Goal: Task Accomplishment & Management: Use online tool/utility

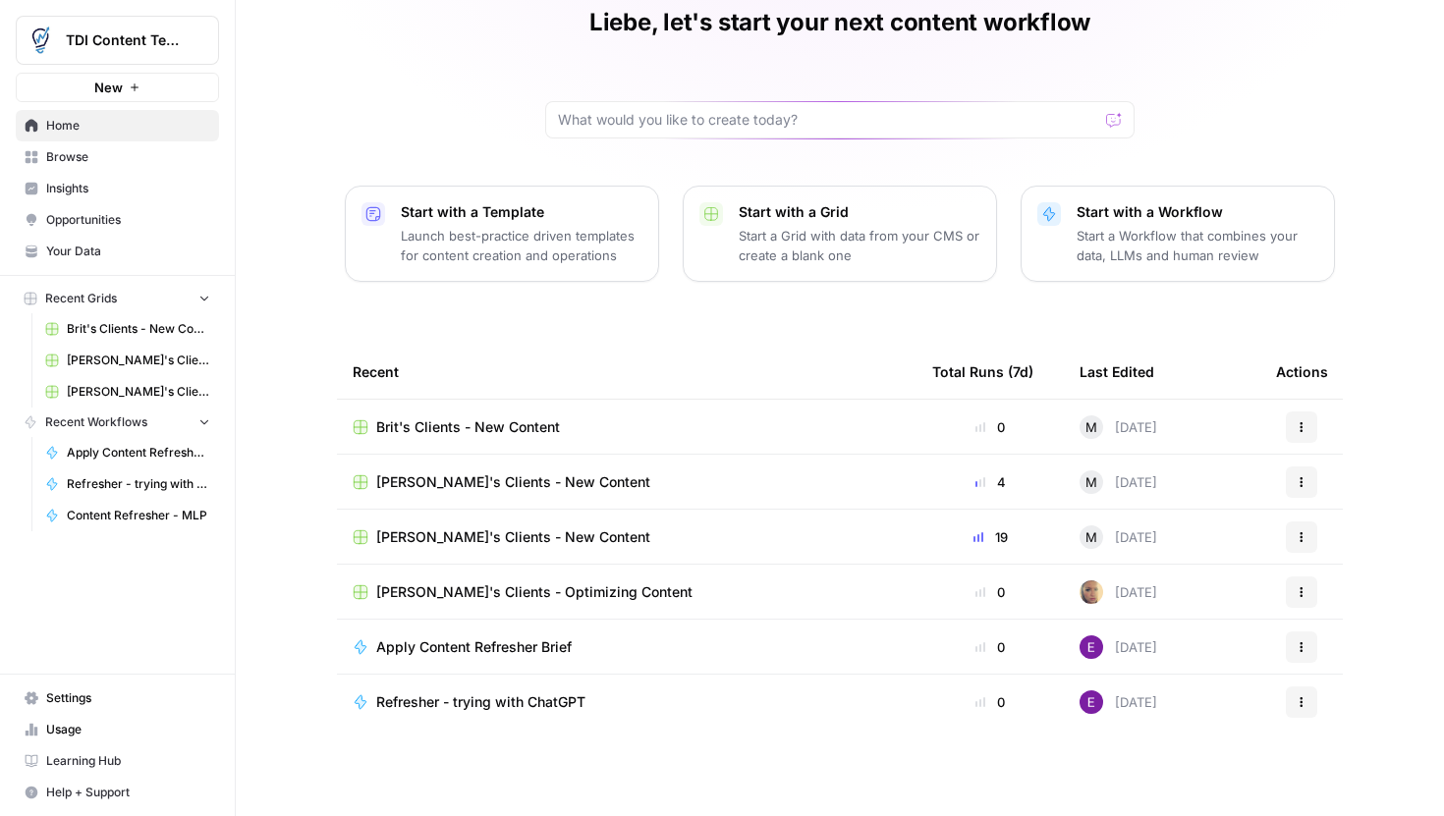
click at [510, 435] on span "Brit's Clients - New Content" at bounding box center [468, 428] width 184 height 20
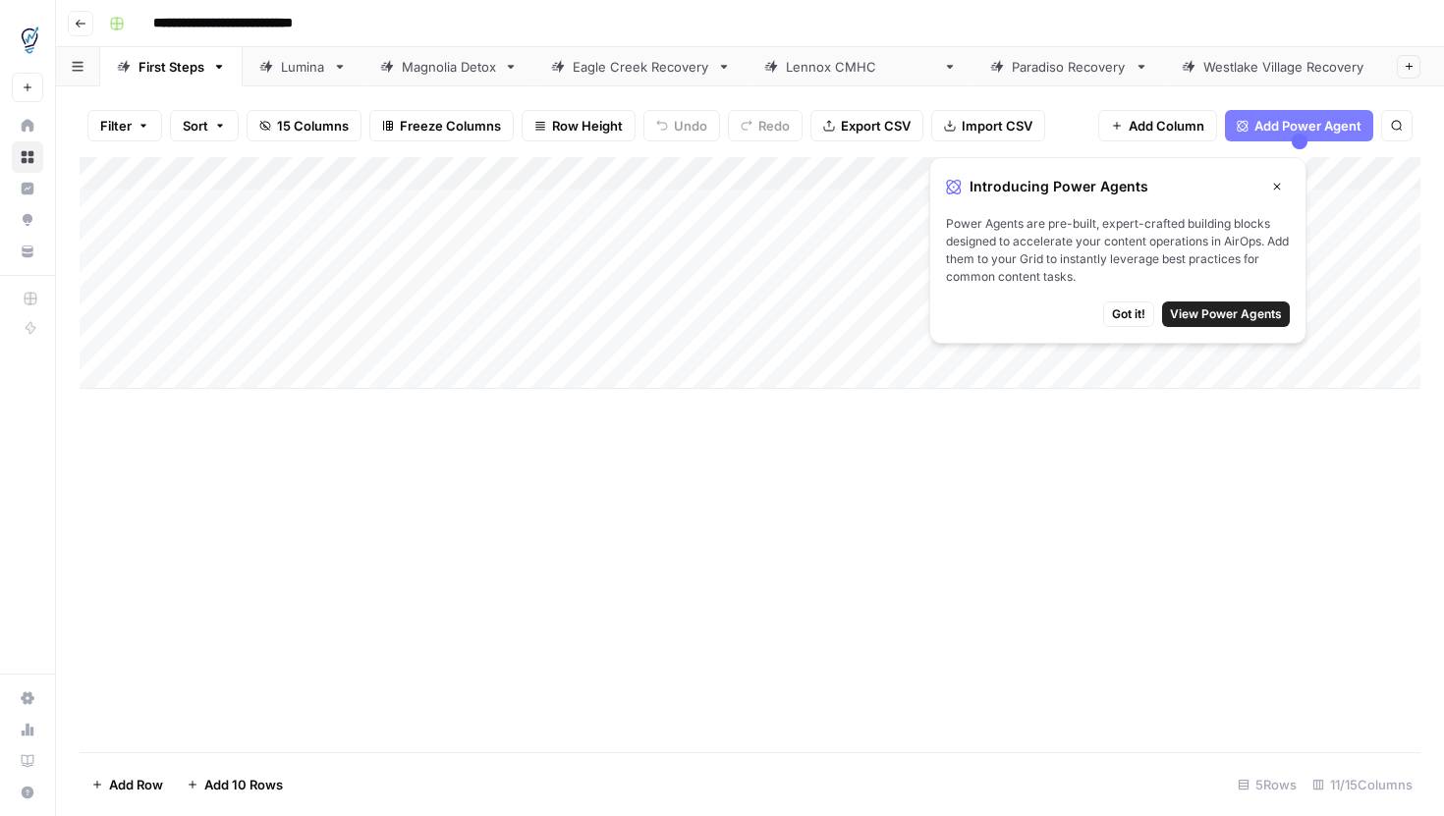
click at [1128, 313] on span "Got it!" at bounding box center [1128, 315] width 33 height 18
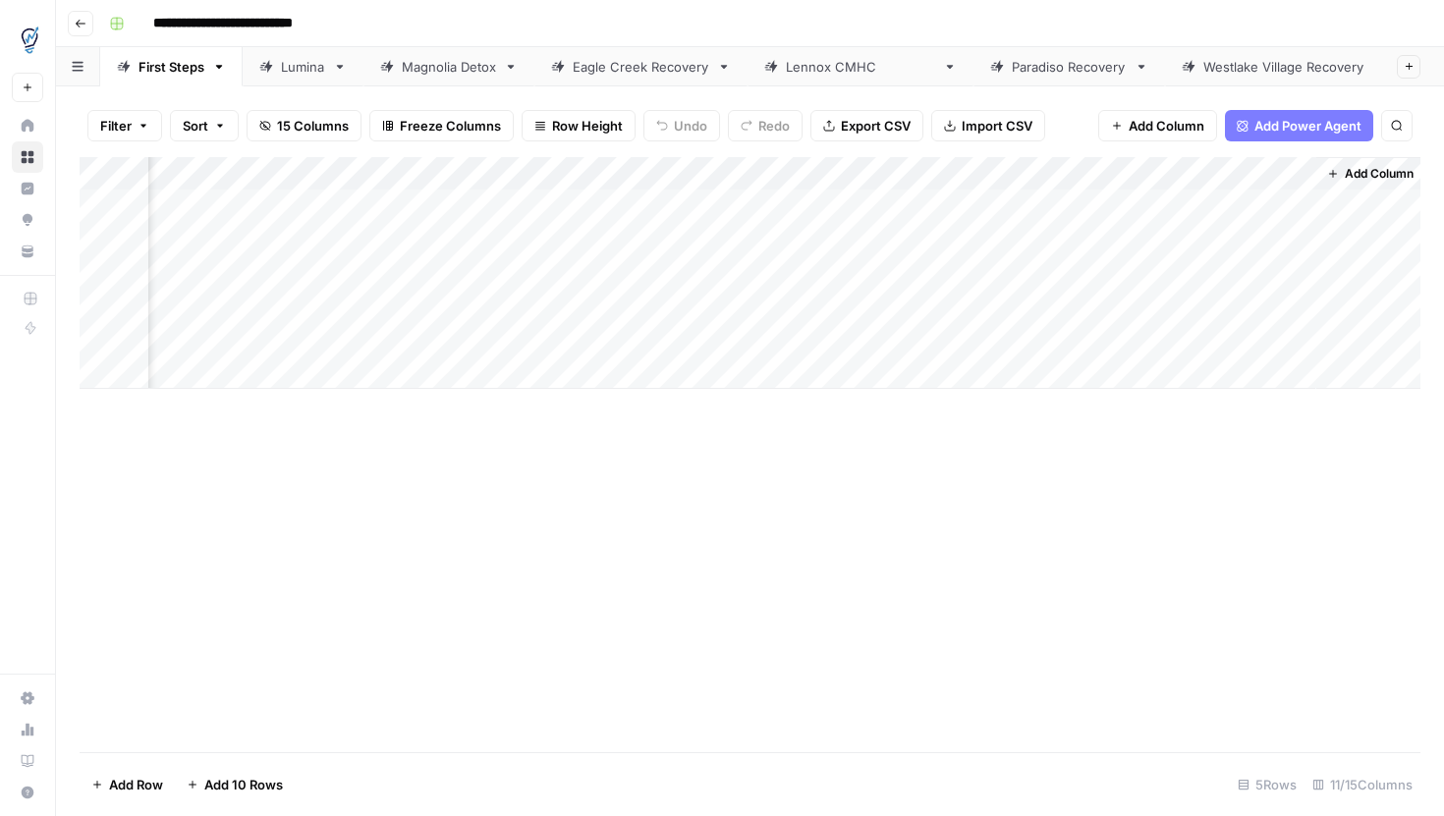
scroll to position [0, 1038]
click at [645, 203] on div "Add Column" at bounding box center [750, 273] width 1341 height 232
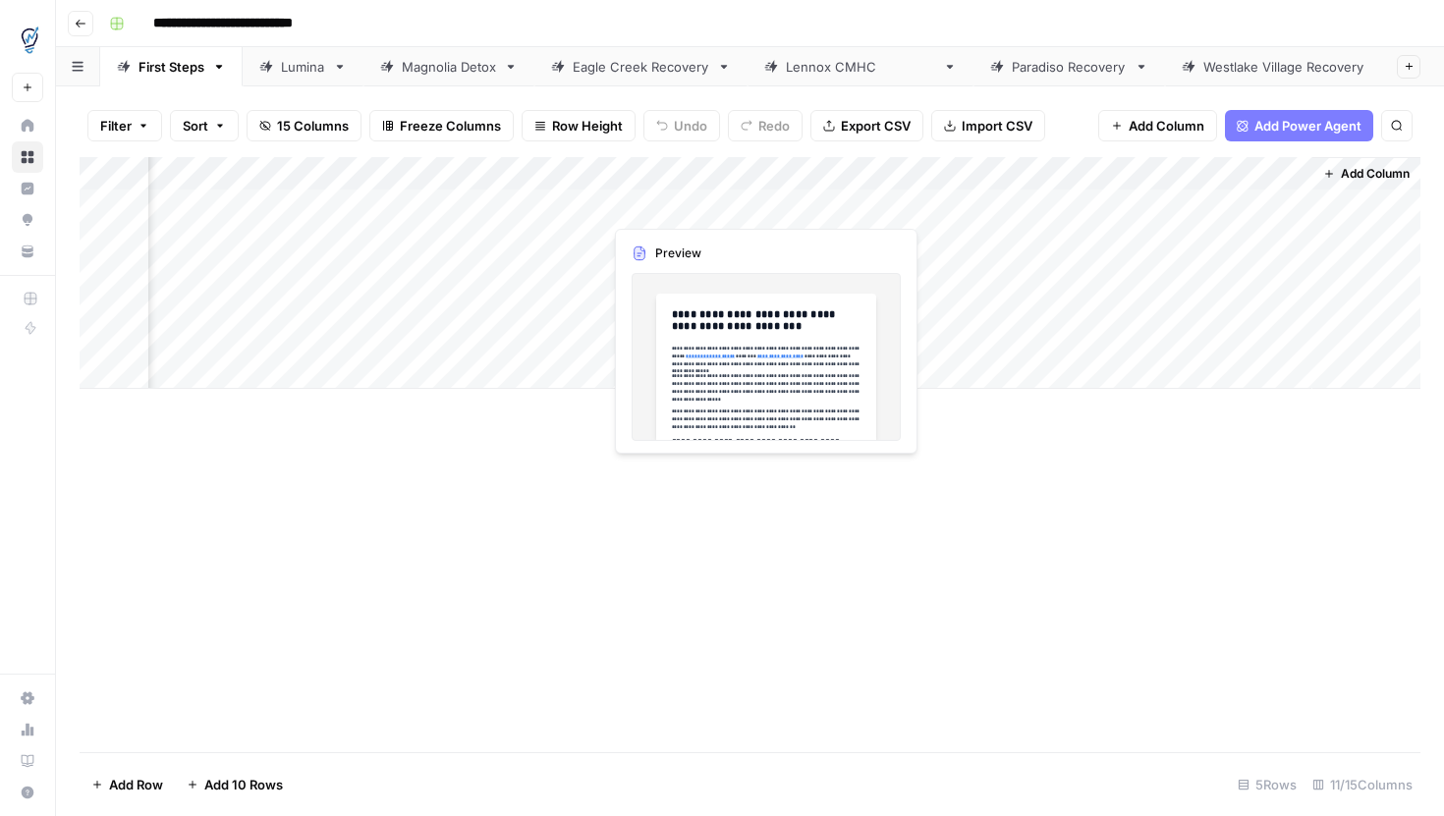
click at [645, 203] on div "Add Column" at bounding box center [750, 273] width 1341 height 232
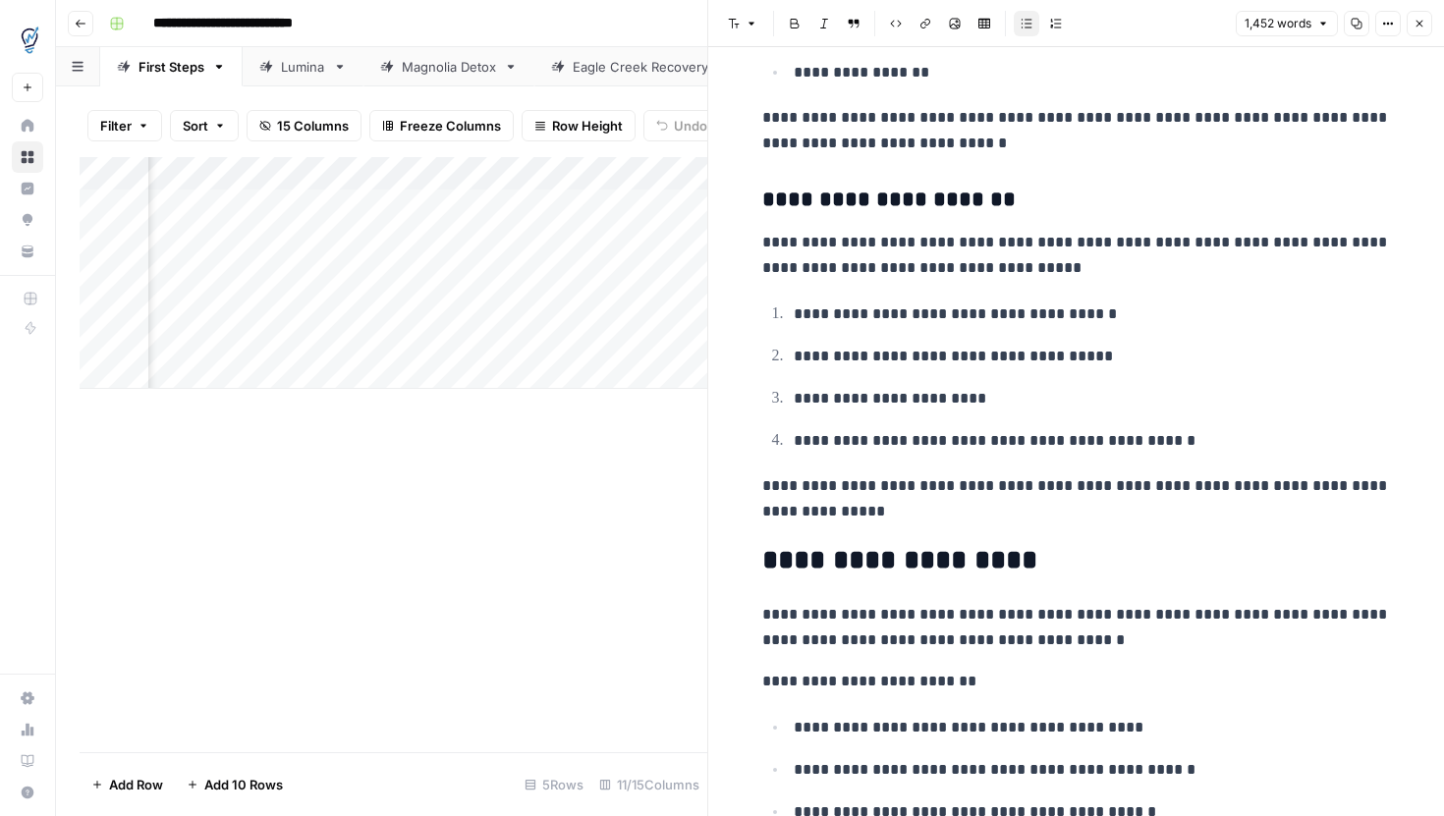
scroll to position [2908, 0]
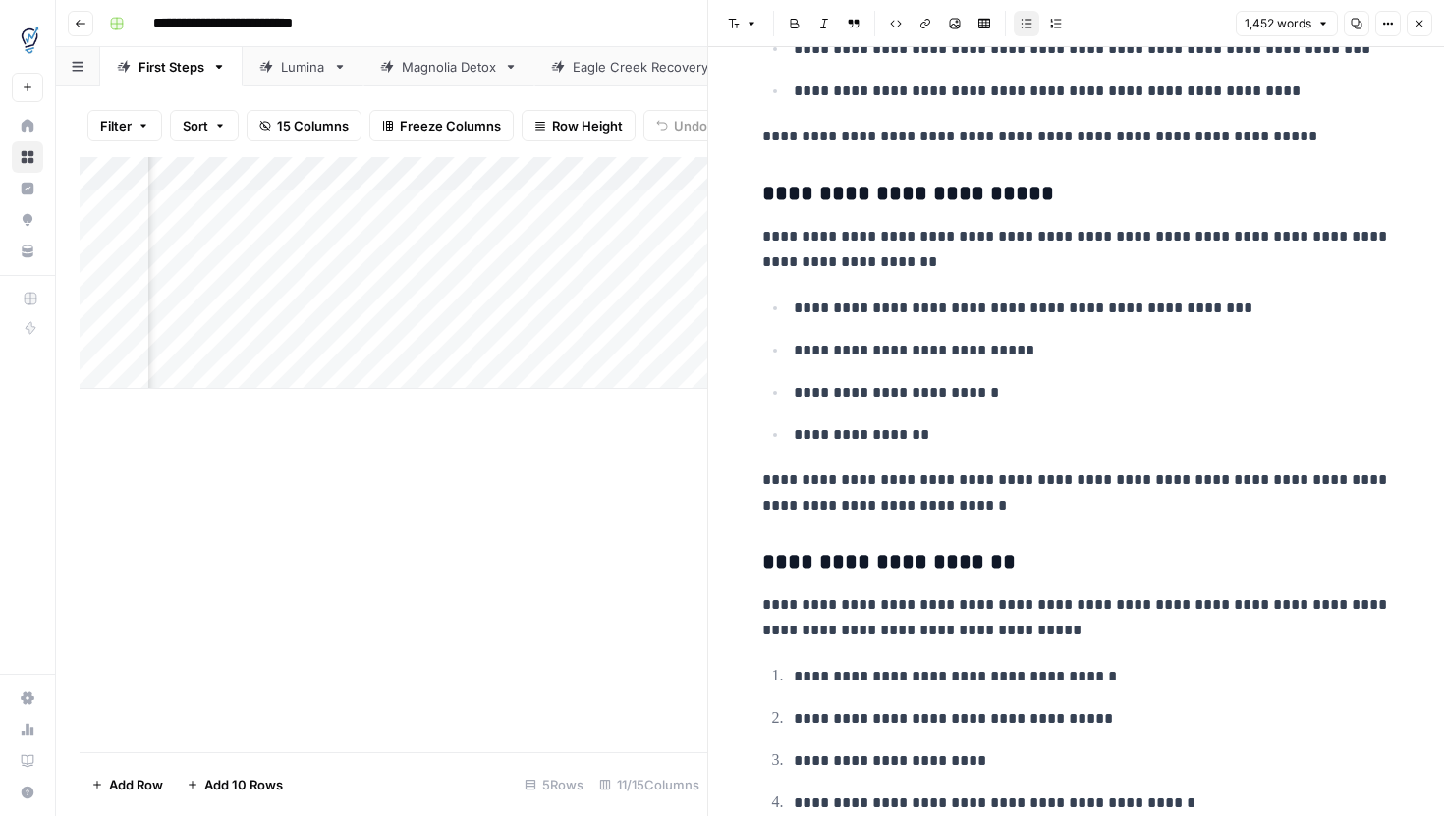
click at [591, 486] on div "Add Column" at bounding box center [394, 454] width 628 height 595
click at [1410, 31] on button "Close" at bounding box center [1420, 24] width 26 height 26
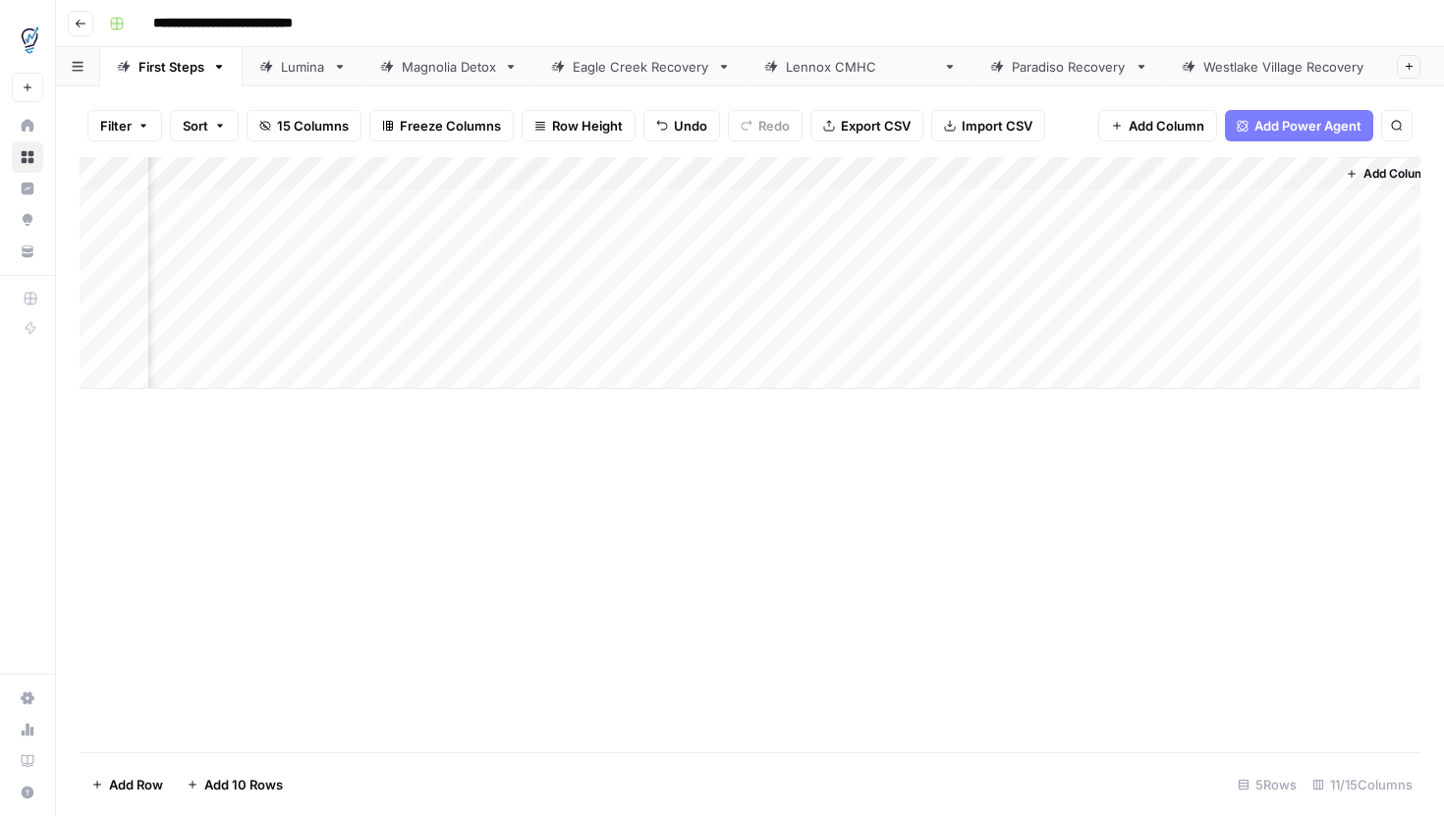
scroll to position [0, 1038]
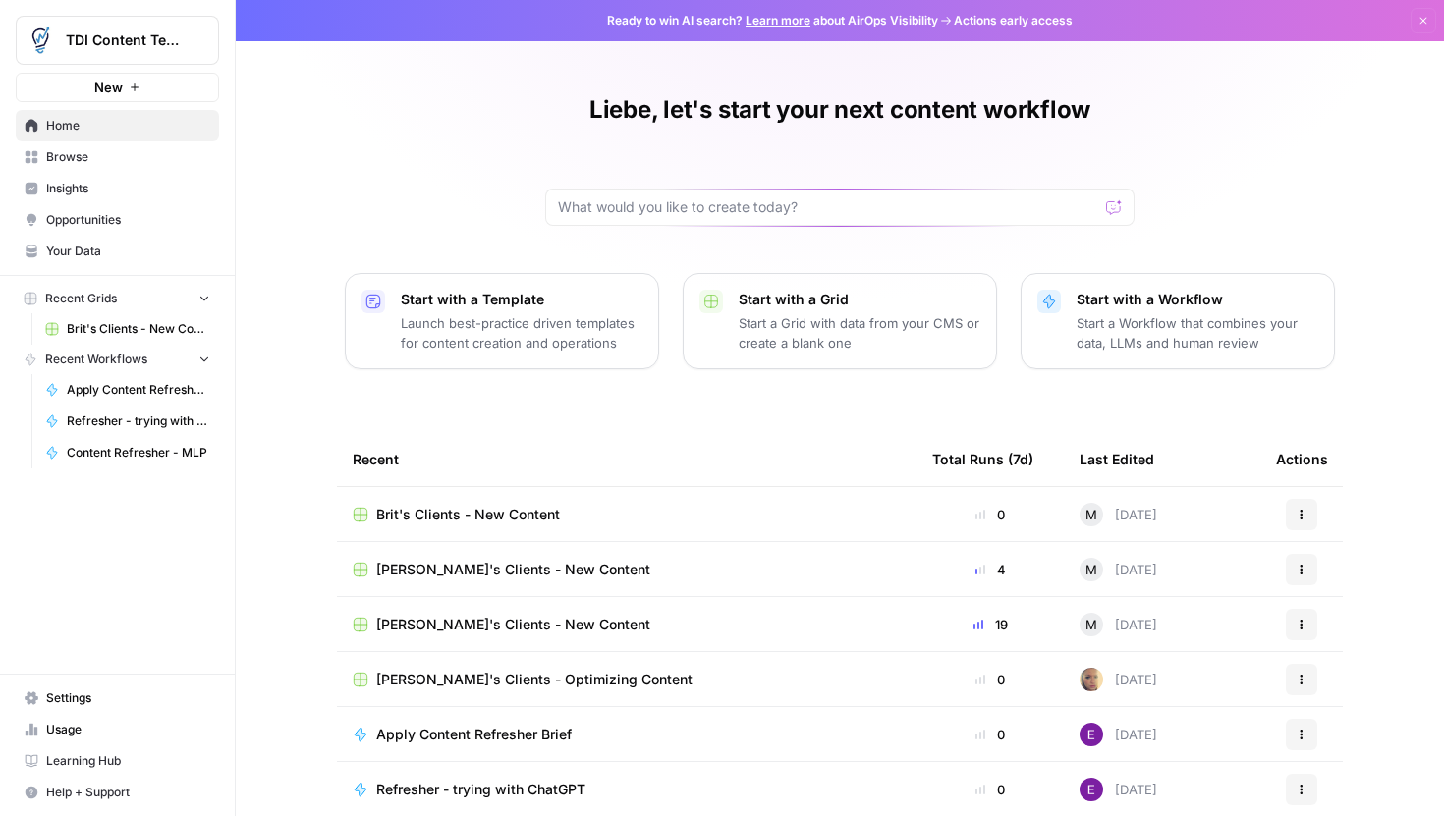
scroll to position [87, 0]
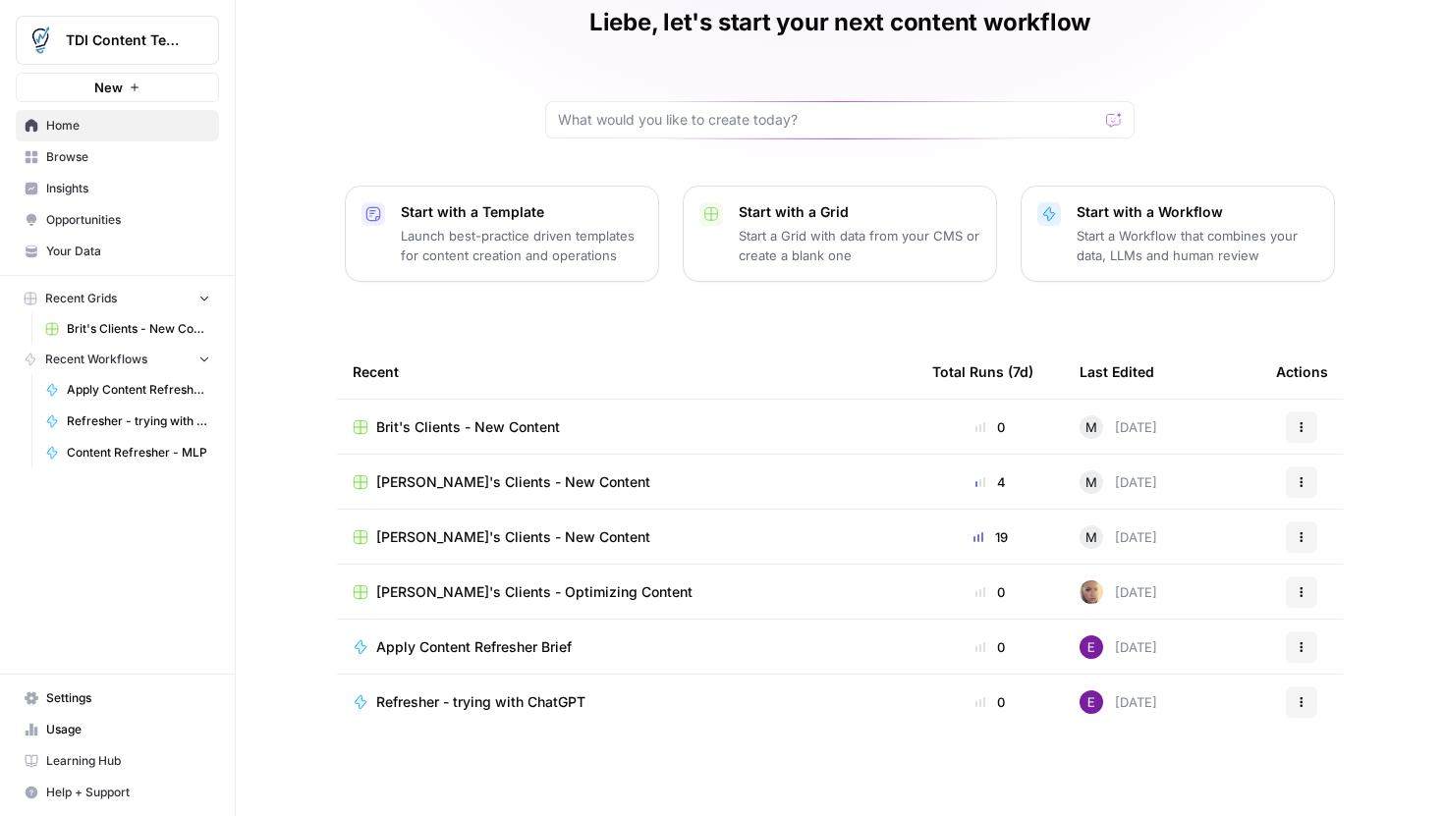
click at [488, 427] on span "Brit's Clients - New Content" at bounding box center [468, 428] width 184 height 20
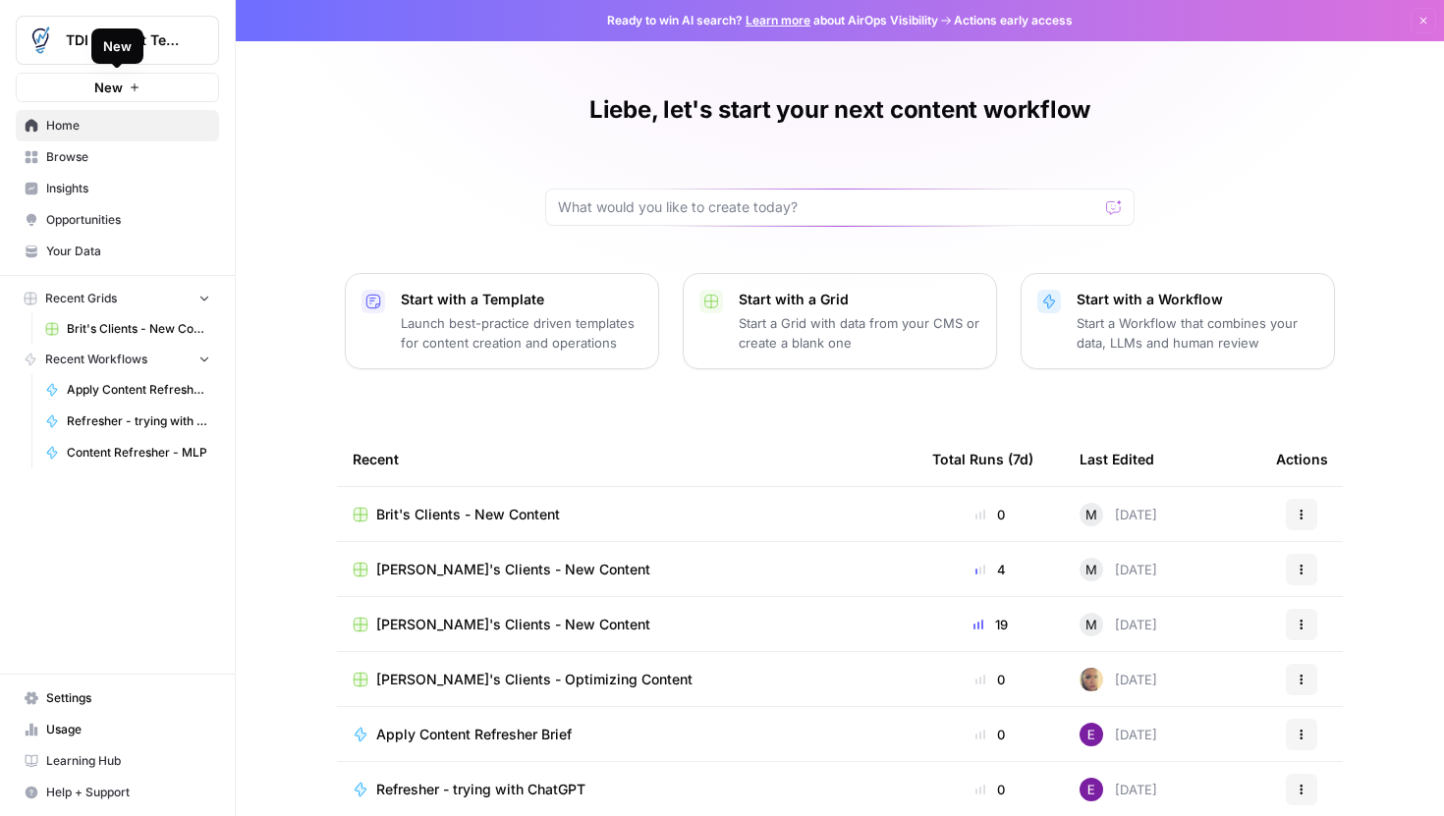
click at [75, 90] on button "New" at bounding box center [117, 87] width 203 height 29
click at [112, 32] on div "New" at bounding box center [117, 45] width 47 height 31
click at [29, 48] on img "Workspace: TDI Content Team" at bounding box center [40, 40] width 35 height 35
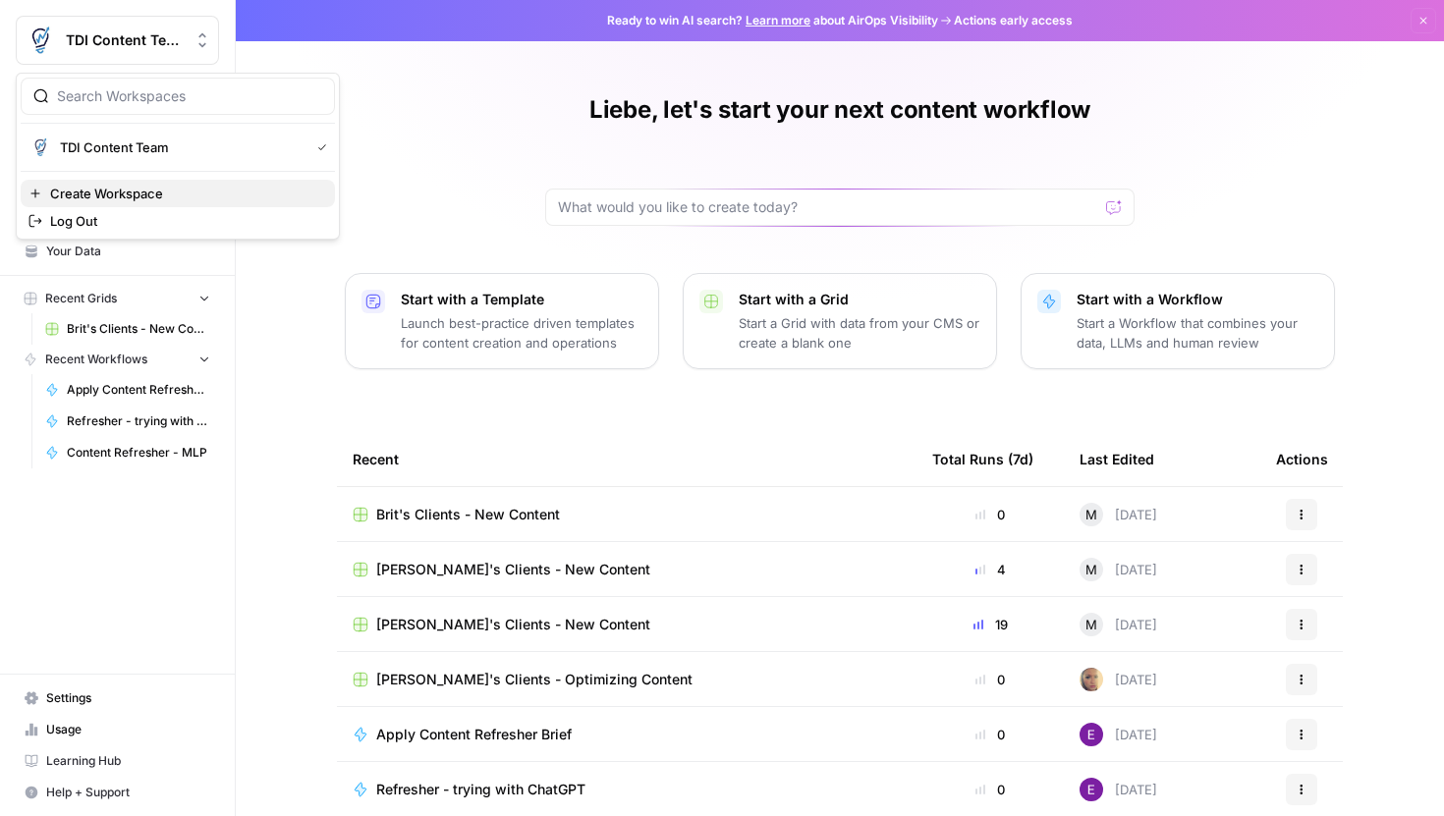
click at [92, 192] on span "Create Workspace" at bounding box center [184, 194] width 269 height 20
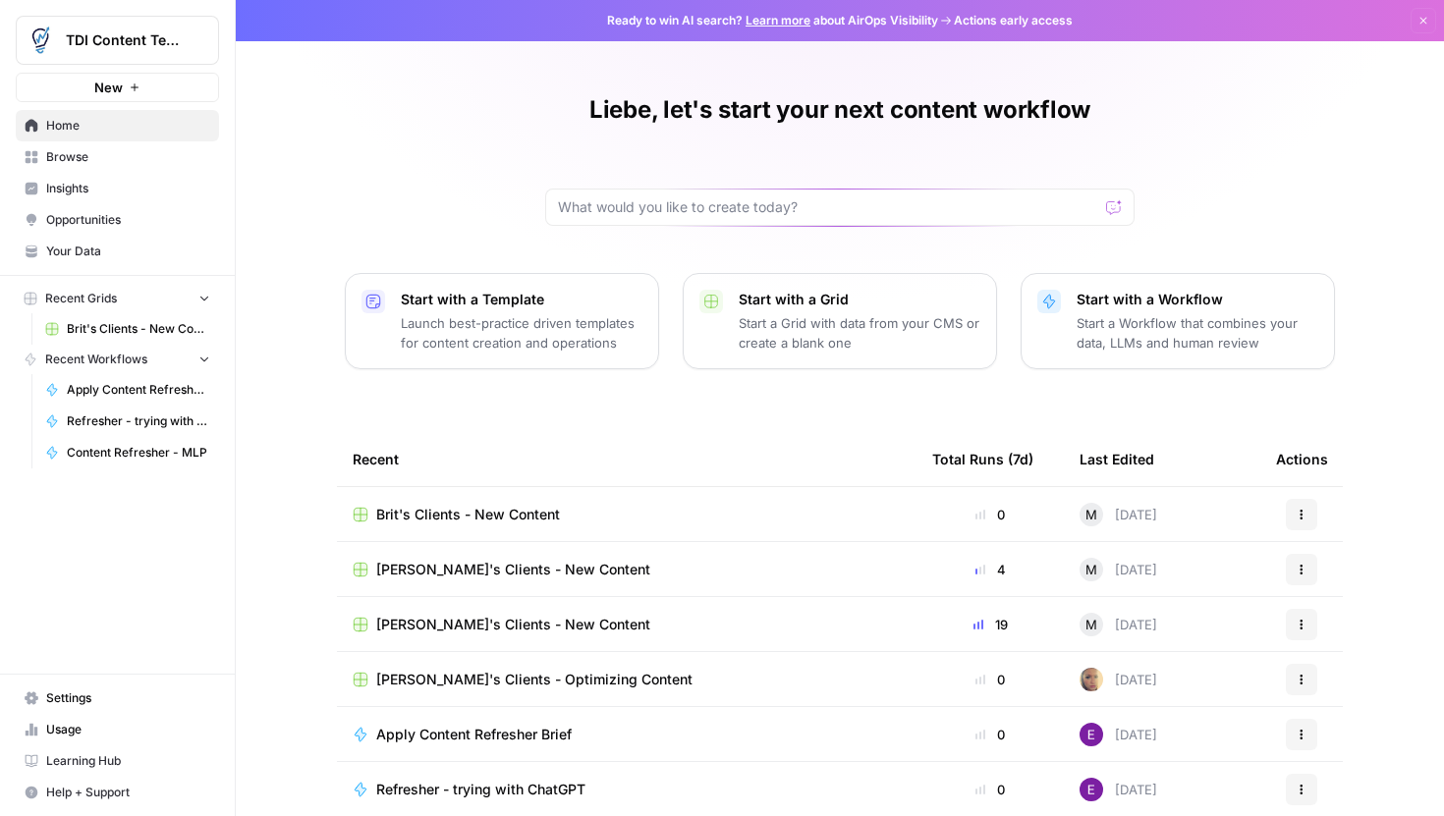
scroll to position [87, 0]
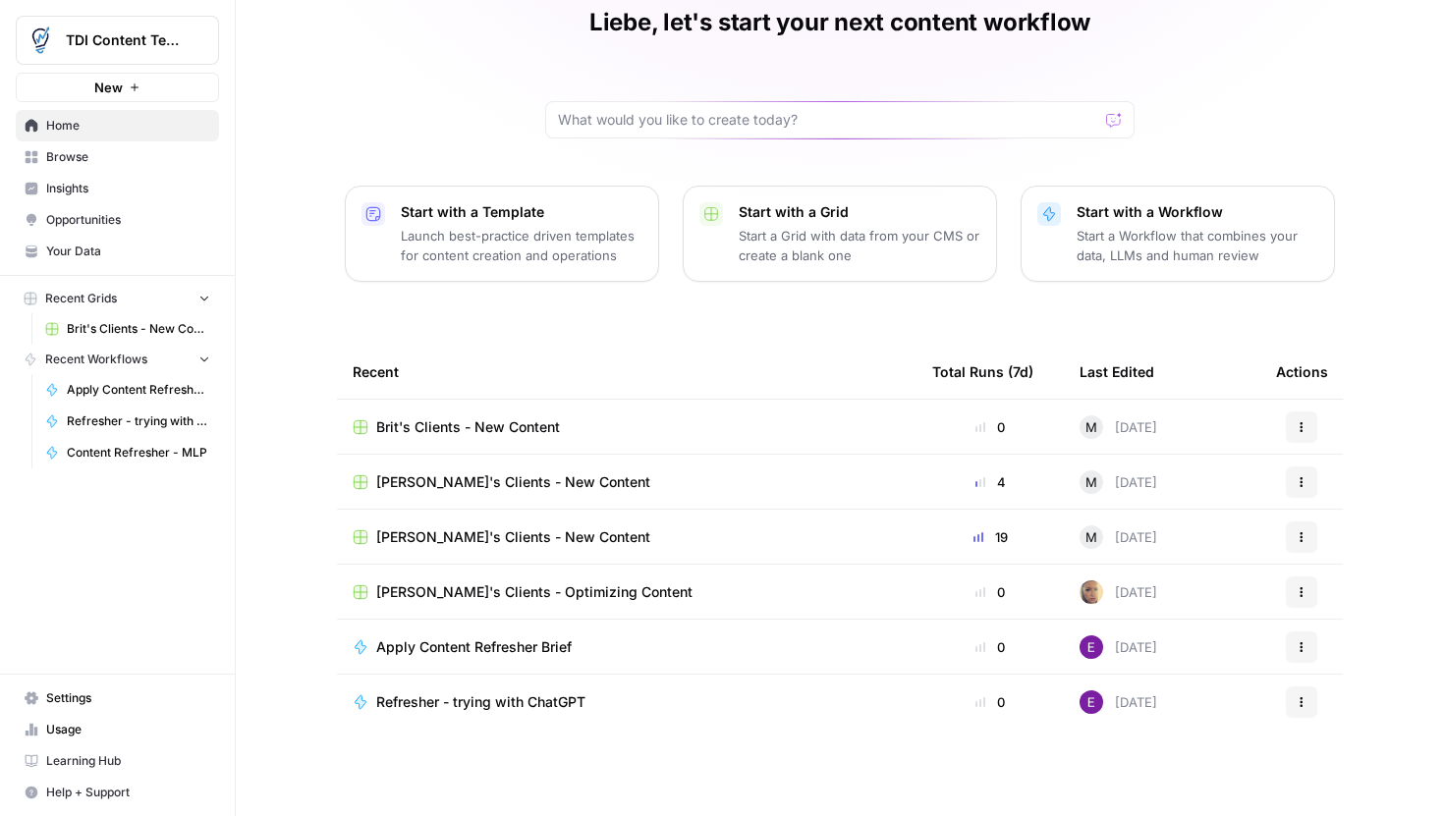
click at [121, 82] on span "New" at bounding box center [108, 88] width 28 height 20
click at [201, 85] on button "New" at bounding box center [117, 87] width 203 height 29
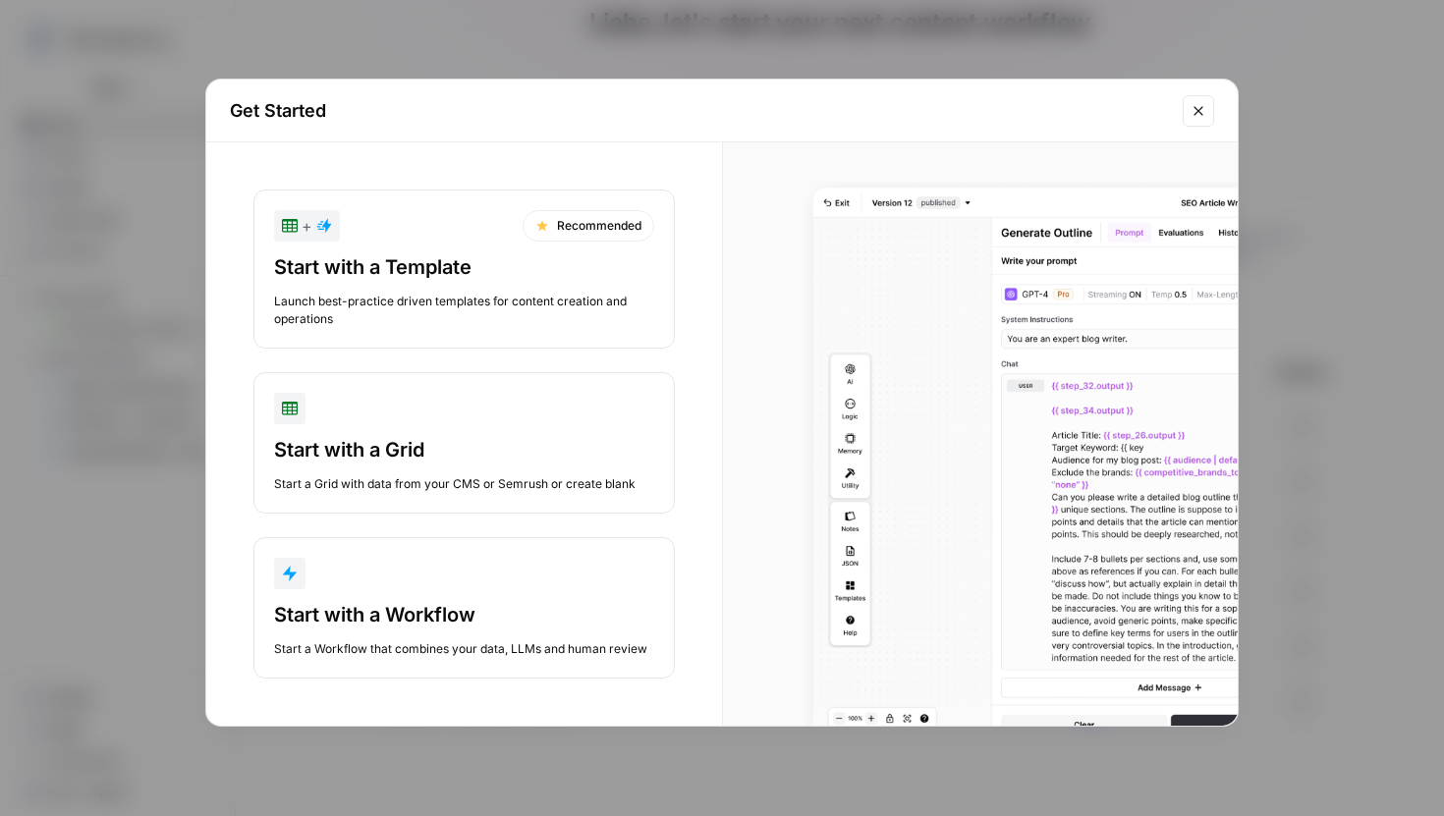
click at [451, 631] on div "Start with a Workflow Start a Workflow that combines your data, LLMs and human …" at bounding box center [464, 629] width 380 height 57
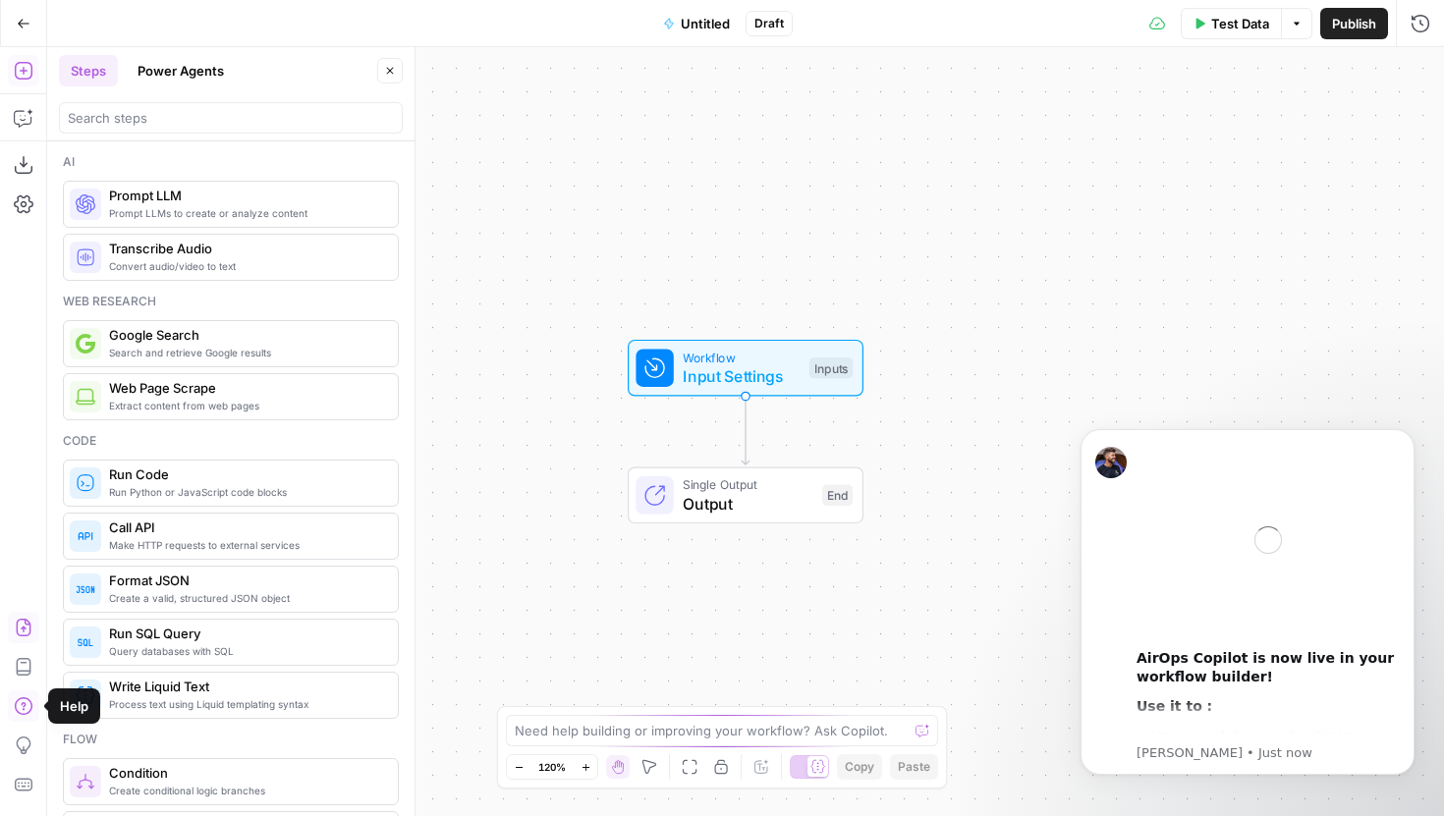
click at [25, 619] on icon "button" at bounding box center [23, 628] width 15 height 18
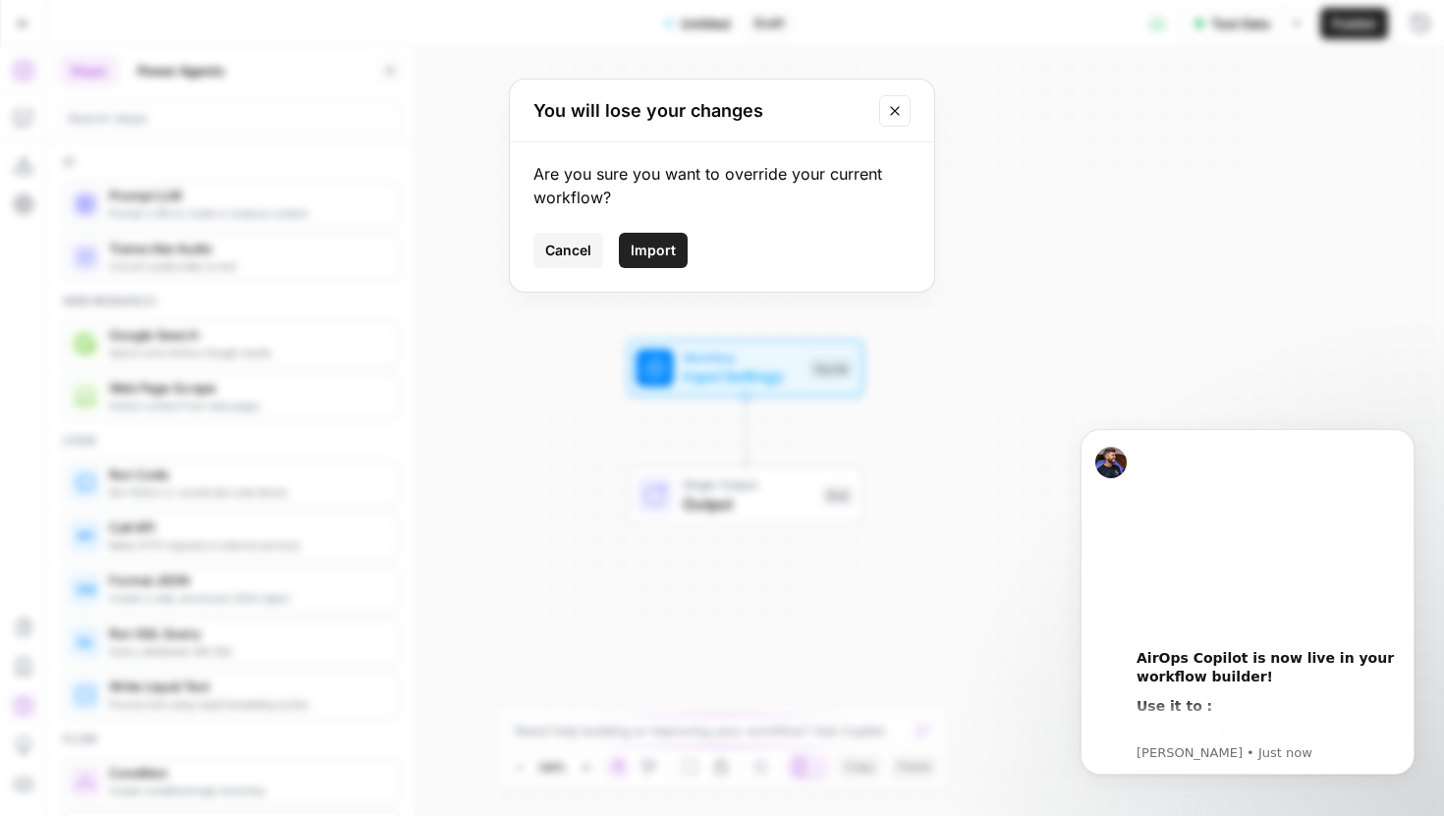
click at [652, 250] on span "Import" at bounding box center [653, 251] width 45 height 20
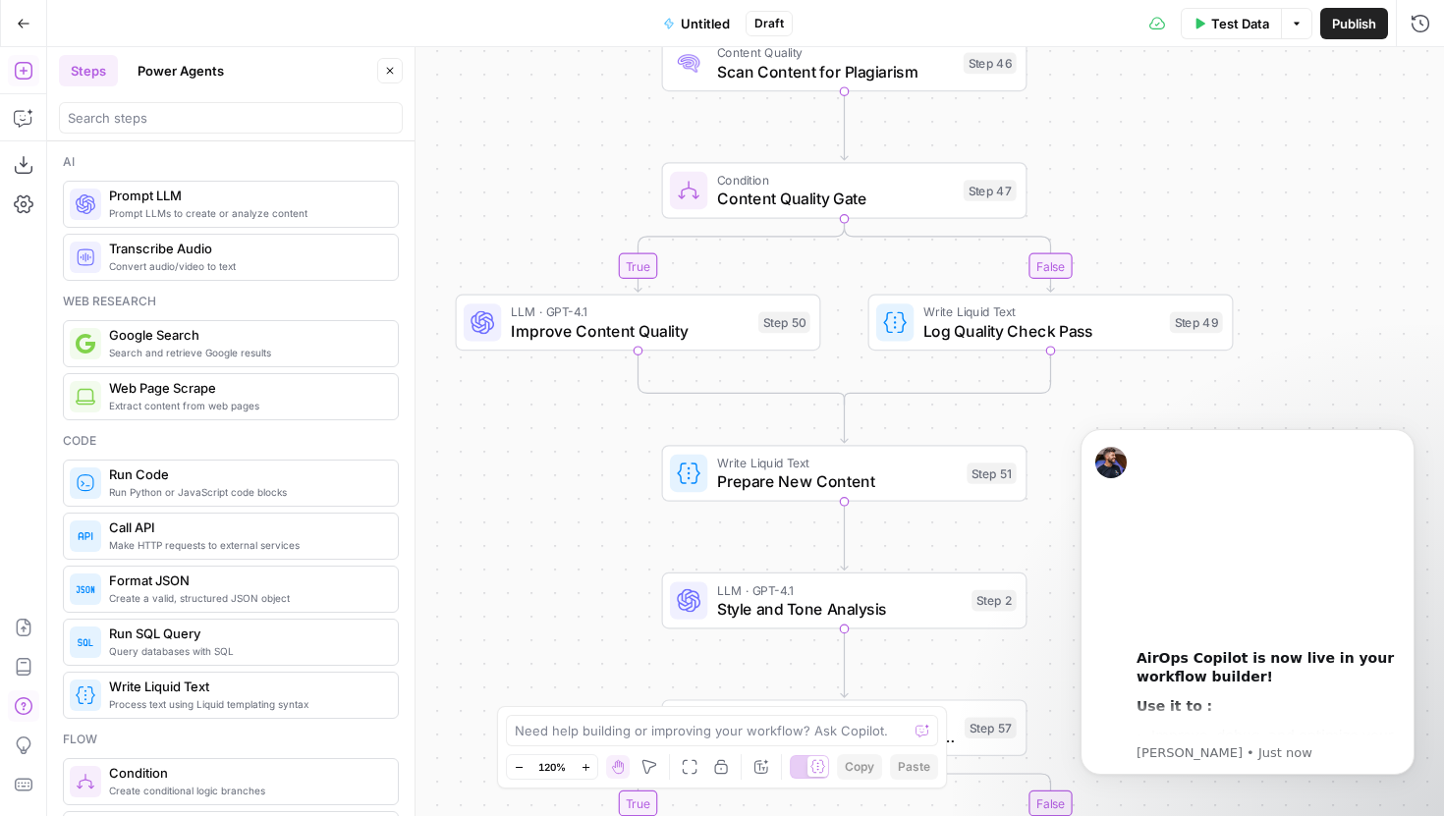
click at [379, 73] on button "Close" at bounding box center [390, 71] width 26 height 26
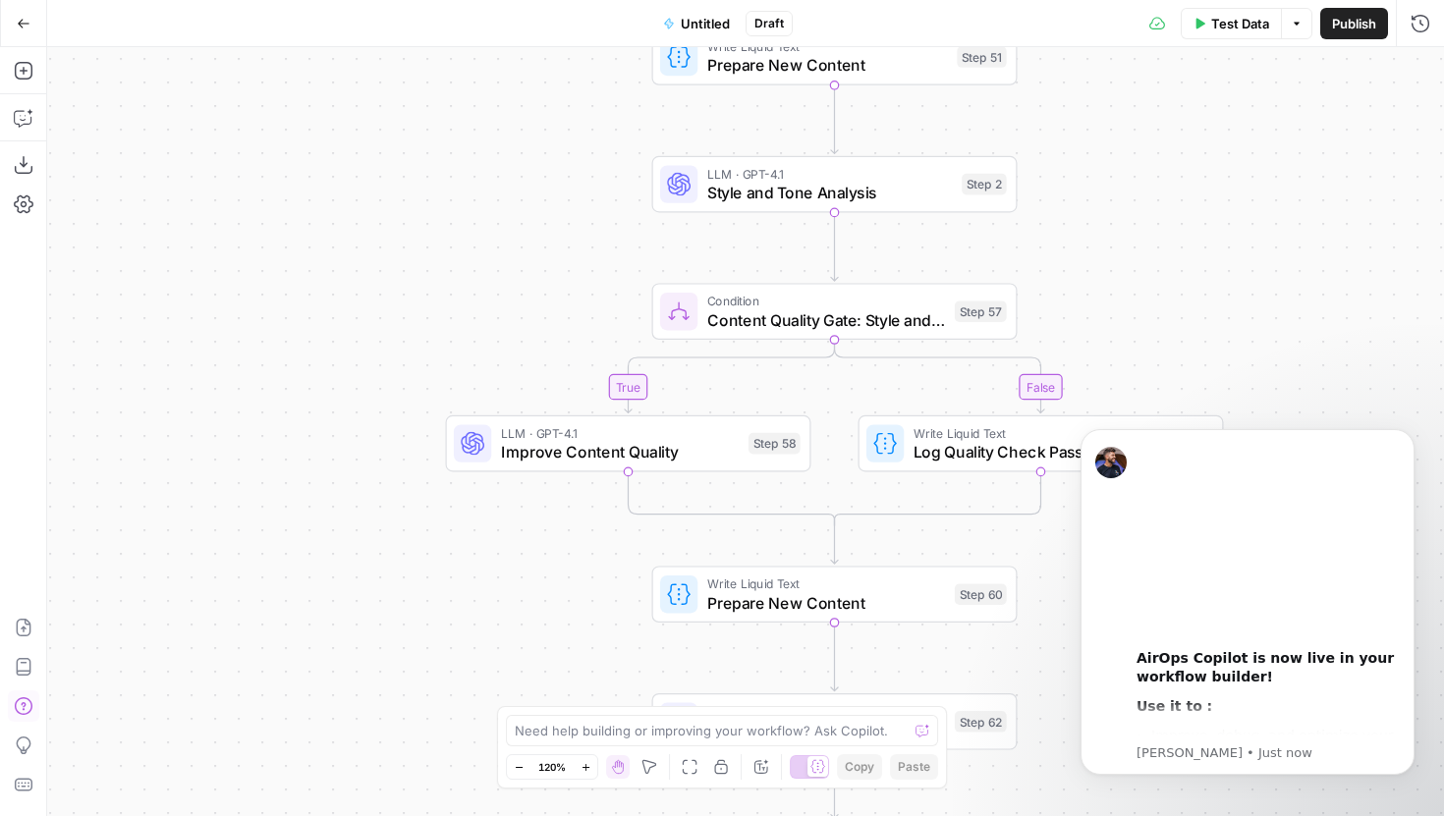
click at [694, 23] on span "Untitled" at bounding box center [705, 24] width 49 height 20
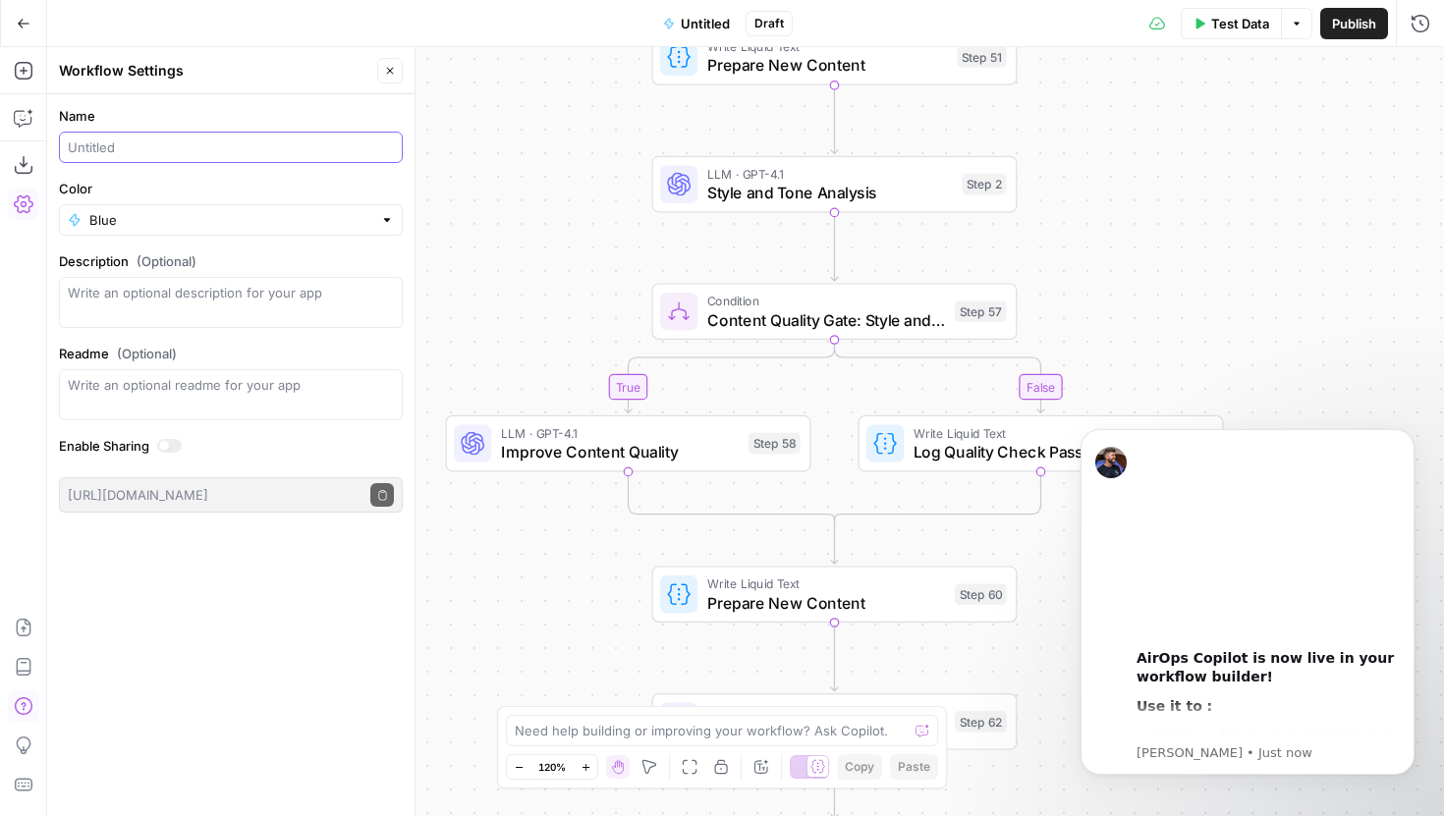
click at [173, 138] on input "Name" at bounding box center [231, 148] width 326 height 20
type input "QA - WIP"
click at [196, 674] on div "Name QA - WIP Color Blue Description (Optional) Readme (Optional) Write an opti…" at bounding box center [230, 455] width 367 height 722
click at [463, 183] on div "true false true false true false true false true false true false true false Wo…" at bounding box center [745, 431] width 1397 height 769
click at [1356, 30] on span "Publish" at bounding box center [1354, 24] width 44 height 20
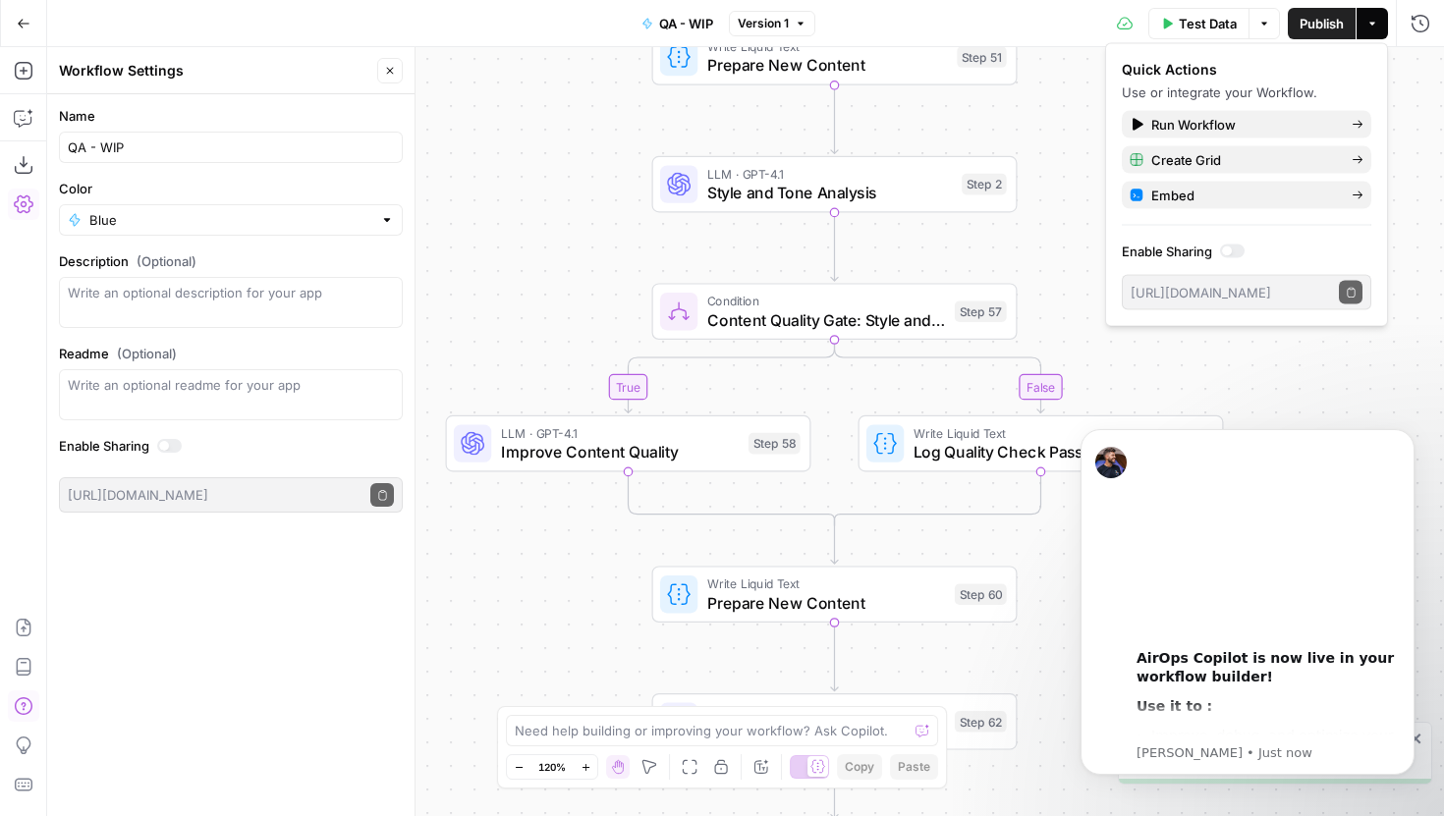
click at [8, 37] on button "Go Back" at bounding box center [23, 23] width 35 height 35
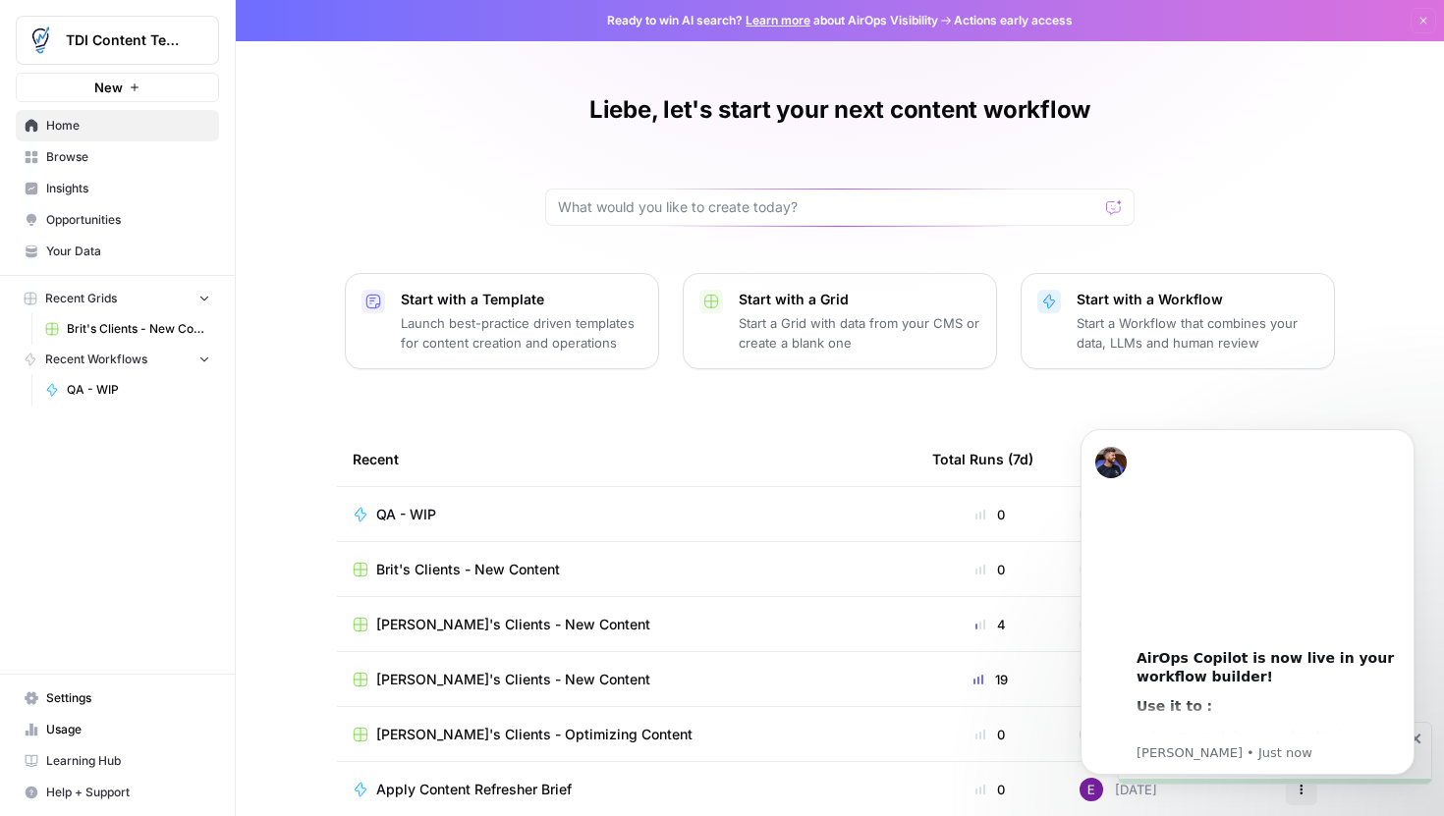
scroll to position [87, 0]
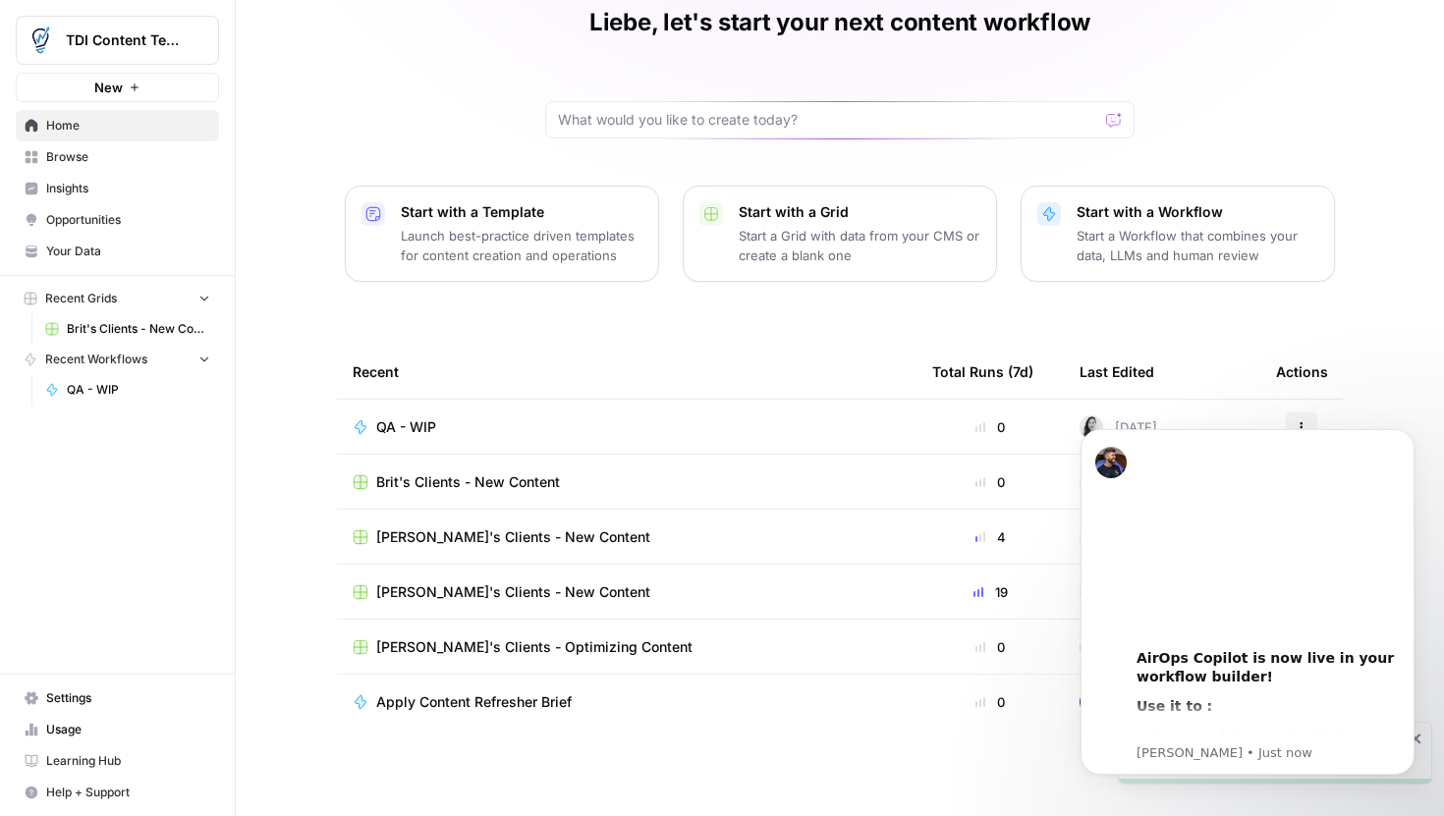
click at [936, 748] on tbody "QA - WIP 0 [DATE] Actions Brit's Clients - New Content 0 M [DATE] Actions [PERS…" at bounding box center [840, 592] width 1006 height 385
click at [1408, 434] on icon "Dismiss notification" at bounding box center [1408, 434] width 7 height 7
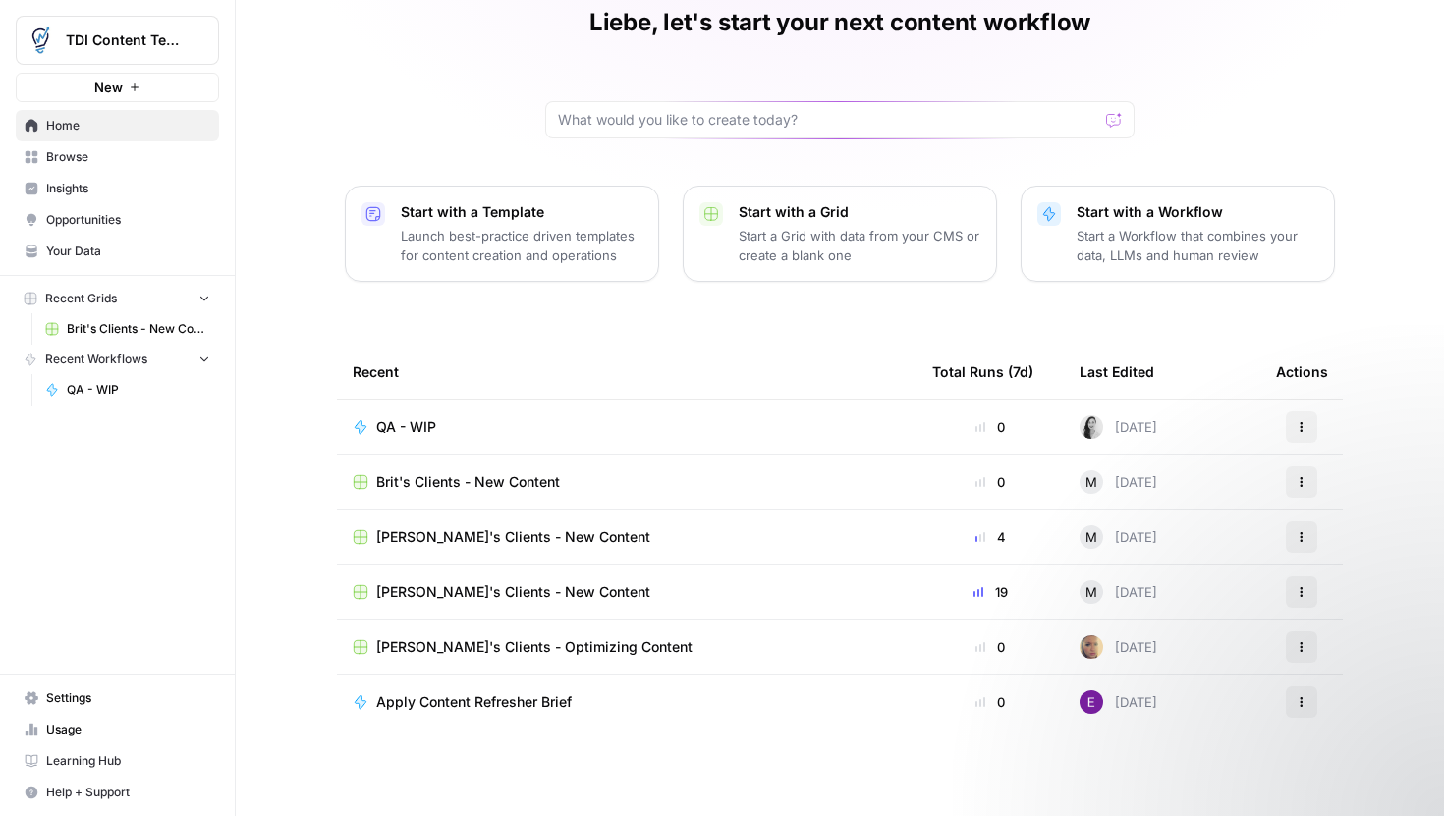
click at [101, 163] on span "Browse" at bounding box center [128, 157] width 164 height 18
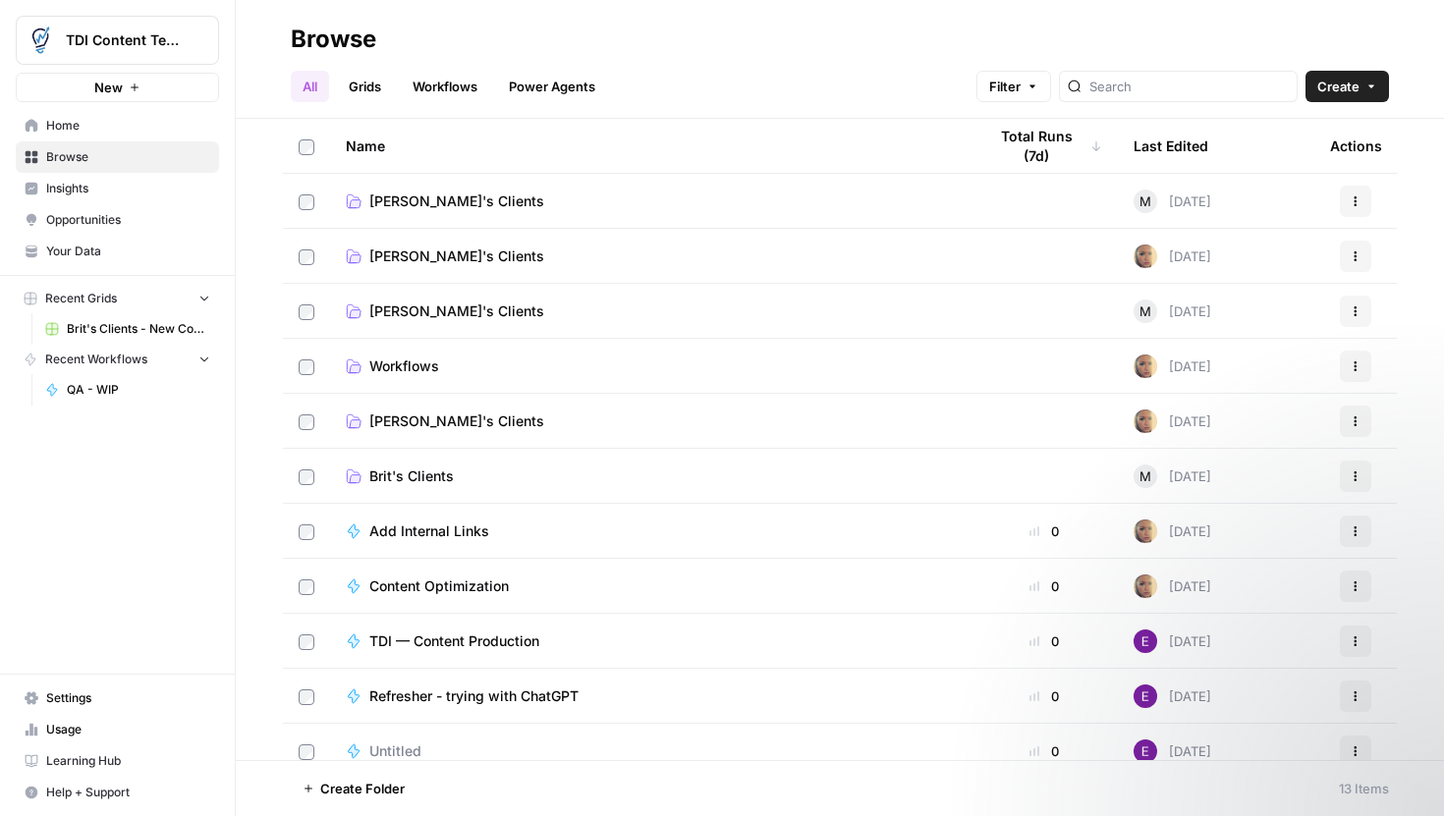
click at [363, 792] on span "Create Folder" at bounding box center [362, 789] width 84 height 20
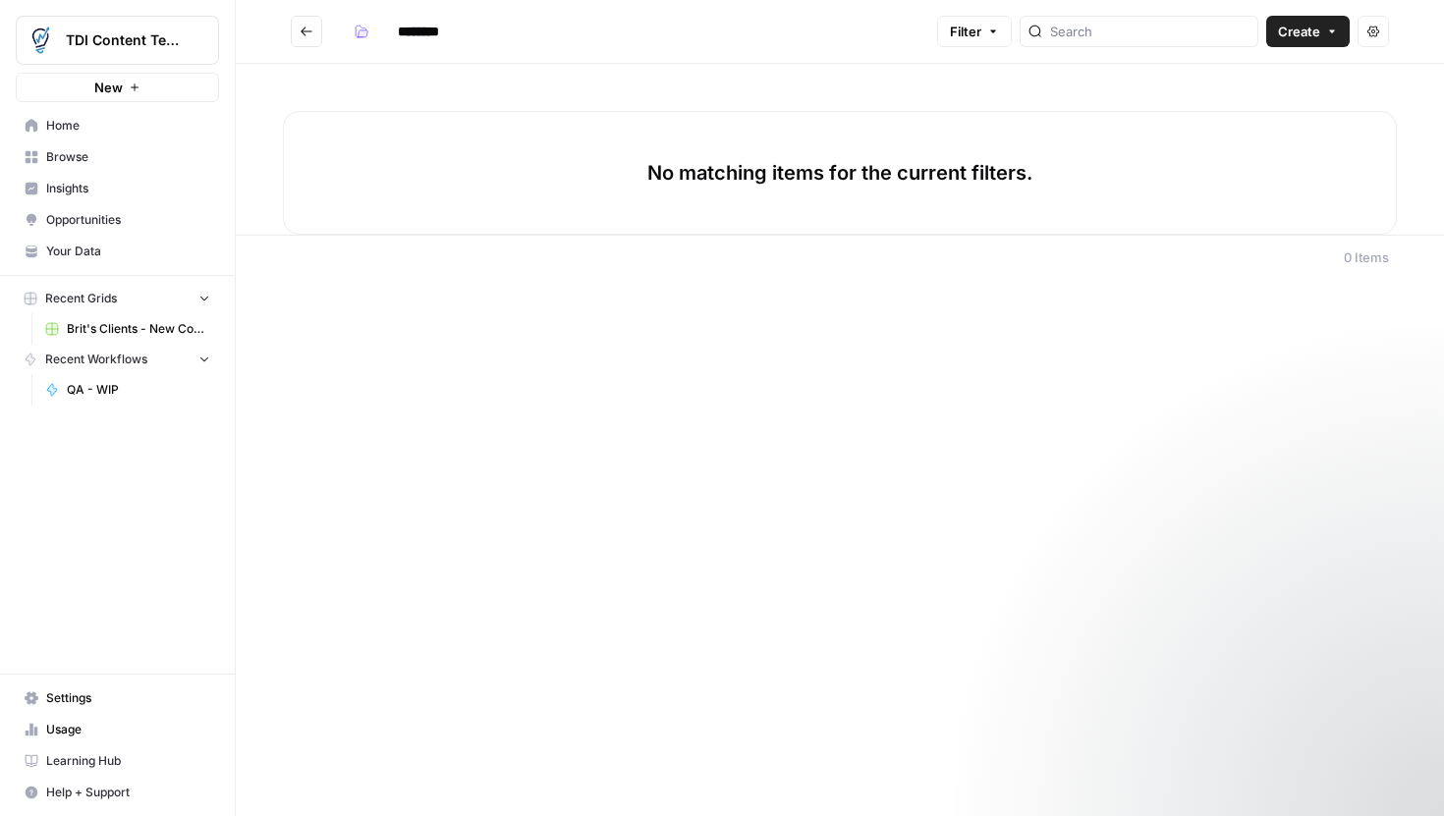
drag, startPoint x: 463, startPoint y: 32, endPoint x: 400, endPoint y: 30, distance: 62.9
click at [400, 30] on input "********" at bounding box center [444, 31] width 110 height 31
type input "**********"
click at [636, 500] on div "**********" at bounding box center [840, 408] width 1208 height 816
click at [513, 62] on header "**********" at bounding box center [840, 32] width 1208 height 64
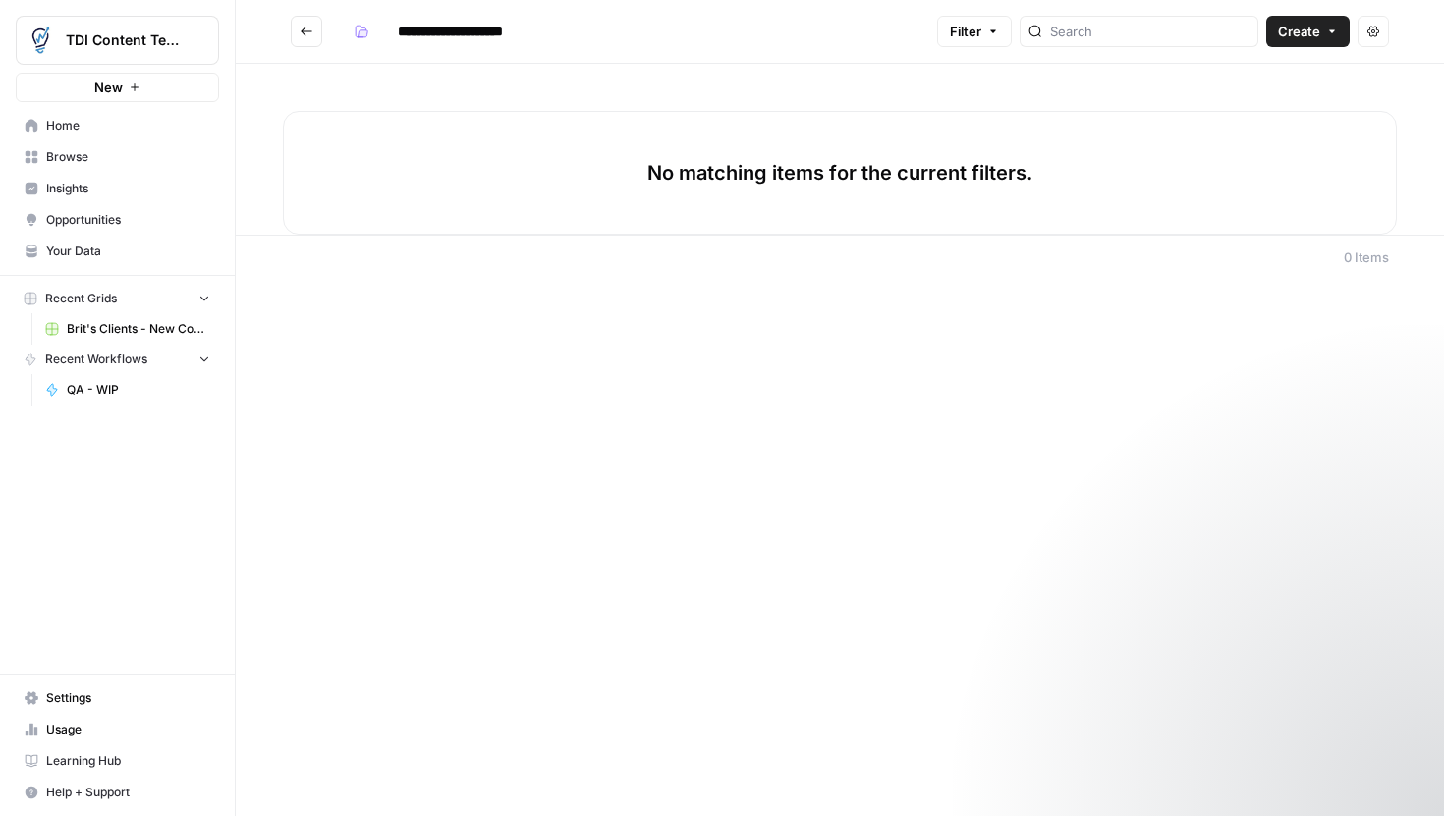
click at [314, 26] on button "Go back" at bounding box center [306, 31] width 31 height 31
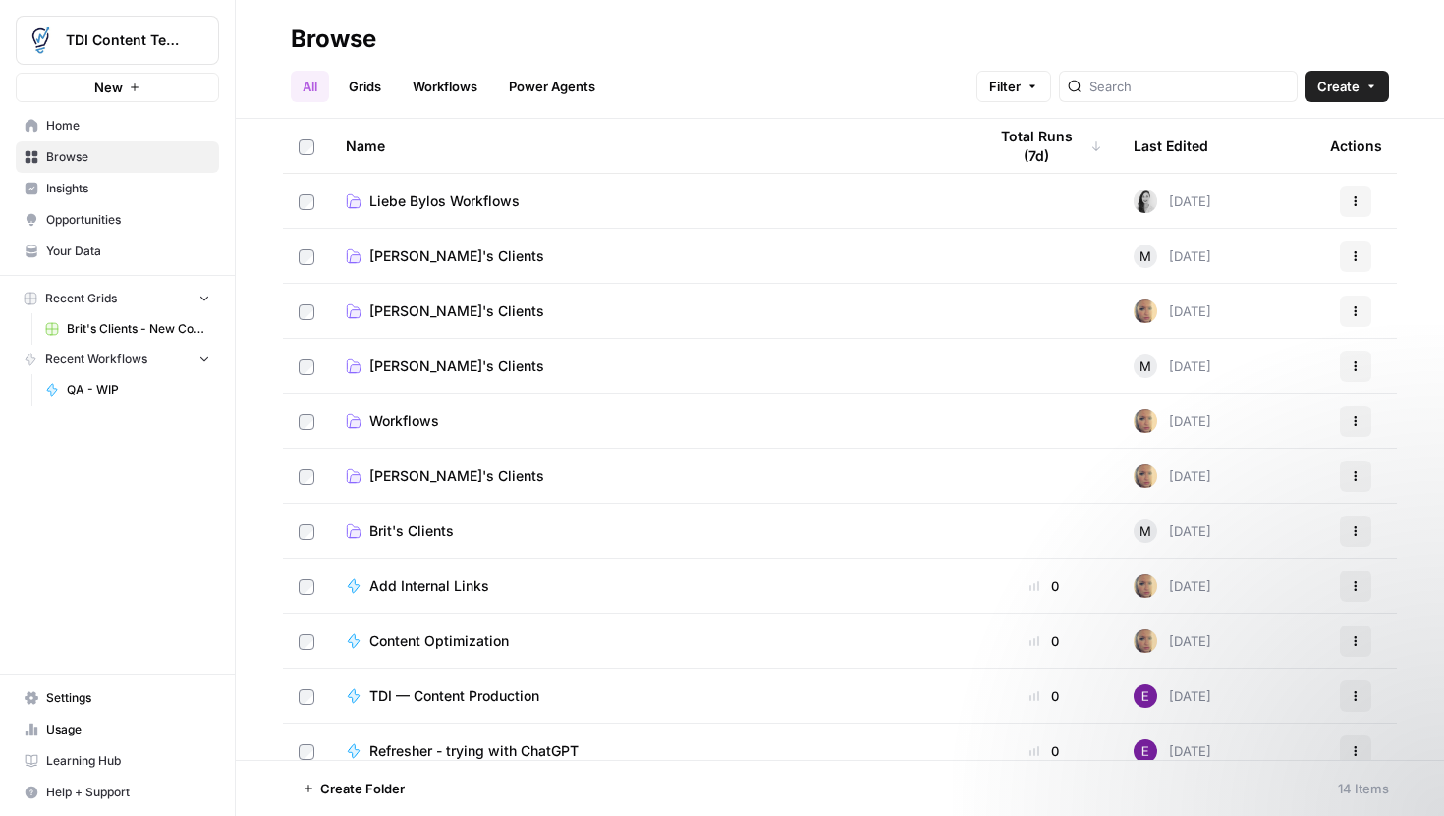
click at [443, 79] on link "Workflows" at bounding box center [445, 86] width 88 height 31
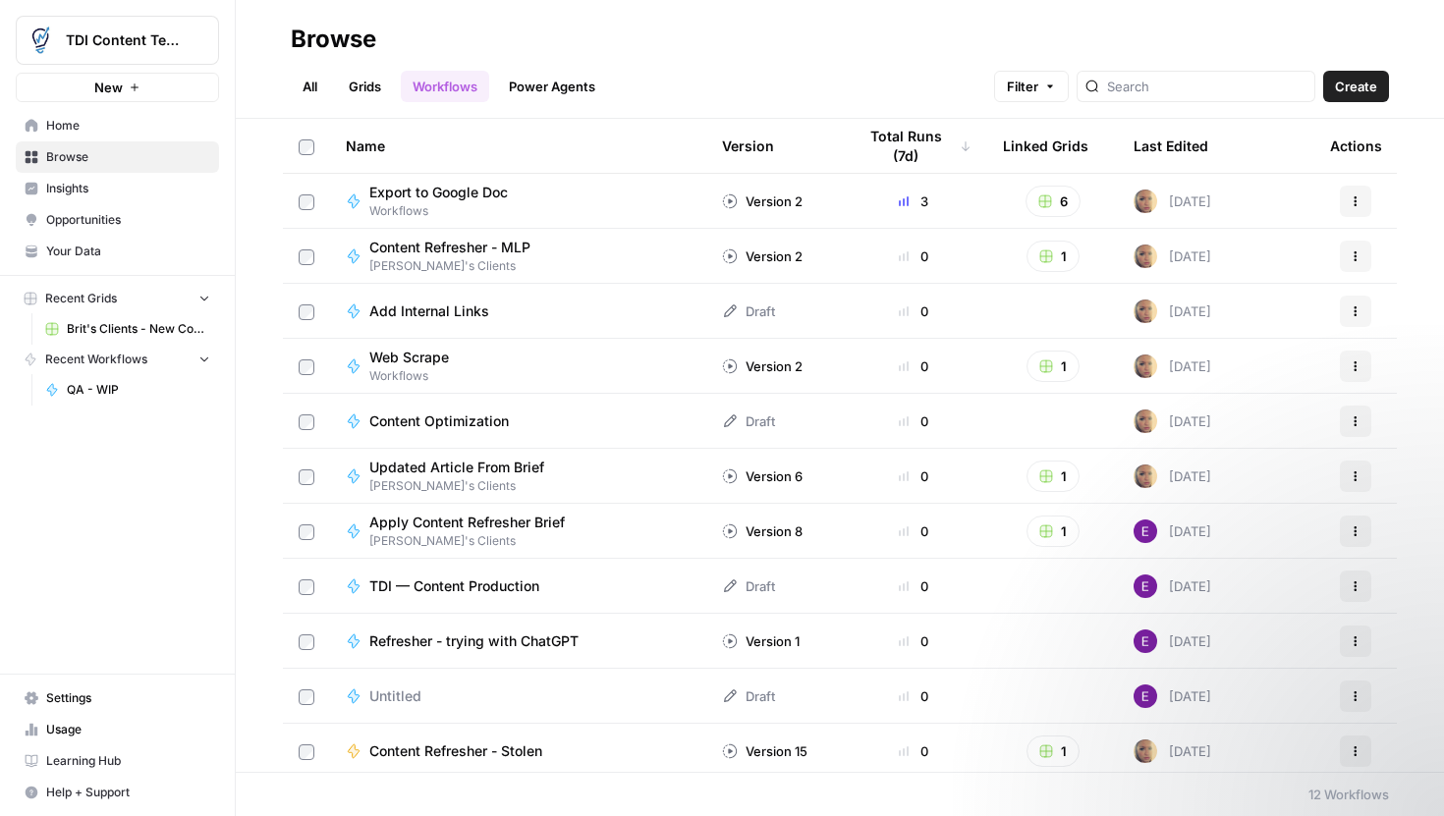
scroll to position [62, 0]
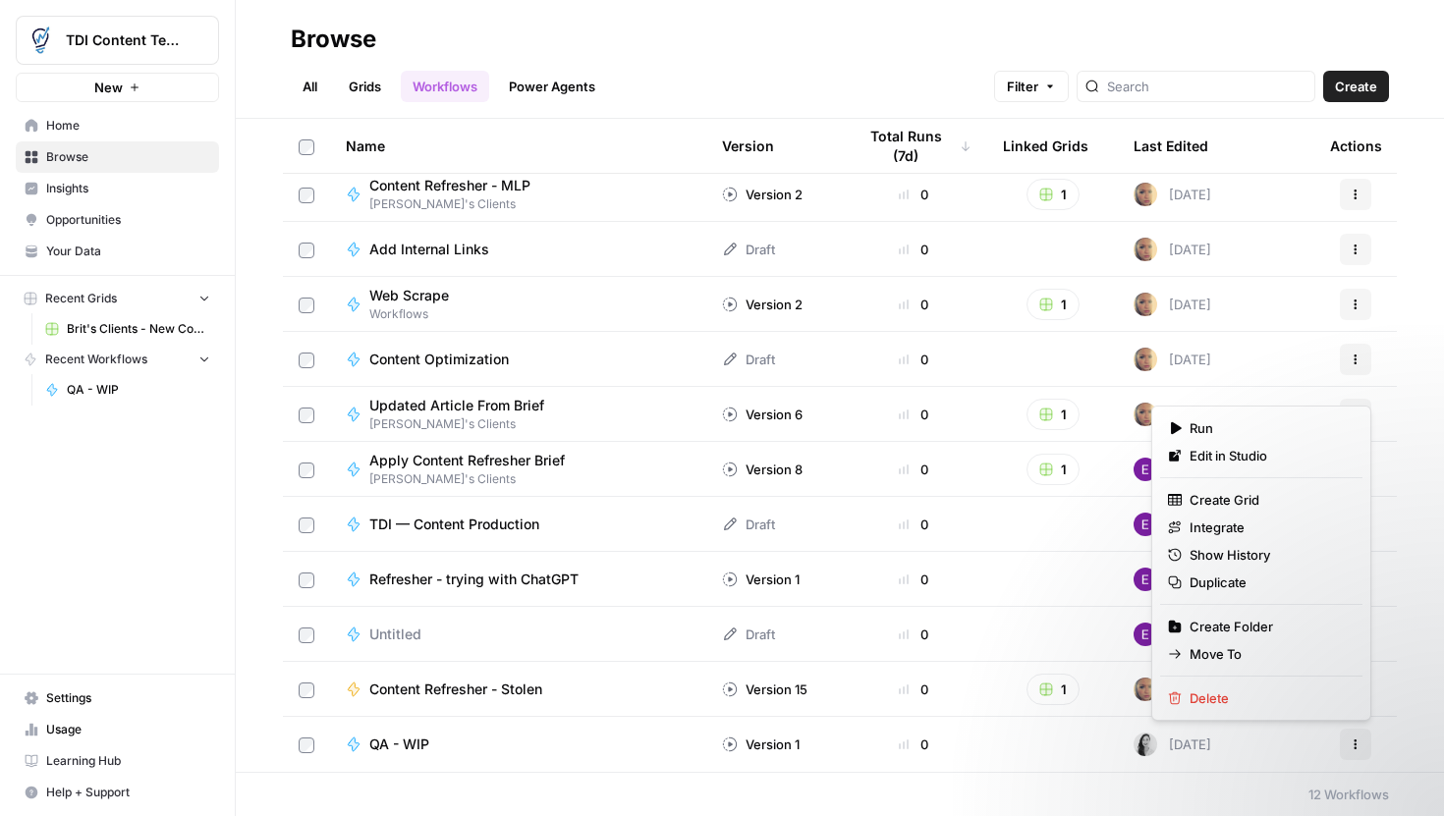
click at [1350, 749] on icon "button" at bounding box center [1356, 745] width 12 height 12
click at [1178, 648] on icon "button" at bounding box center [1175, 654] width 14 height 14
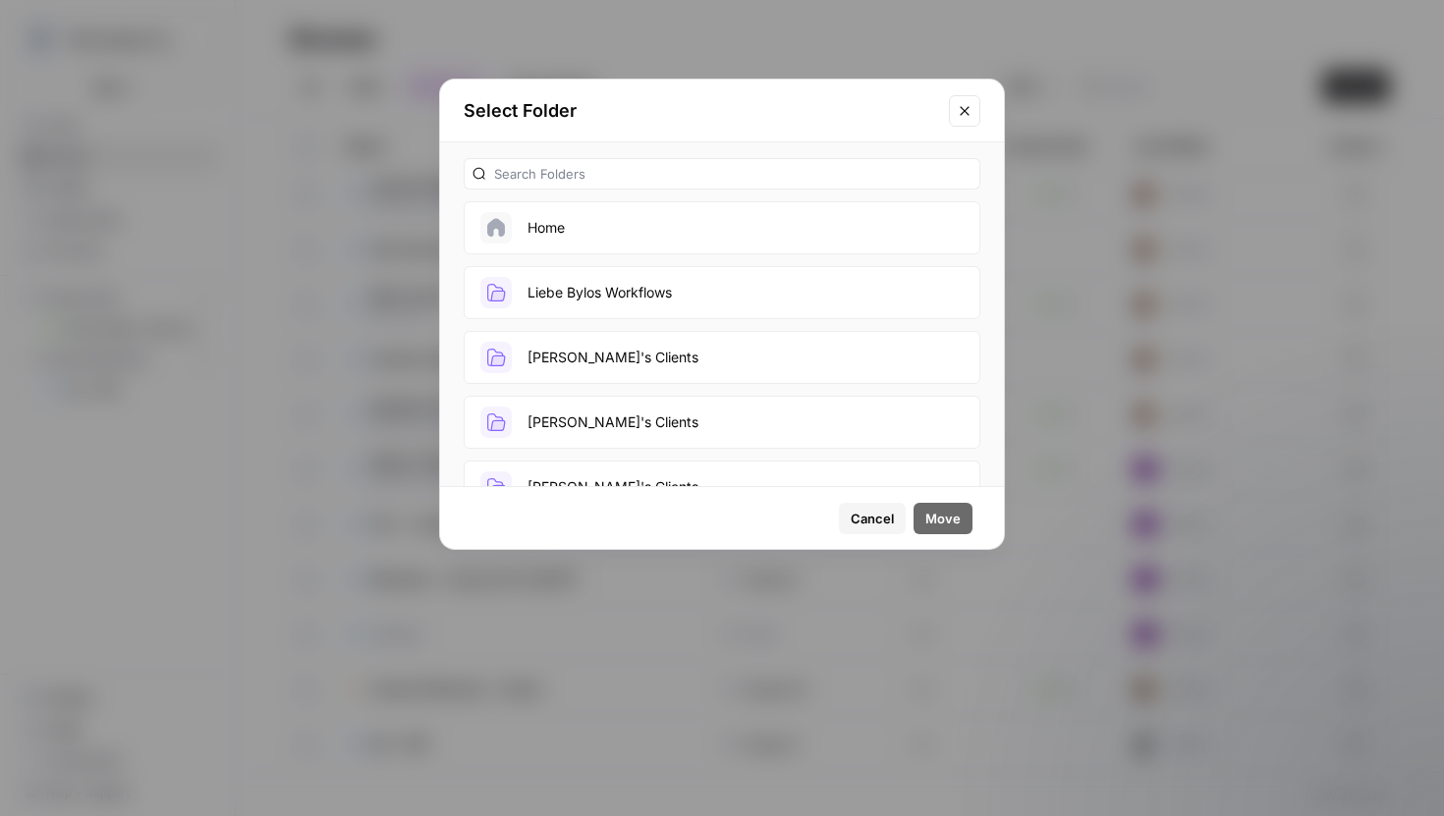
click at [681, 301] on button "Liebe Bylos Workflows" at bounding box center [722, 292] width 517 height 53
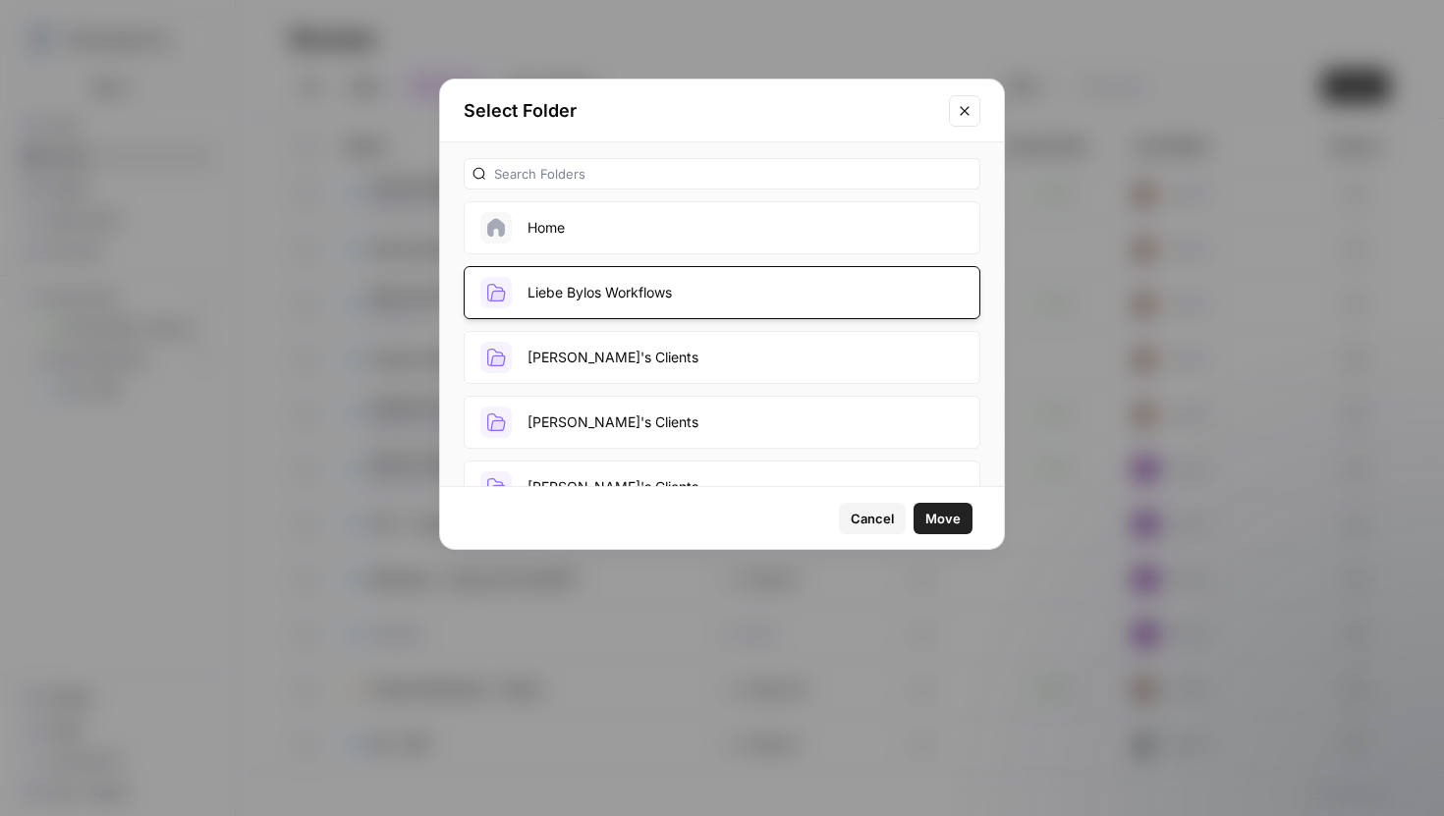
click at [952, 514] on span "Move" at bounding box center [943, 519] width 35 height 20
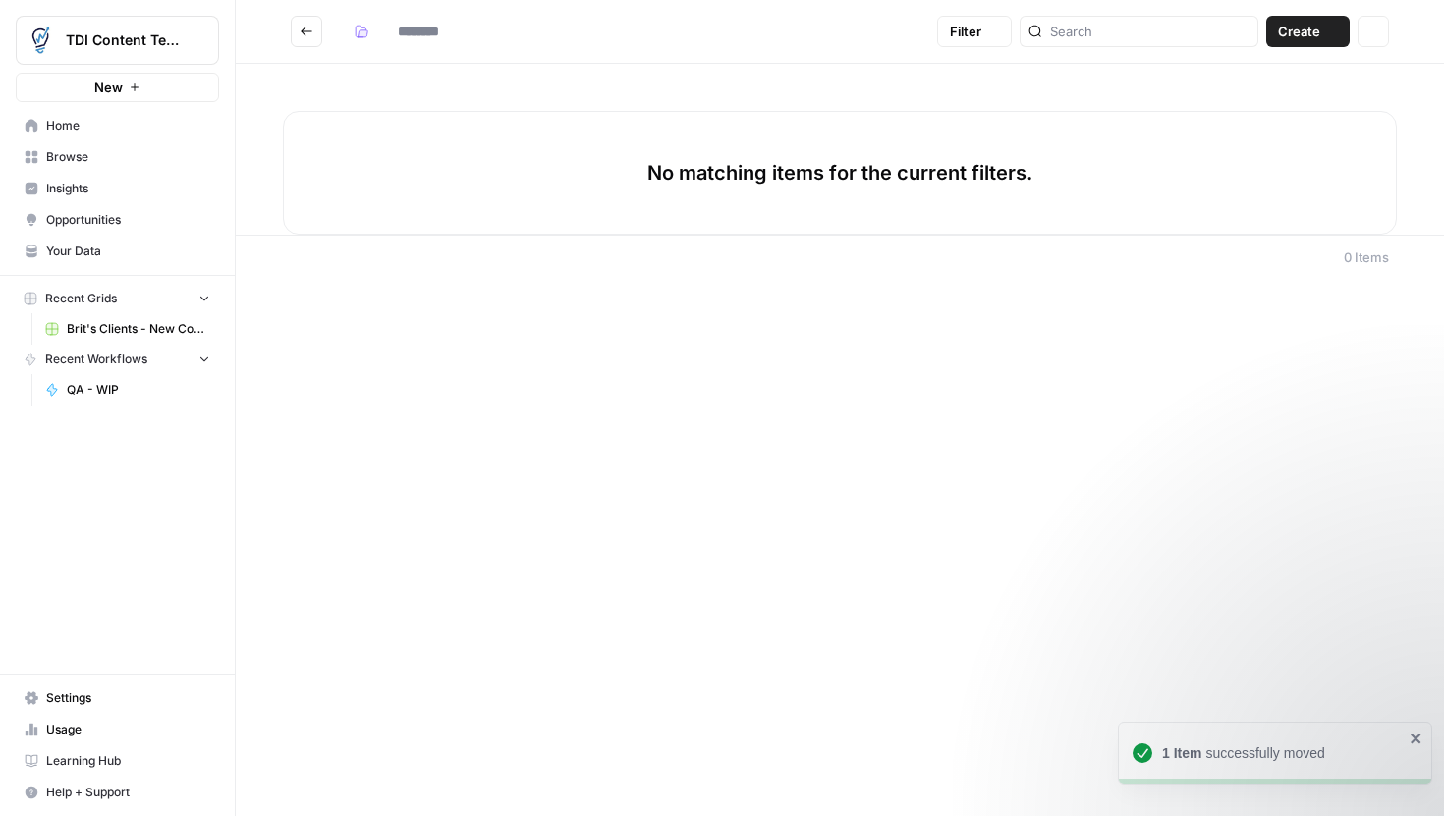
type input "**********"
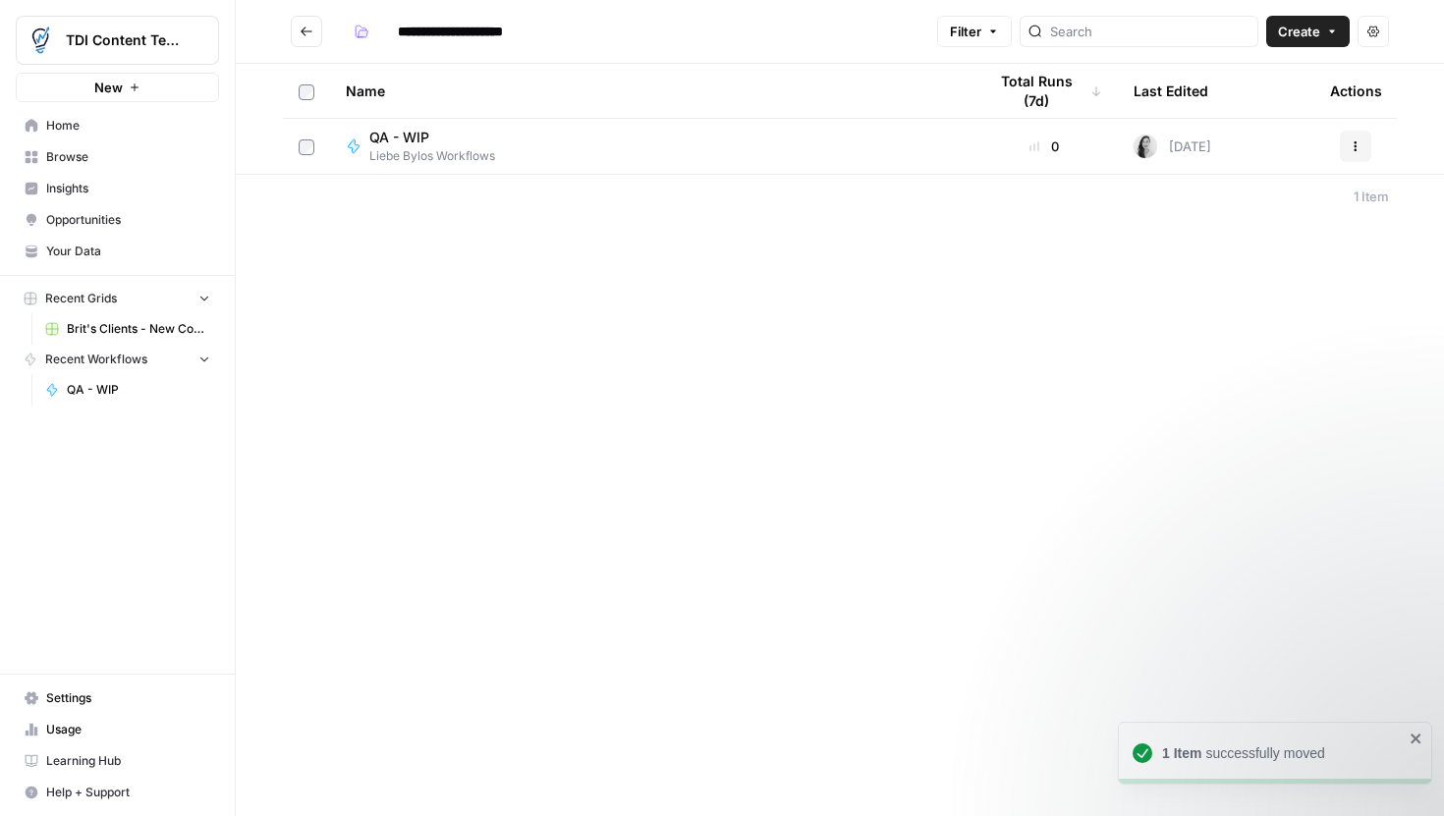
click at [425, 388] on div "**********" at bounding box center [840, 408] width 1208 height 816
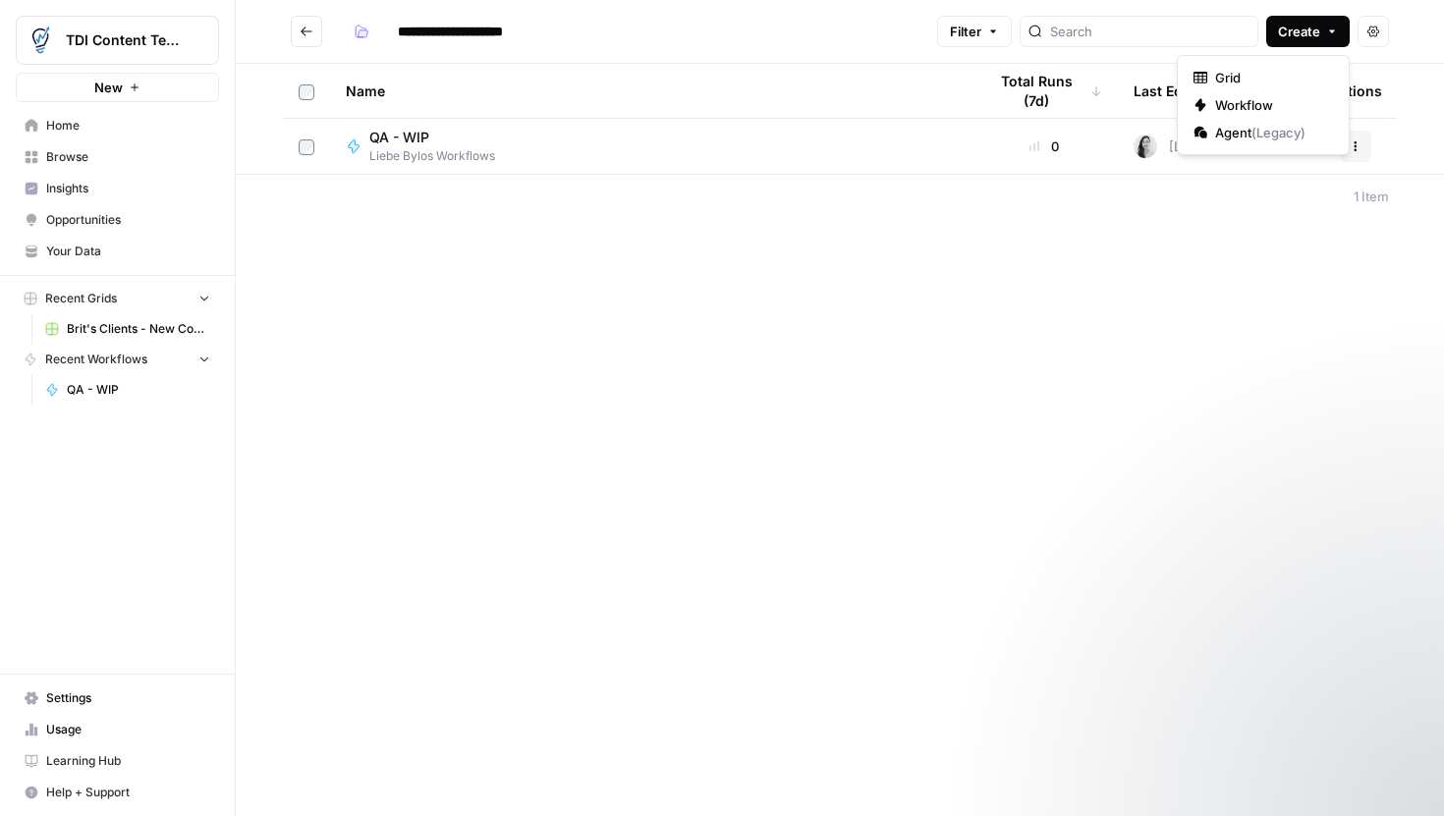
click at [1314, 34] on span "Create" at bounding box center [1299, 32] width 42 height 20
click at [1254, 105] on span "Workflow" at bounding box center [1270, 105] width 110 height 20
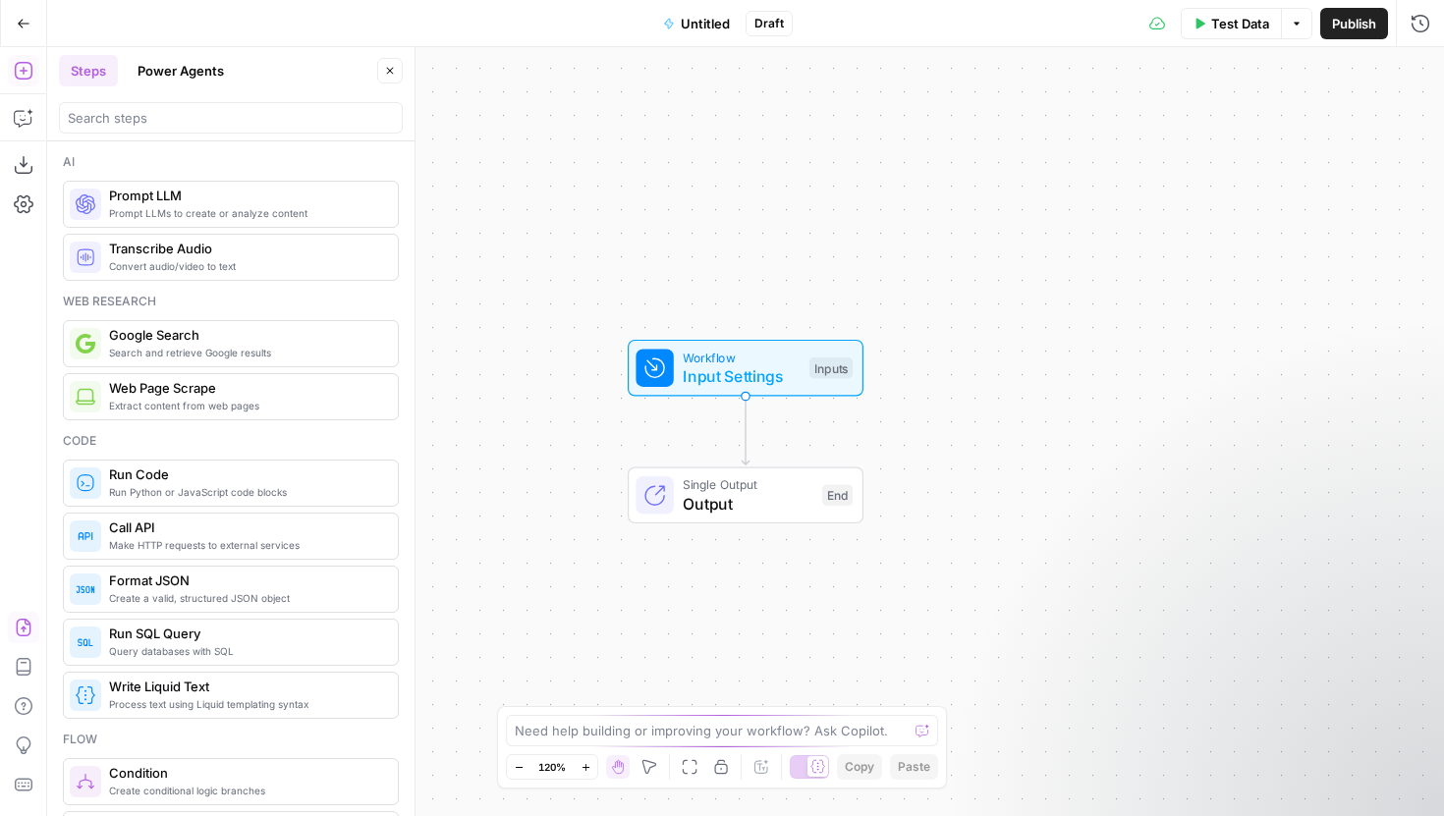
click at [27, 622] on icon "button" at bounding box center [23, 628] width 15 height 18
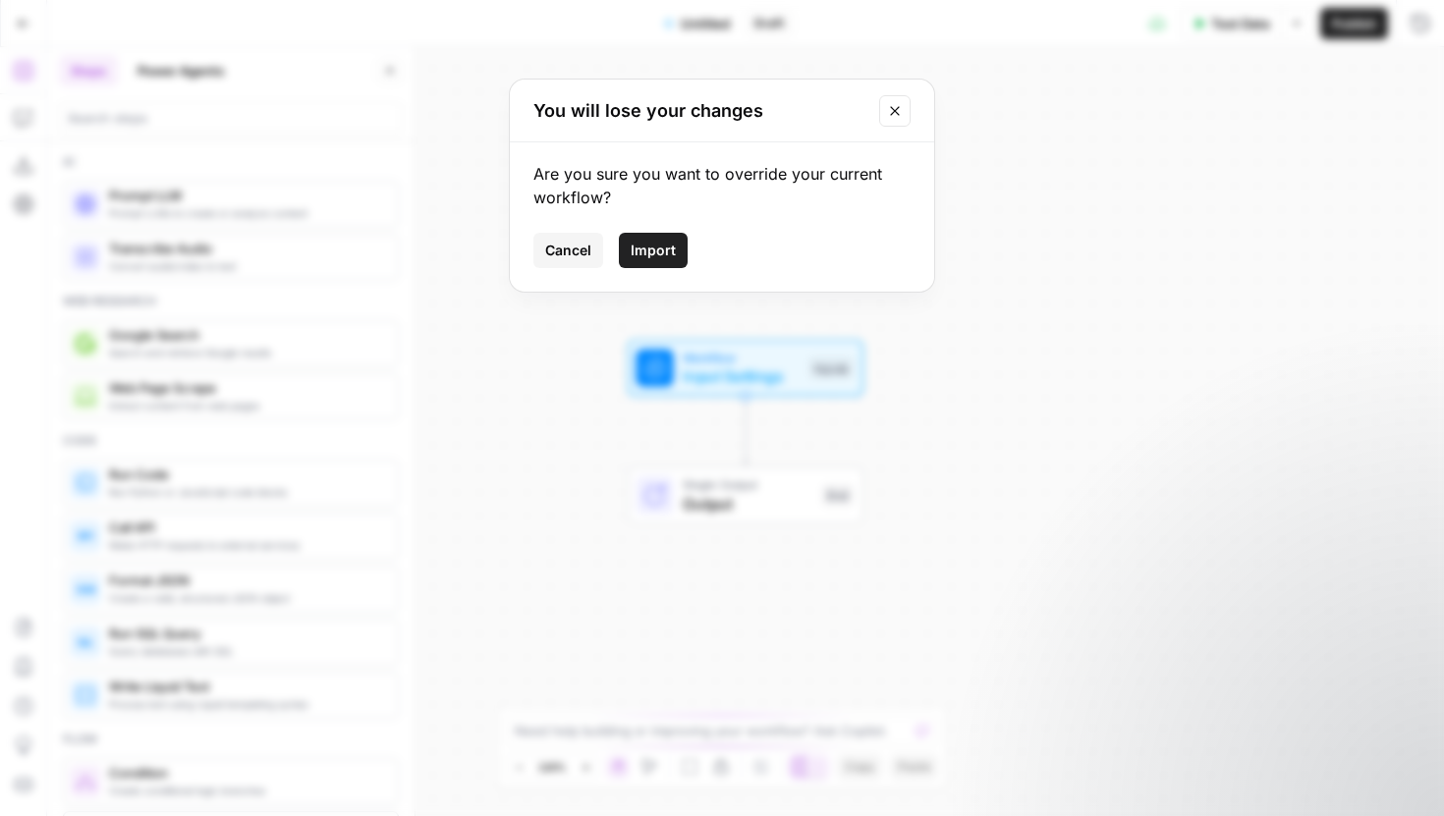
click at [664, 248] on span "Import" at bounding box center [653, 251] width 45 height 20
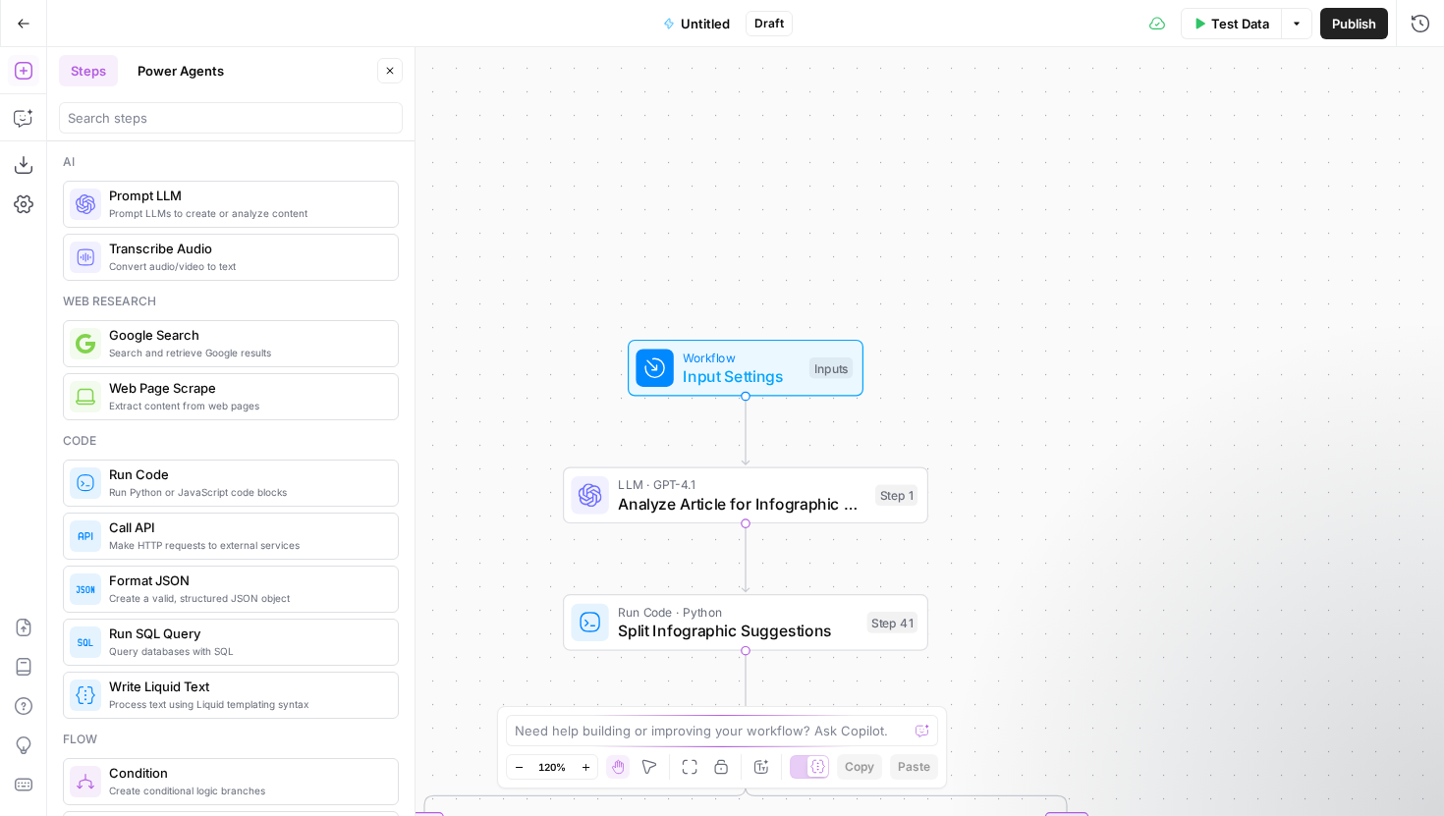
click at [708, 16] on span "Untitled" at bounding box center [705, 24] width 49 height 20
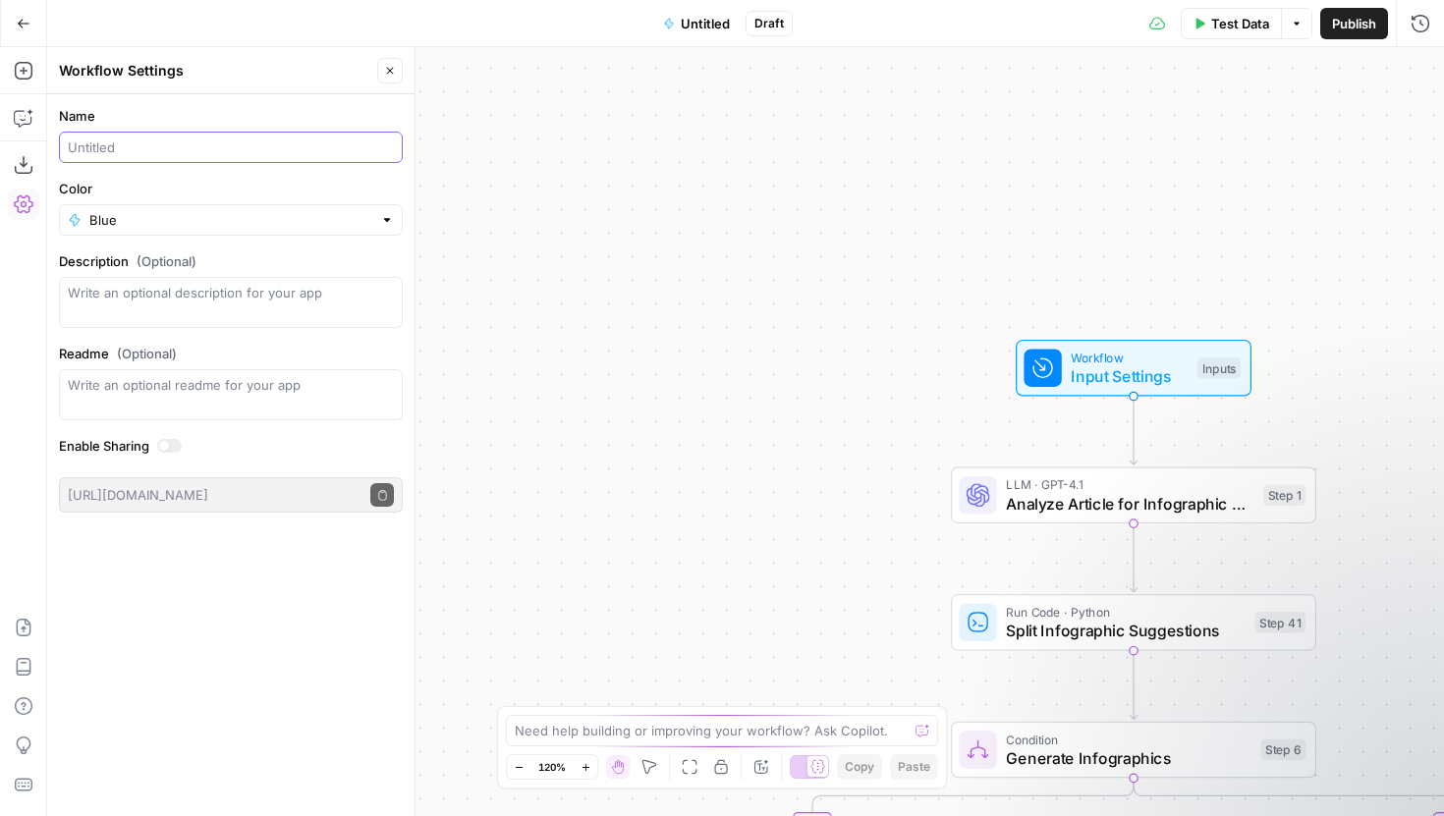
click at [146, 149] on input "Name" at bounding box center [231, 148] width 326 height 20
type input "Infographic Generator - WIP"
click at [442, 188] on div "true false true false Workflow Input Settings Inputs LLM · GPT-4.1 Analyze Arti…" at bounding box center [745, 431] width 1397 height 769
click at [1346, 23] on span "Publish" at bounding box center [1354, 24] width 44 height 20
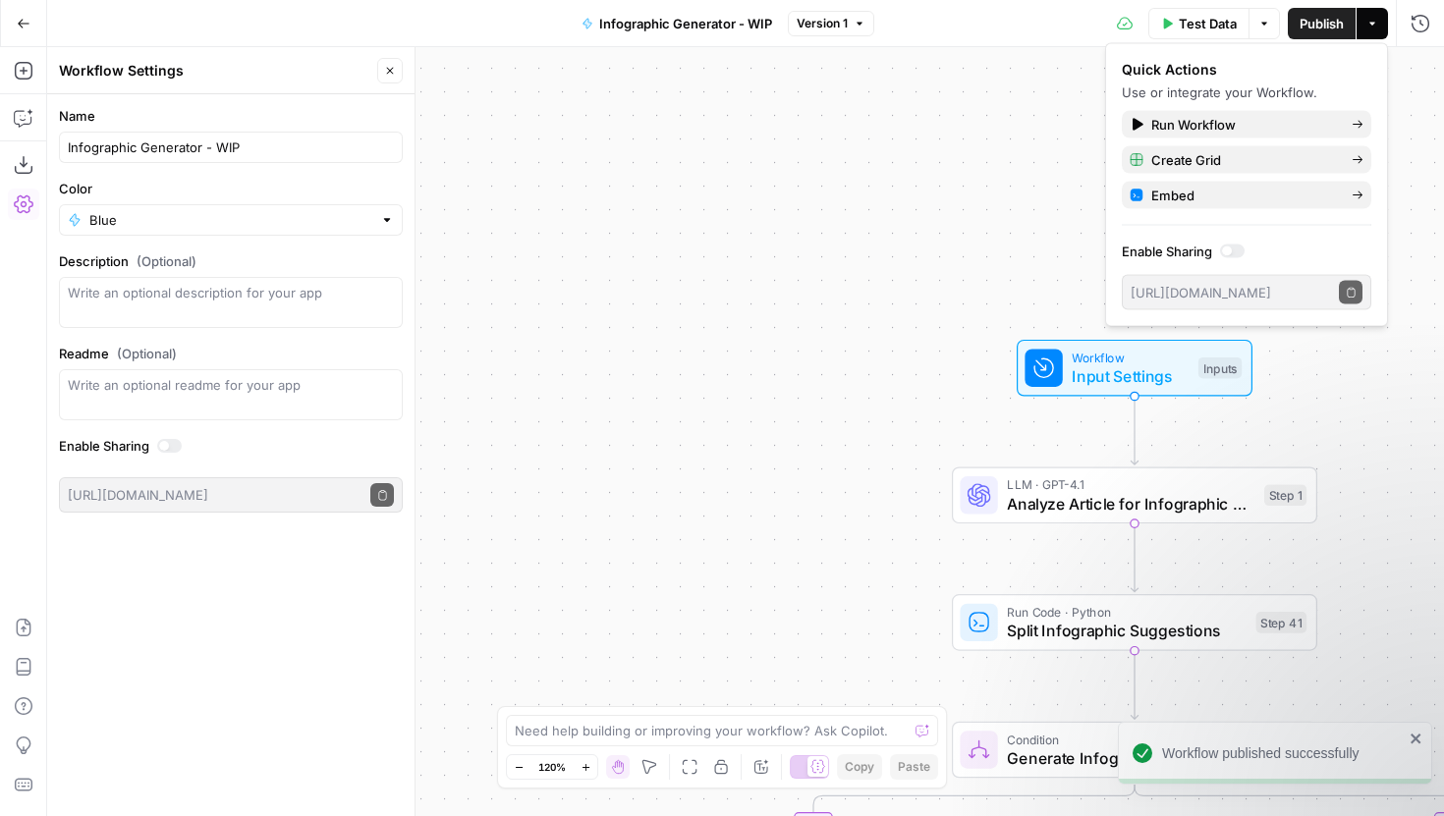
click at [22, 21] on icon "button" at bounding box center [24, 24] width 14 height 14
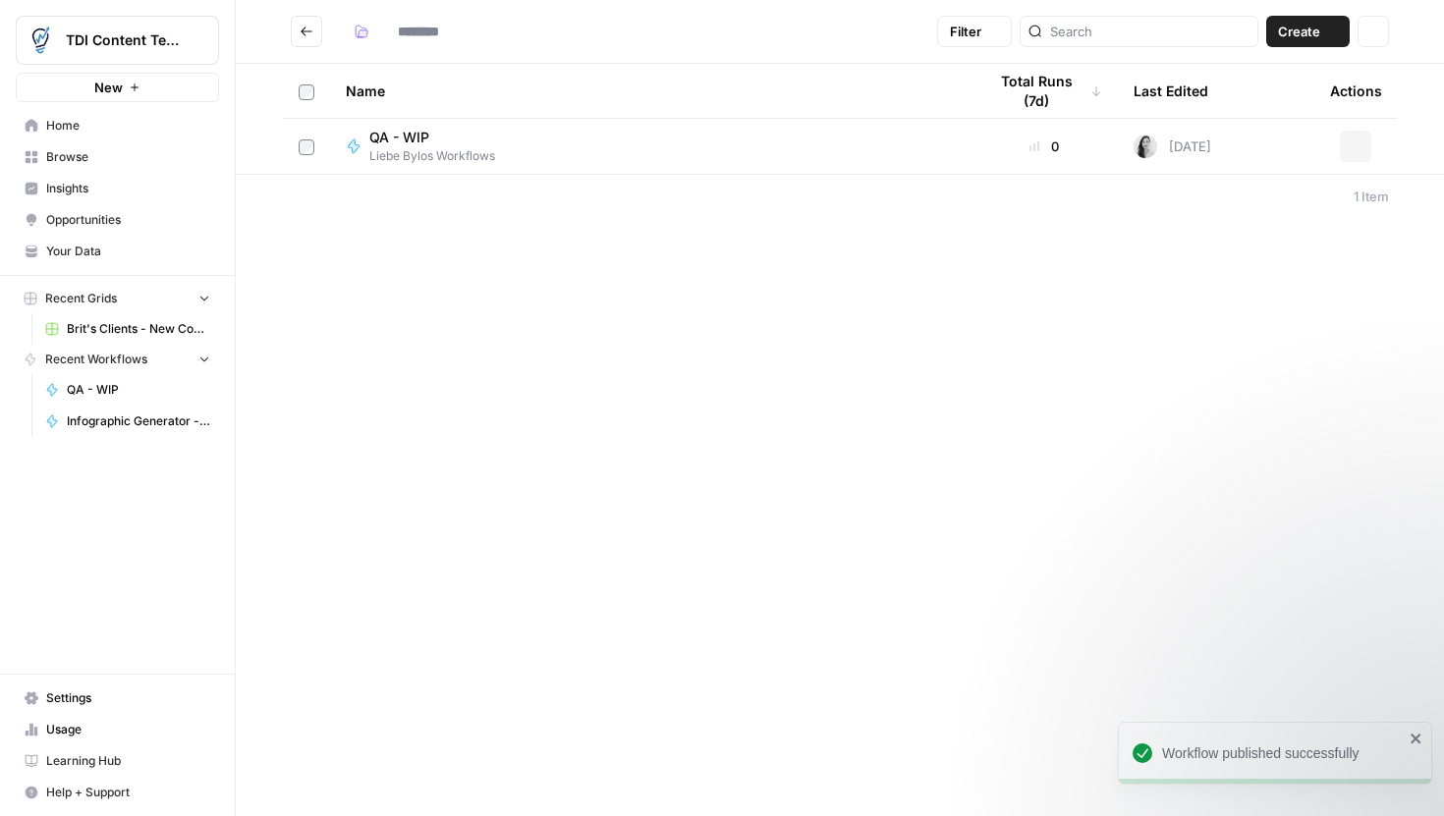
type input "**********"
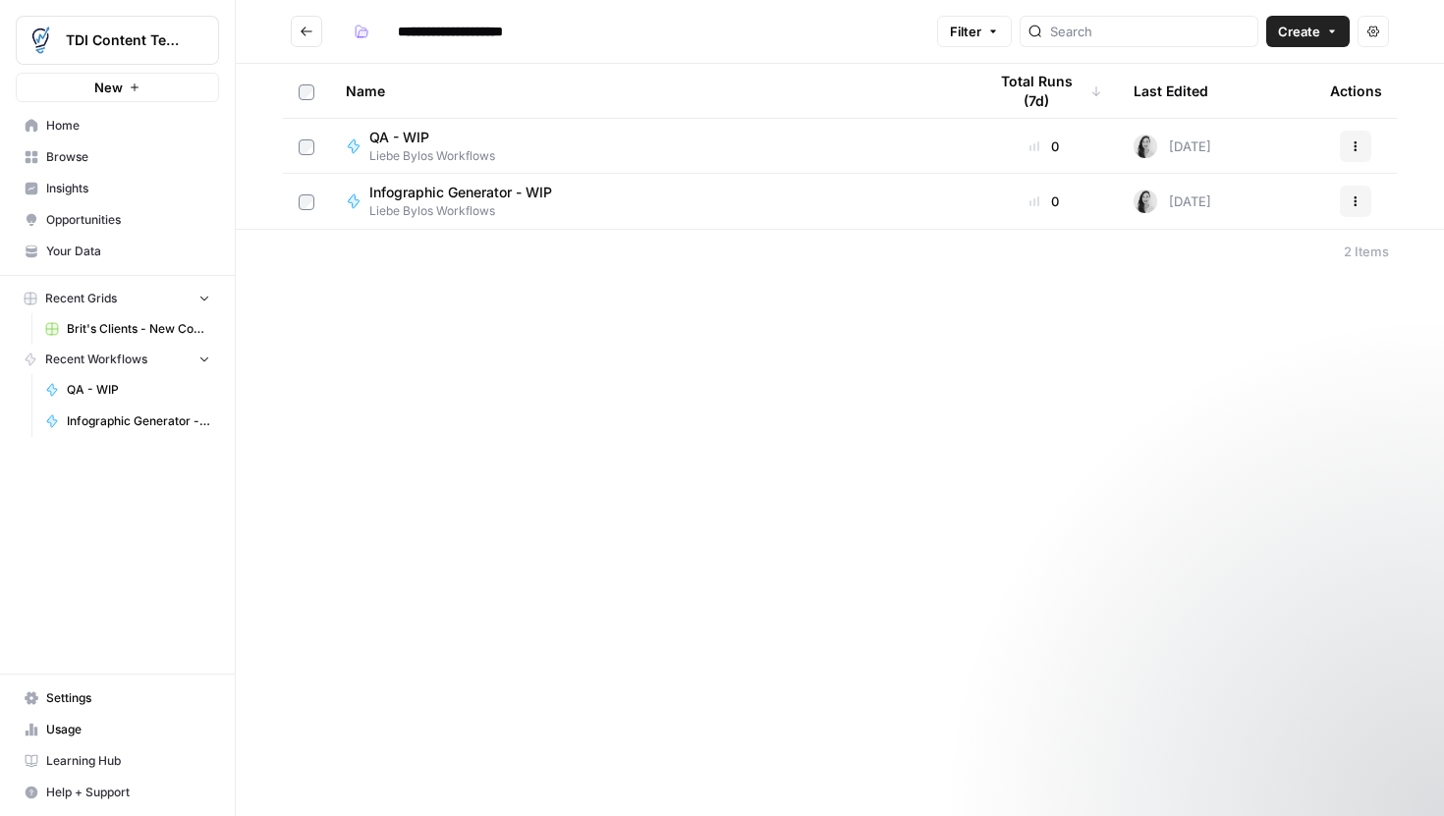
click at [503, 415] on div "**********" at bounding box center [840, 408] width 1208 height 816
click at [1274, 38] on button "Create" at bounding box center [1308, 31] width 84 height 31
click at [1237, 94] on button "Workflow" at bounding box center [1263, 105] width 155 height 28
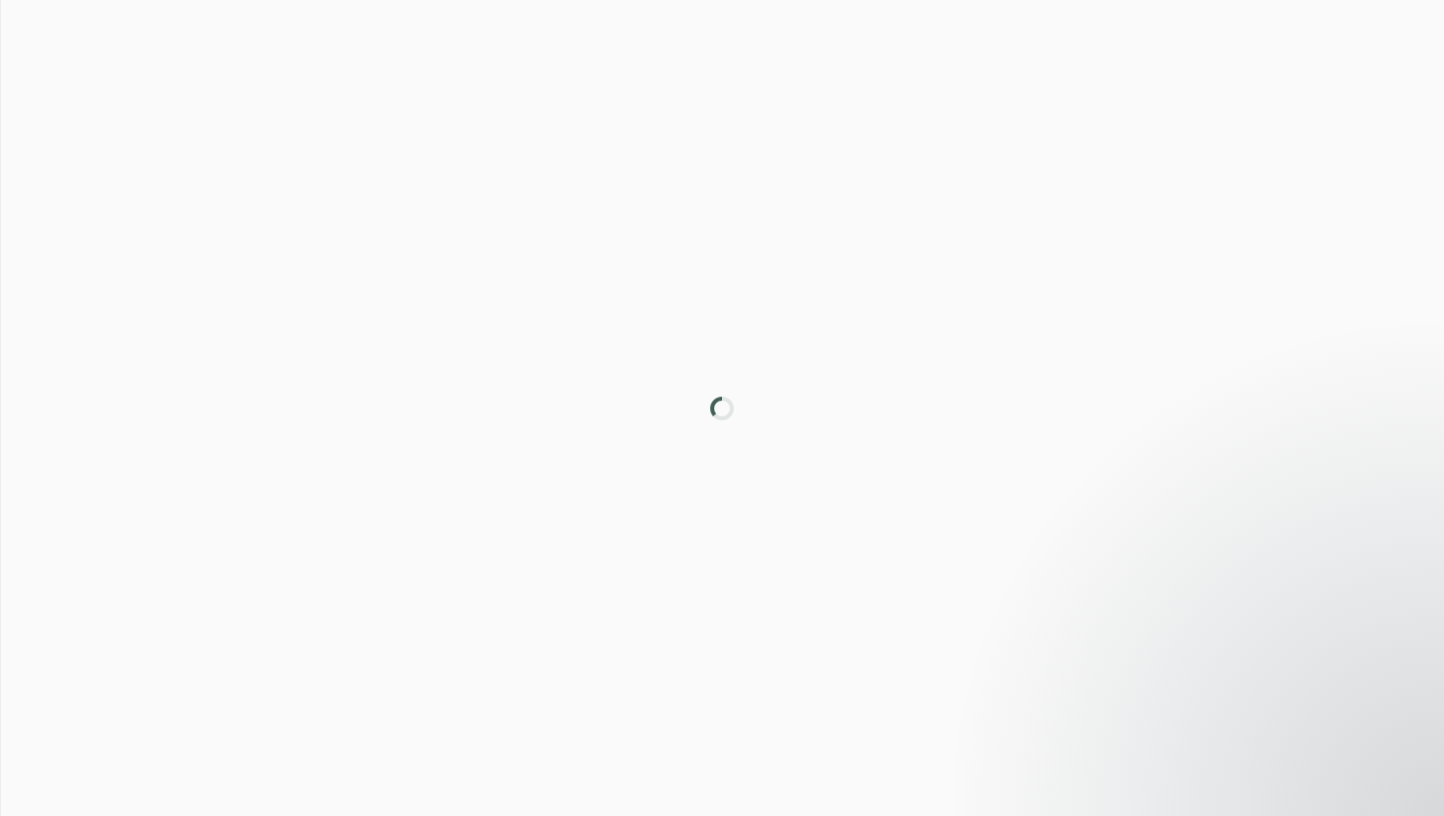
click at [1237, 94] on div at bounding box center [722, 408] width 1444 height 816
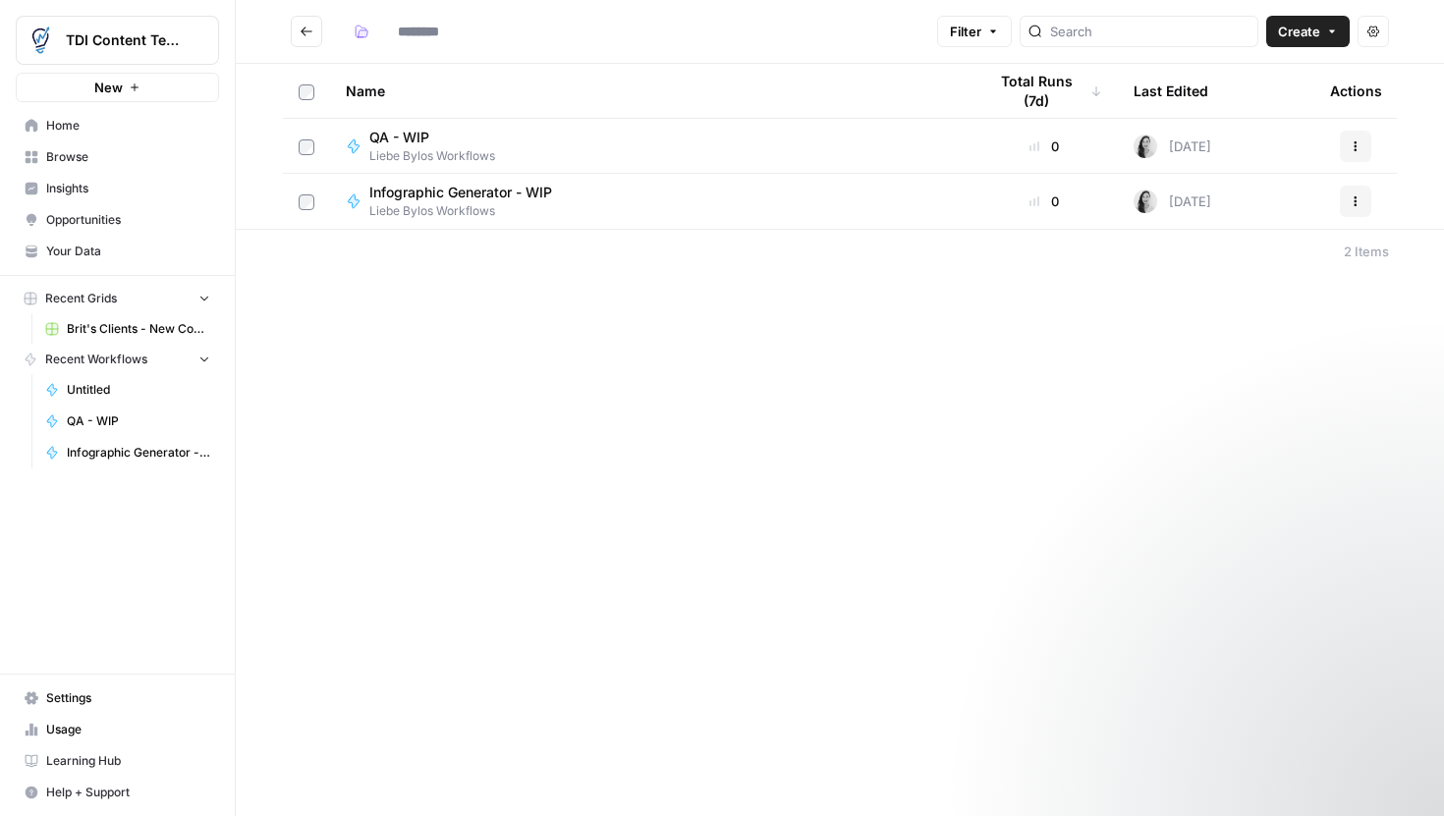
type input "**********"
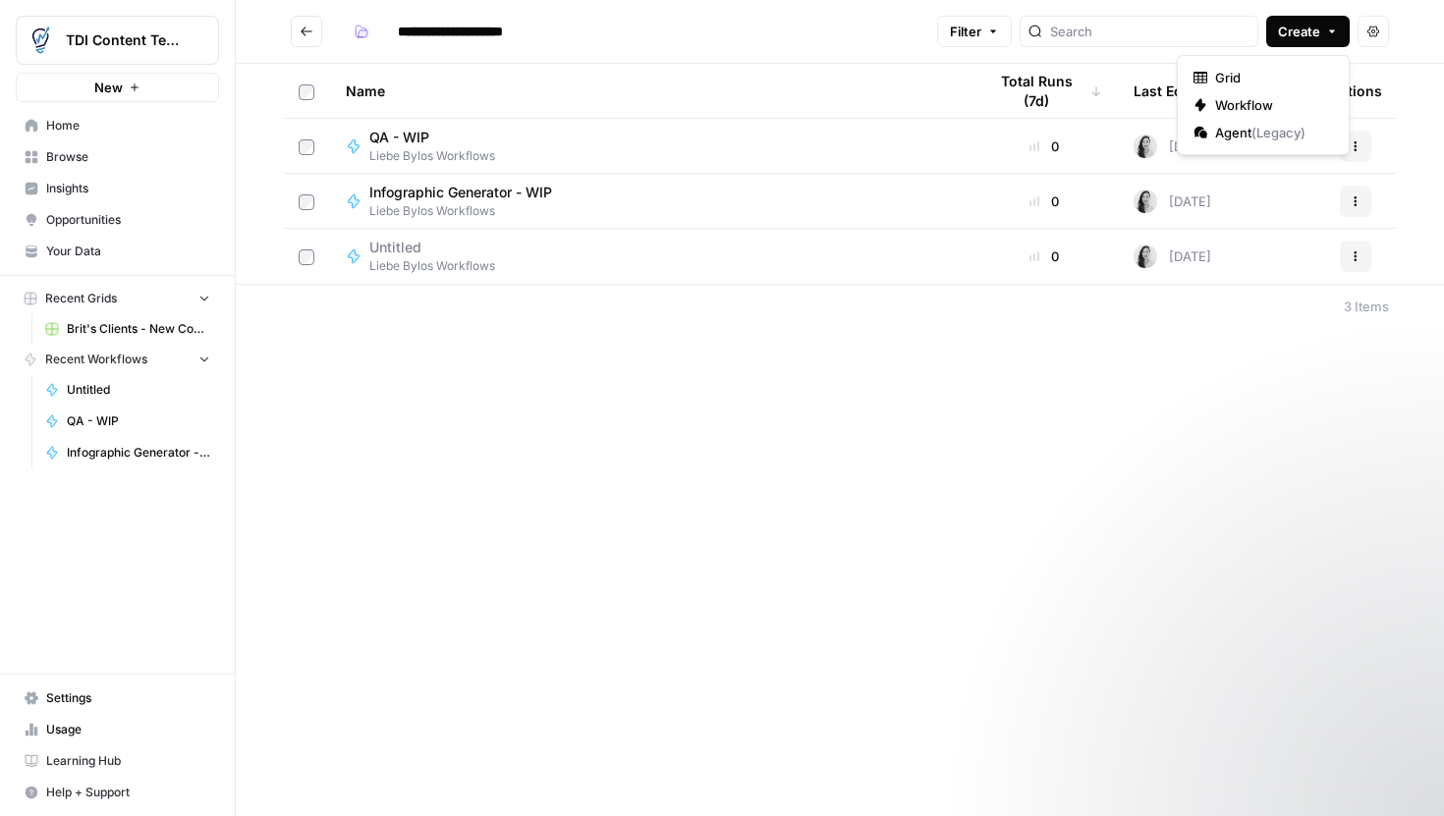
click at [1288, 34] on span "Create" at bounding box center [1299, 32] width 42 height 20
click at [1218, 68] on span "Grid" at bounding box center [1270, 78] width 110 height 20
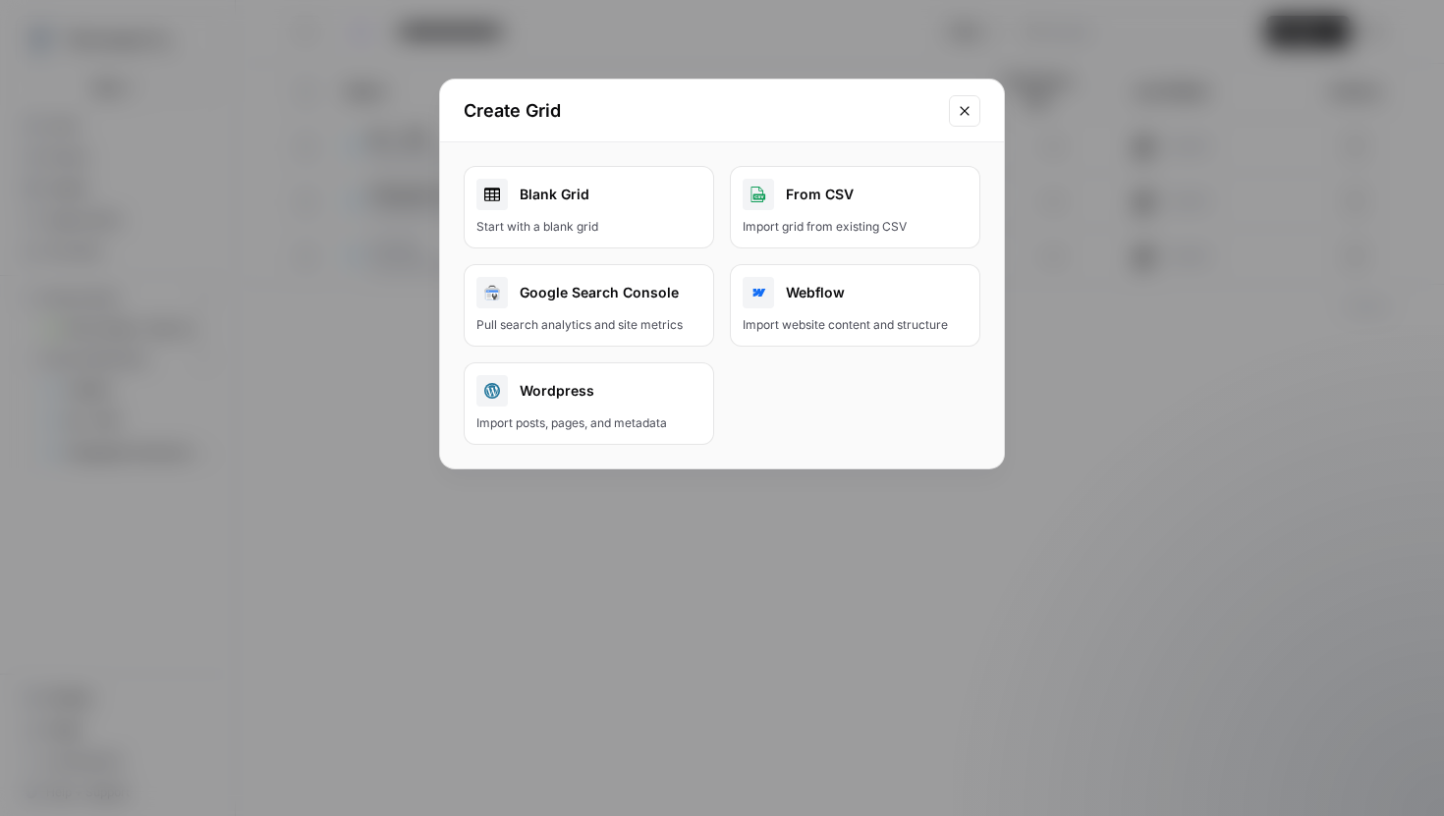
click at [798, 194] on div "From CSV" at bounding box center [855, 194] width 225 height 31
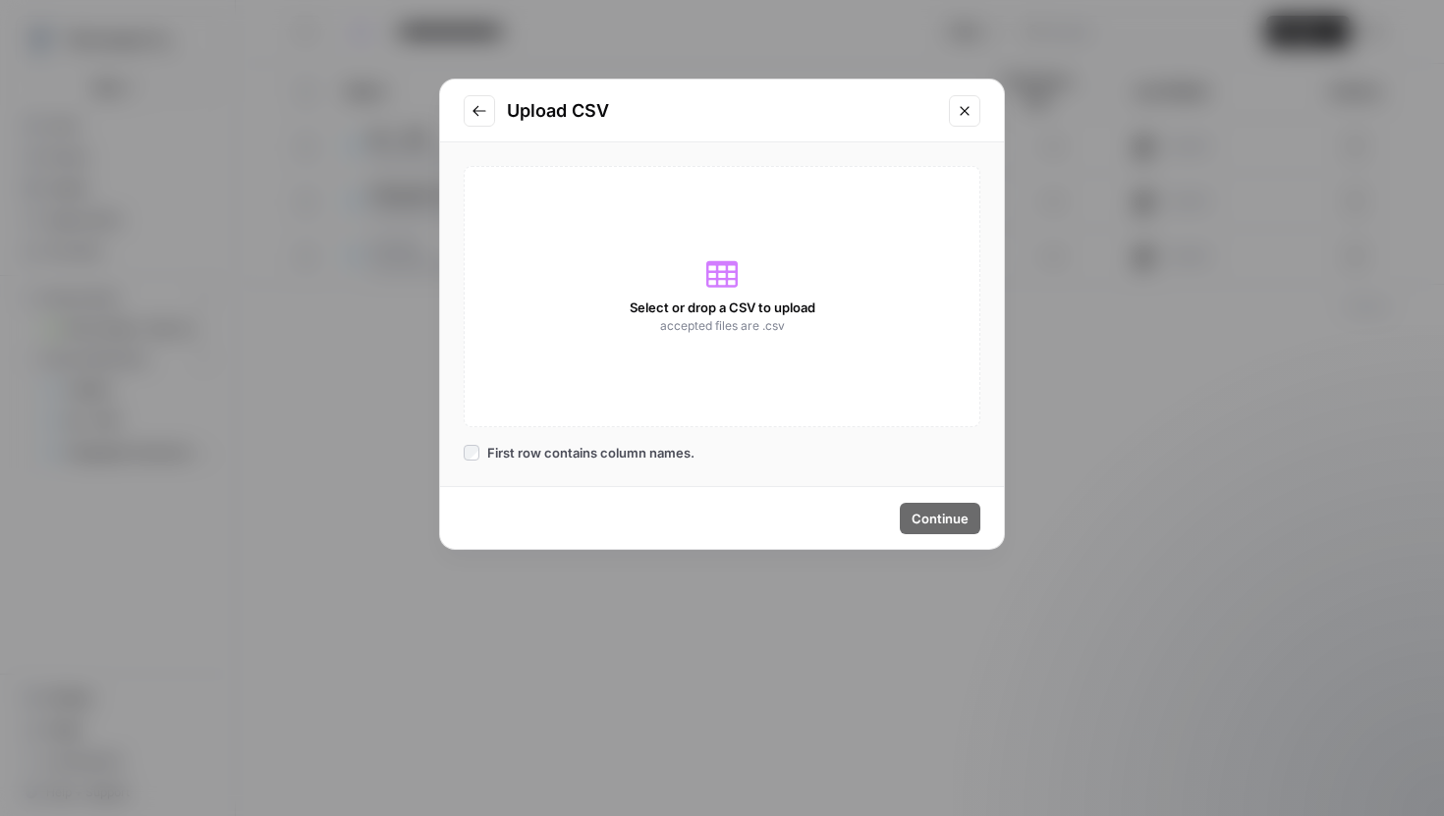
click at [622, 306] on div "Select or drop a CSV to upload accepted files are .csv" at bounding box center [722, 296] width 517 height 261
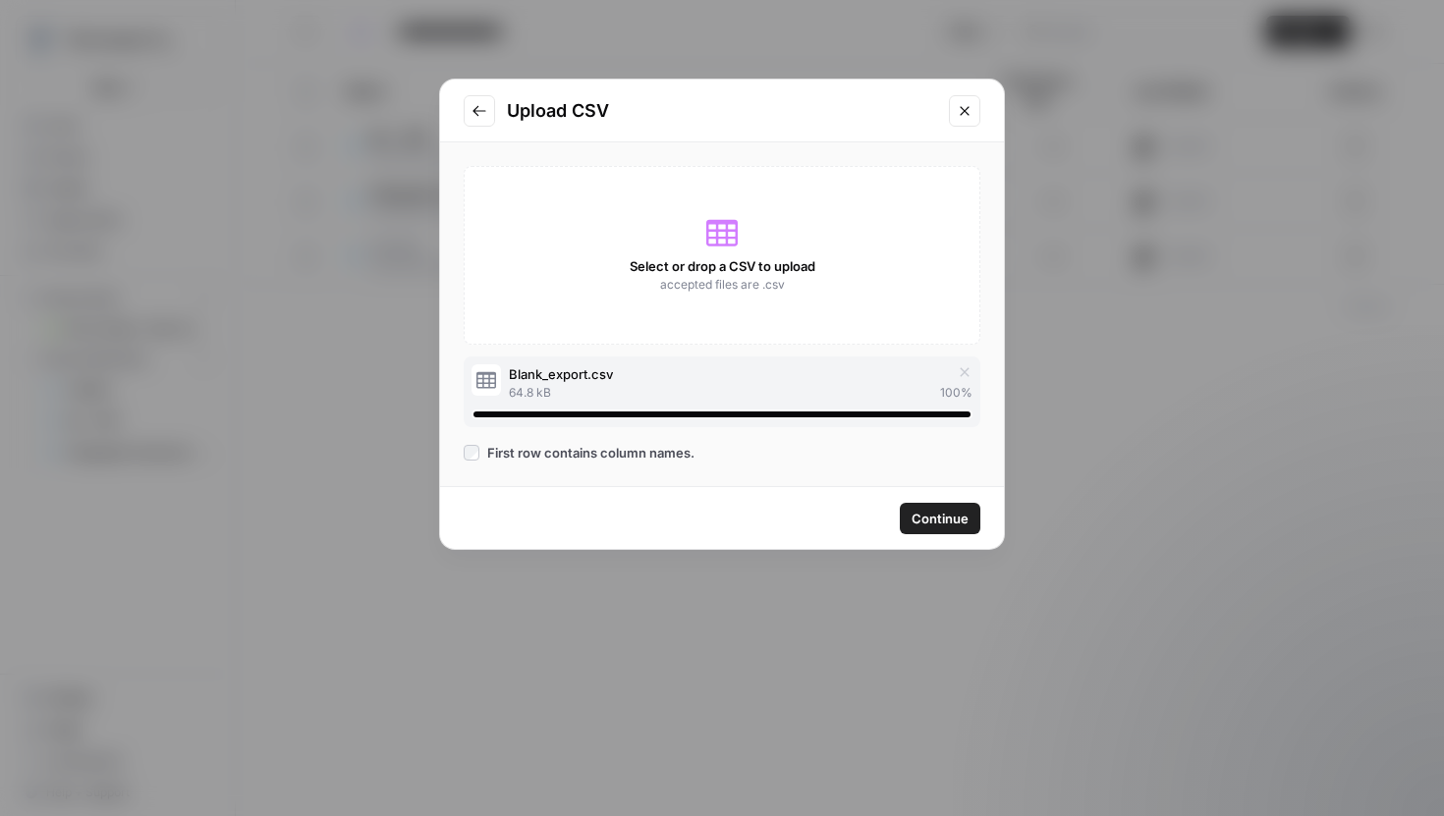
click at [928, 517] on span "Continue" at bounding box center [940, 519] width 57 height 20
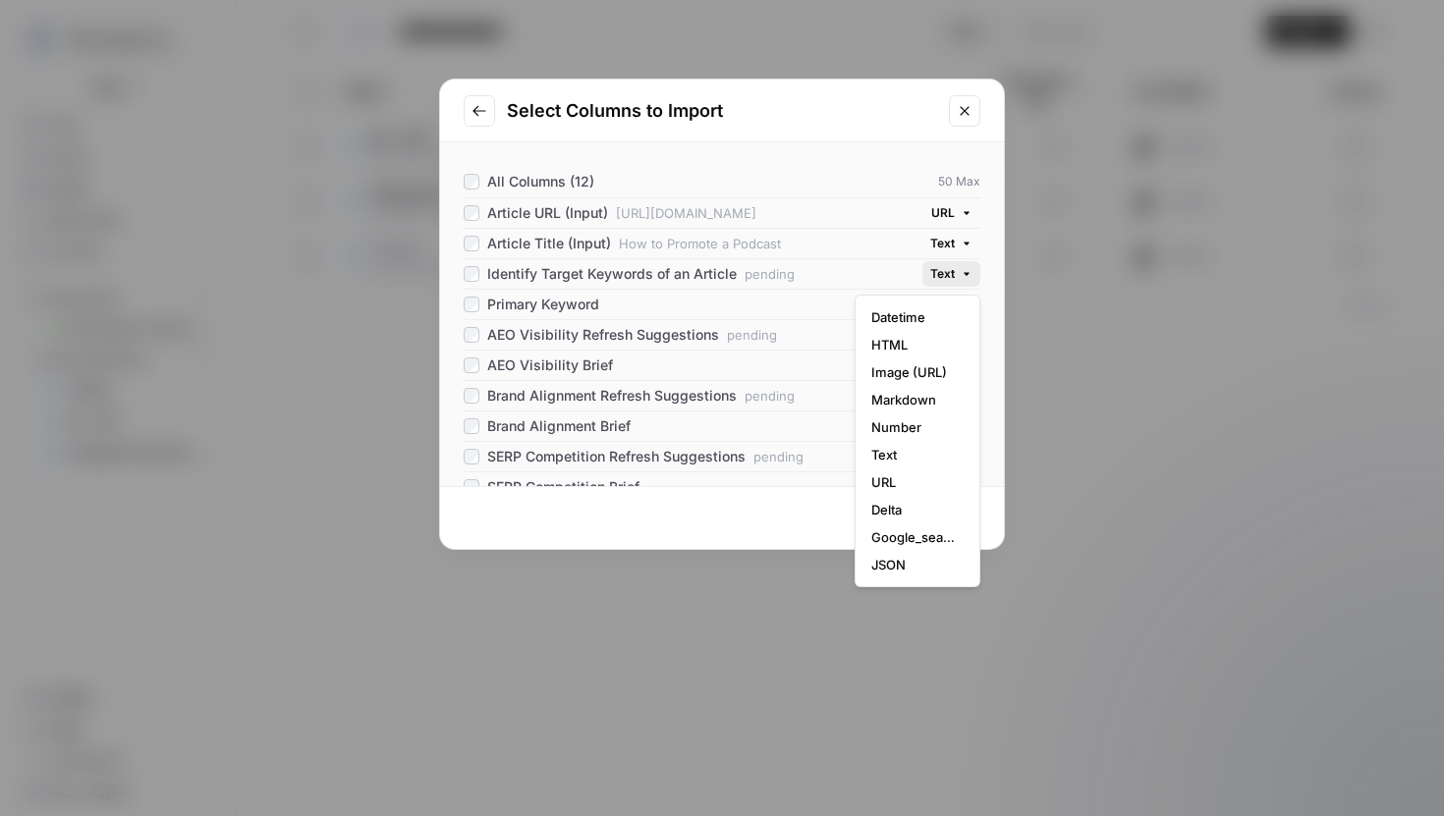
click at [961, 280] on button "Text" at bounding box center [952, 274] width 58 height 26
click at [899, 551] on button "JSON" at bounding box center [918, 565] width 108 height 28
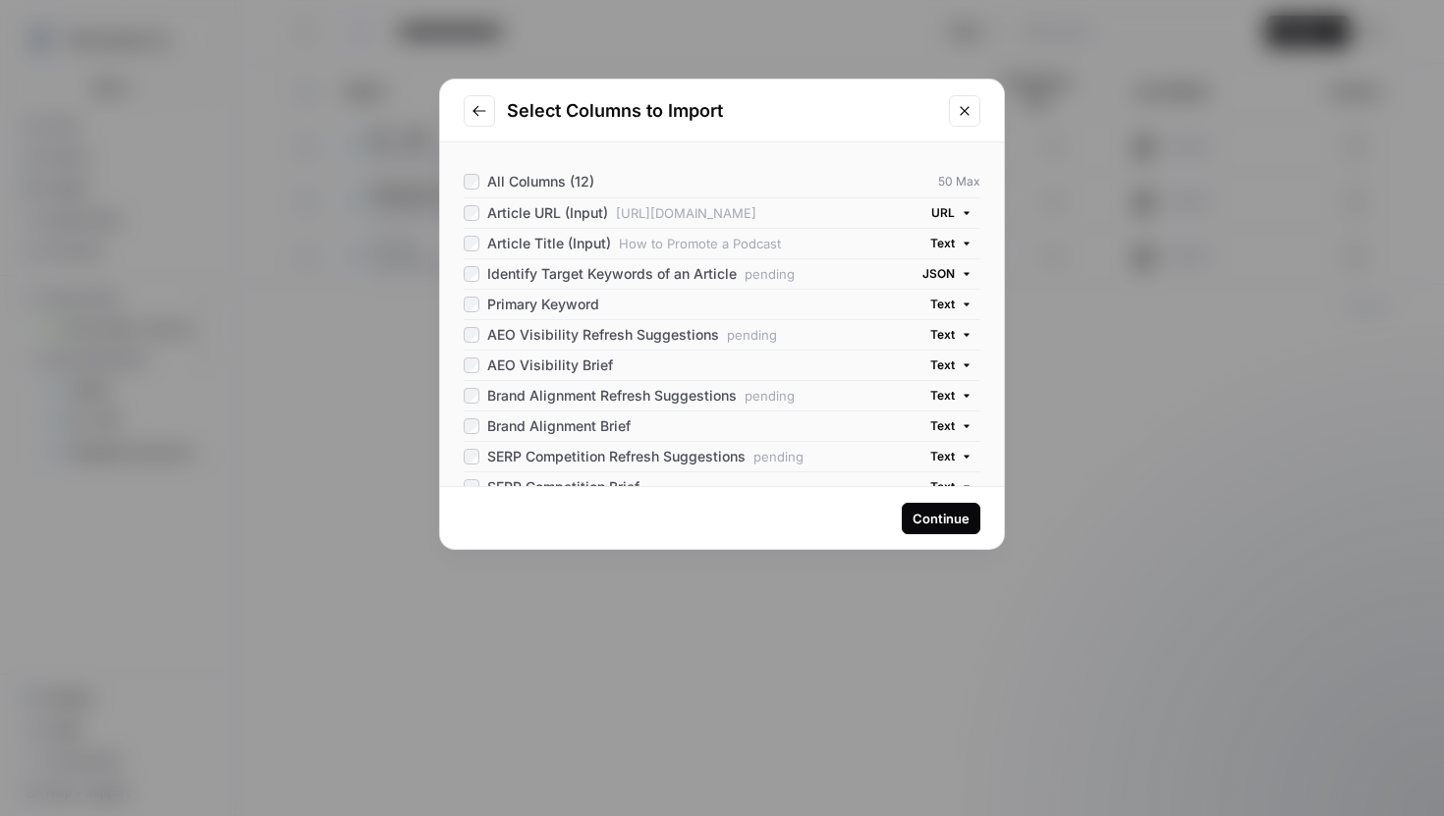
click at [957, 104] on icon "Close modal" at bounding box center [965, 111] width 16 height 16
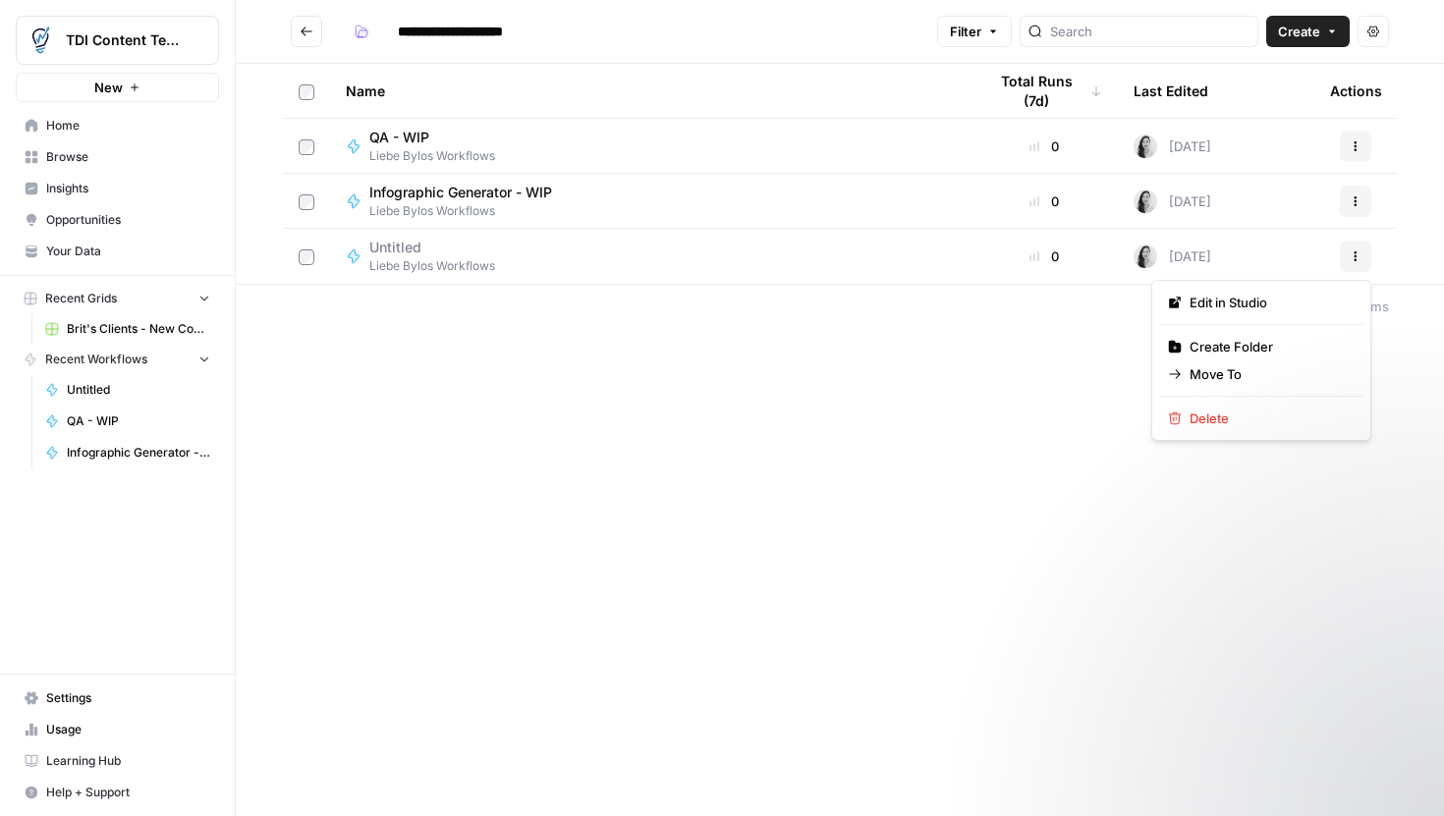
click at [1347, 258] on button "Actions" at bounding box center [1355, 256] width 31 height 31
click at [1207, 416] on span "Delete" at bounding box center [1268, 419] width 157 height 20
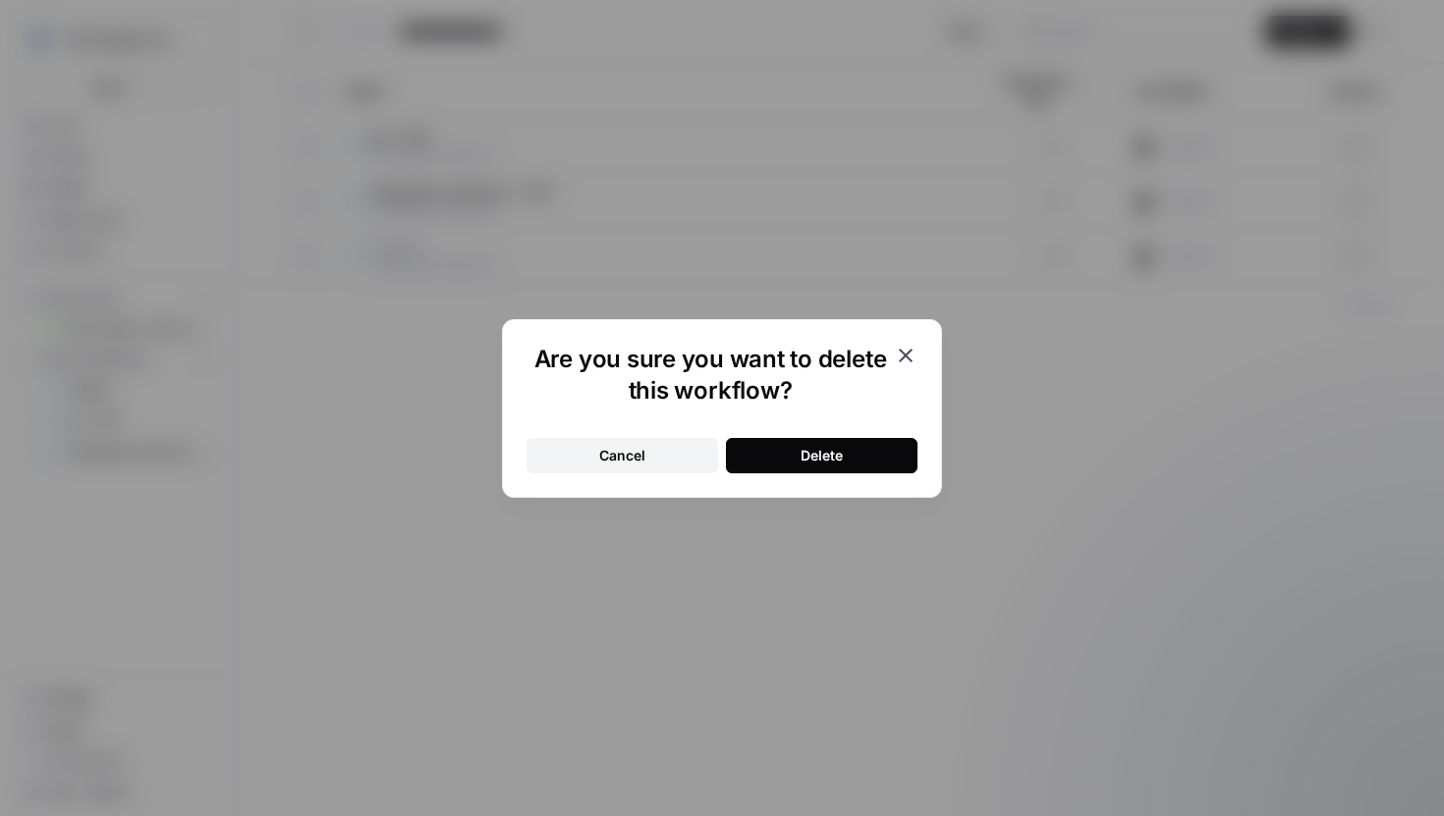
click at [817, 456] on div "Delete" at bounding box center [822, 456] width 42 height 20
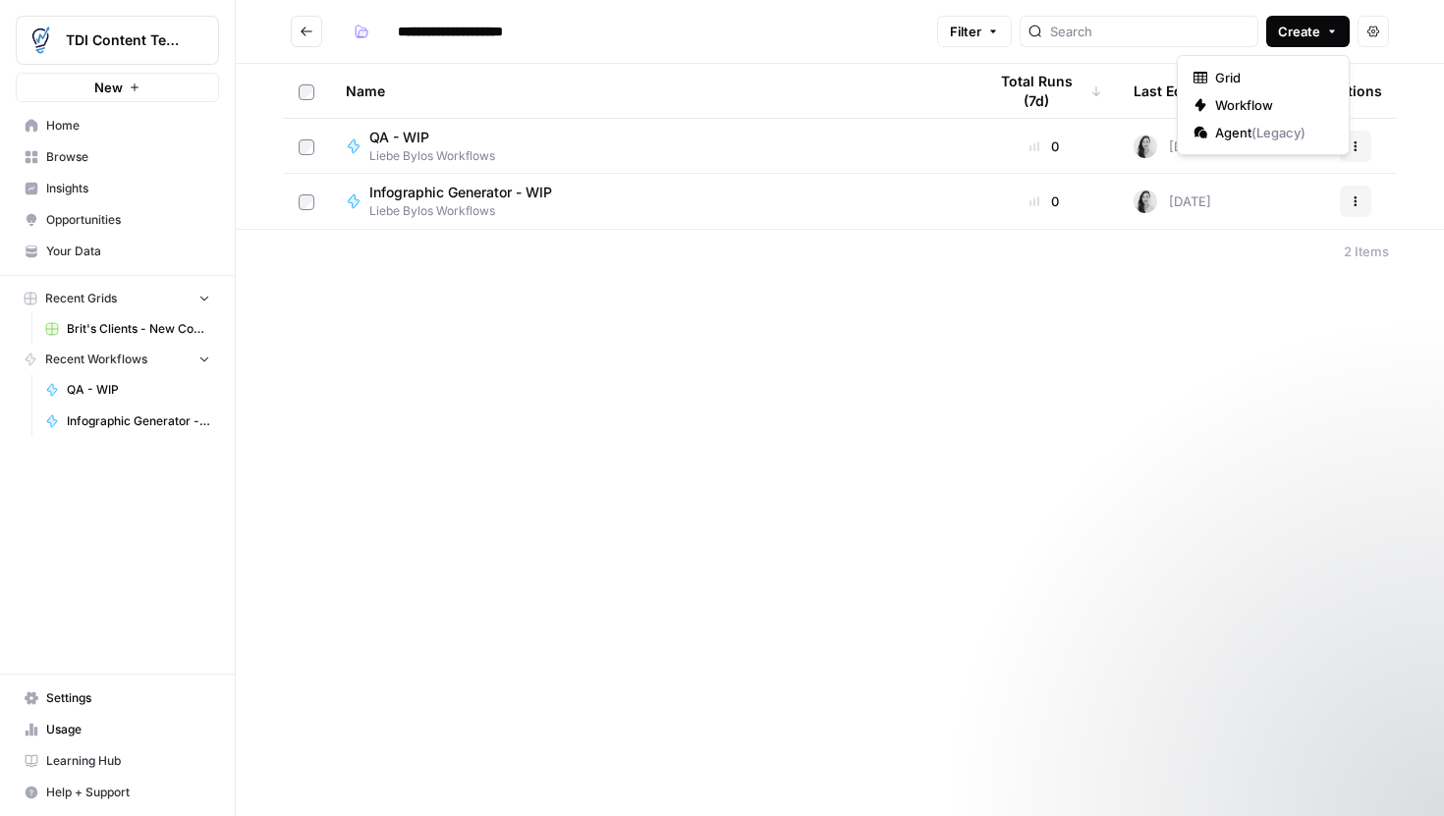
click at [1309, 41] on button "Create" at bounding box center [1308, 31] width 84 height 31
click at [1240, 114] on span "Workflow" at bounding box center [1270, 105] width 110 height 20
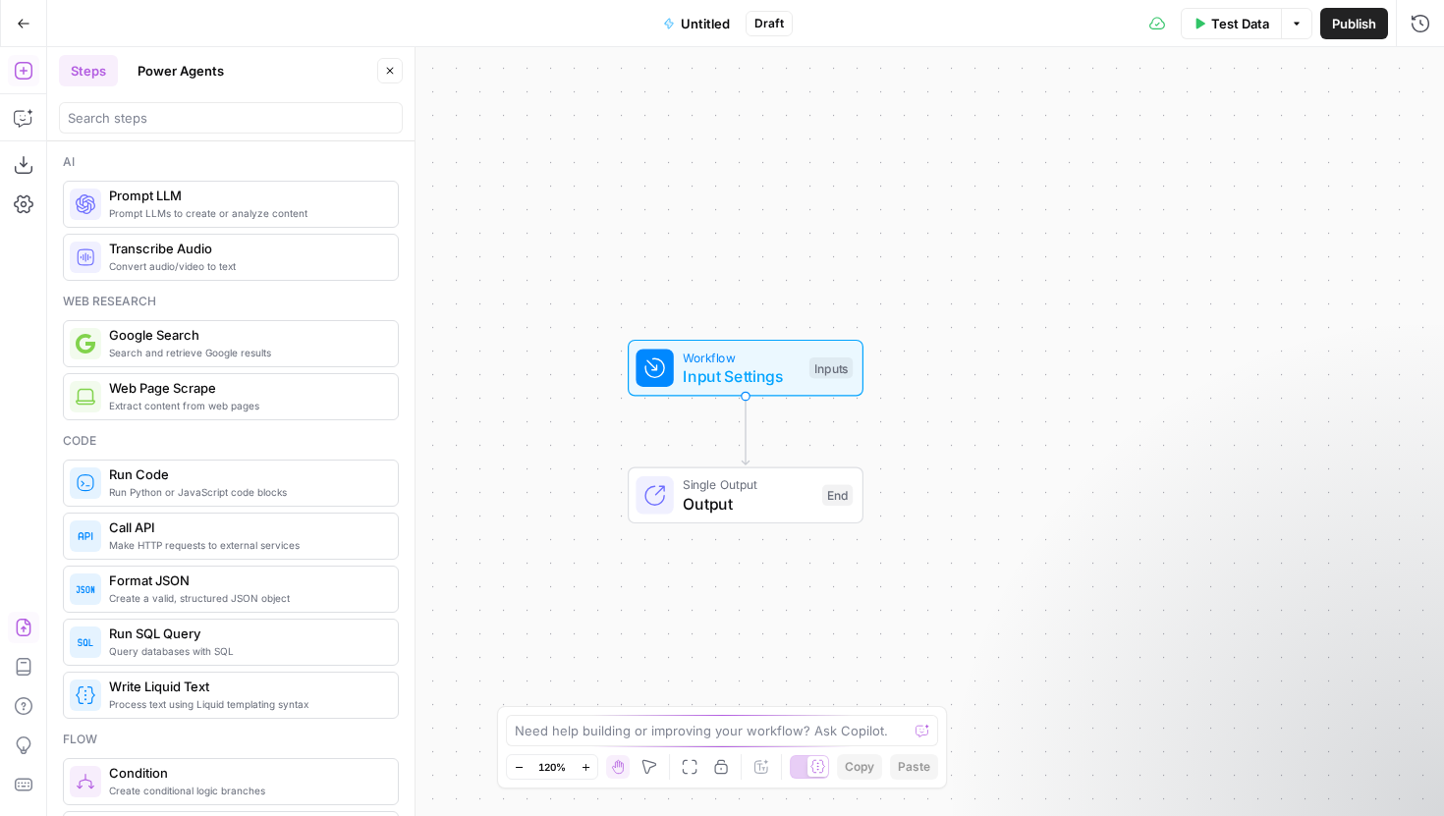
click at [14, 630] on icon "button" at bounding box center [24, 628] width 20 height 20
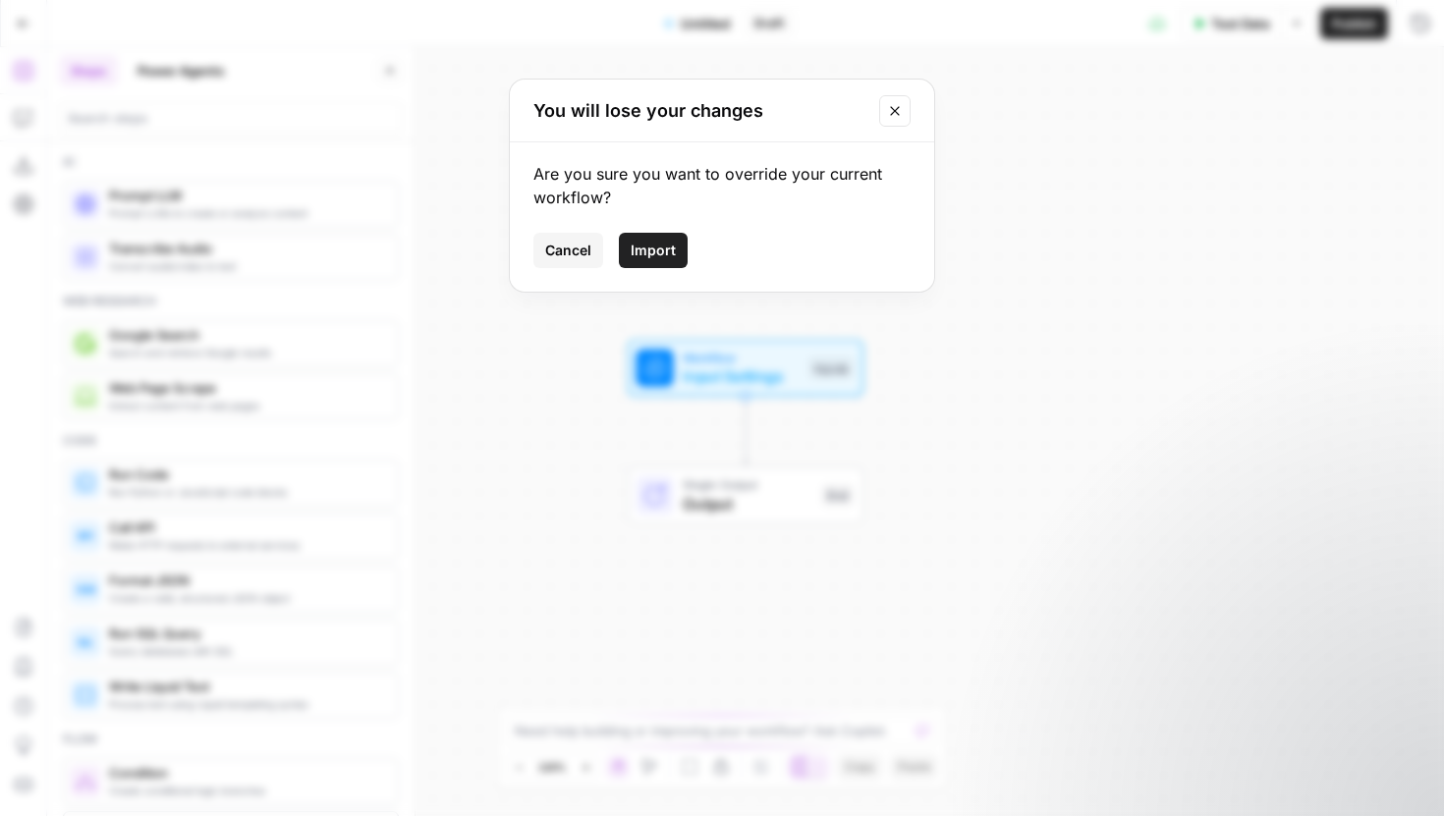
click at [667, 252] on span "Import" at bounding box center [653, 251] width 45 height 20
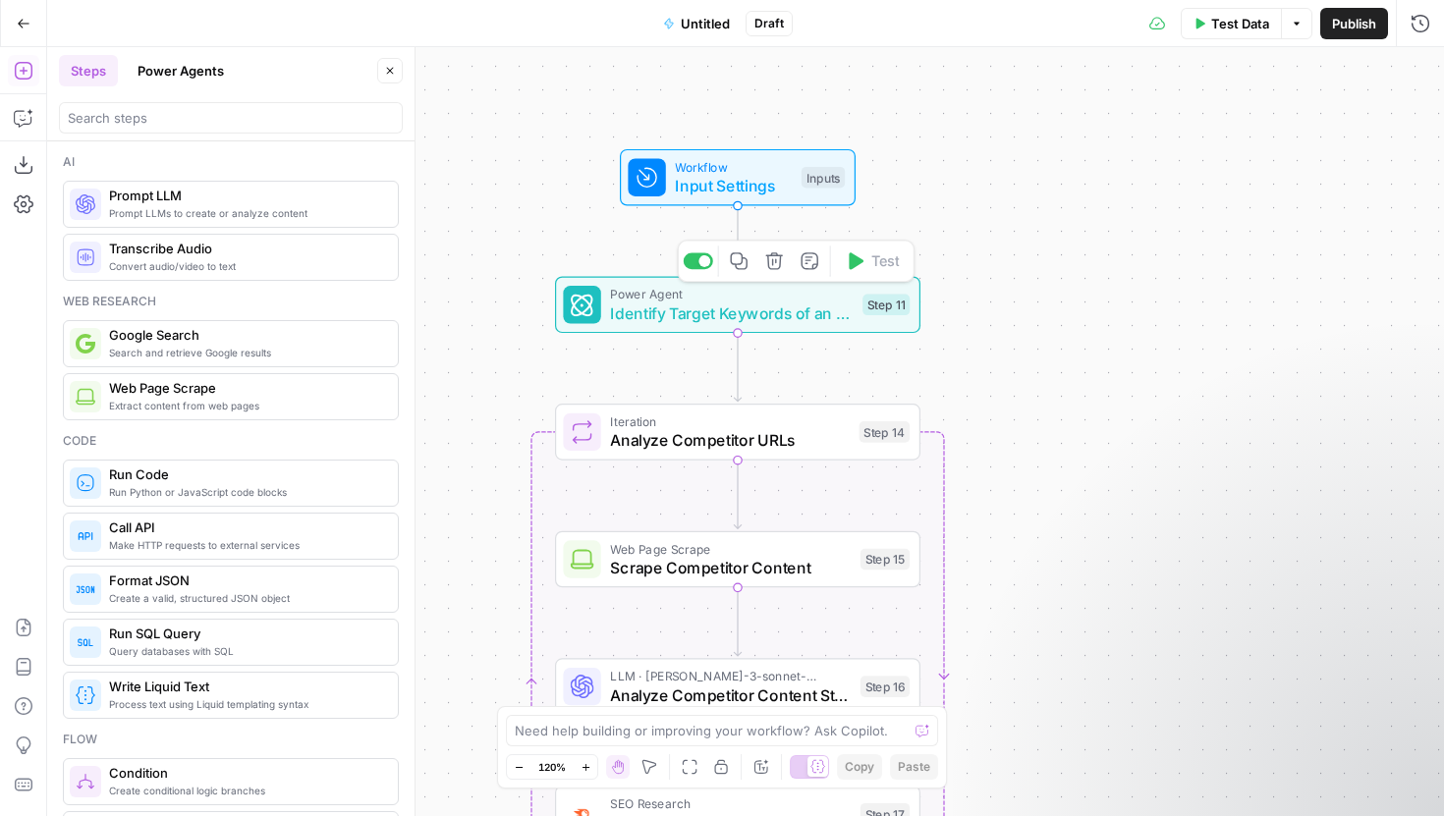
click at [657, 309] on span "Identify Target Keywords of an Article" at bounding box center [731, 314] width 243 height 24
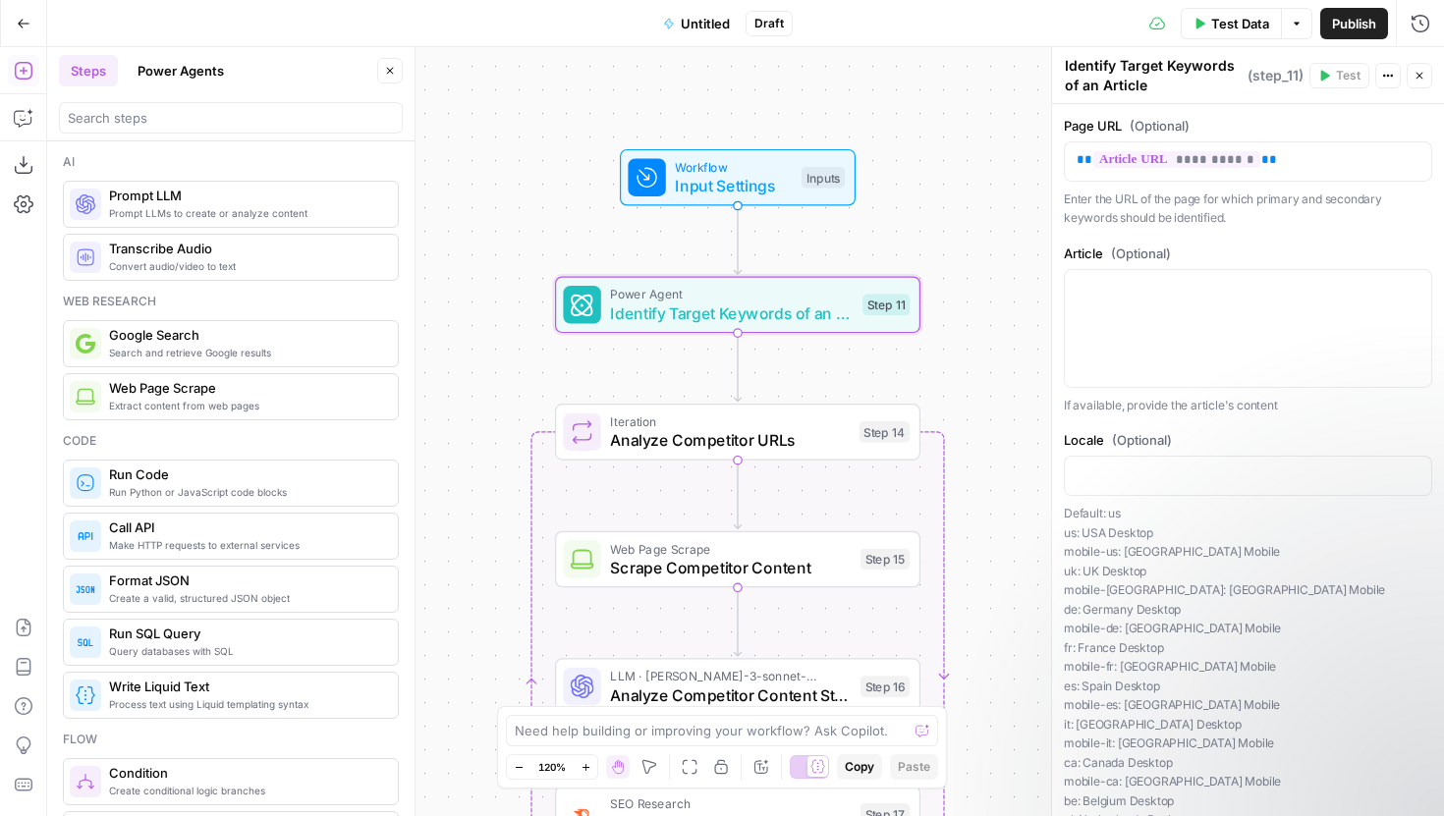
click at [506, 396] on div "Workflow Input Settings Inputs Power Agent Identify Target Keywords of an Artic…" at bounding box center [745, 431] width 1397 height 769
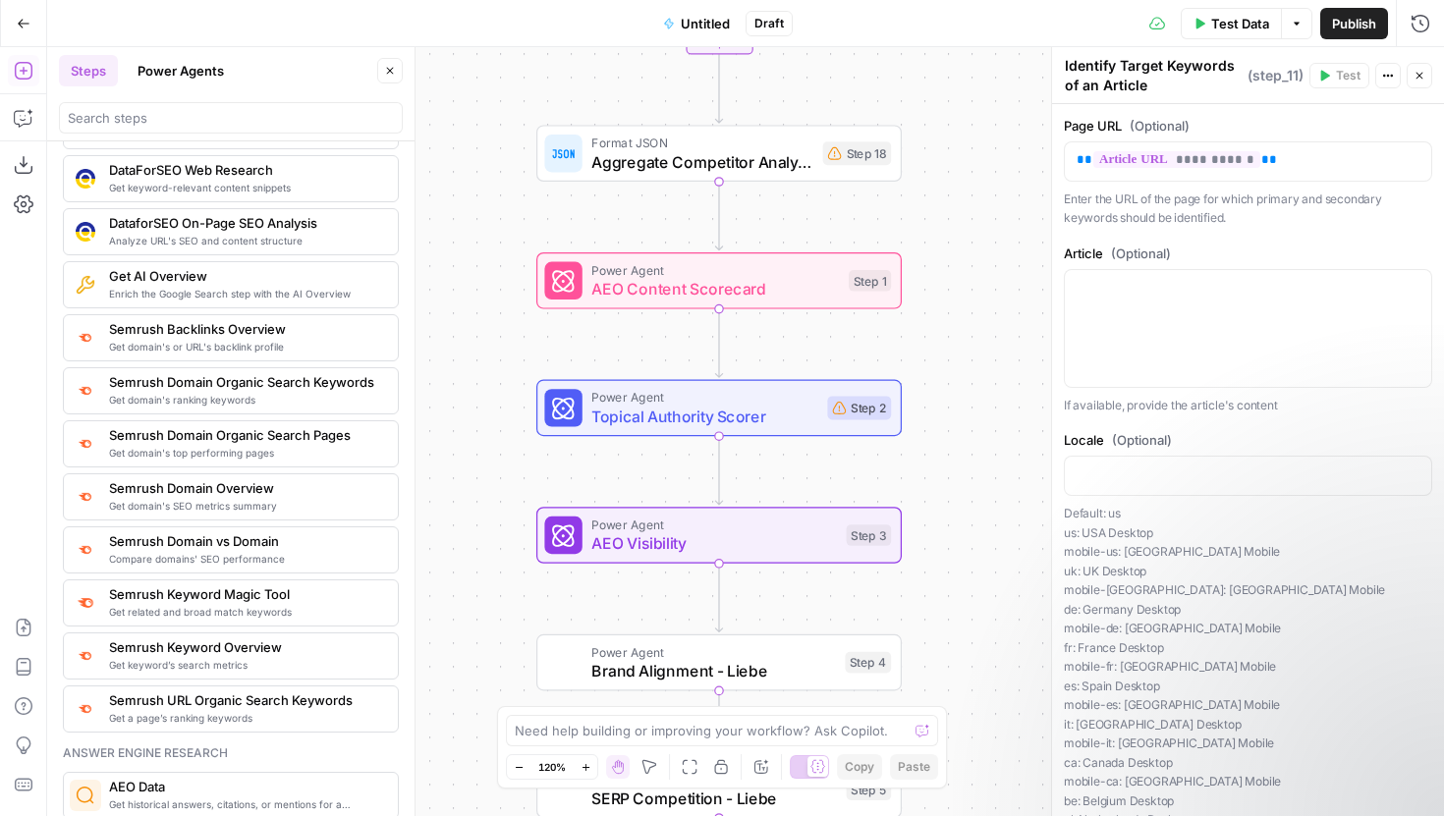
scroll to position [1939, 0]
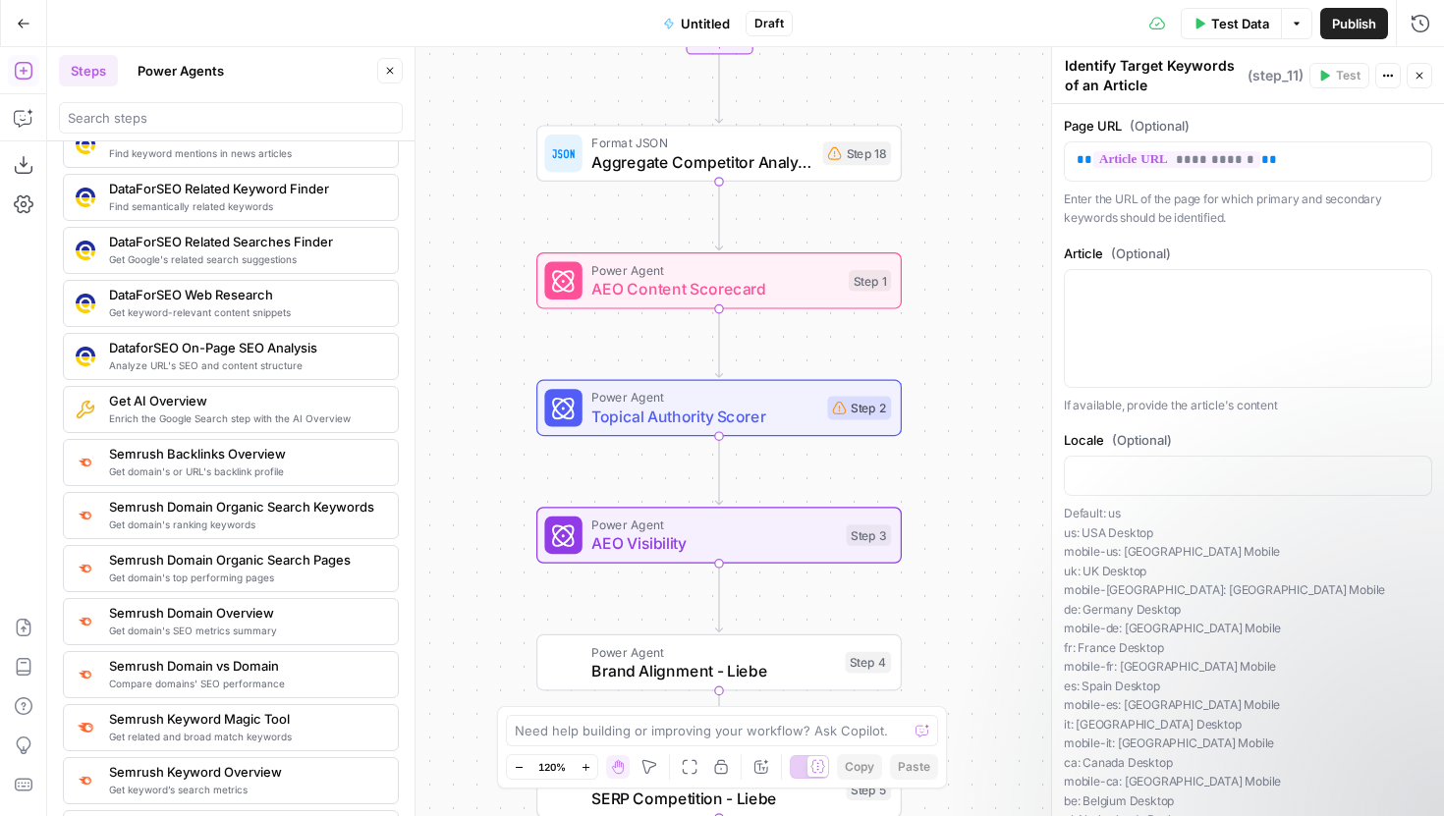
click at [187, 69] on button "Power Agents" at bounding box center [181, 70] width 110 height 31
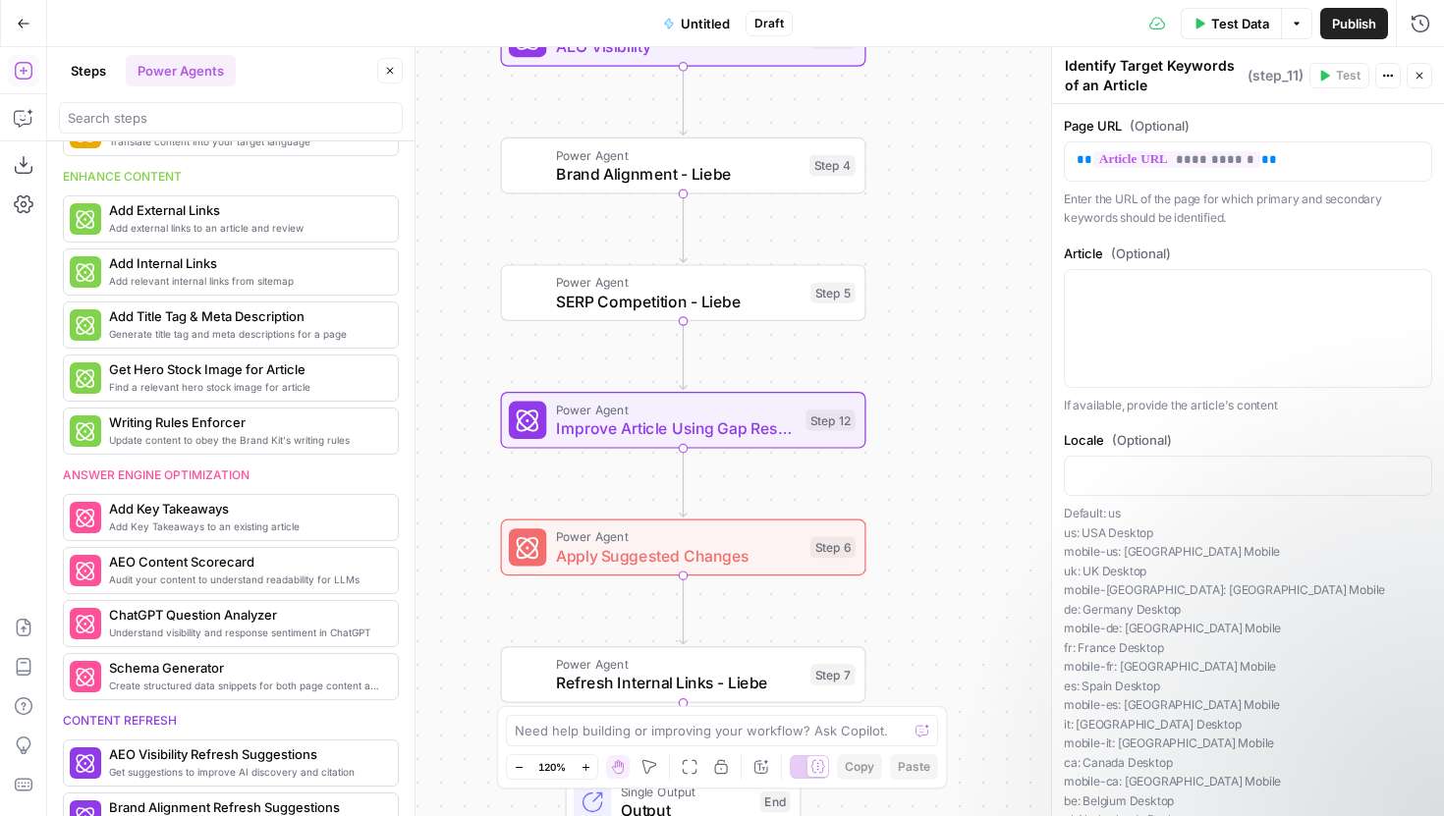
scroll to position [0, 0]
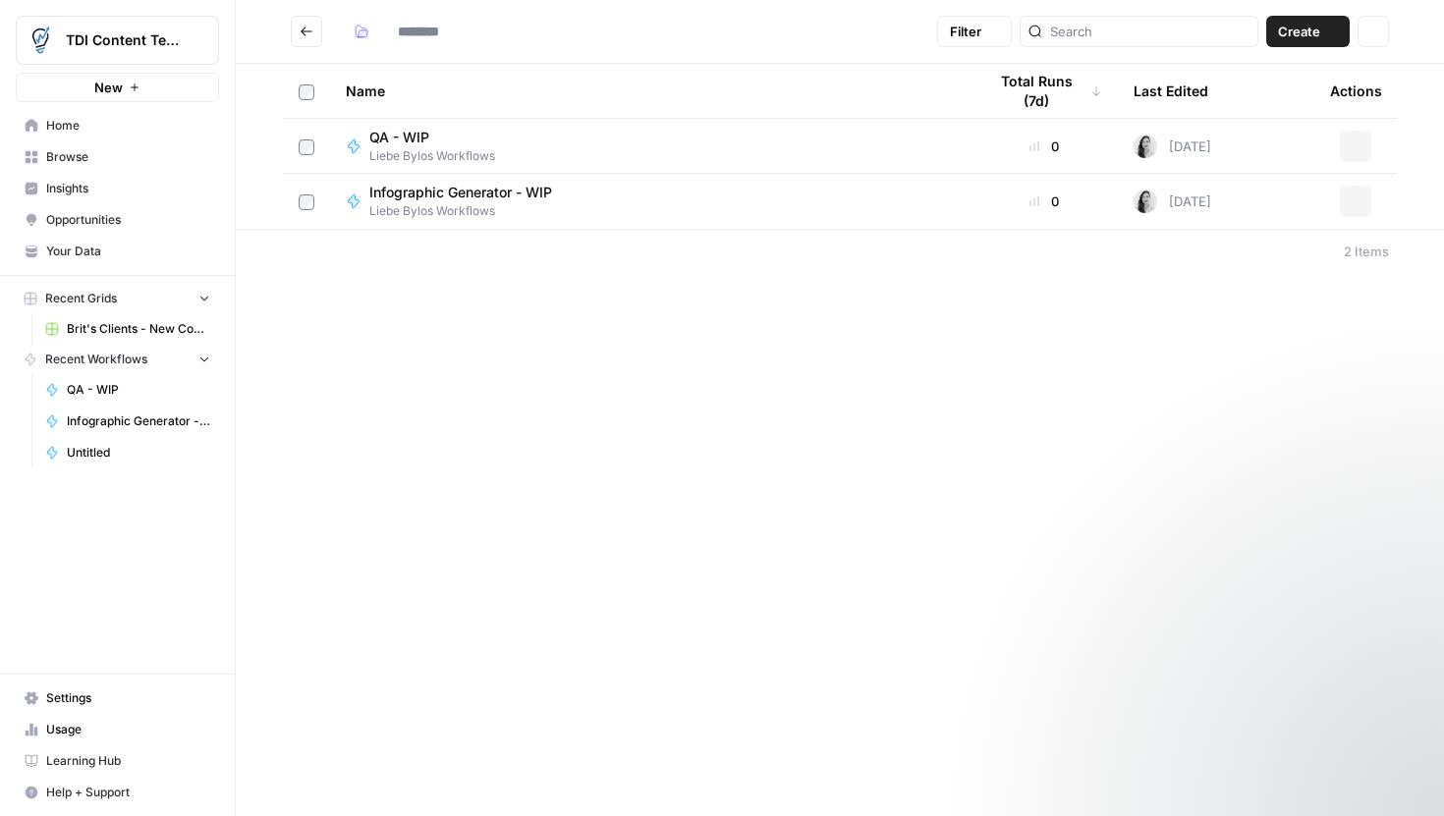
type input "**********"
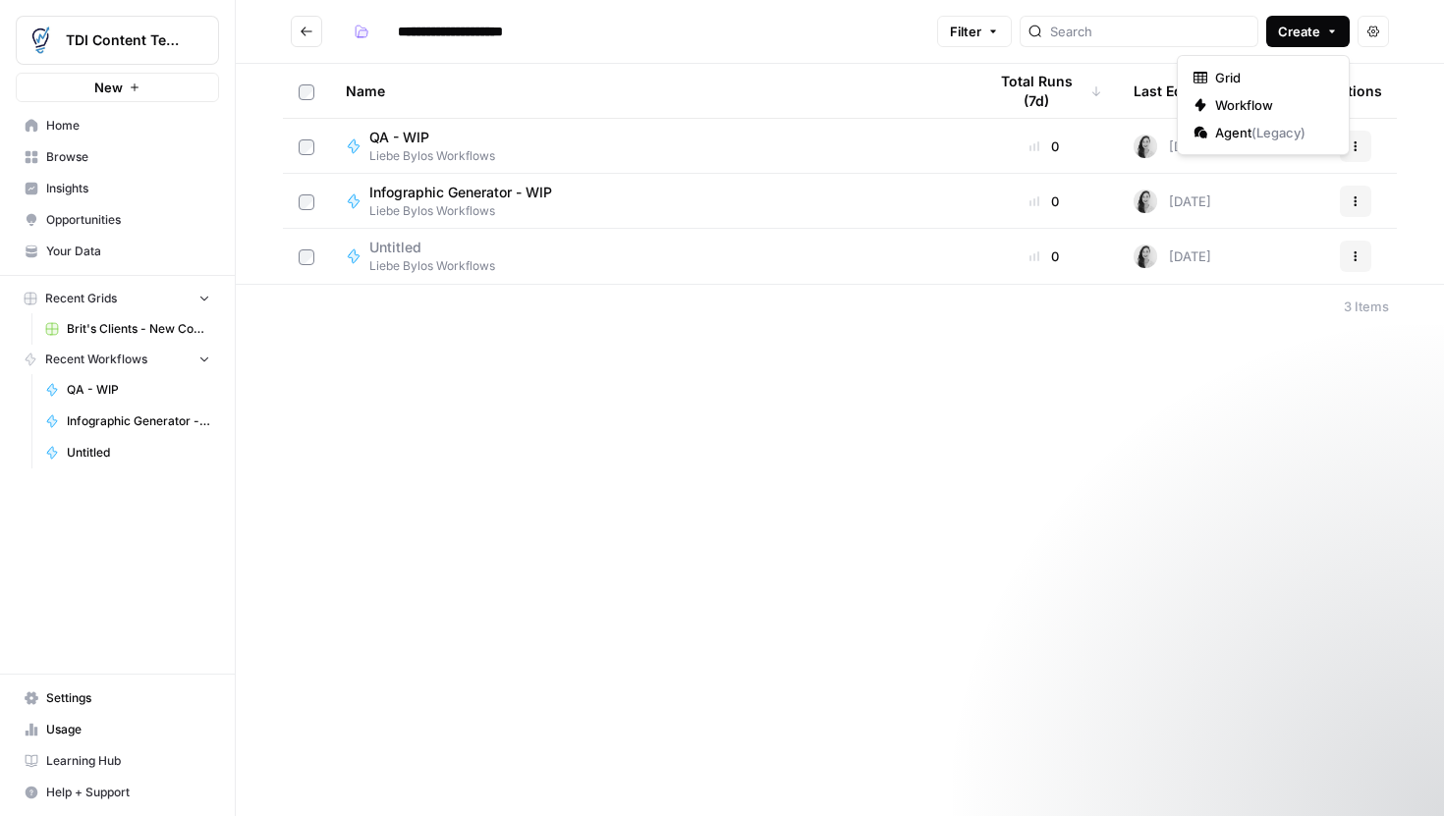
click at [1280, 27] on span "Create" at bounding box center [1299, 32] width 42 height 20
click at [1221, 105] on span "Workflow" at bounding box center [1270, 105] width 110 height 20
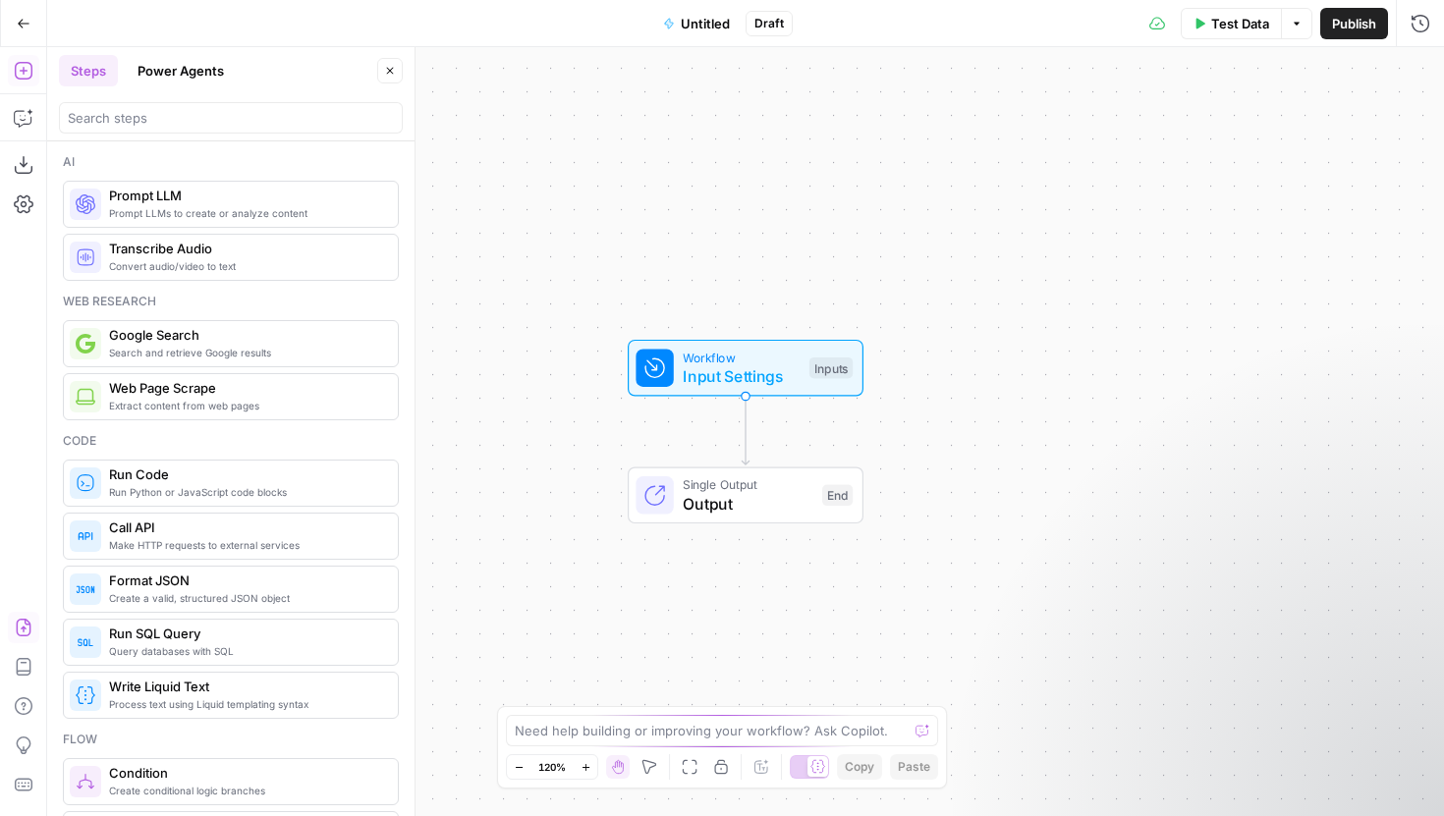
click at [19, 623] on icon "button" at bounding box center [24, 628] width 20 height 20
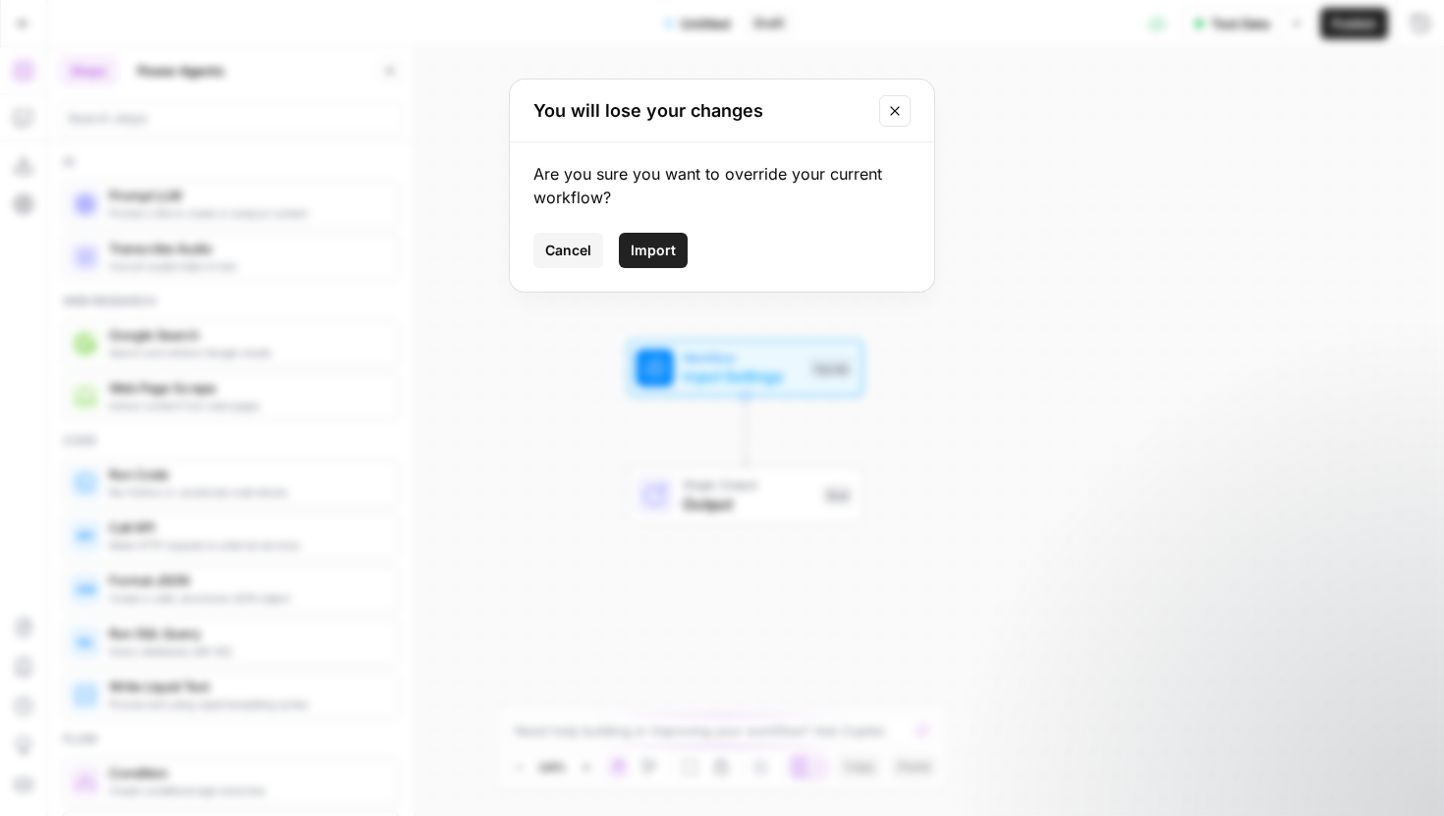
click at [662, 236] on button "Import" at bounding box center [653, 250] width 69 height 35
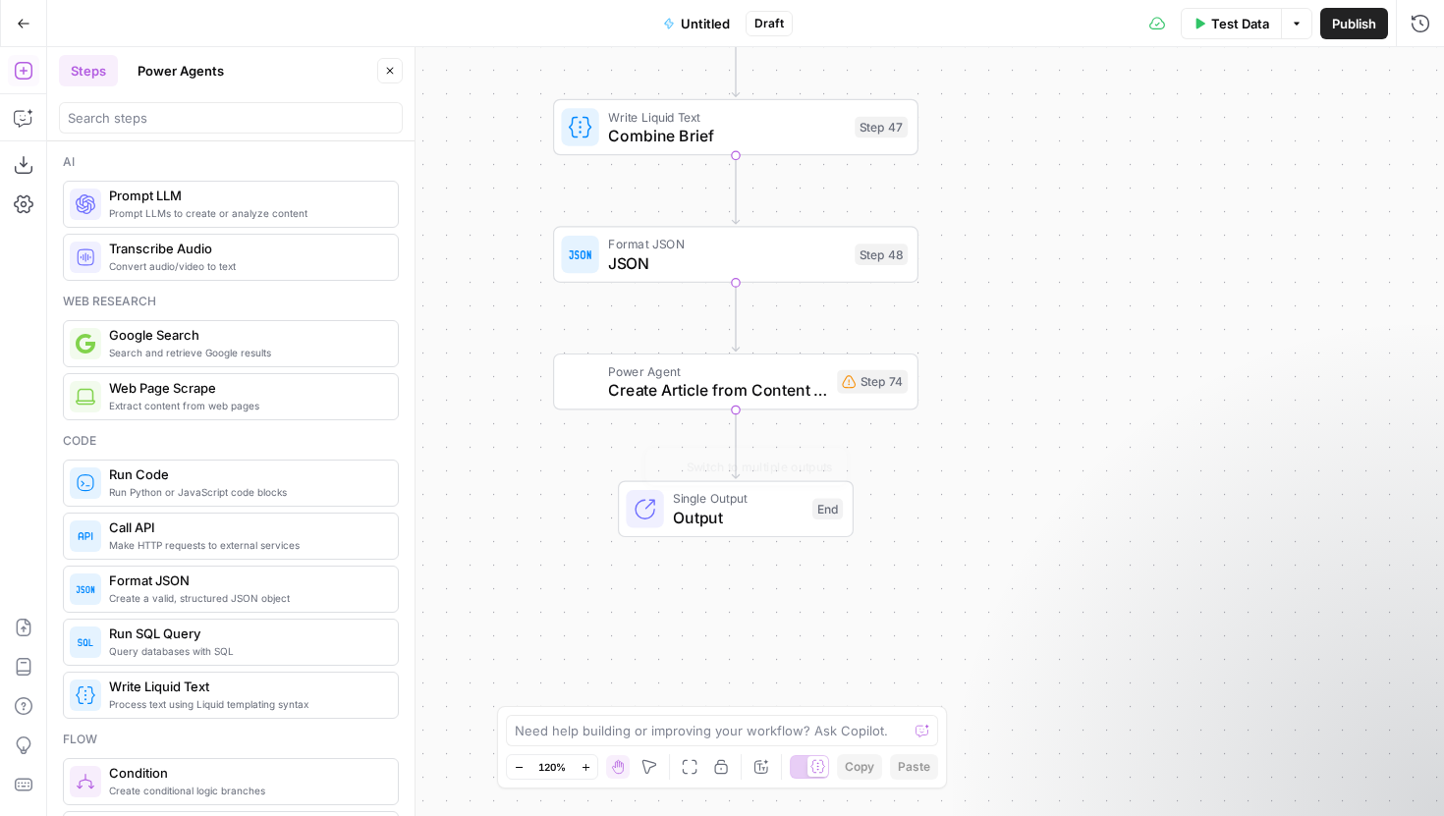
click at [627, 395] on span "Create Article from Content Brief - Liebe" at bounding box center [717, 390] width 219 height 24
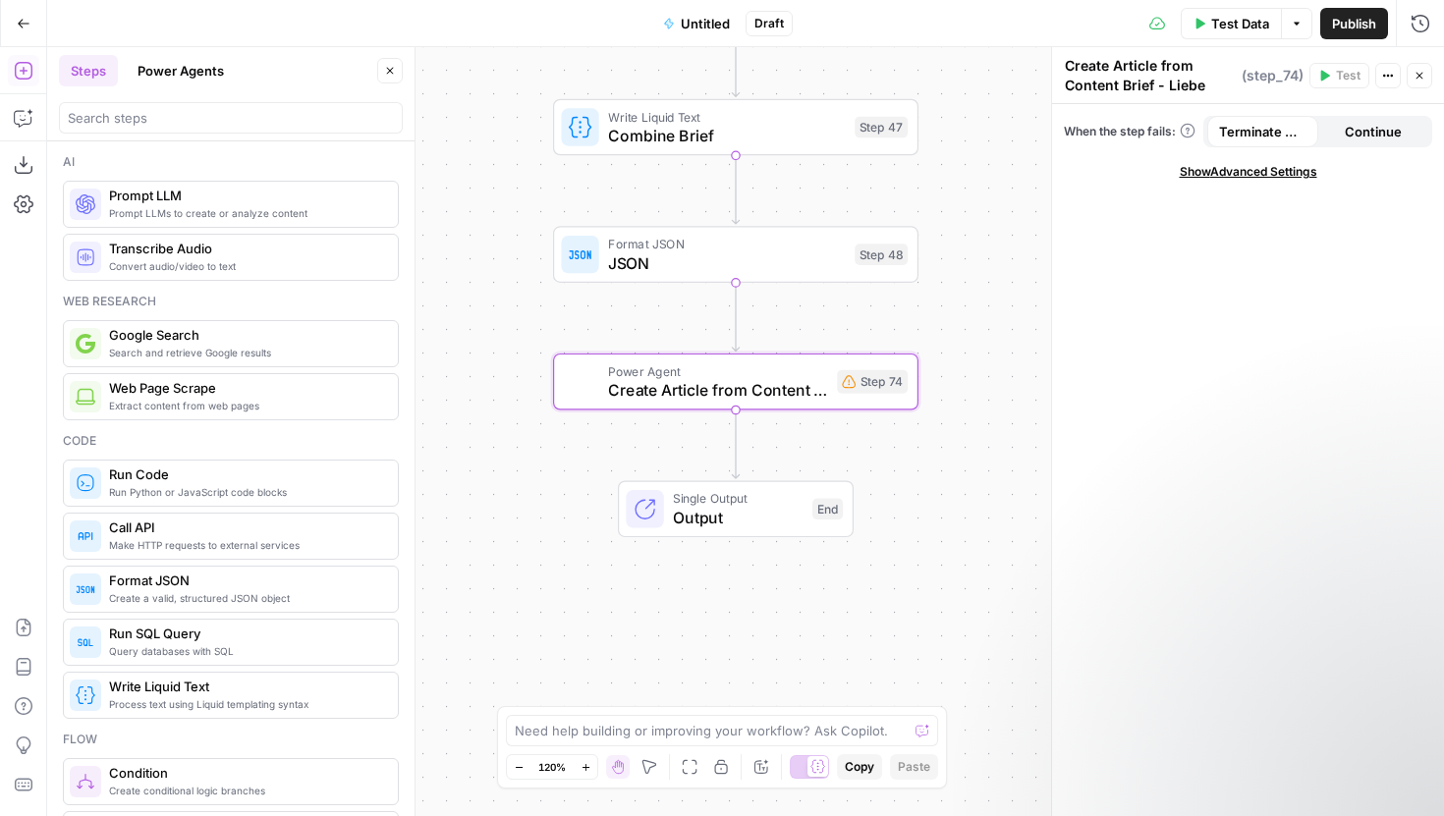
click at [1232, 171] on span "Show Advanced Settings" at bounding box center [1249, 172] width 138 height 18
click at [779, 612] on div "true false Workflow Input Settings Inputs Google Search Google Search Step 28 R…" at bounding box center [745, 431] width 1397 height 769
click at [713, 403] on div "Power Agent Create Article from Content Brief - Liebe Step 74 Copy step Delete …" at bounding box center [735, 382] width 365 height 57
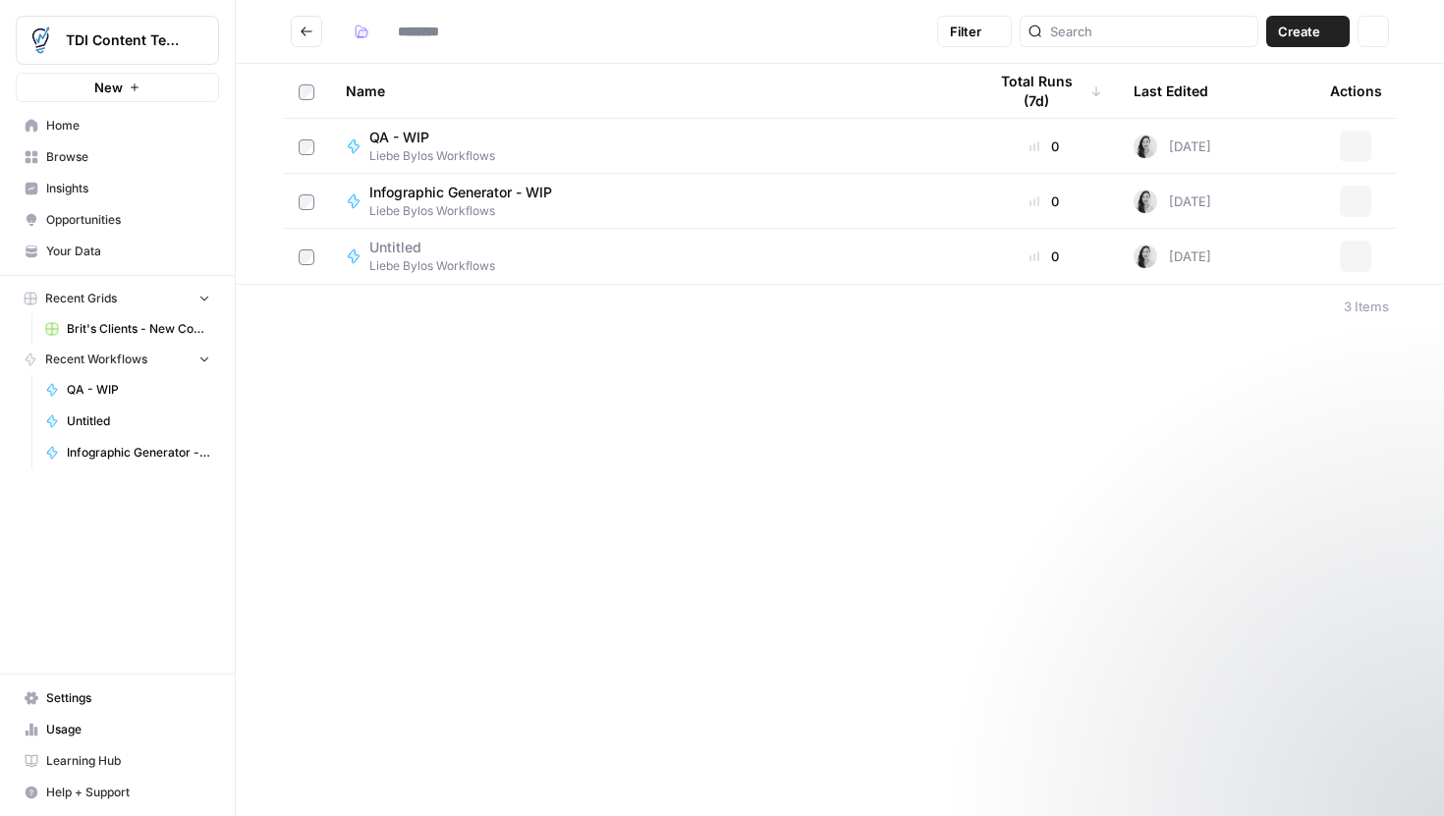
type input "**********"
click at [498, 301] on div "Untitled Liebe Bylos Workflows" at bounding box center [650, 311] width 609 height 37
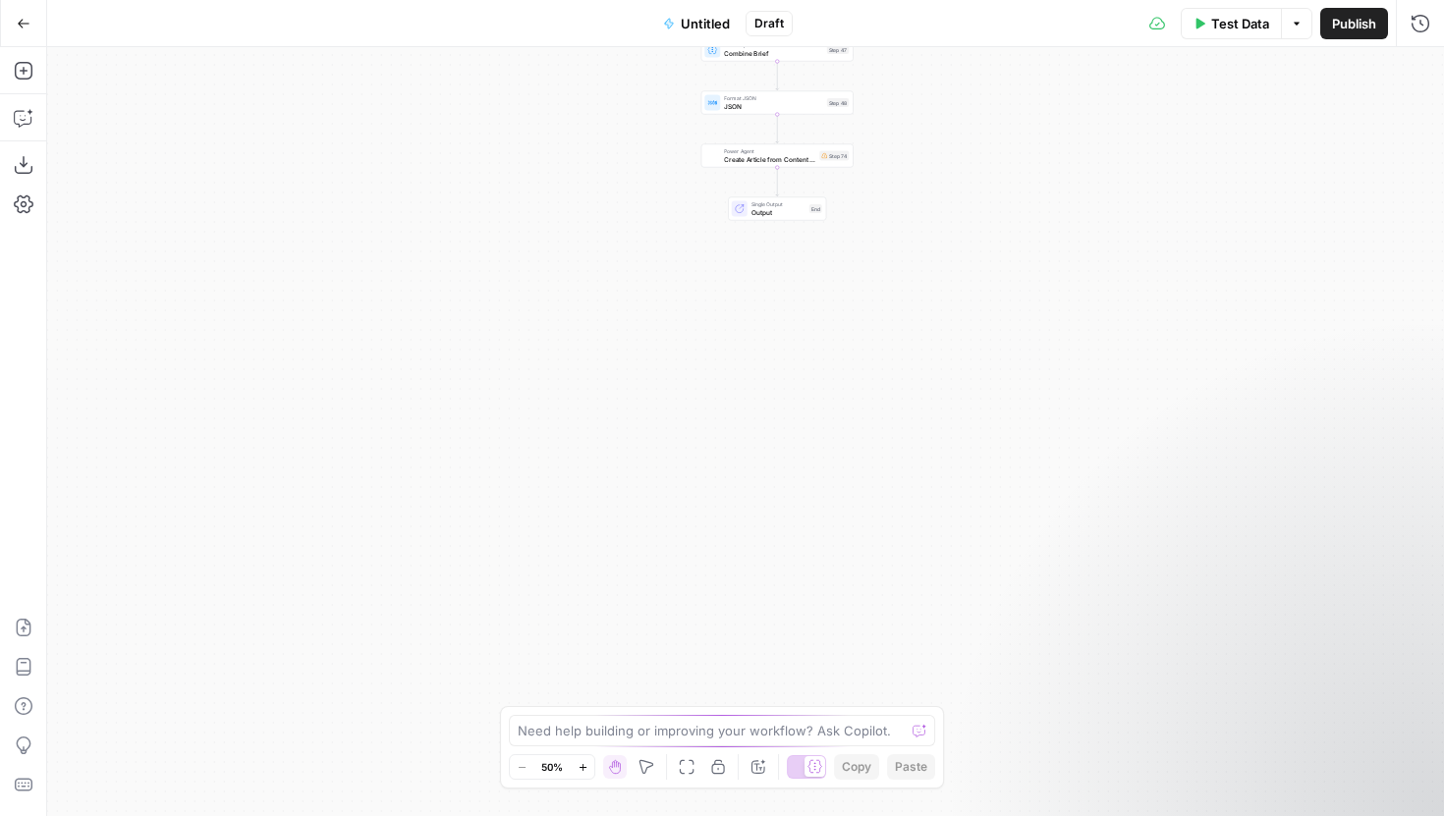
click at [685, 17] on span "Untitled" at bounding box center [705, 24] width 49 height 20
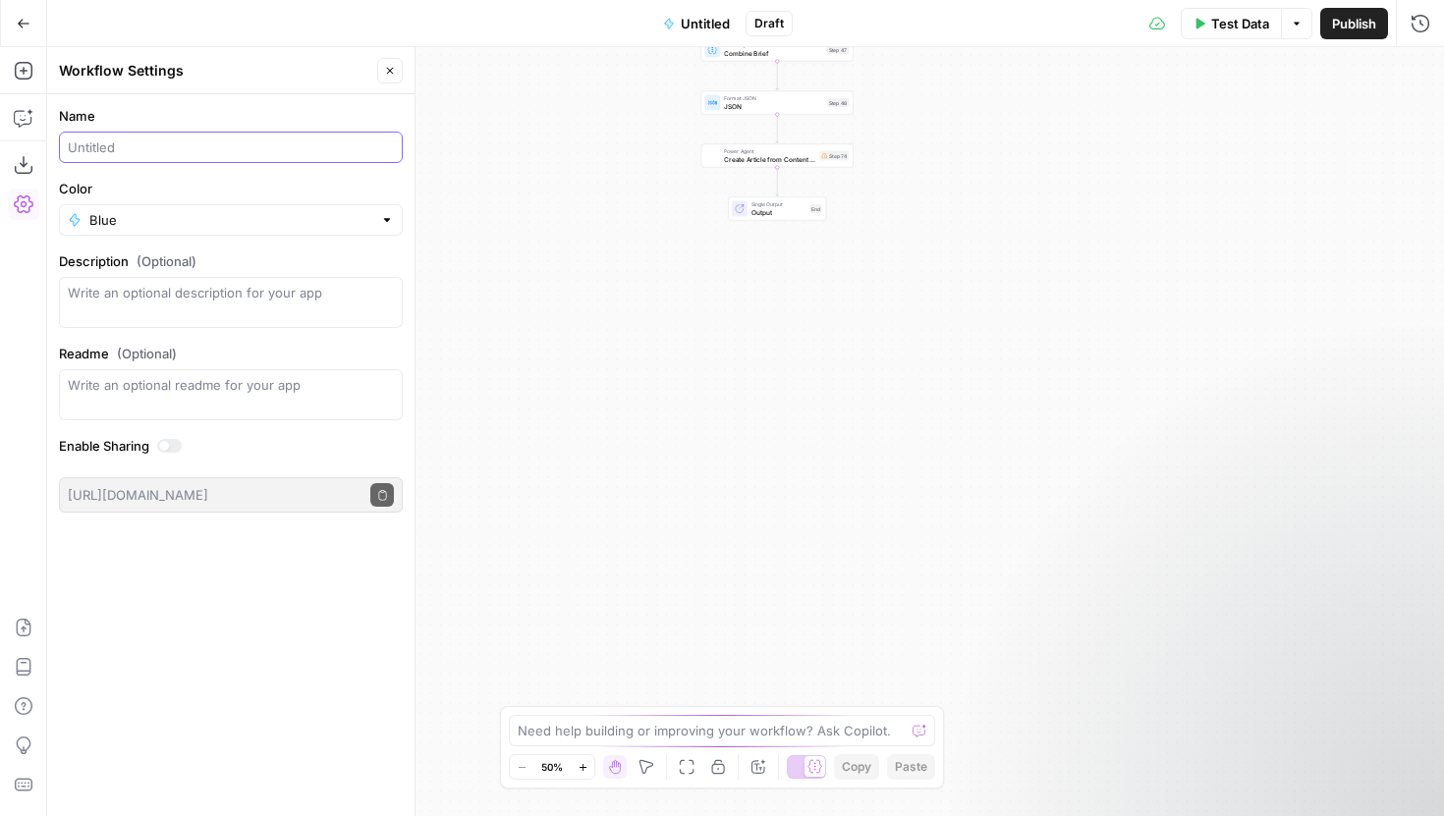
click at [147, 152] on input "Name" at bounding box center [231, 148] width 326 height 20
type input "Refresh - WIP"
click at [458, 235] on div "true false Workflow Input Settings Inputs Google Search Google Search Step 28 R…" at bounding box center [745, 431] width 1397 height 769
click at [554, 184] on div "true false Workflow Input Settings Inputs Google Search Google Search Step 28 R…" at bounding box center [745, 431] width 1397 height 769
click at [1356, 28] on span "Publish" at bounding box center [1354, 24] width 44 height 20
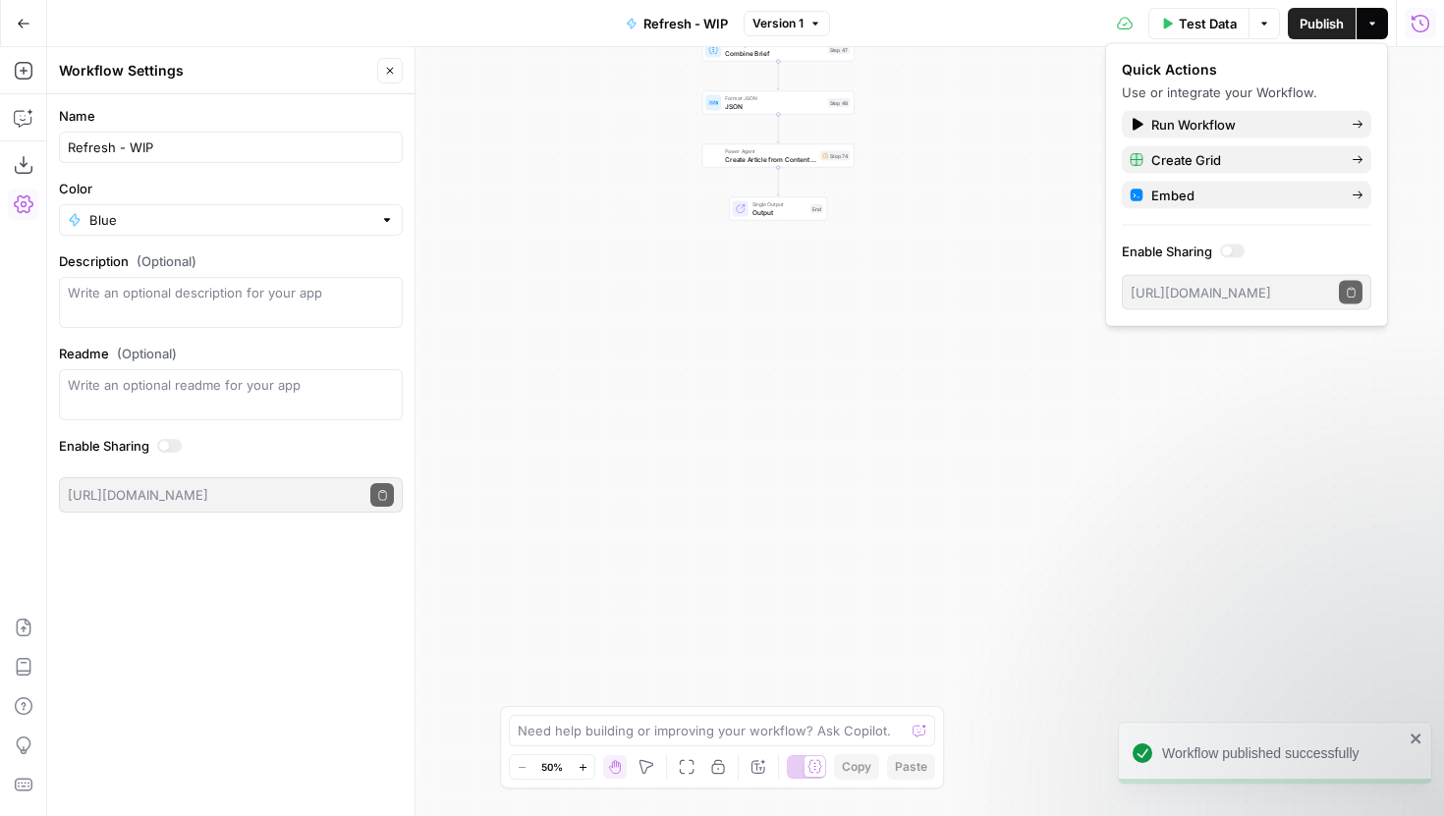
click at [33, 19] on button "Go Back" at bounding box center [23, 23] width 35 height 35
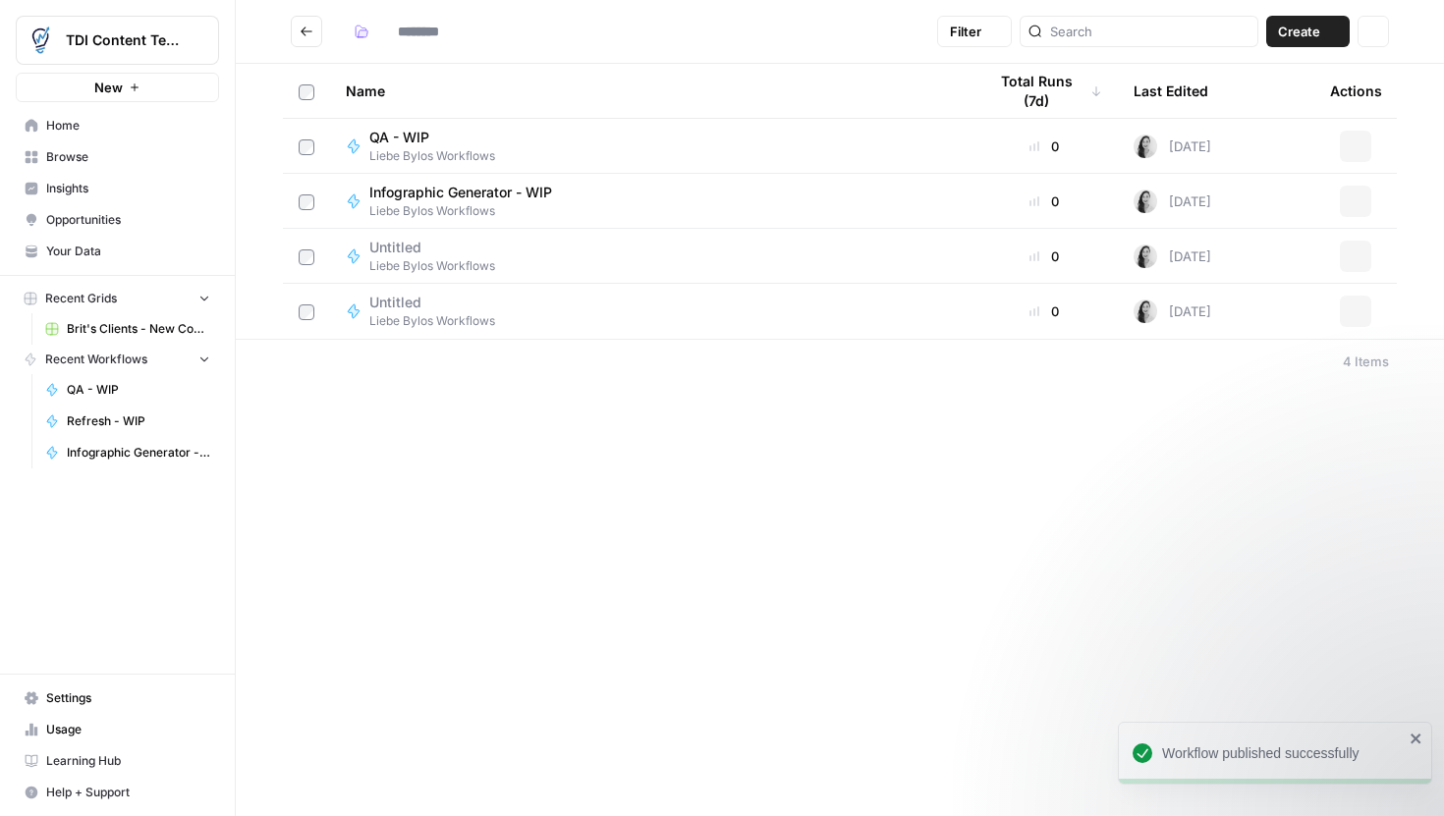
type input "**********"
click at [402, 262] on span "Liebe Bylos Workflows" at bounding box center [432, 266] width 126 height 18
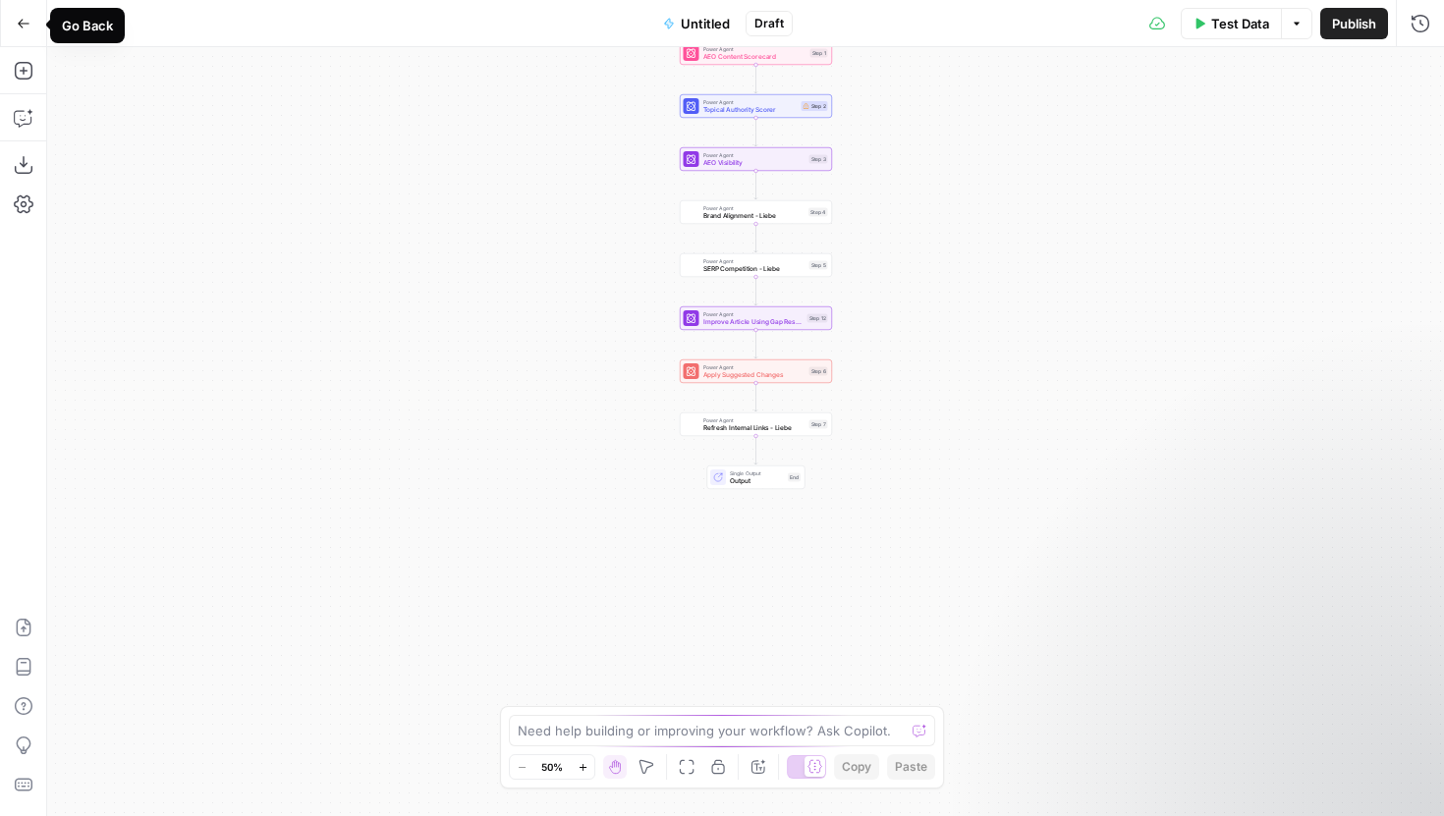
click at [10, 23] on button "Go Back" at bounding box center [23, 23] width 35 height 35
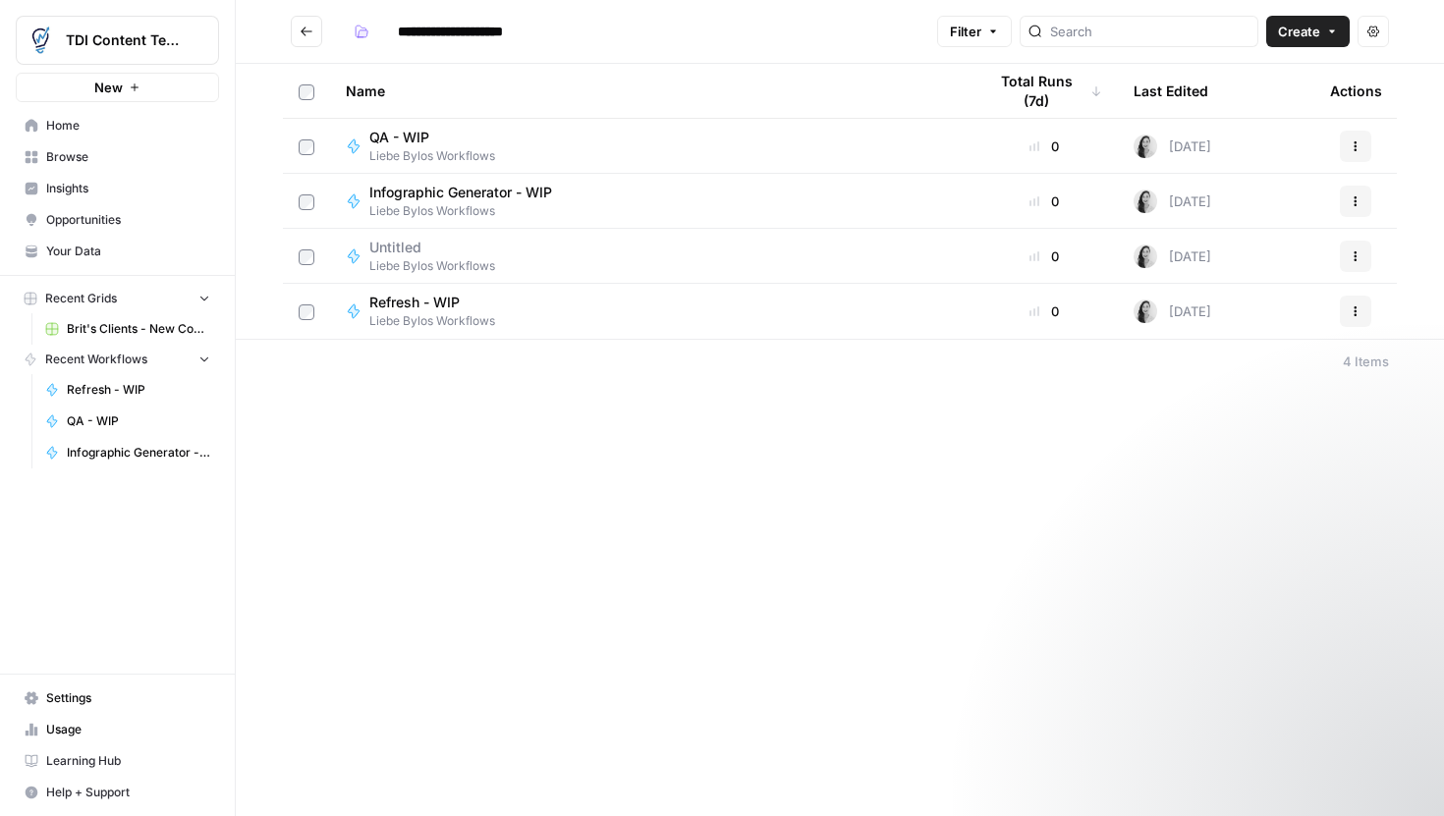
type input "**********"
click at [414, 323] on span "Liebe Bylos Workflows" at bounding box center [432, 321] width 126 height 18
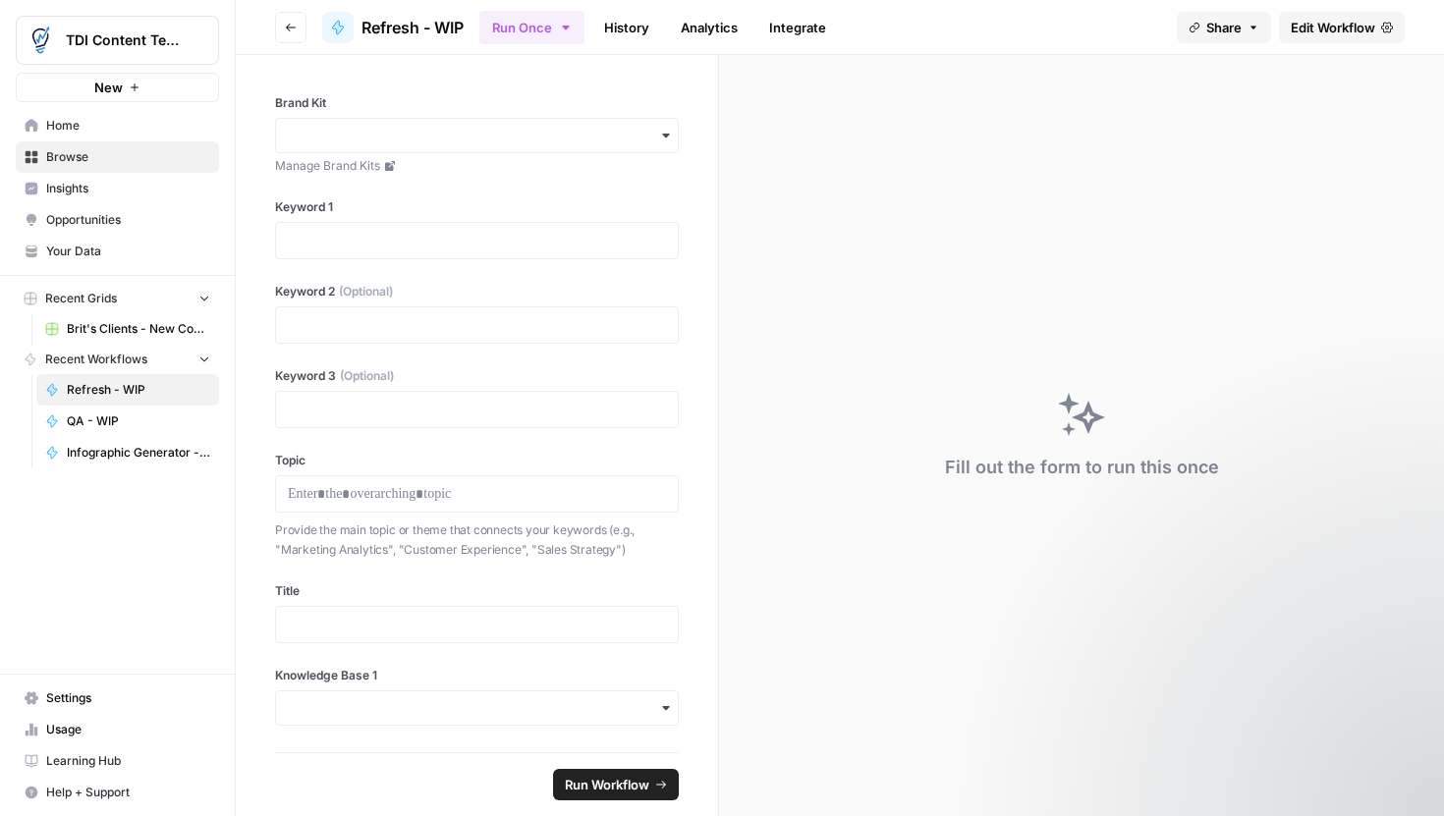
click at [1319, 31] on span "Edit Workflow" at bounding box center [1333, 28] width 84 height 20
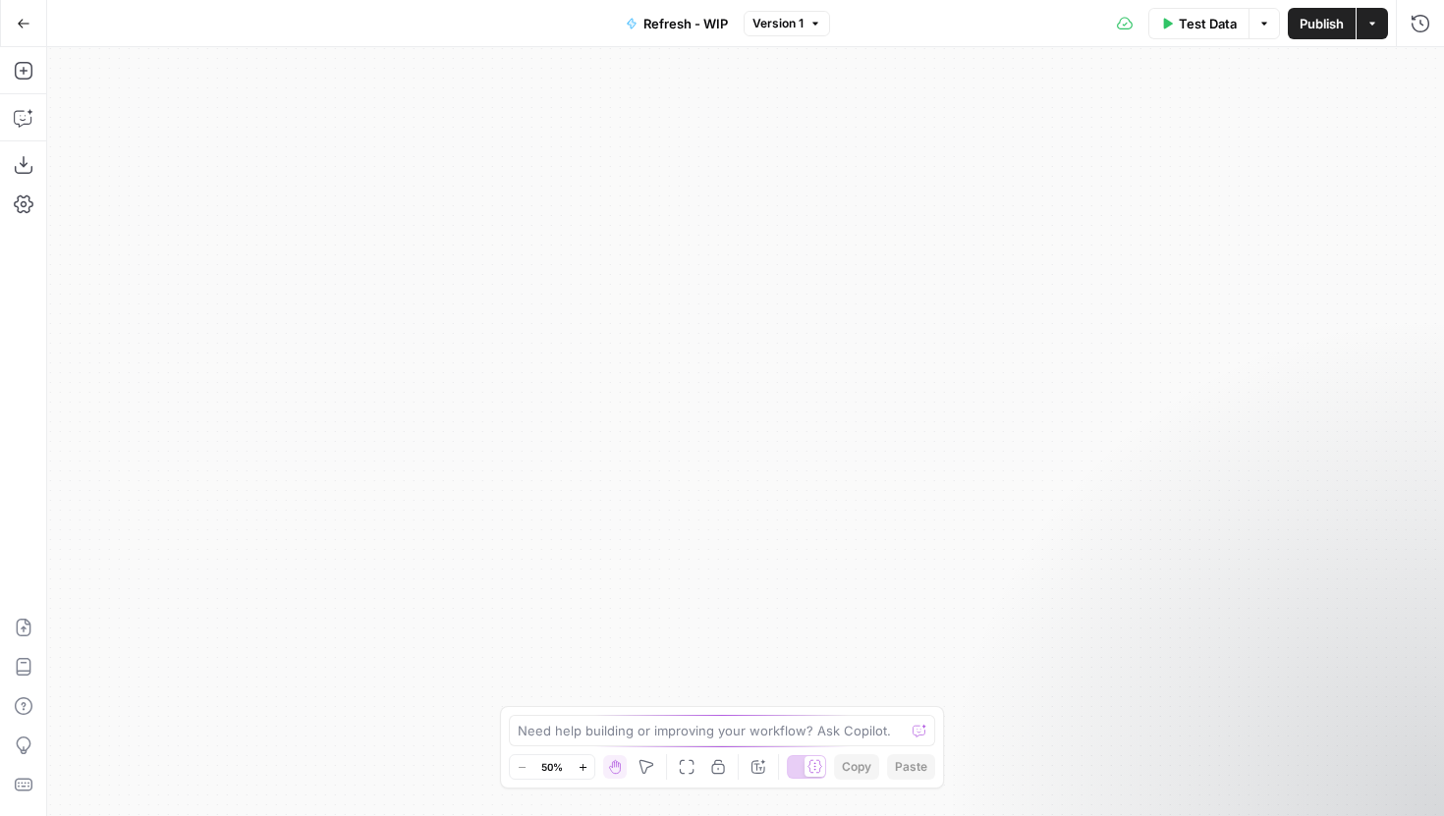
click at [682, 30] on span "Refresh - WIP" at bounding box center [686, 24] width 84 height 20
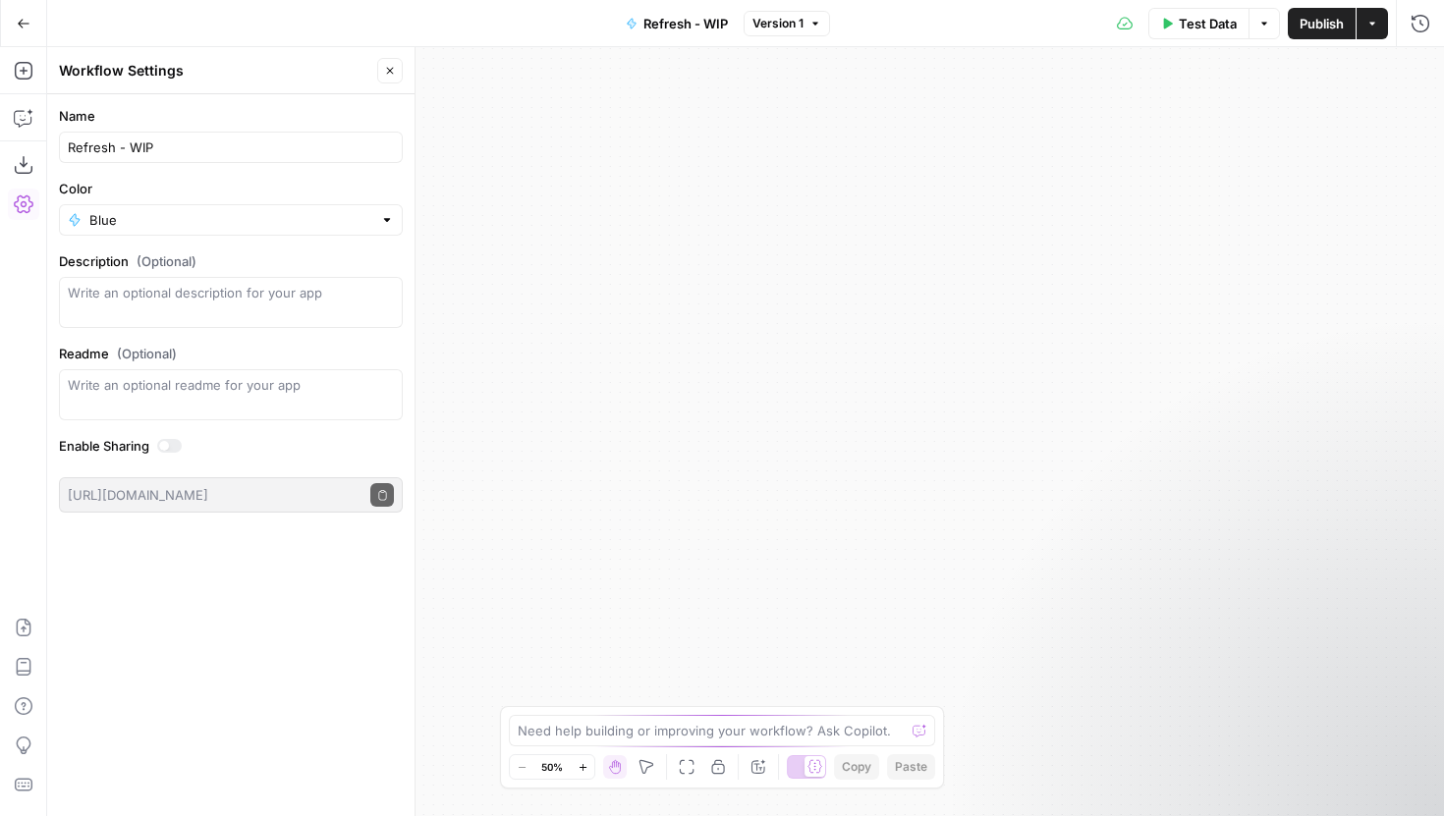
click at [95, 159] on div "Refresh - WIP" at bounding box center [231, 147] width 344 height 31
click at [87, 138] on input "Refresh - WIP" at bounding box center [231, 148] width 326 height 20
type input "Write Article - WIP"
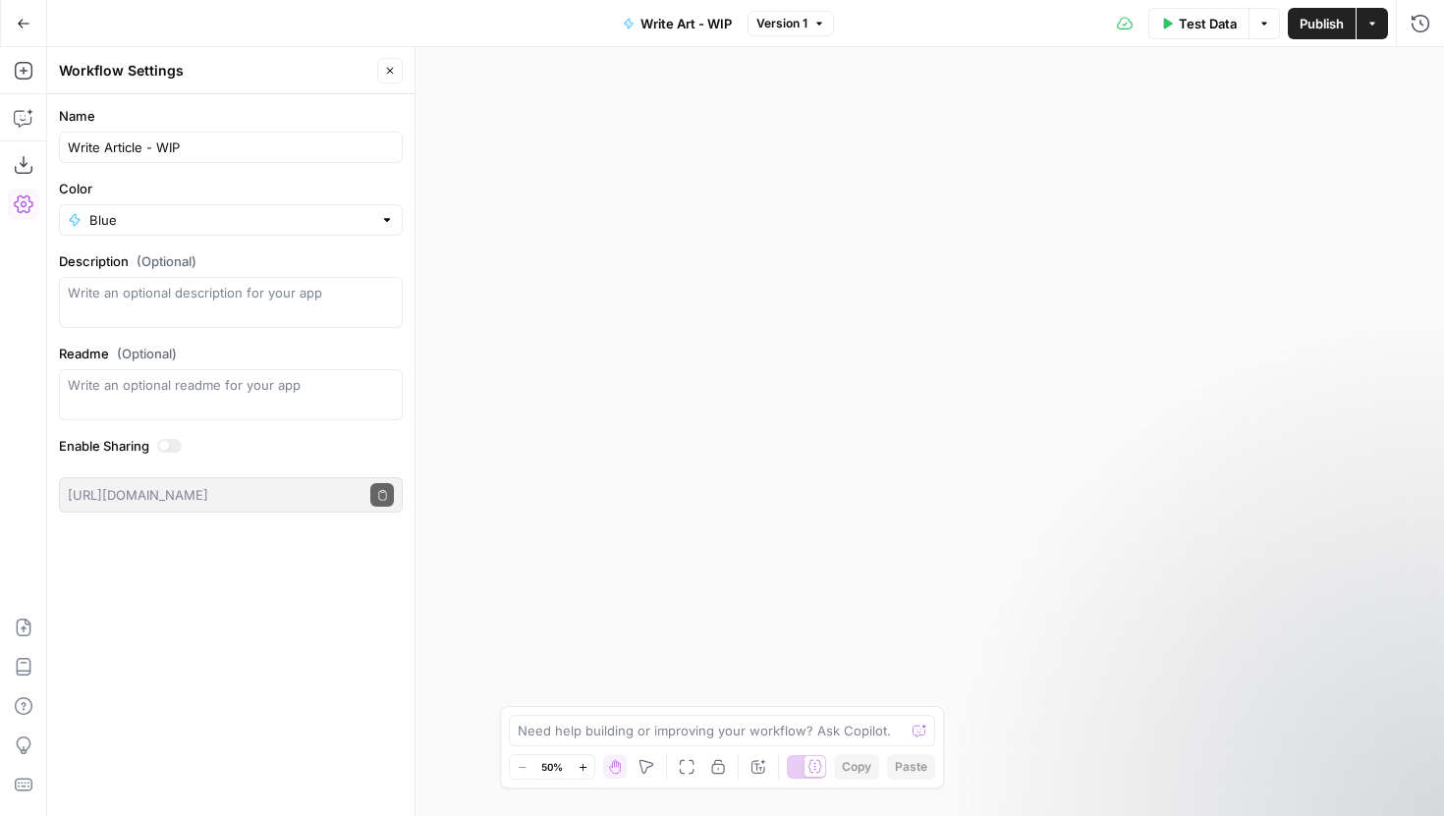
click at [818, 223] on div "true false Workflow Input Settings Inputs Google Search Google Search Step 28 R…" at bounding box center [745, 431] width 1397 height 769
click at [394, 72] on icon "button" at bounding box center [390, 71] width 12 height 12
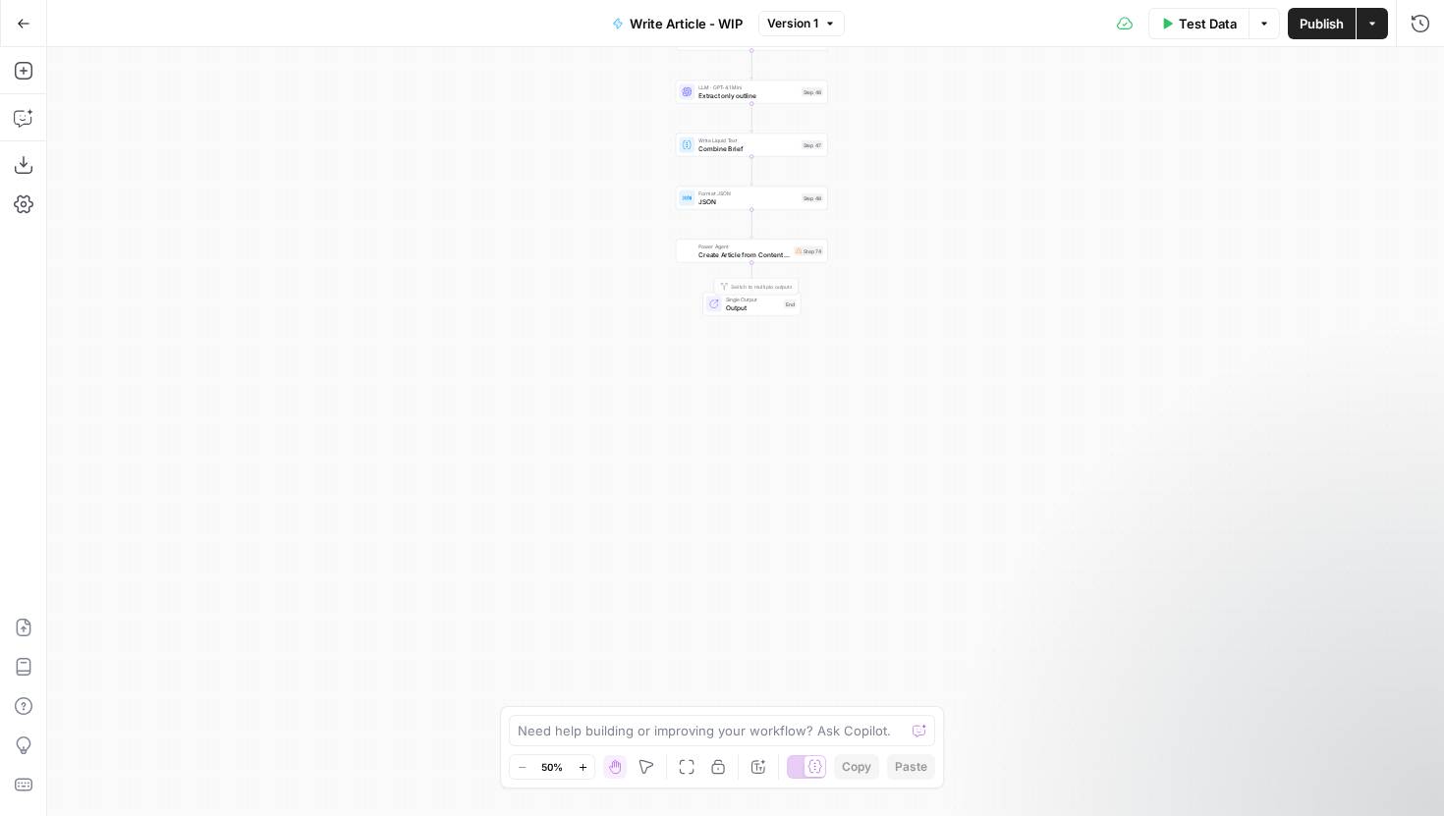
click at [719, 241] on div "Power Agent Create Article from Content Brief - Liebe Step 74 Copy step Delete …" at bounding box center [752, 252] width 152 height 24
click at [1395, 67] on button "Actions" at bounding box center [1389, 76] width 26 height 26
click at [1164, 264] on div "When the step fails: Terminate Workflow Continue Show Advanced Settings" at bounding box center [1248, 460] width 392 height 712
click at [727, 258] on span "Create Article from Content Brief - Liebe" at bounding box center [744, 255] width 91 height 10
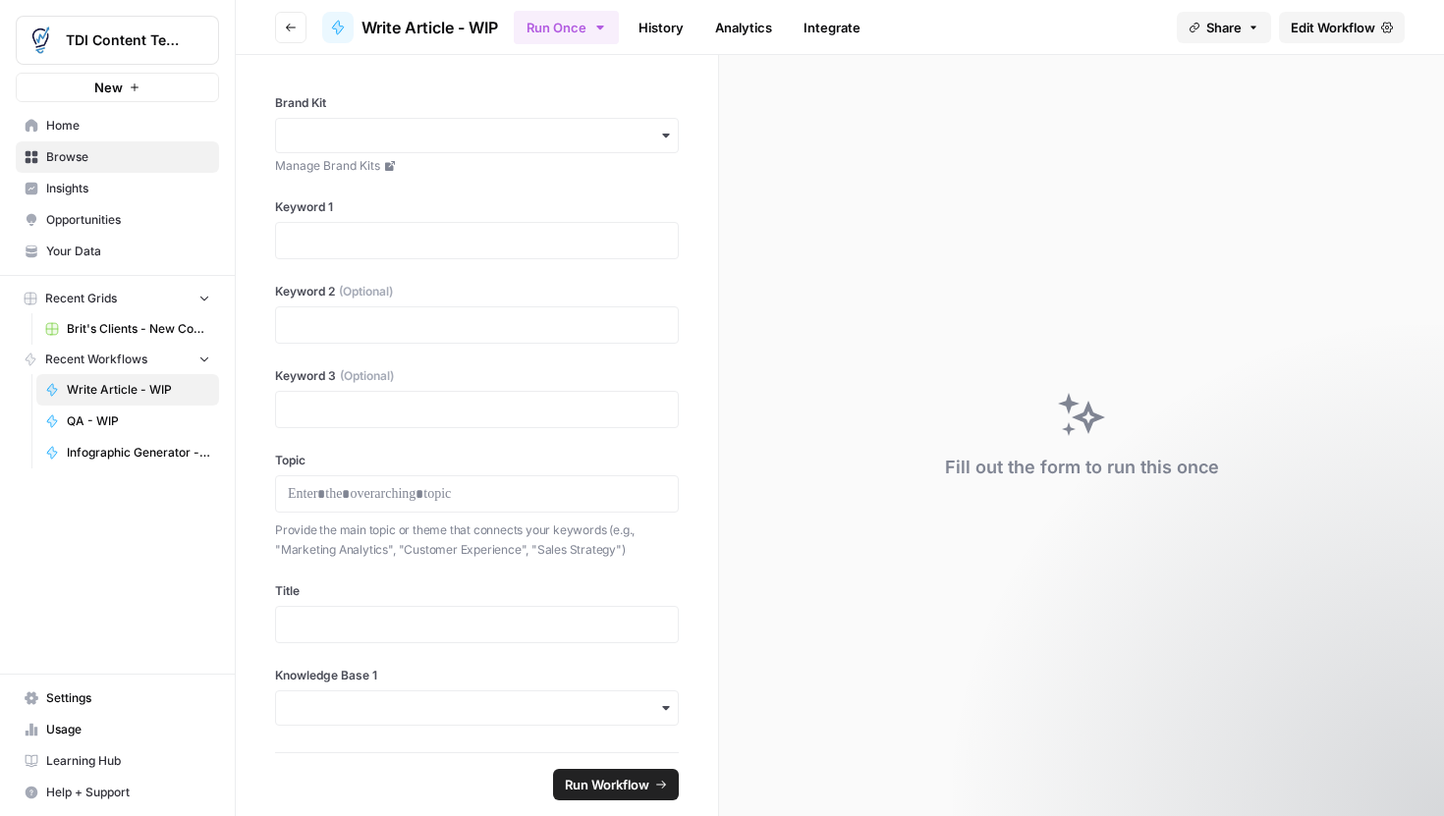
click at [1368, 22] on span "Edit Workflow" at bounding box center [1333, 28] width 84 height 20
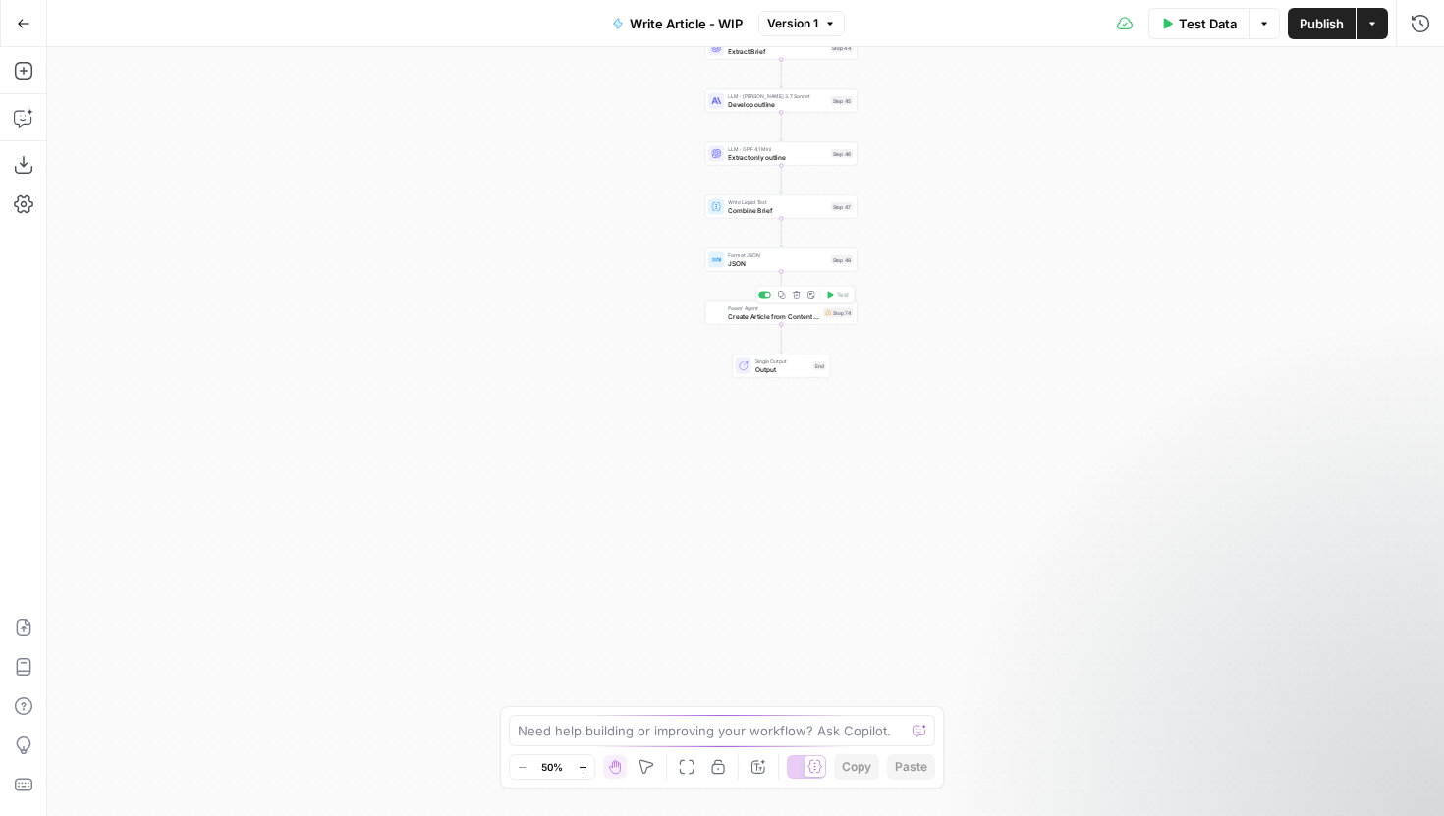
click at [804, 309] on span "Power Agent" at bounding box center [773, 309] width 91 height 8
click at [17, 23] on icon "button" at bounding box center [24, 24] width 14 height 14
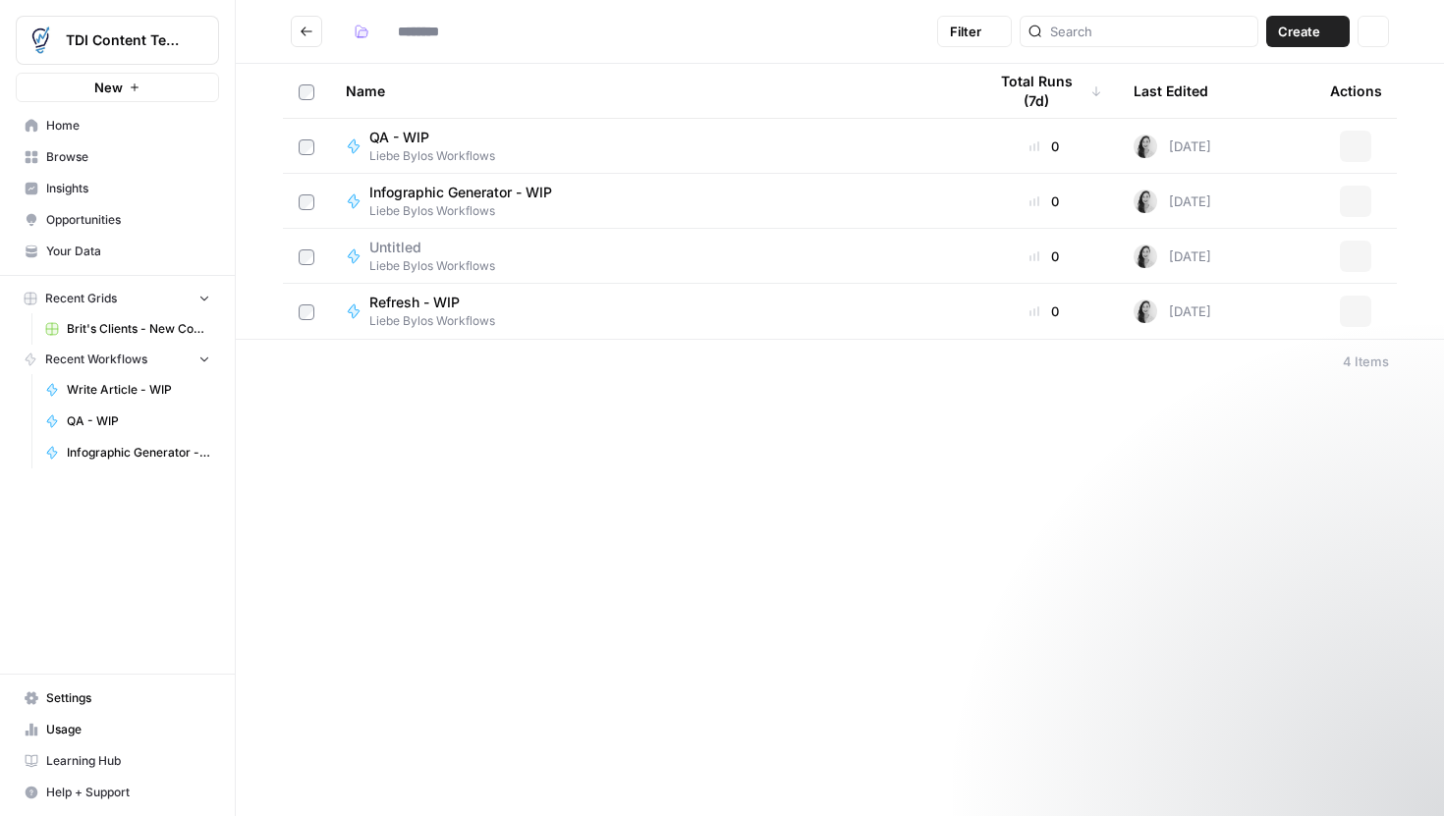
type input "**********"
click at [1286, 22] on span "Create" at bounding box center [1299, 32] width 42 height 20
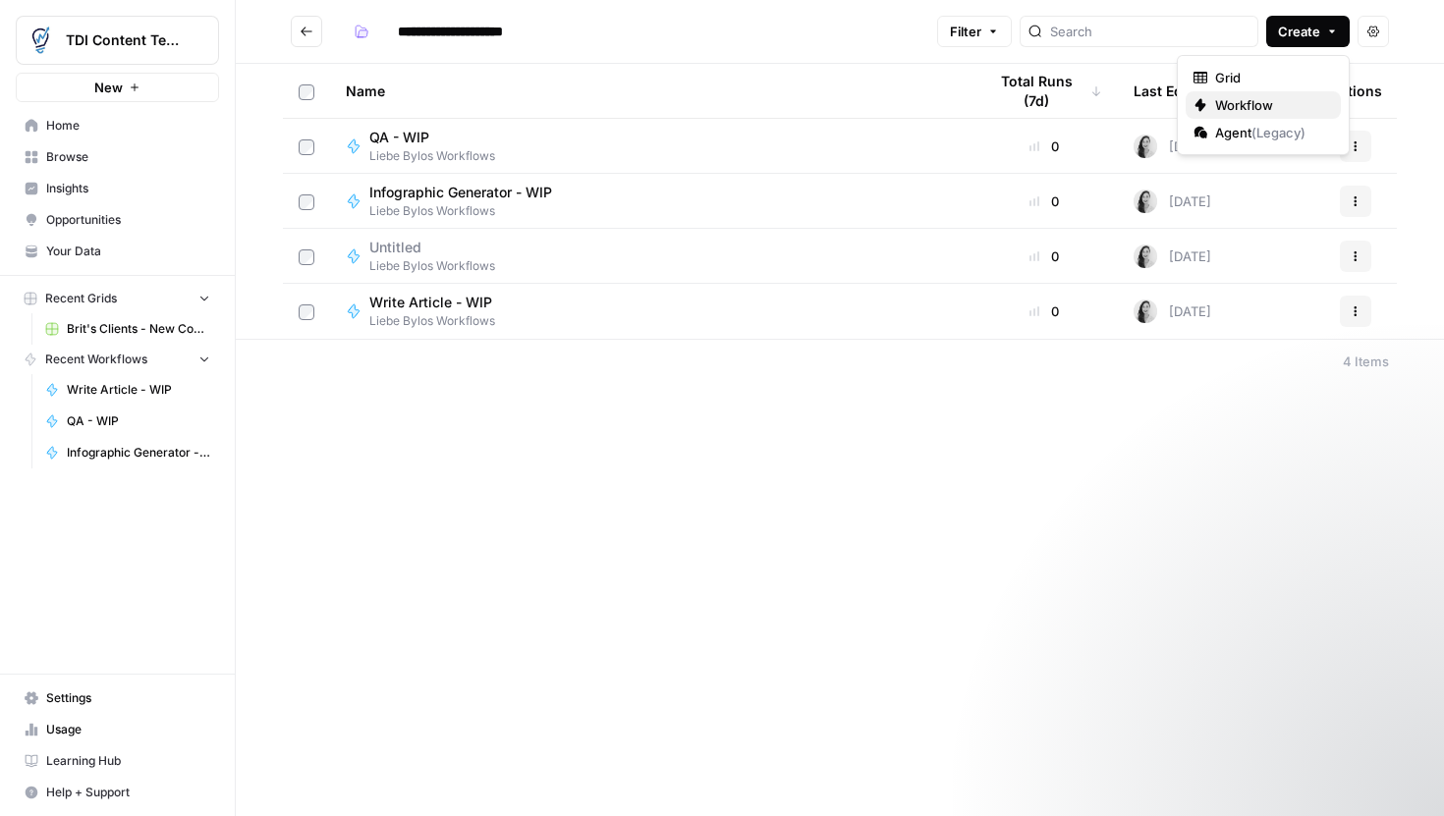
click at [1210, 100] on div "Workflow" at bounding box center [1264, 105] width 140 height 20
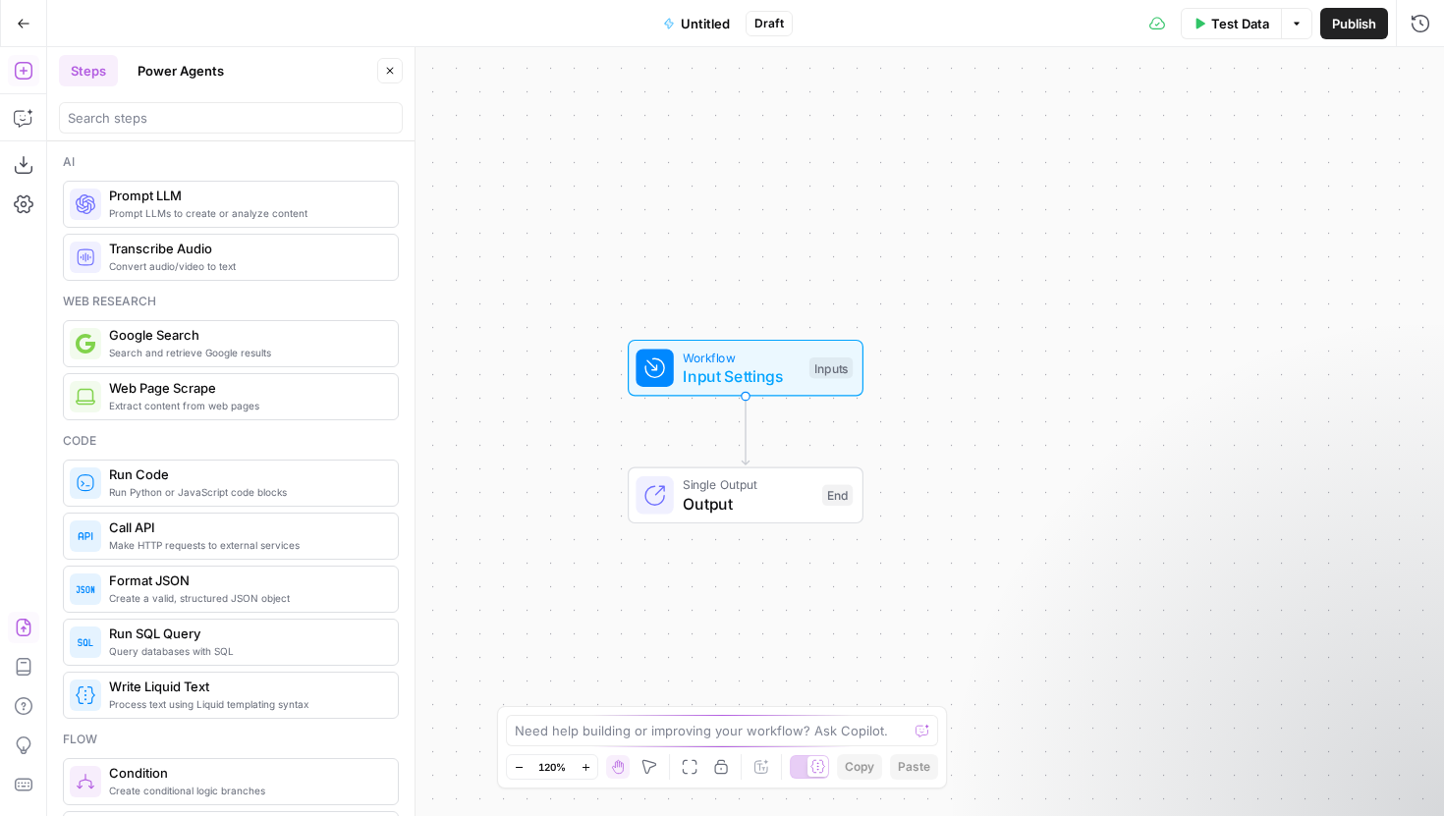
click at [15, 630] on icon "button" at bounding box center [24, 628] width 20 height 20
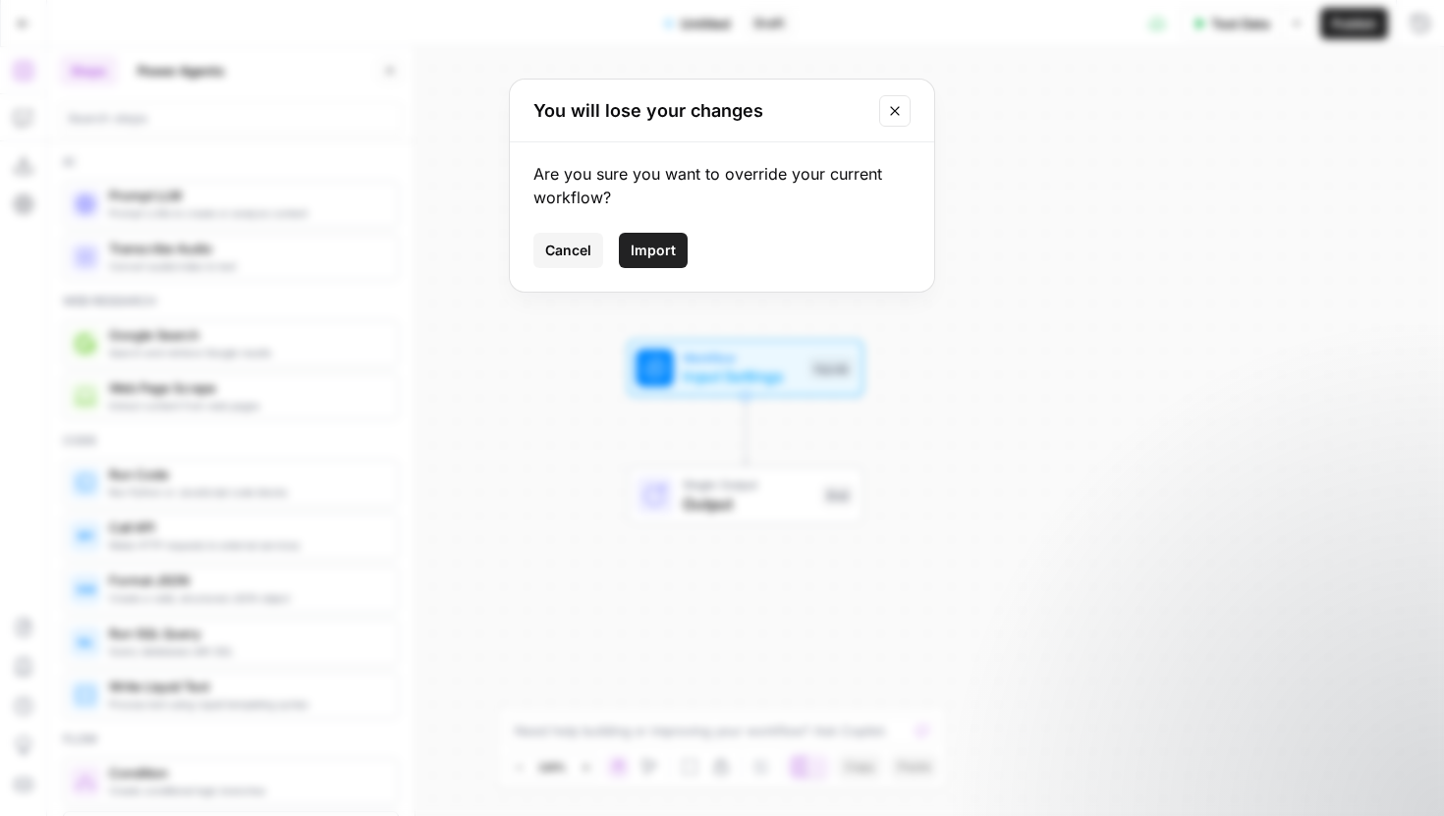
click at [676, 258] on button "Import" at bounding box center [653, 250] width 69 height 35
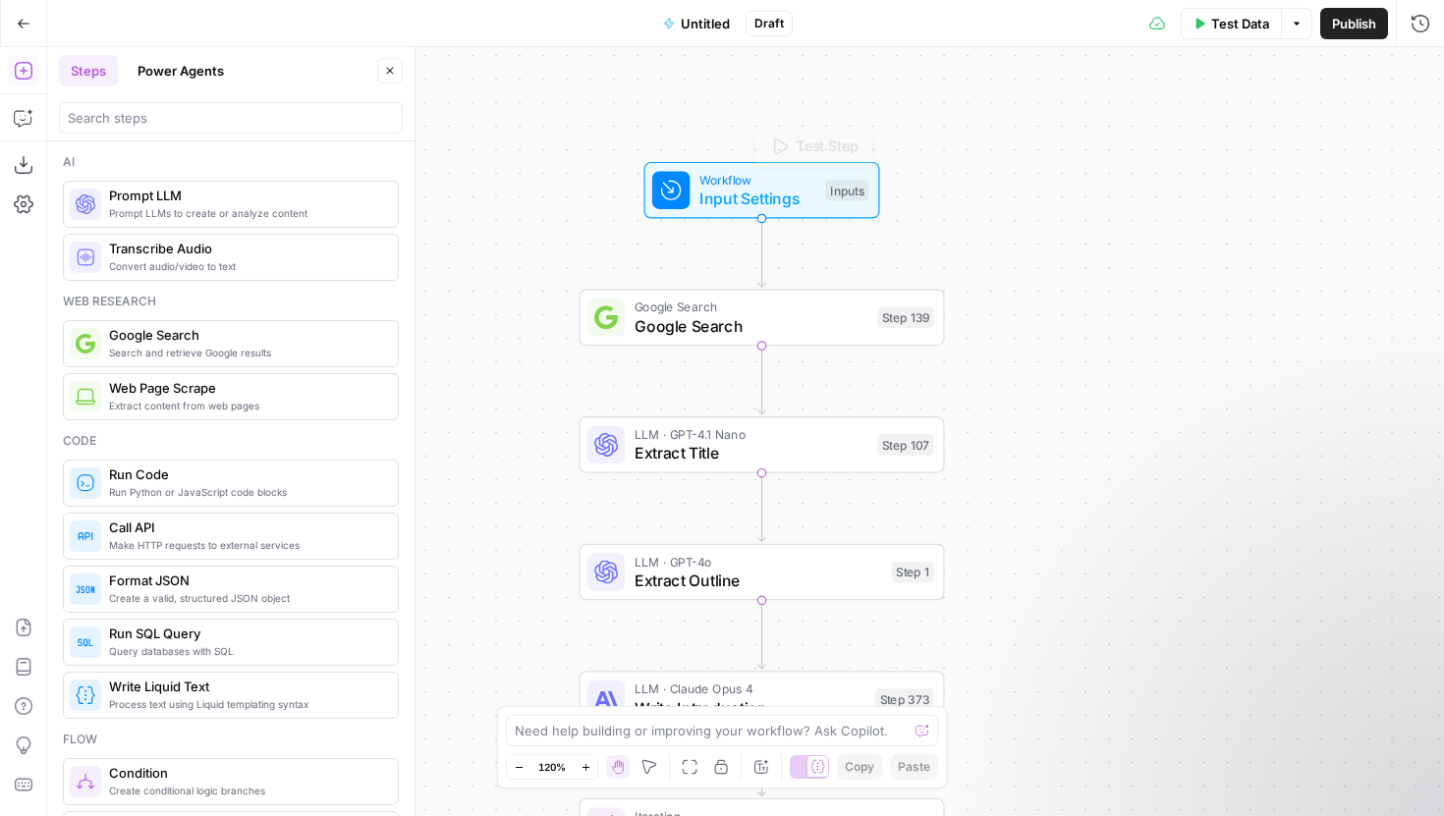
click at [747, 220] on div "Workflow Input Settings Inputs Test Step Google Search Google Search Step 139 L…" at bounding box center [745, 431] width 1397 height 769
click at [748, 197] on span "Input Settings" at bounding box center [758, 199] width 117 height 24
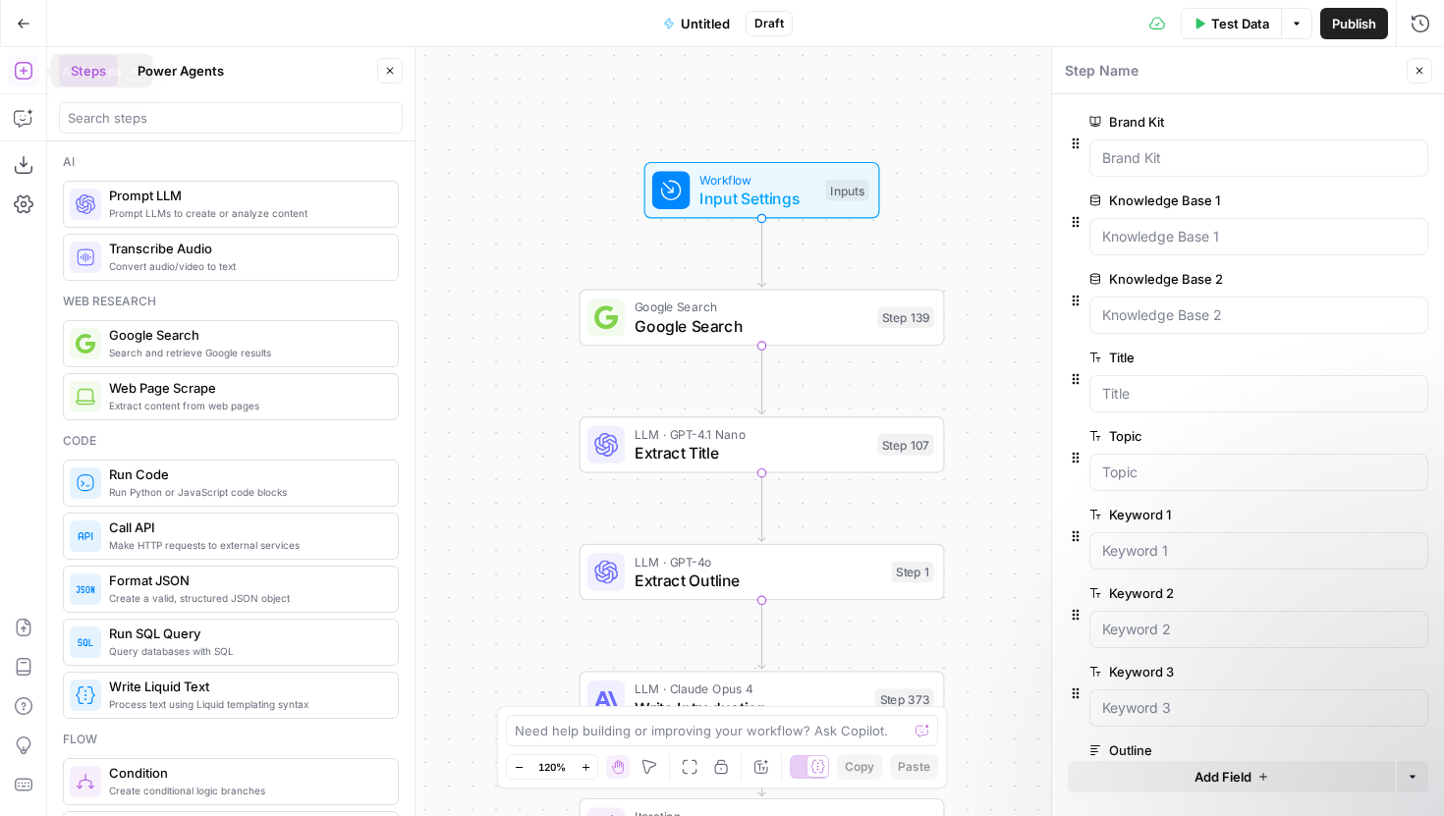
click at [19, 13] on button "Go Back" at bounding box center [23, 23] width 35 height 35
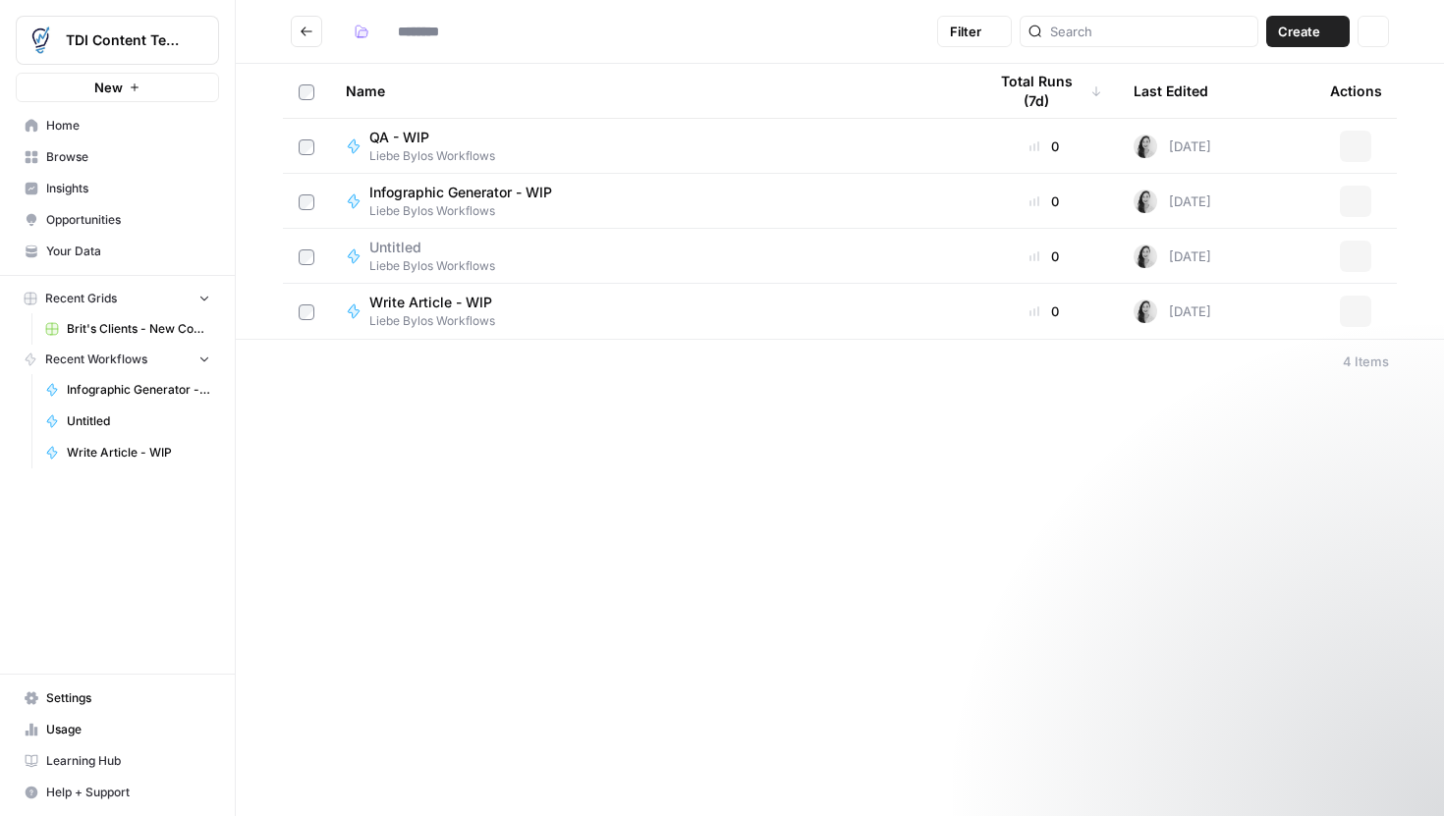
type input "**********"
click at [485, 308] on span "Write Article - WIP" at bounding box center [430, 303] width 123 height 20
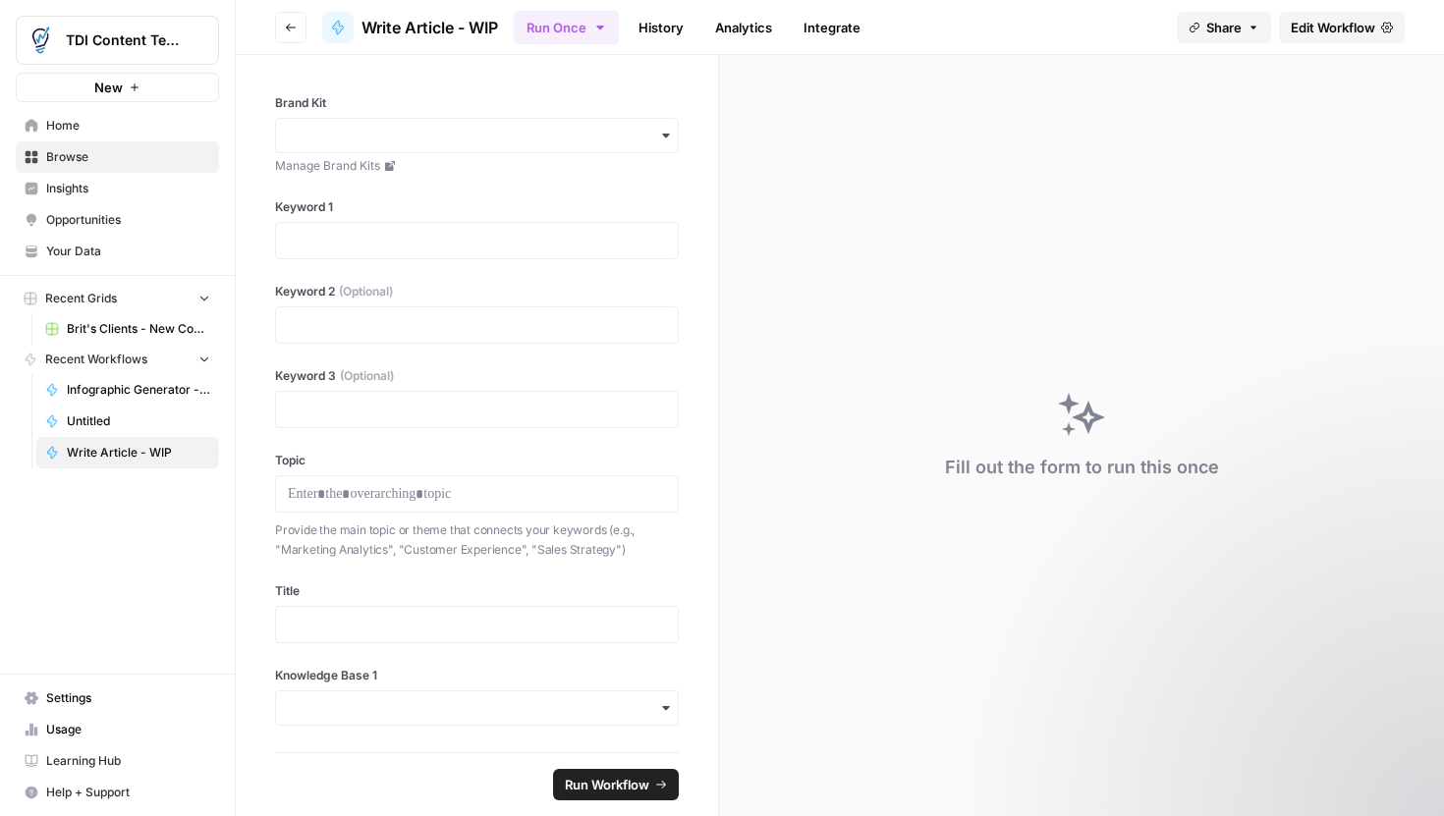
click at [1338, 34] on span "Edit Workflow" at bounding box center [1333, 28] width 84 height 20
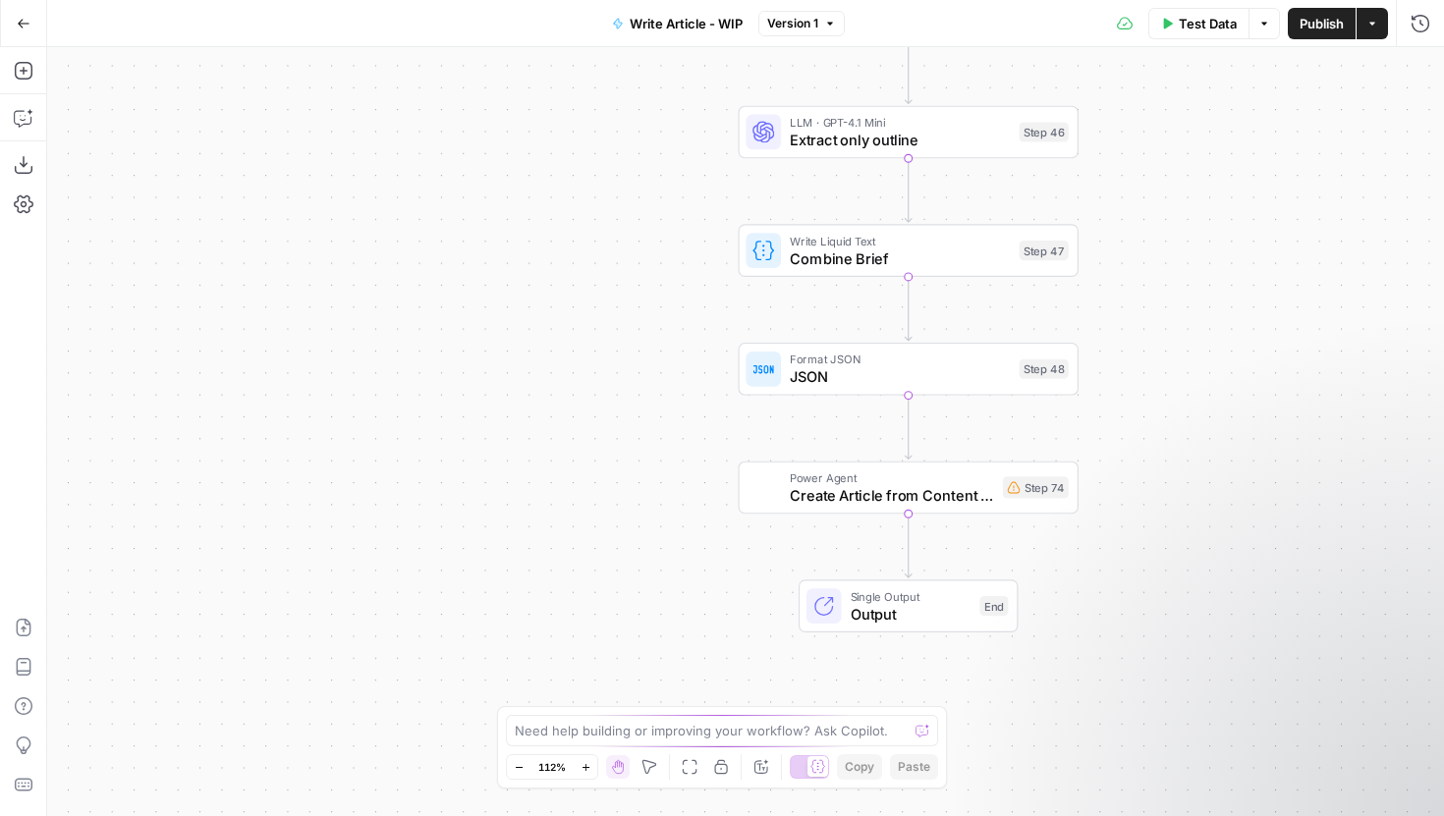
click at [905, 550] on icon "Edge from step_74 to end" at bounding box center [908, 546] width 7 height 64
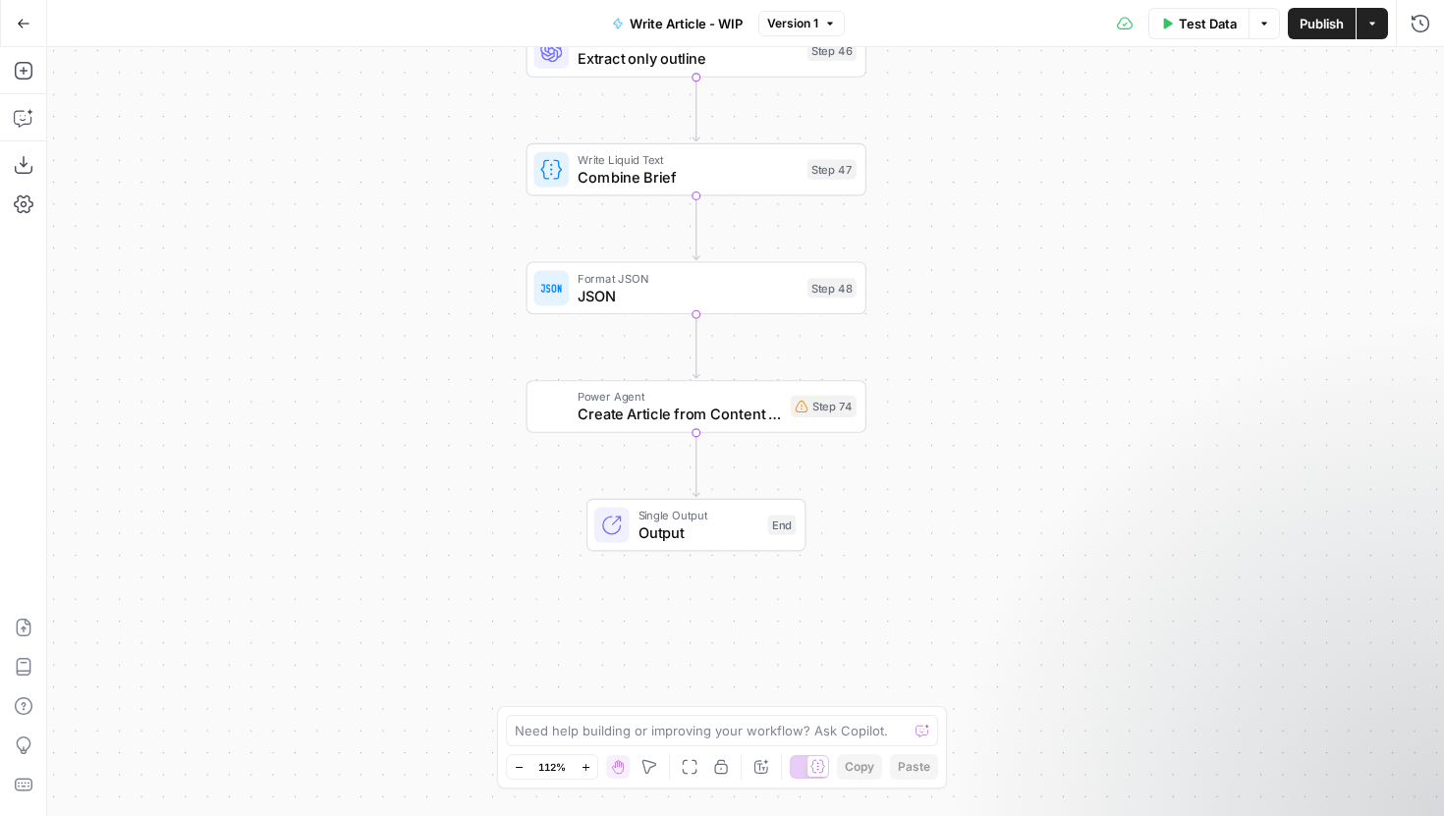
click at [698, 456] on icon "Edge from step_74 to end" at bounding box center [696, 465] width 7 height 64
click at [43, 67] on div "Add Steps Copilot Download as JSON Settings Import JSON AirOps Academy Help Giv…" at bounding box center [23, 431] width 47 height 769
click at [16, 67] on icon "button" at bounding box center [24, 71] width 20 height 20
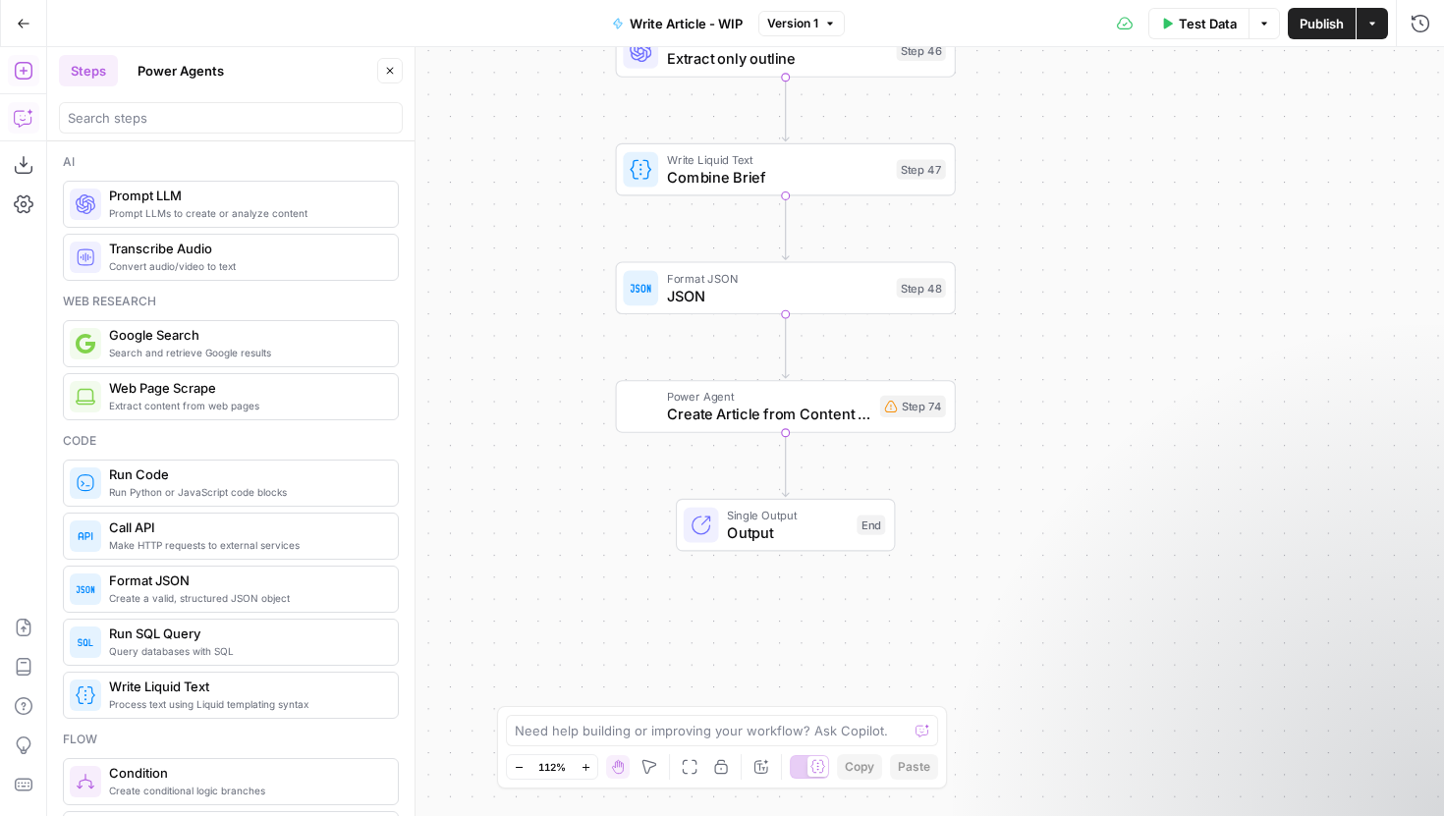
click at [167, 76] on button "Power Agents" at bounding box center [181, 70] width 110 height 31
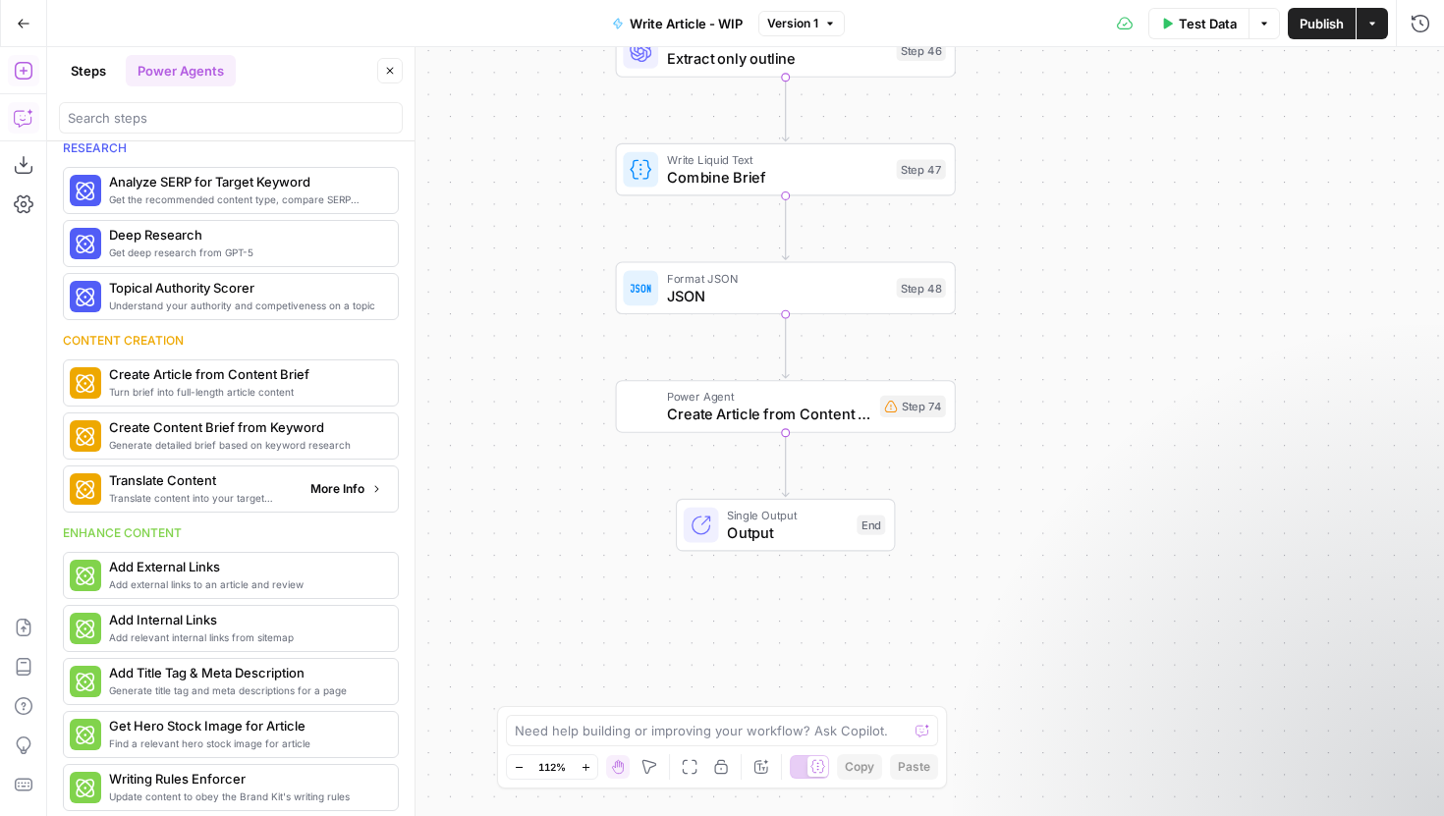
scroll to position [15, 0]
click at [194, 372] on span "Create Article from Content Brief" at bounding box center [202, 374] width 186 height 20
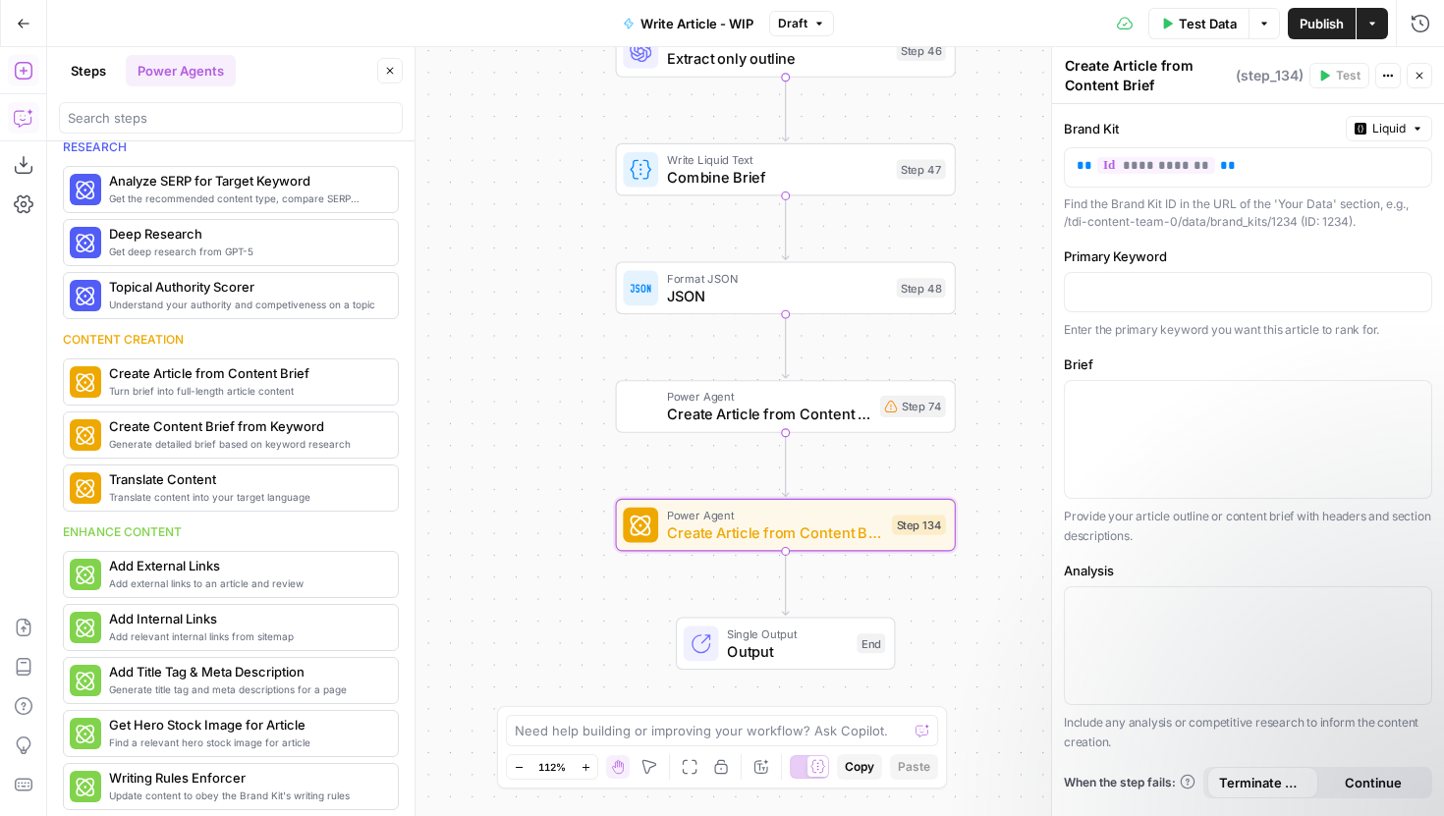
scroll to position [126, 0]
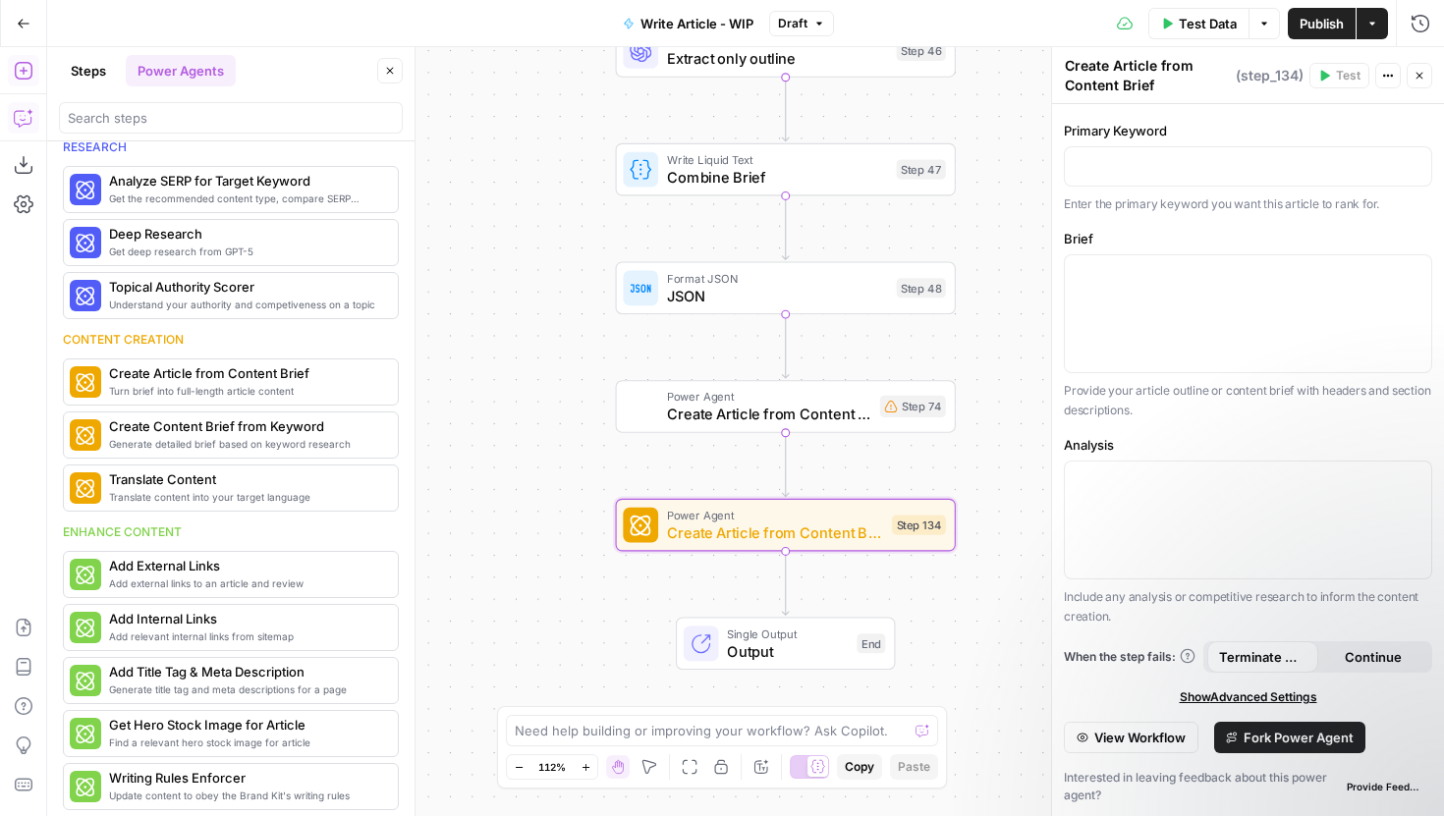
click at [1243, 738] on button "Fork Power Agent" at bounding box center [1289, 737] width 151 height 31
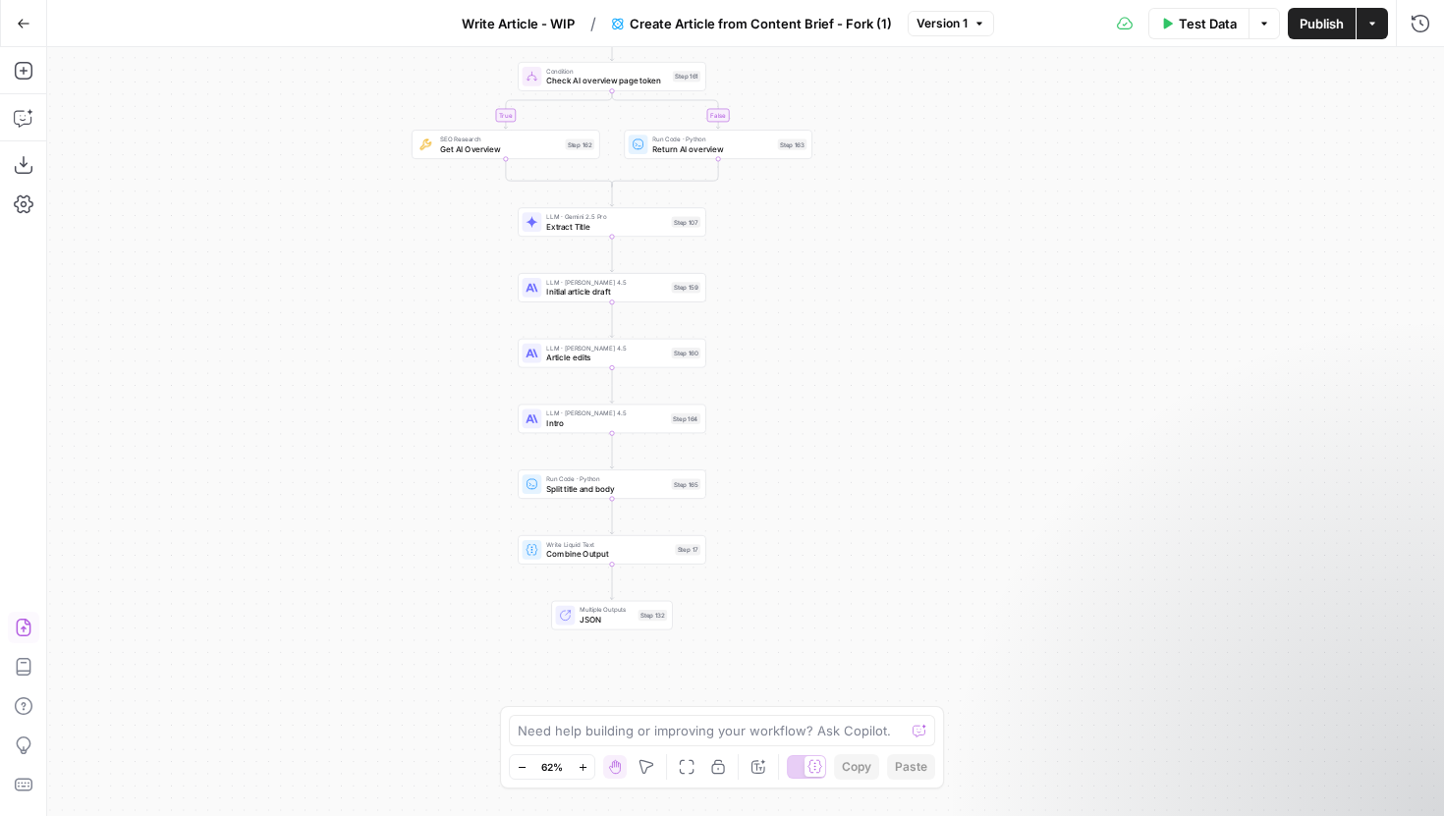
click at [25, 624] on icon "button" at bounding box center [23, 628] width 15 height 18
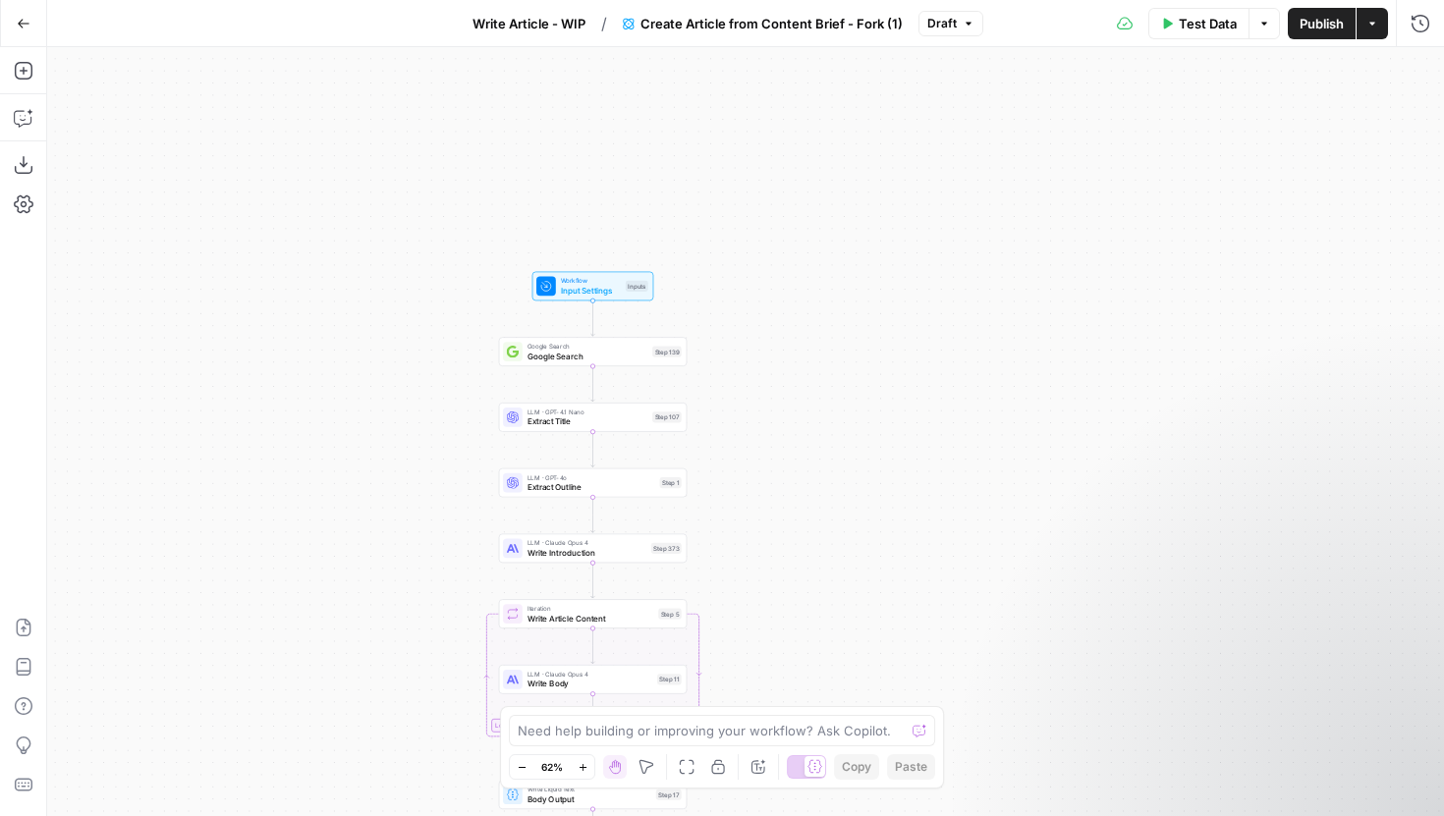
click at [380, 505] on div "Workflow Input Settings Inputs Google Search Google Search Step 139 LLM · GPT-4…" at bounding box center [745, 431] width 1397 height 769
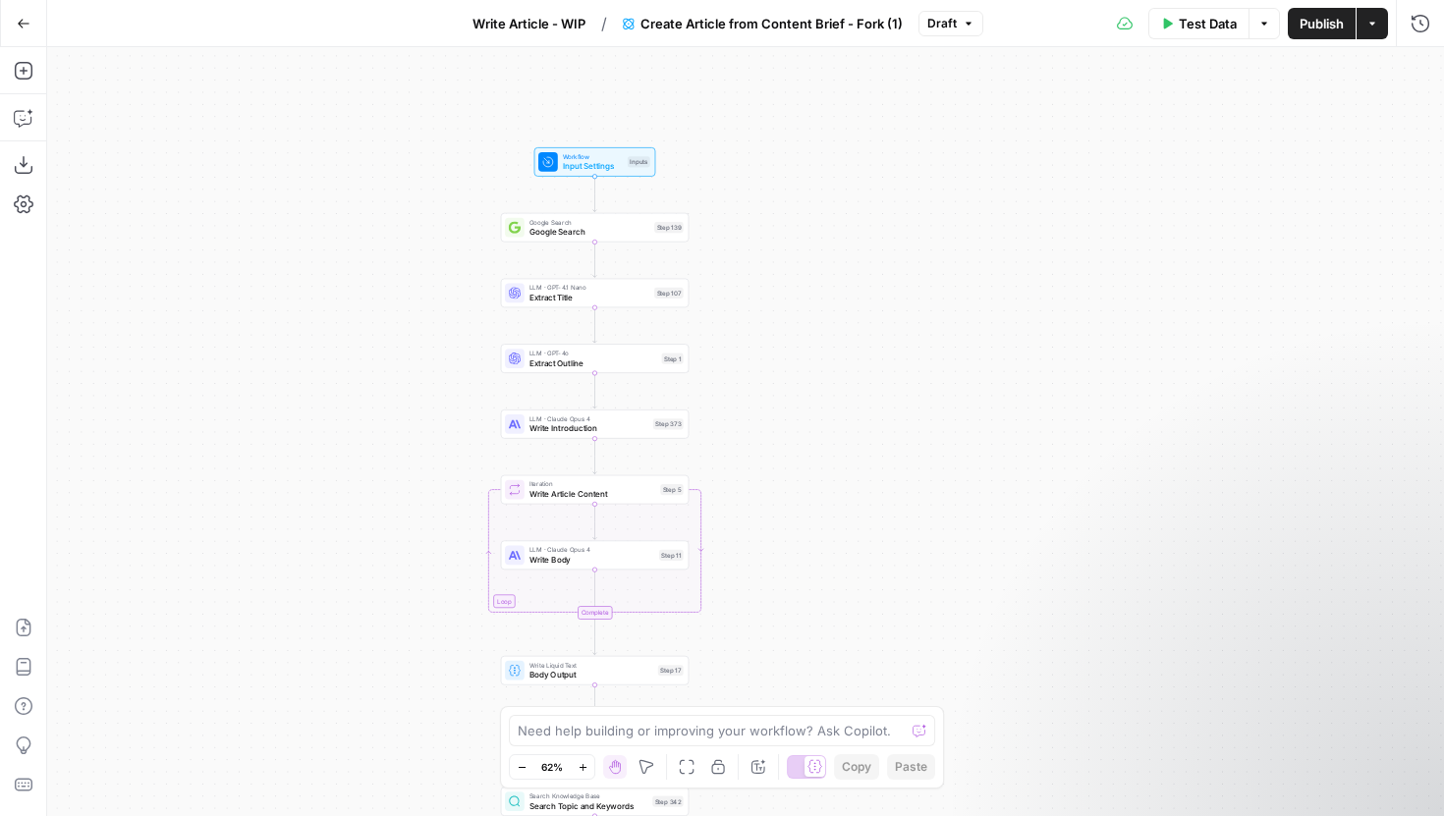
click at [543, 23] on span "Write Article - WIP" at bounding box center [529, 24] width 113 height 20
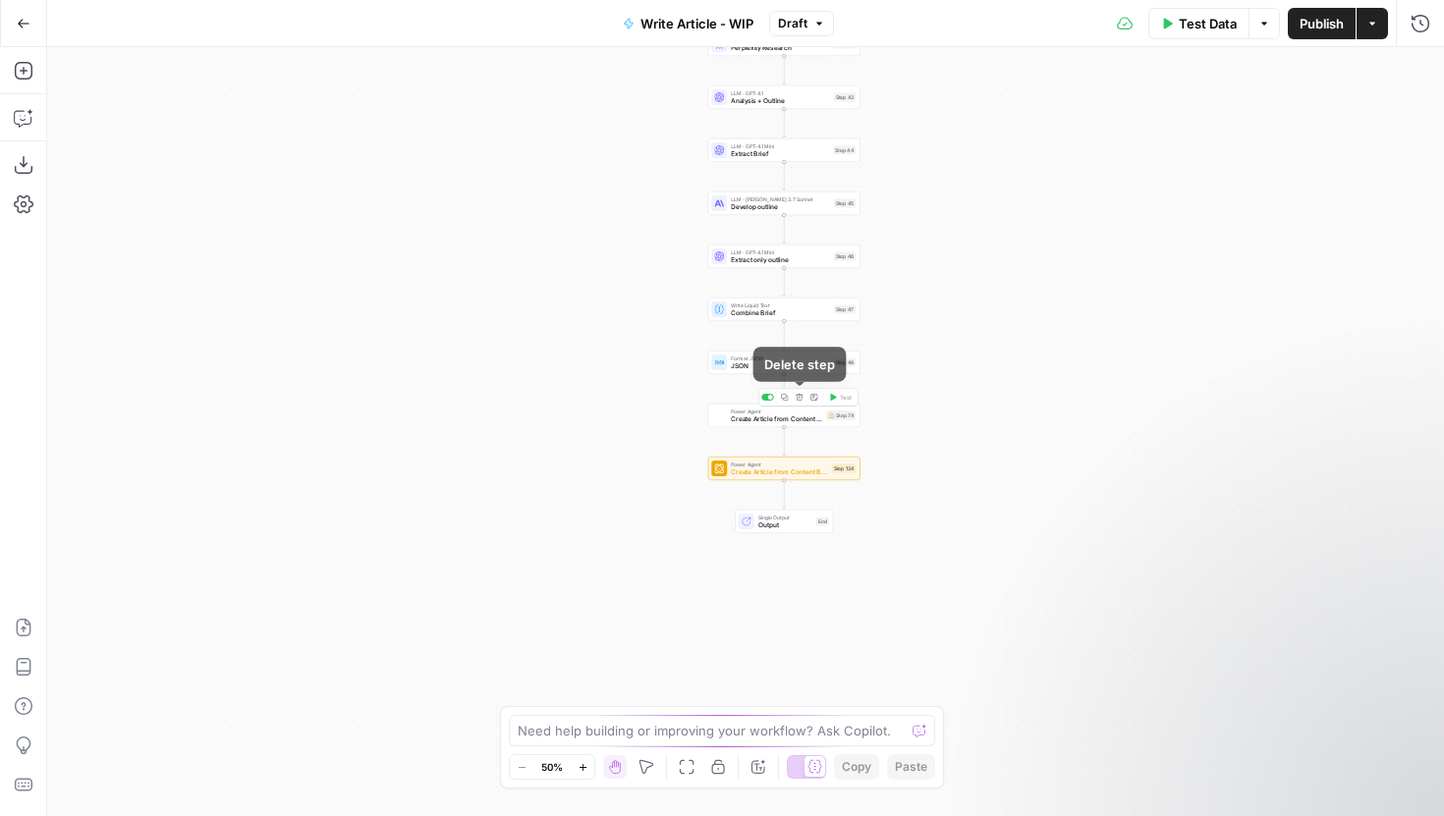
click at [802, 401] on icon "button" at bounding box center [800, 398] width 8 height 8
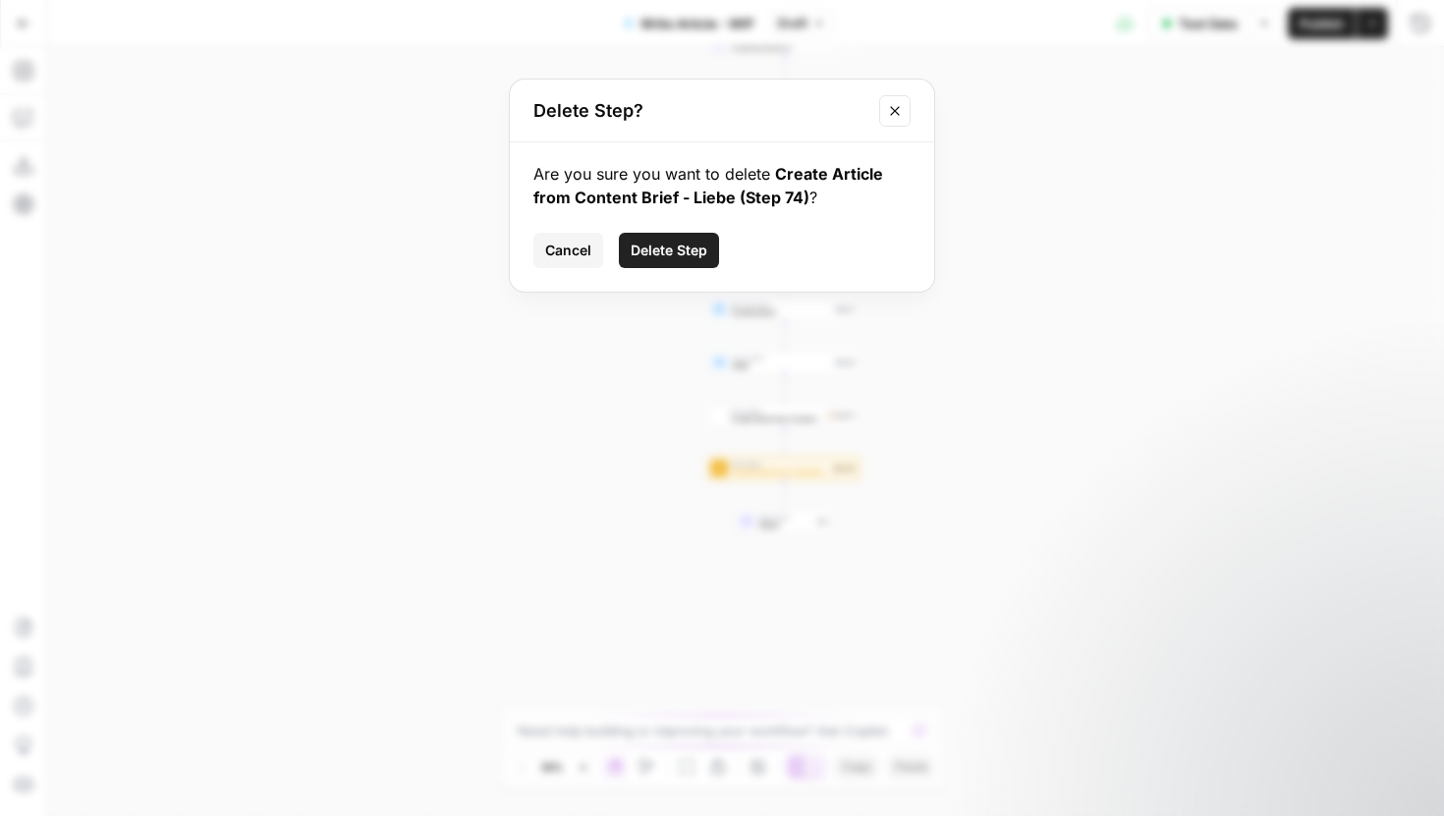
click at [667, 248] on span "Delete Step" at bounding box center [669, 251] width 77 height 20
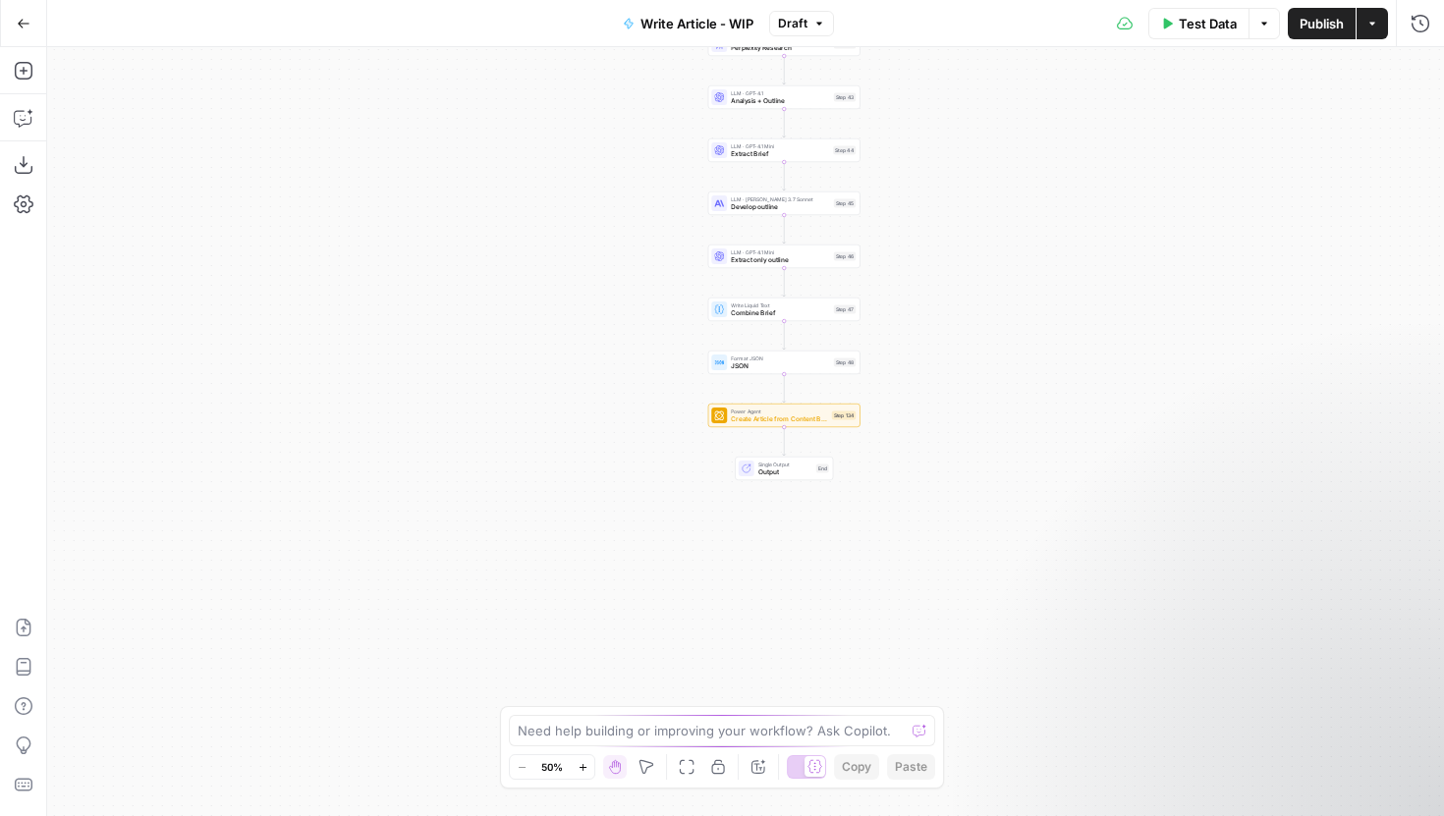
click at [775, 419] on span "Create Article from Content Brief - Fork (1)" at bounding box center [779, 420] width 97 height 10
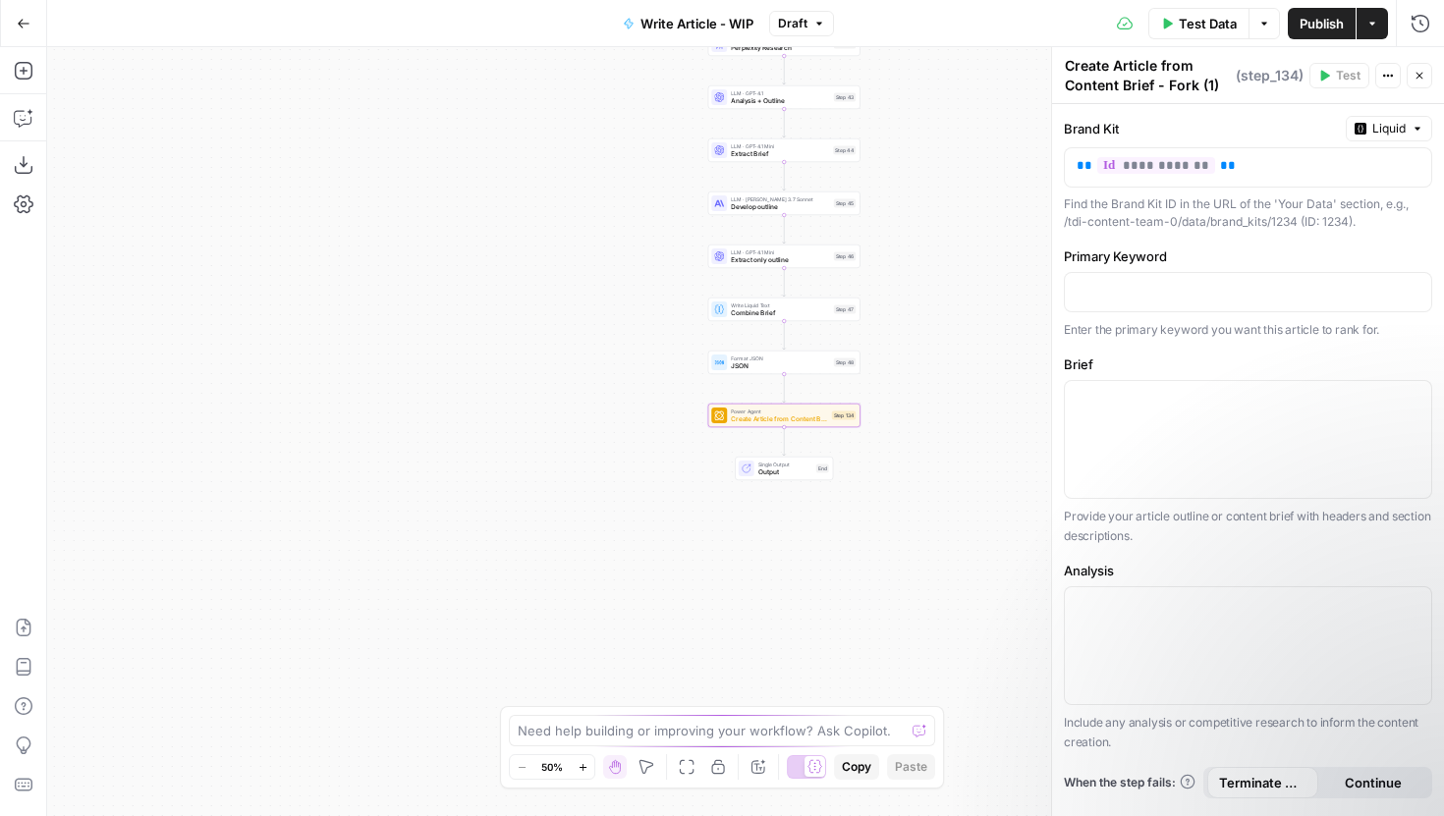
scroll to position [75, 0]
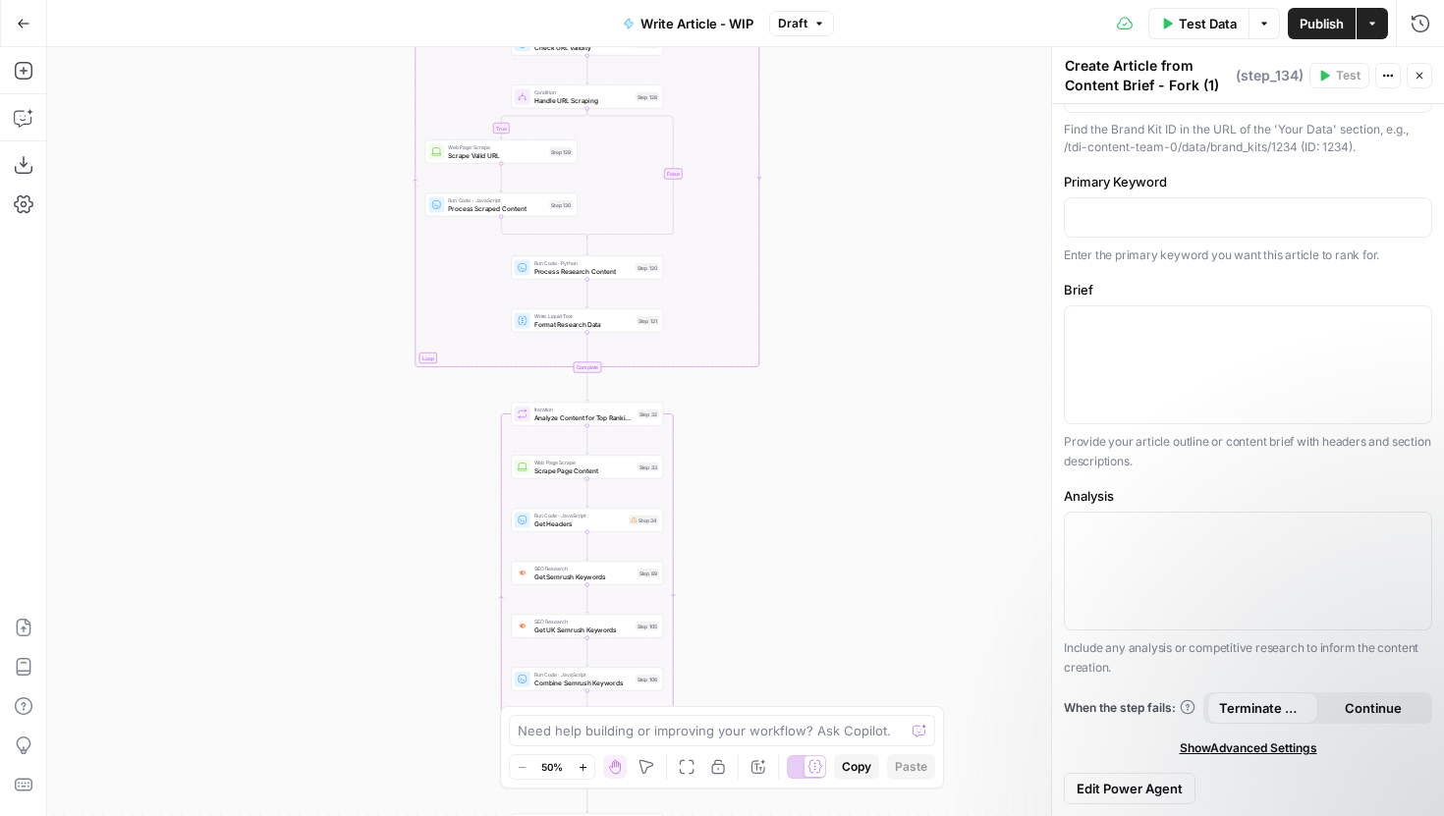
click at [1296, 22] on button "Publish" at bounding box center [1322, 23] width 68 height 31
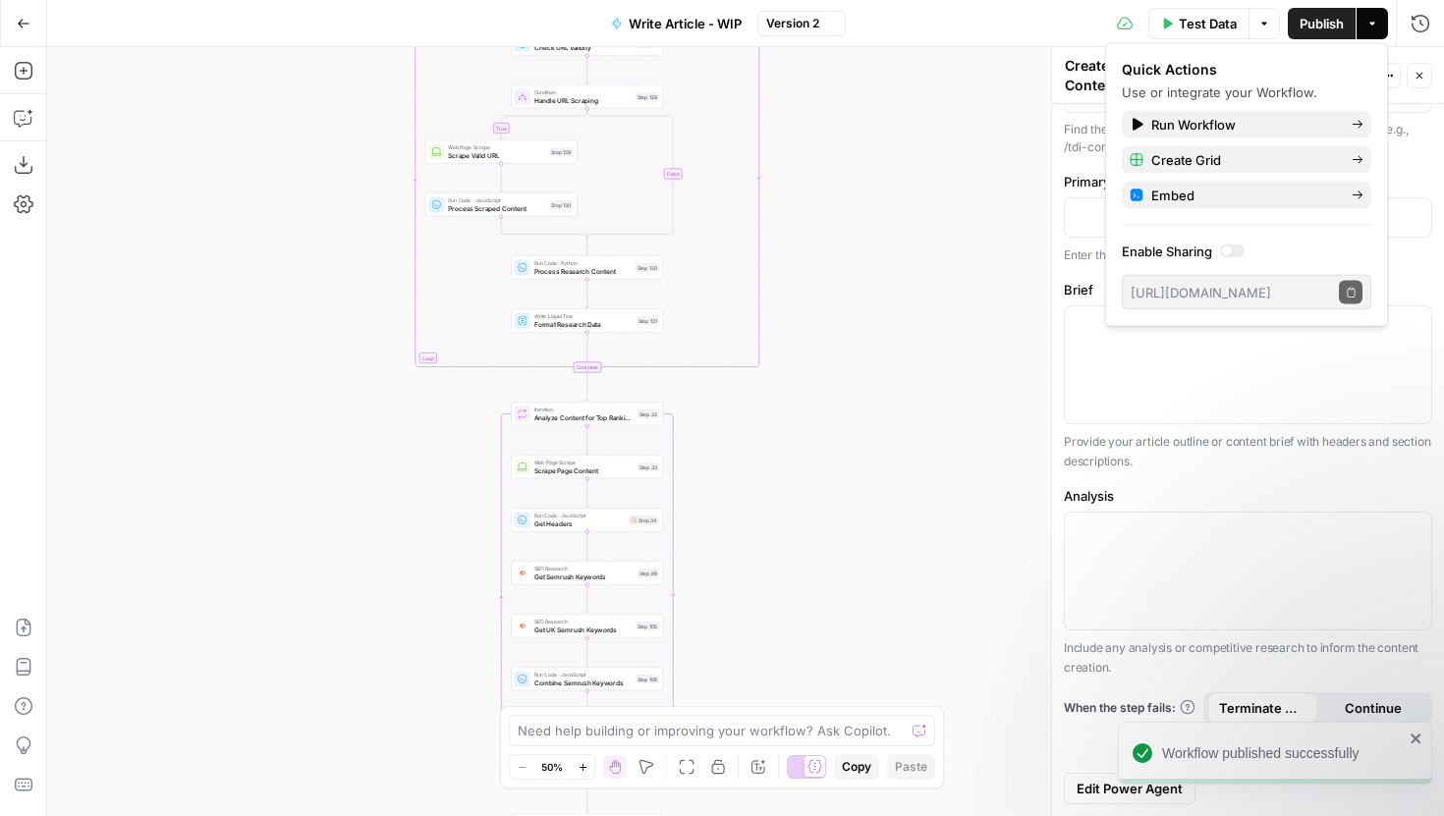
click at [34, 16] on button "Go Back" at bounding box center [23, 23] width 35 height 35
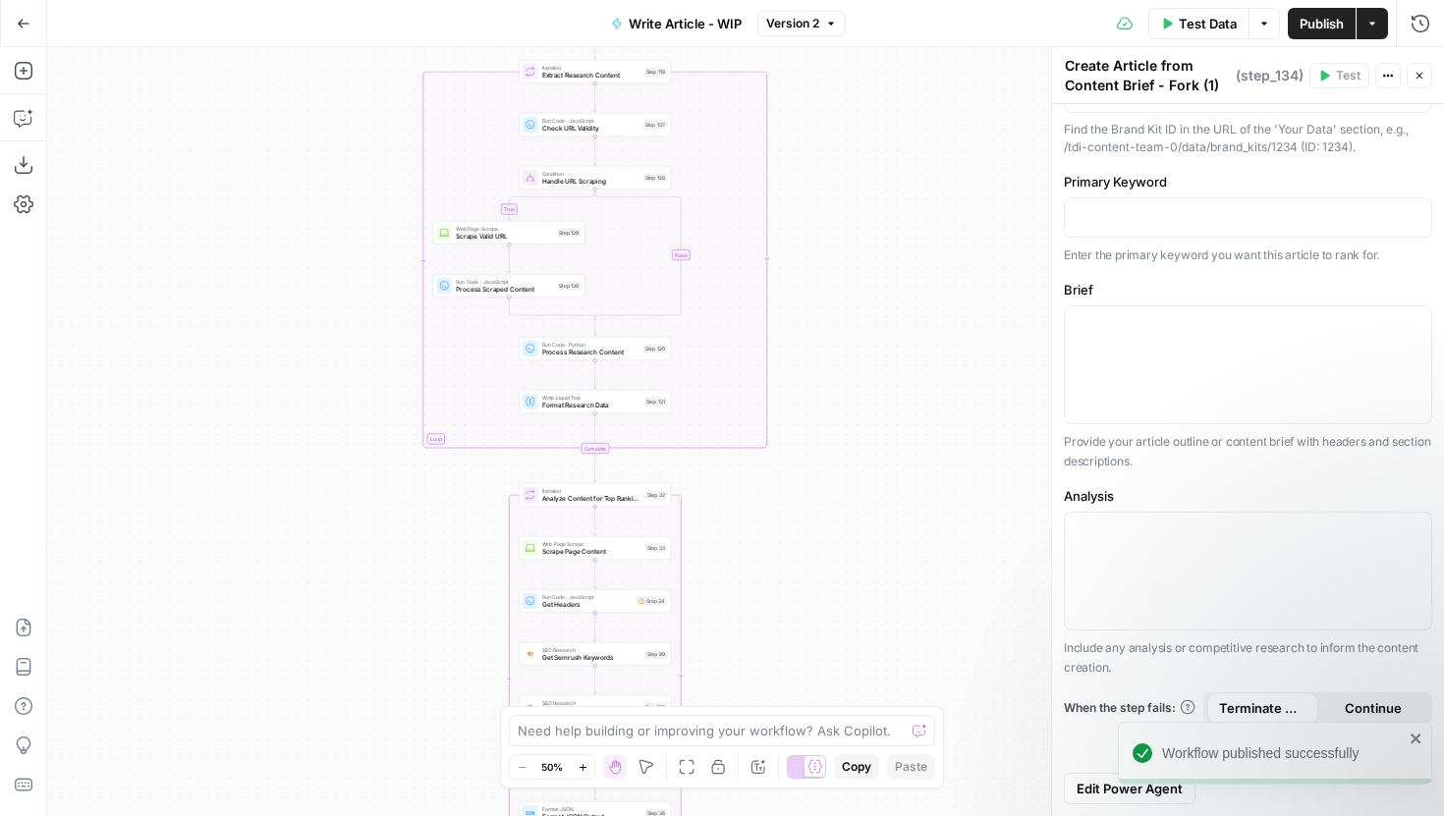
click at [18, 17] on icon "button" at bounding box center [24, 24] width 14 height 14
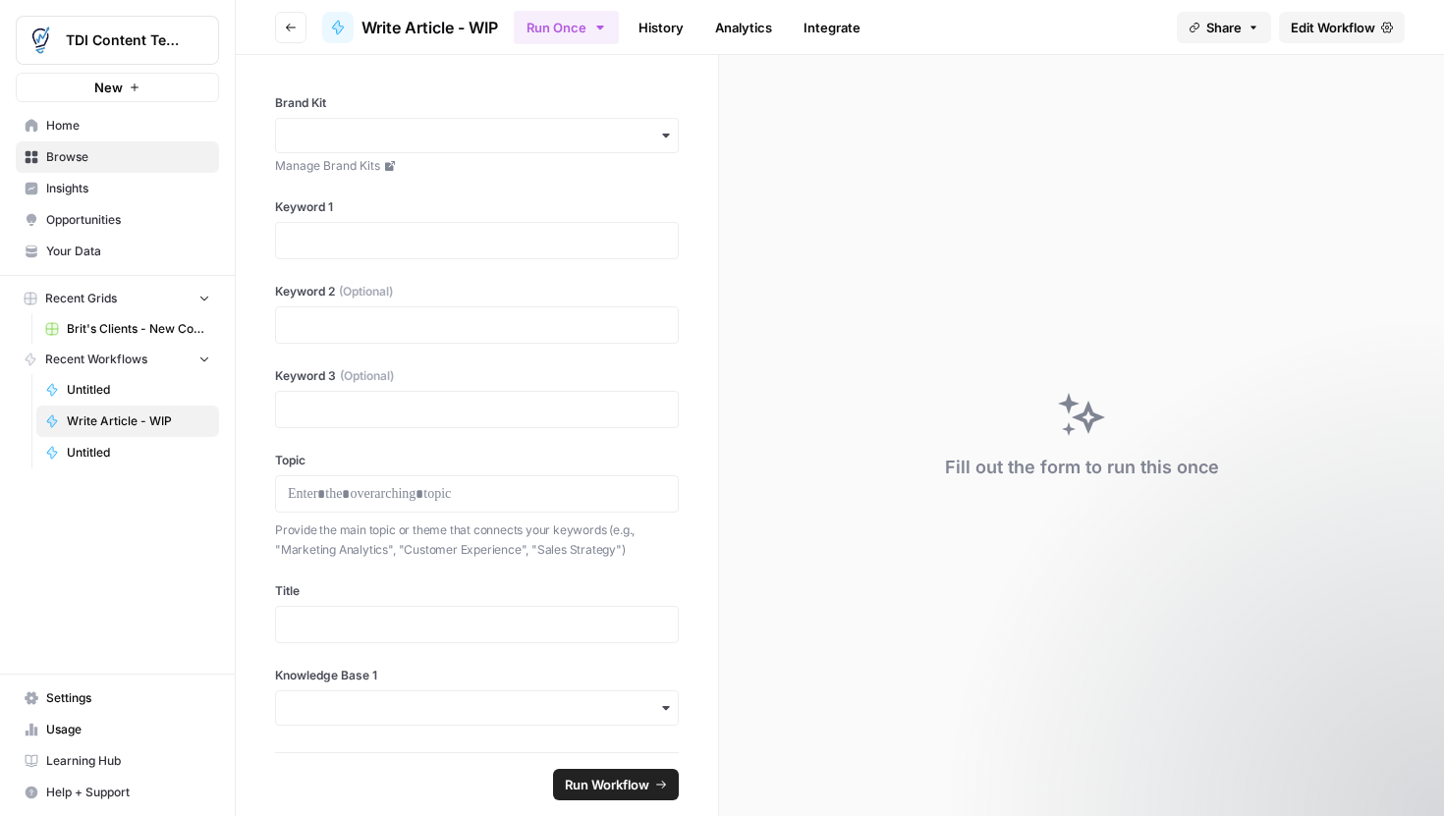
click at [105, 155] on span "Browse" at bounding box center [128, 157] width 164 height 18
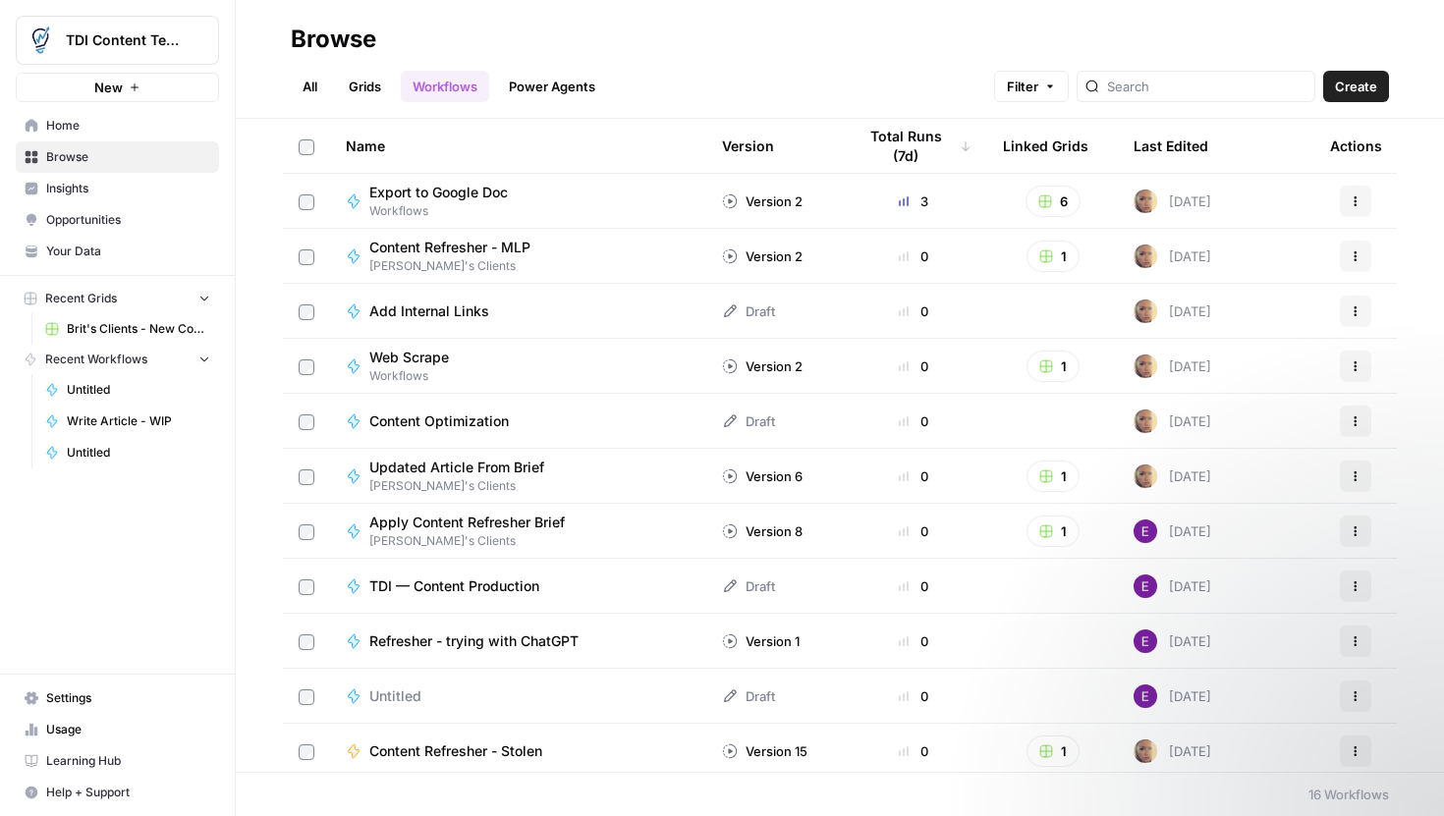
click at [291, 80] on link "All" at bounding box center [310, 86] width 38 height 31
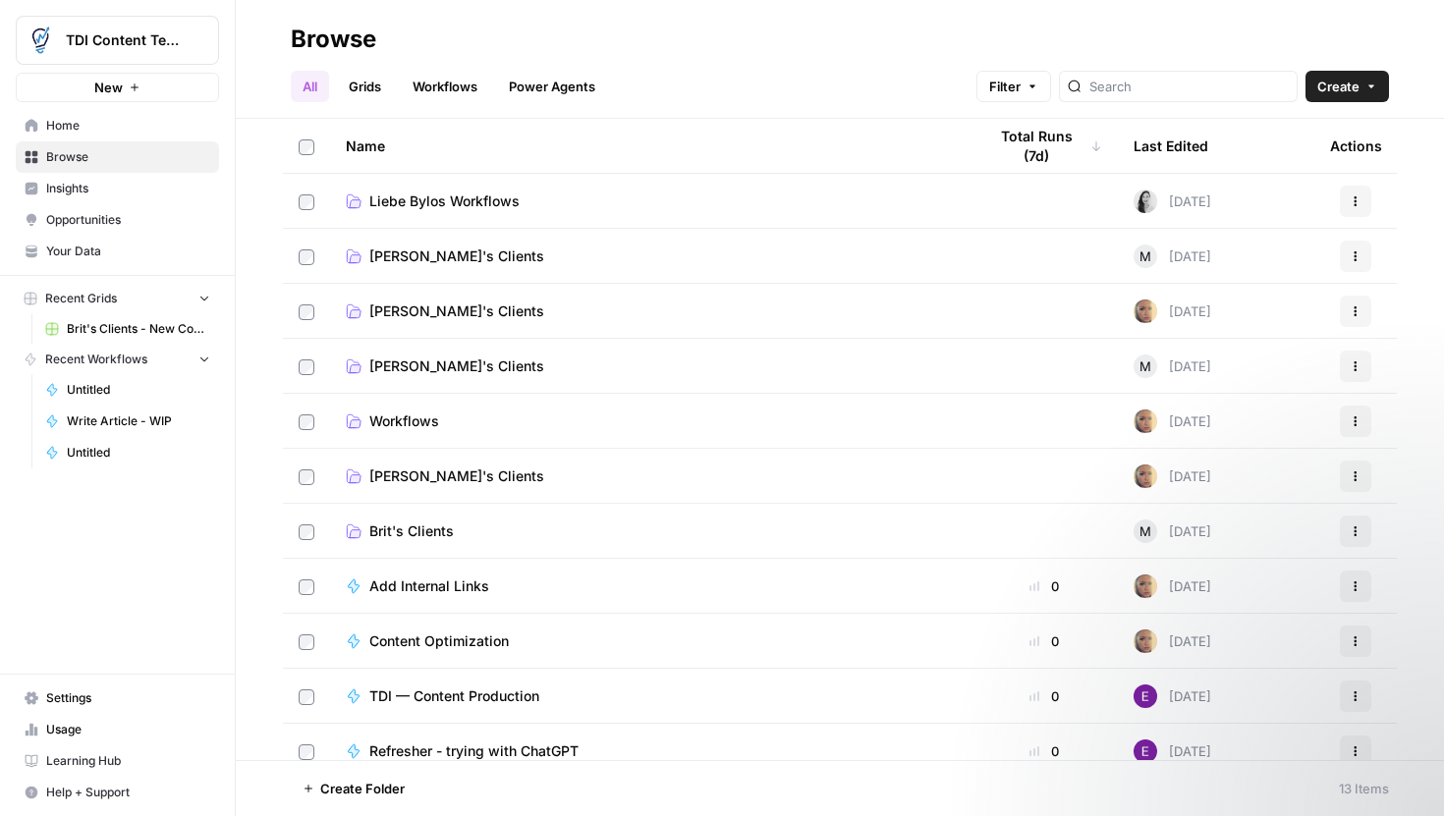
click at [444, 212] on td "Liebe Bylos Workflows" at bounding box center [650, 201] width 641 height 54
click at [449, 194] on span "Liebe Bylos Workflows" at bounding box center [444, 202] width 150 height 20
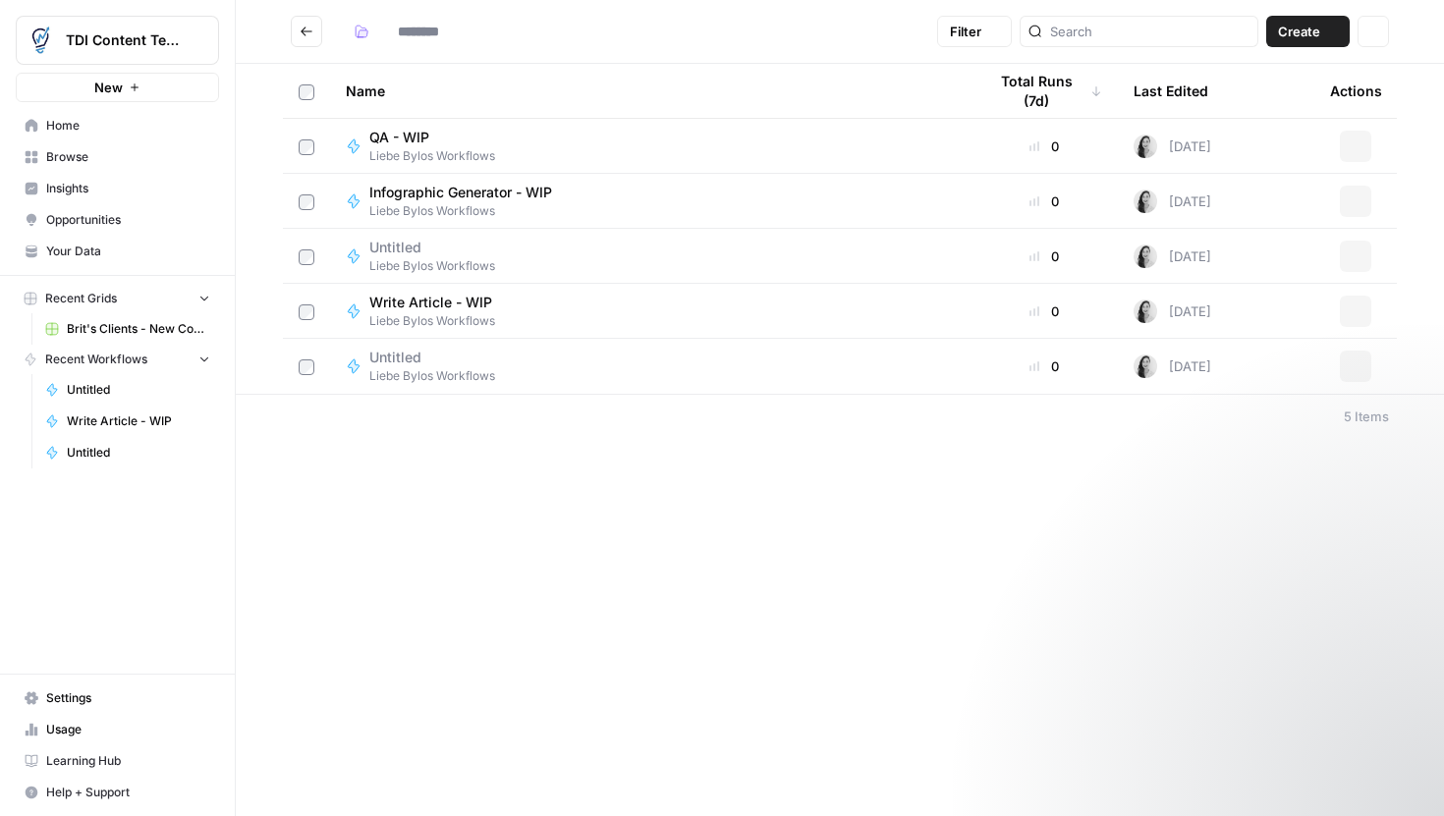
type input "**********"
click at [1359, 370] on icon "button" at bounding box center [1356, 367] width 12 height 12
click at [471, 270] on span "Liebe Bylos Workflows" at bounding box center [432, 266] width 126 height 18
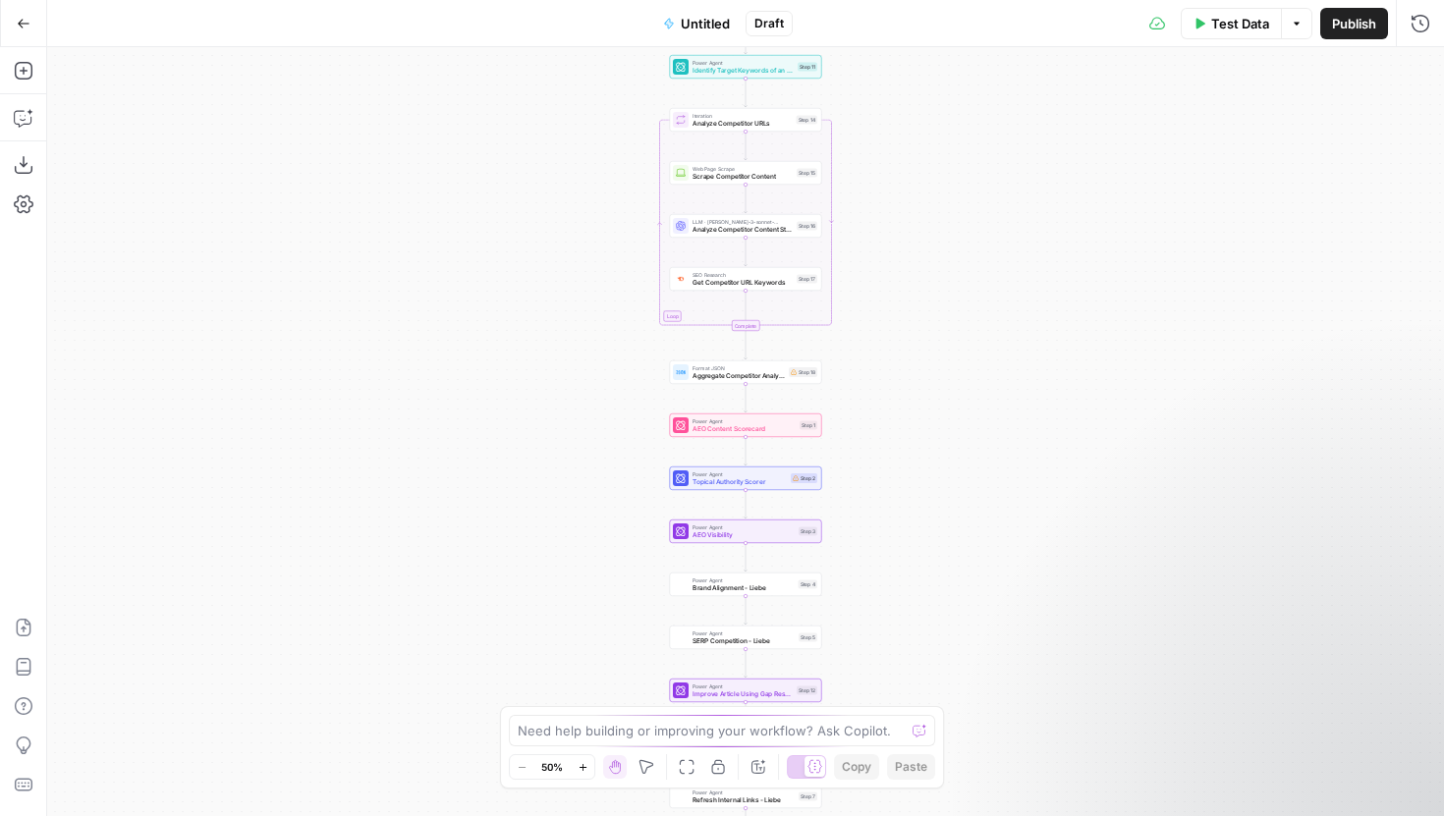
click at [720, 26] on span "Untitled" at bounding box center [705, 24] width 49 height 20
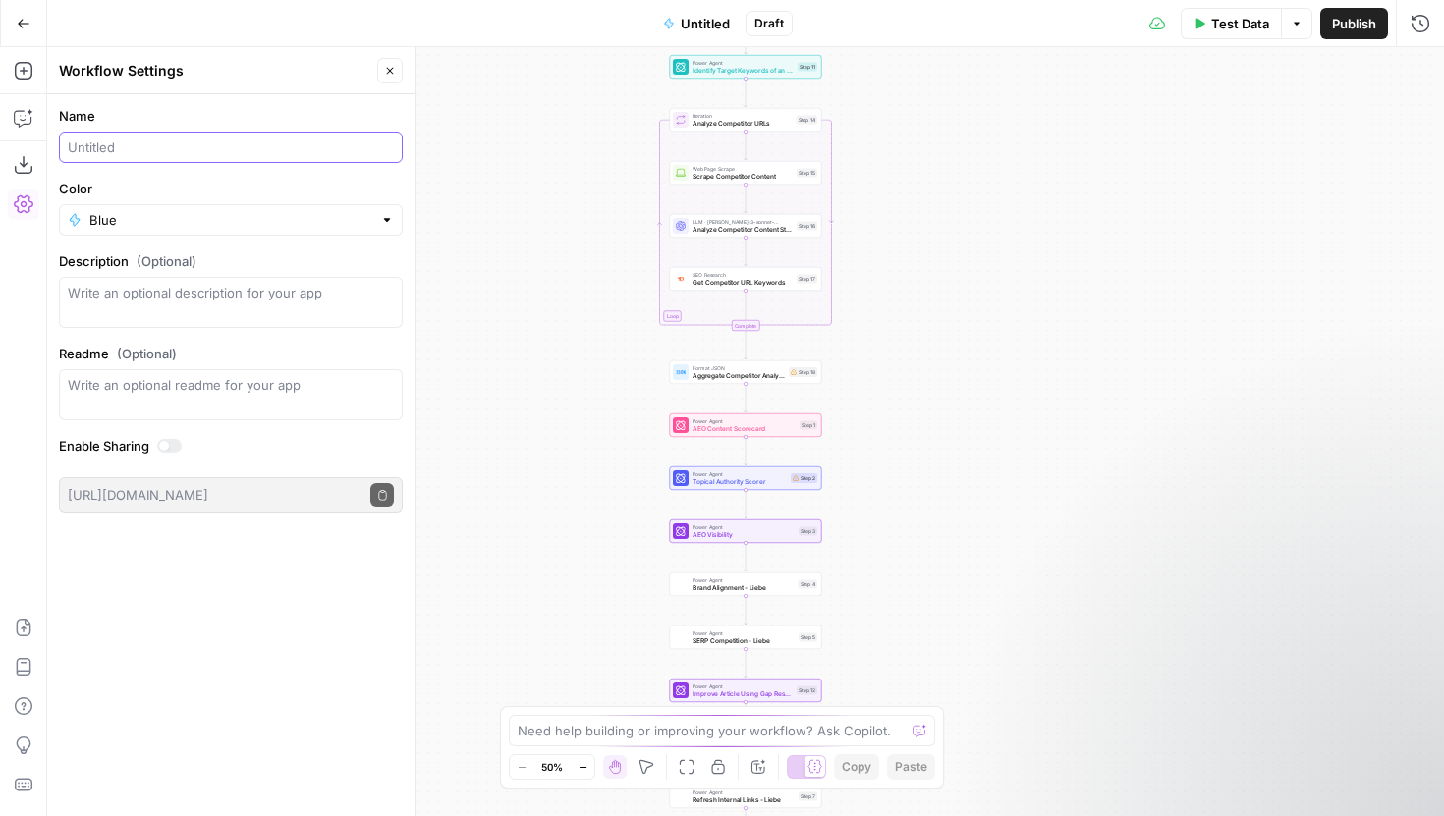
click at [154, 146] on input "Name" at bounding box center [231, 148] width 326 height 20
type input "Refresh - WIP"
click at [546, 192] on div "Workflow Input Settings Inputs Power Agent Identify Target Keywords of an Artic…" at bounding box center [745, 431] width 1397 height 769
click at [17, 18] on icon "button" at bounding box center [24, 24] width 14 height 14
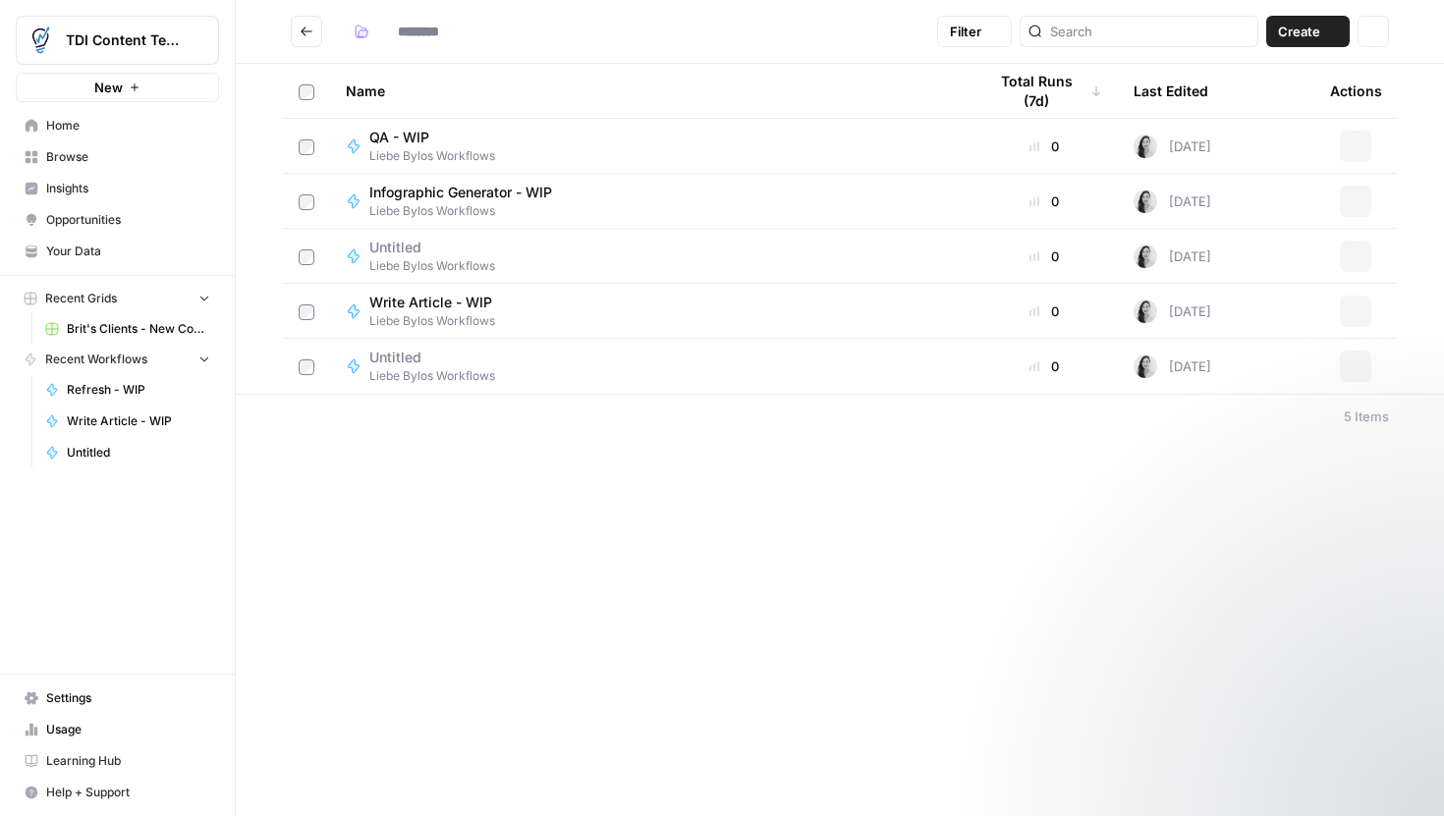
type input "**********"
click at [1341, 358] on button "Actions" at bounding box center [1355, 366] width 31 height 31
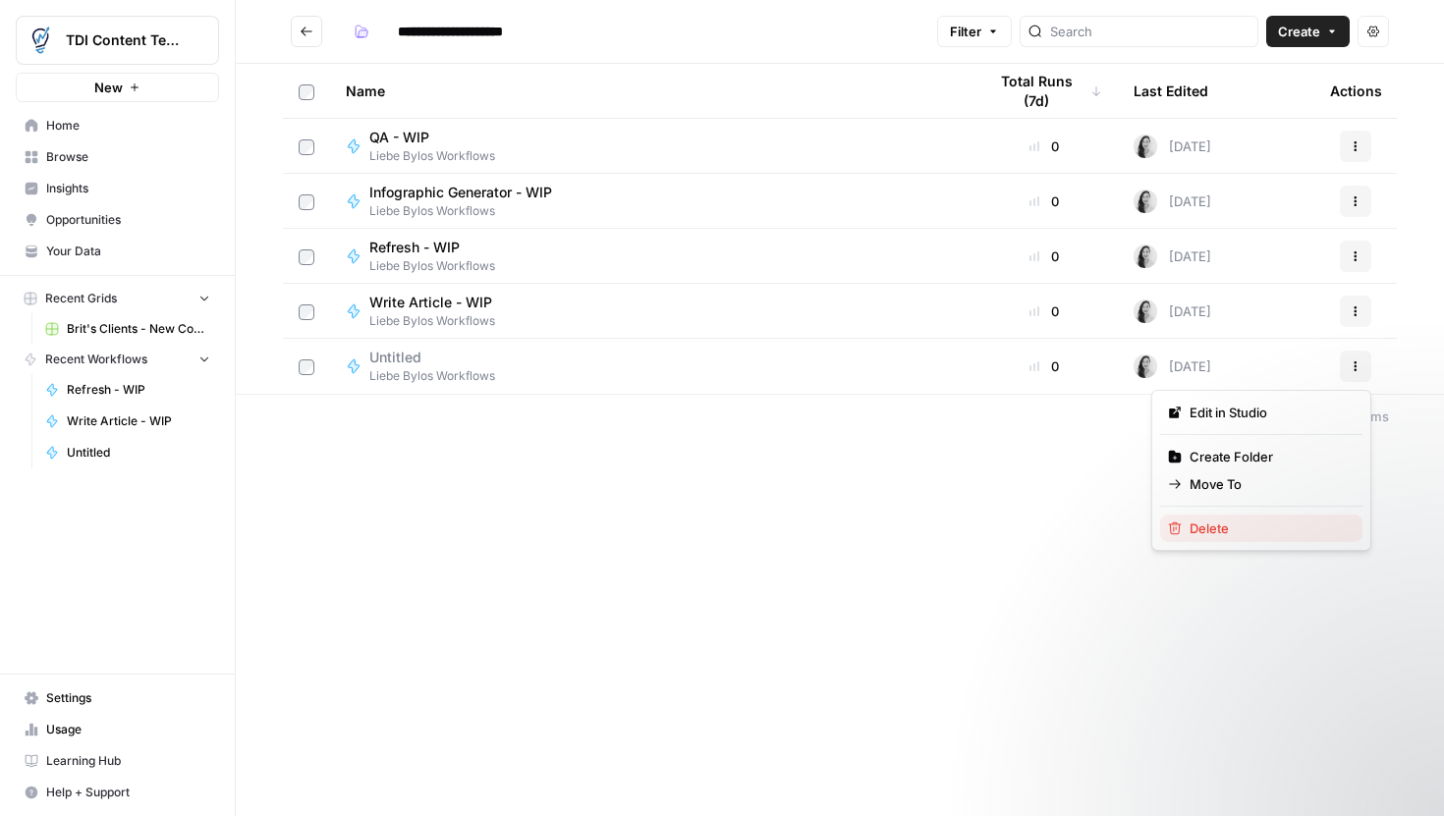
click at [1213, 539] on button "Delete" at bounding box center [1261, 529] width 202 height 28
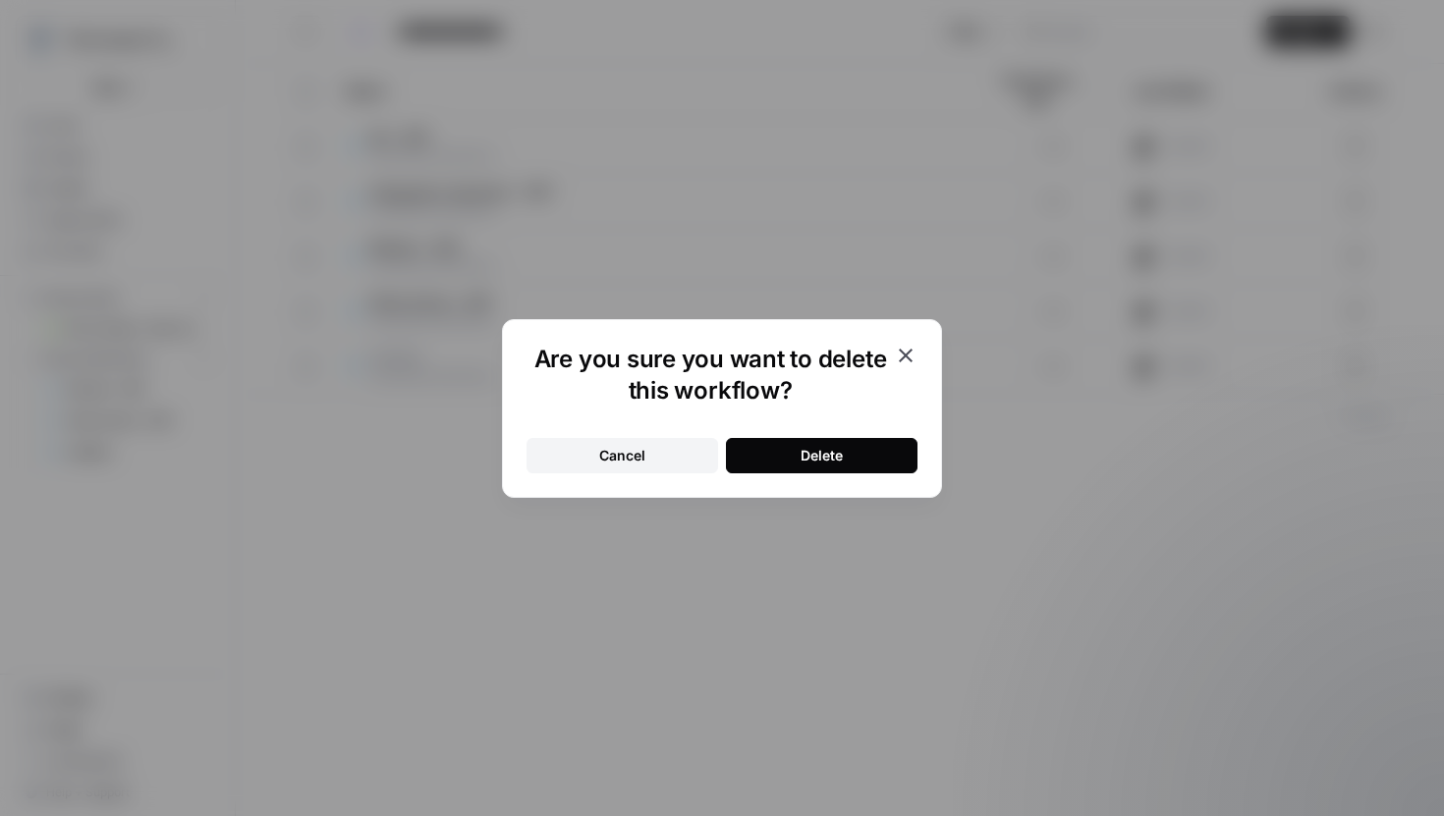
click at [801, 440] on button "Delete" at bounding box center [822, 455] width 192 height 35
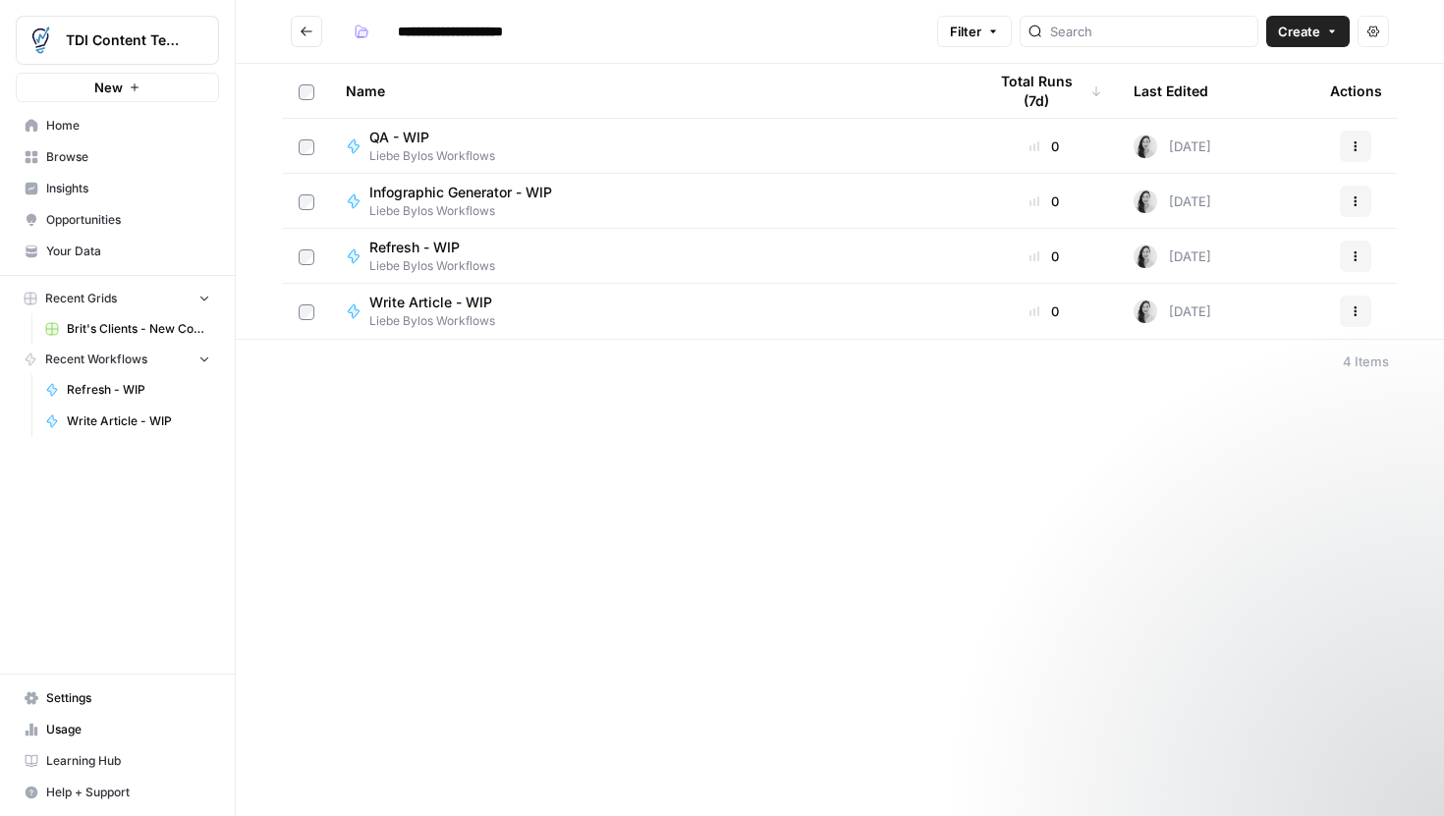
click at [446, 257] on span "Liebe Bylos Workflows" at bounding box center [432, 266] width 126 height 18
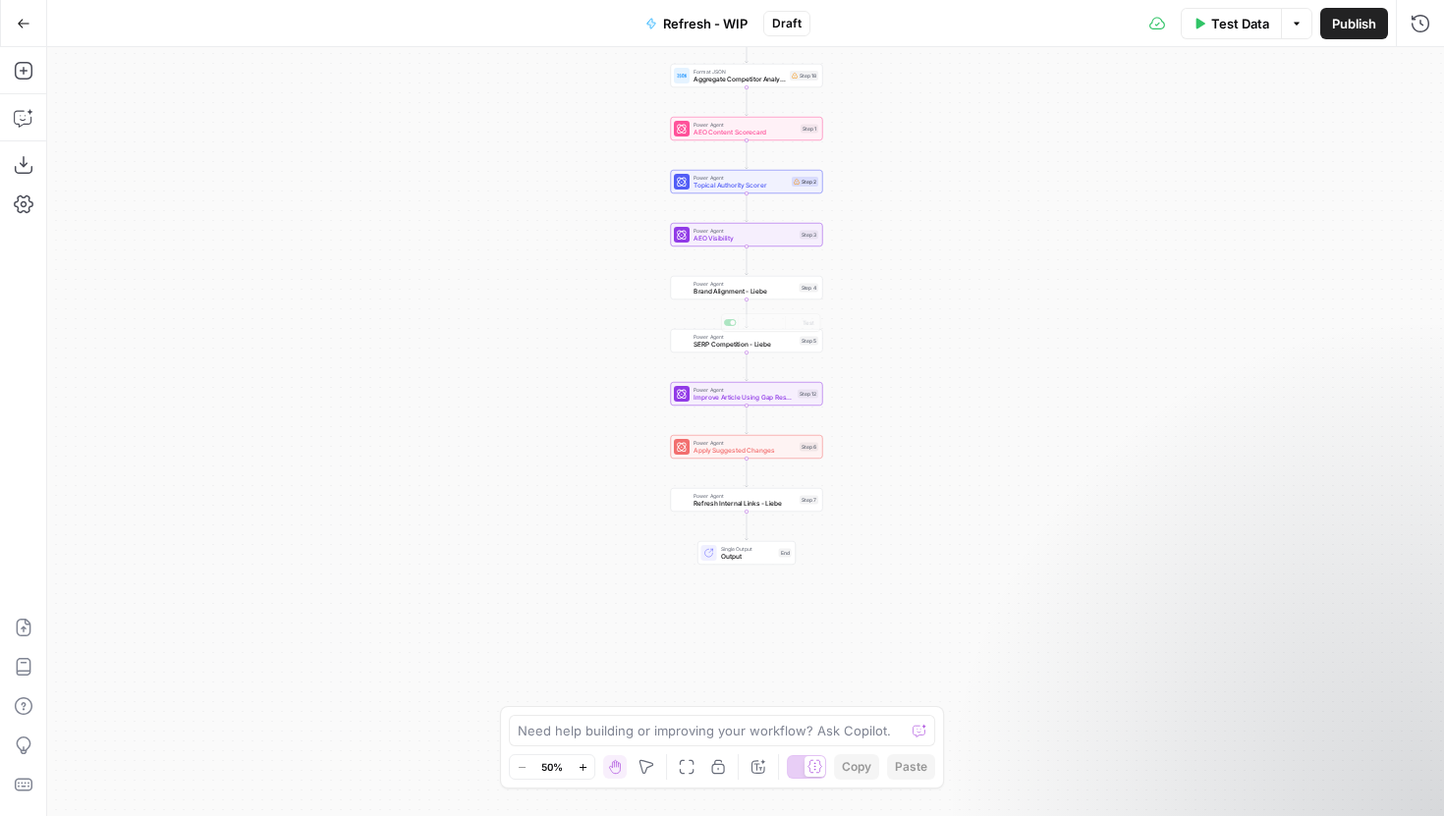
click at [741, 299] on div "Power Agent Brand Alignment - Liebe Step 4 Copy step Delete step Add Note Test" at bounding box center [747, 288] width 152 height 24
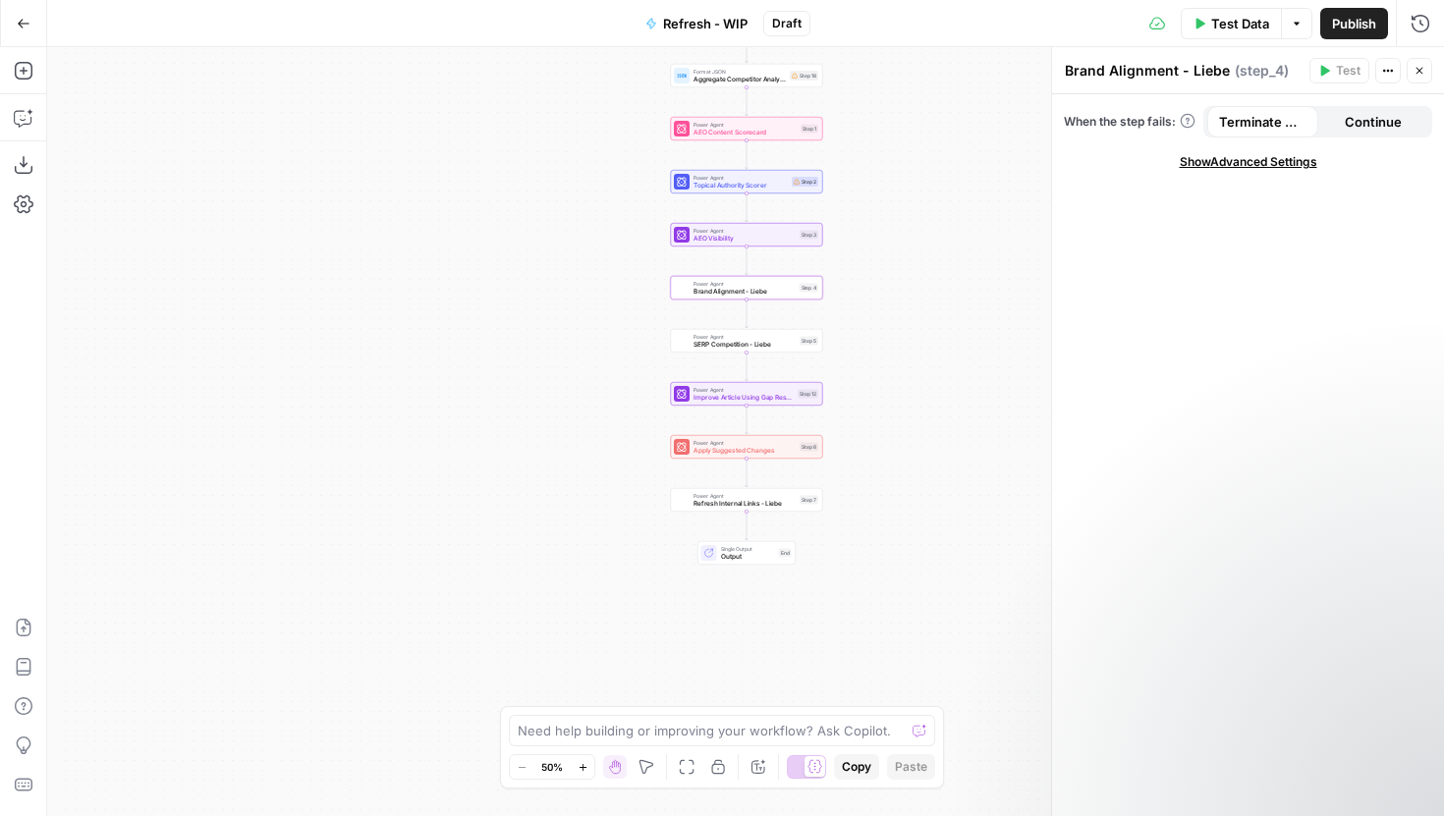
click at [1292, 159] on span "Show Advanced Settings" at bounding box center [1249, 162] width 138 height 18
click at [532, 359] on div "Workflow Input Settings Inputs Power Agent Identify Target Keywords of an Artic…" at bounding box center [745, 431] width 1397 height 769
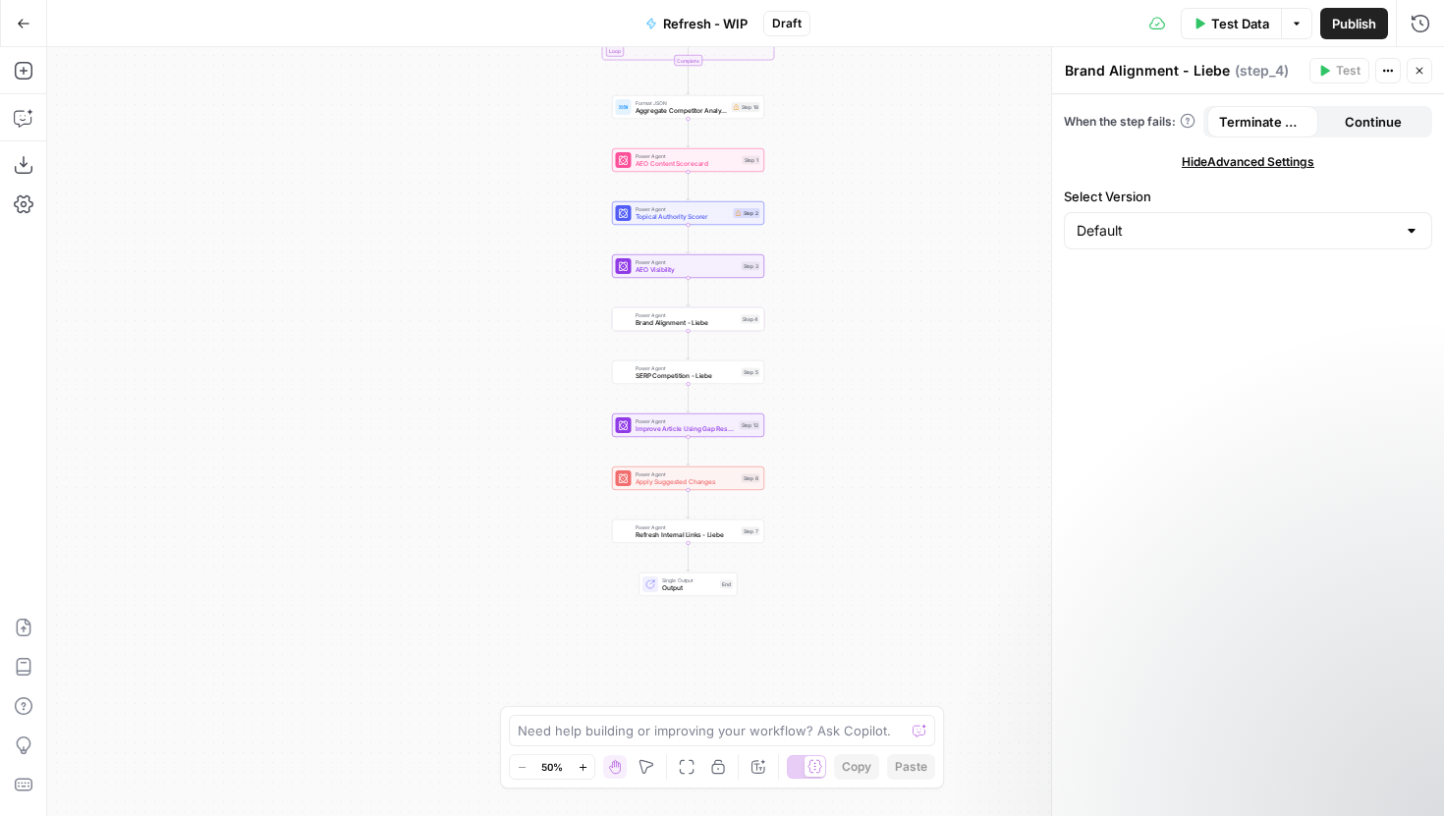
click at [661, 326] on span "Brand Alignment - Liebe" at bounding box center [687, 323] width 102 height 10
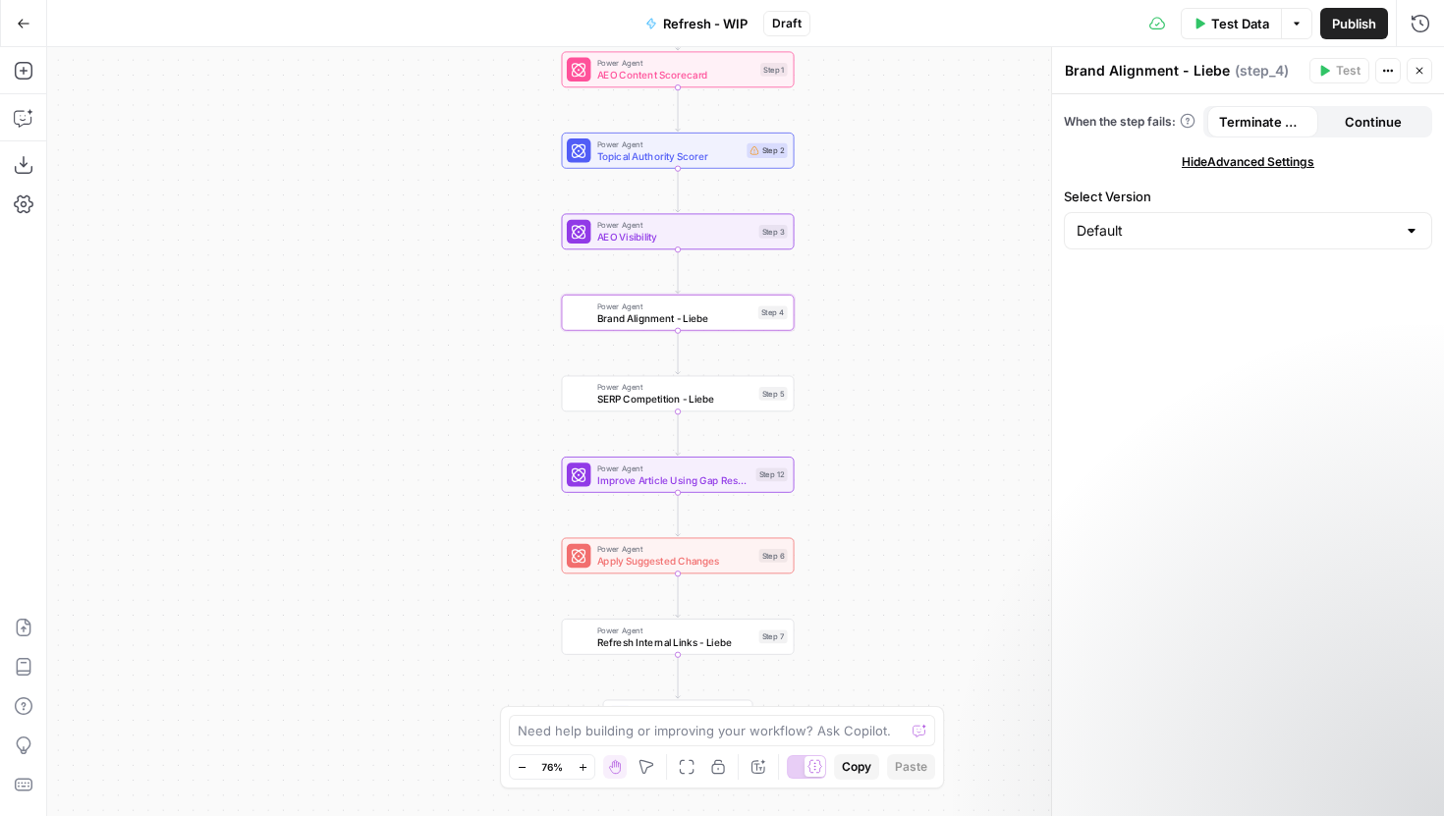
click at [1236, 158] on span "Hide Advanced Settings" at bounding box center [1248, 162] width 133 height 18
click at [1394, 71] on button "Actions" at bounding box center [1389, 71] width 26 height 26
click at [410, 429] on div "Workflow Input Settings Inputs Power Agent Identify Target Keywords of an Artic…" at bounding box center [745, 431] width 1397 height 769
click at [712, 321] on span "Brand Alignment - Liebe" at bounding box center [674, 317] width 155 height 15
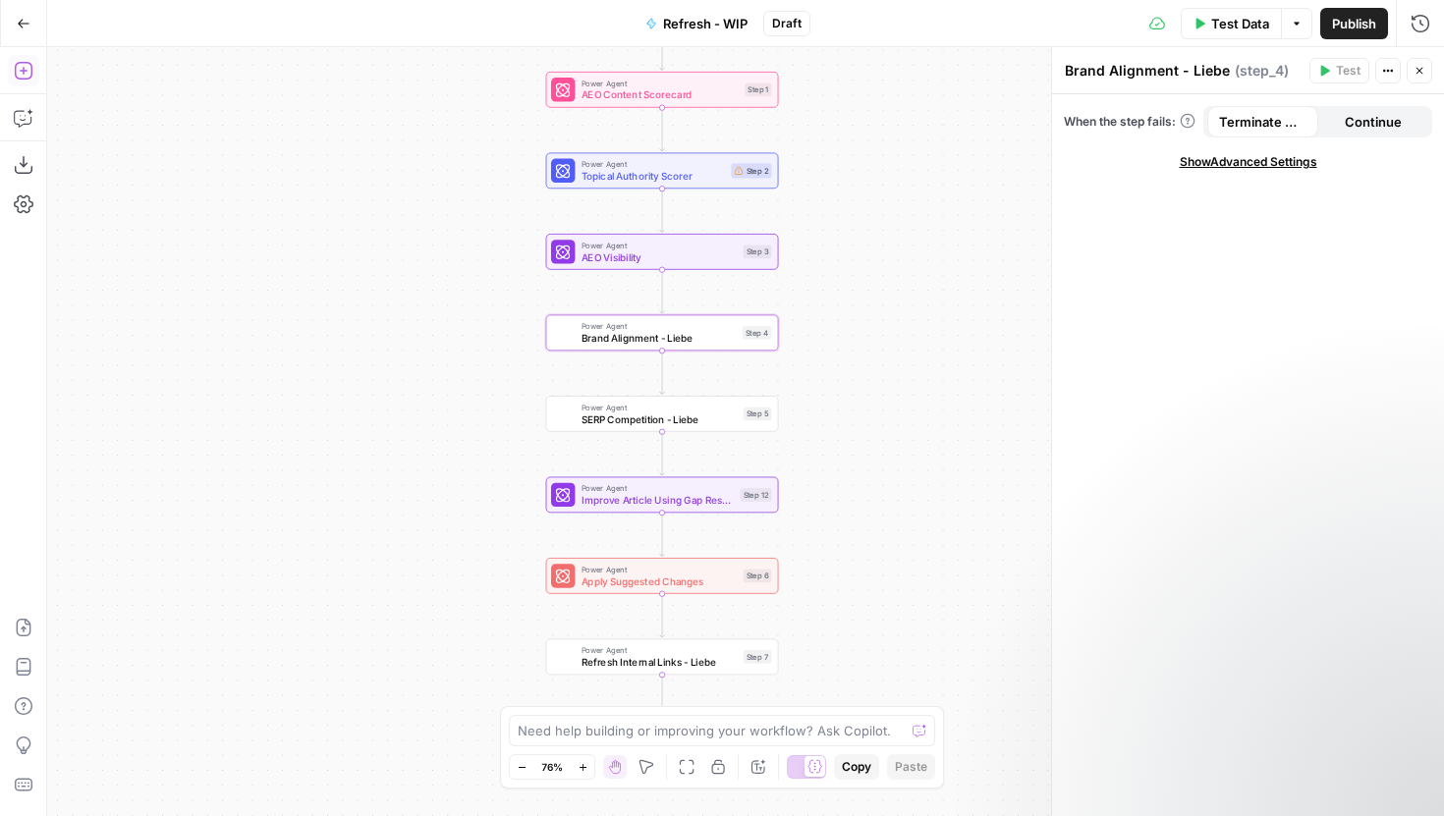
click at [28, 67] on icon "button" at bounding box center [24, 71] width 20 height 20
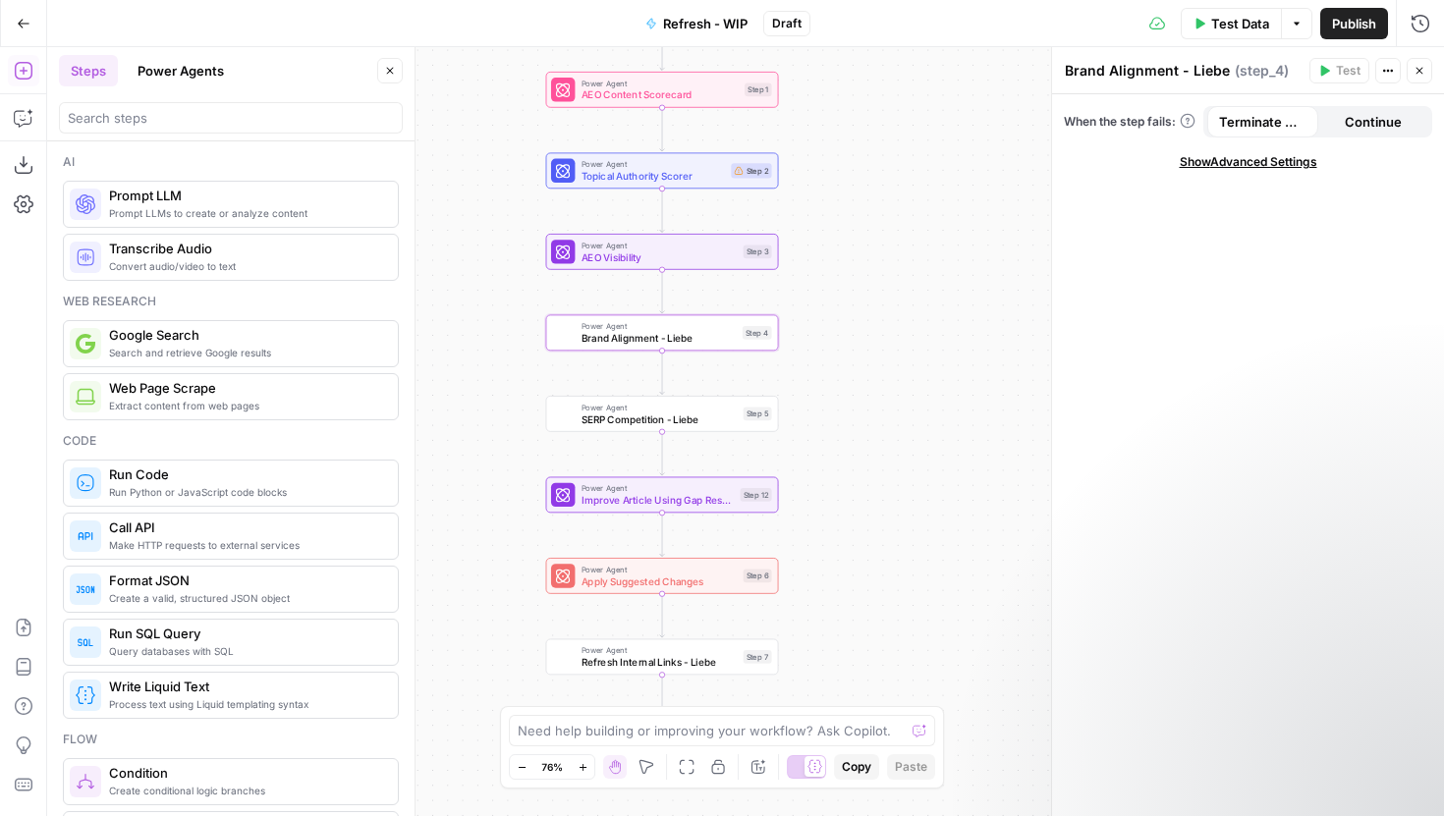
scroll to position [319, 0]
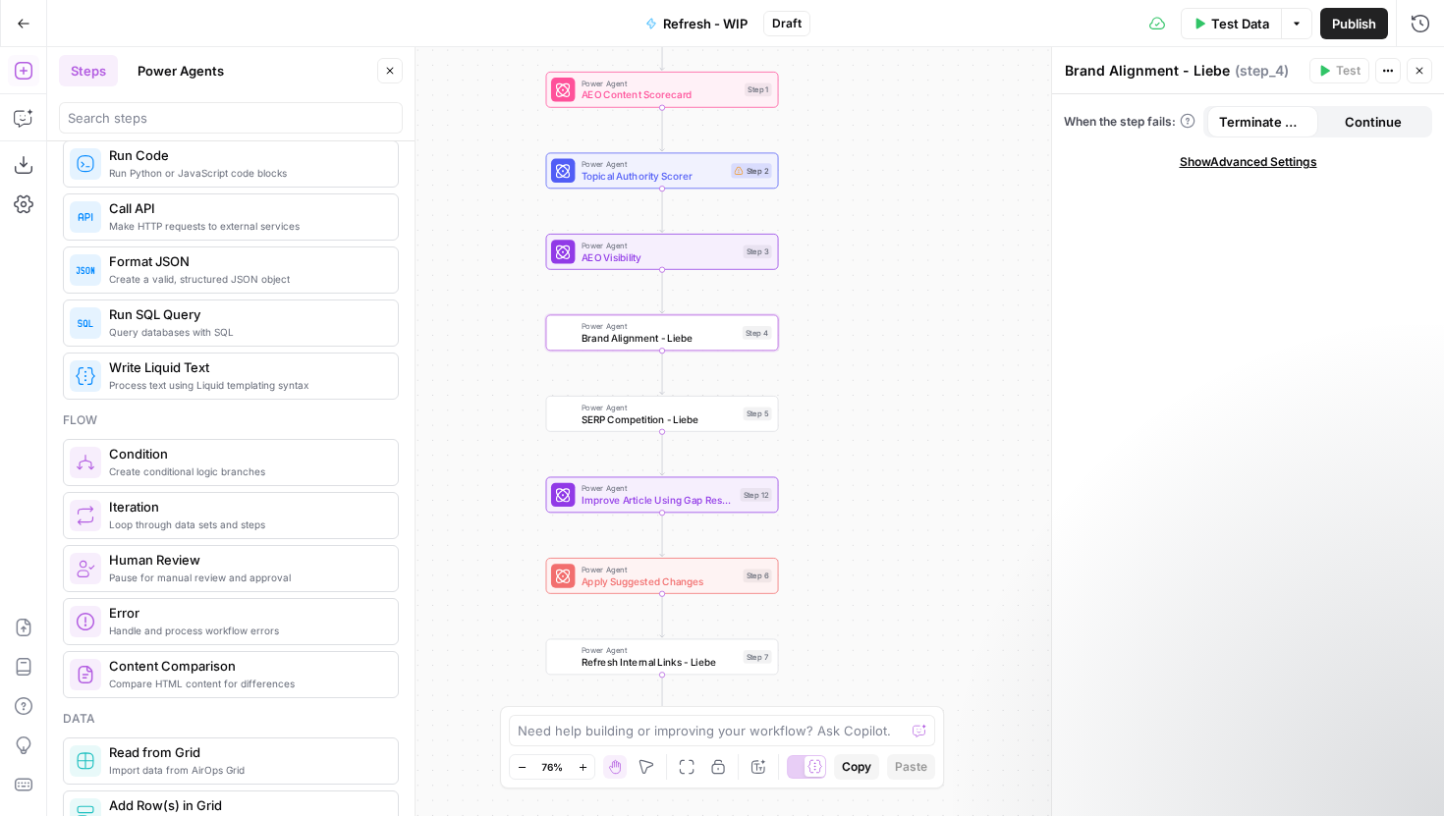
click at [173, 60] on button "Power Agents" at bounding box center [181, 70] width 110 height 31
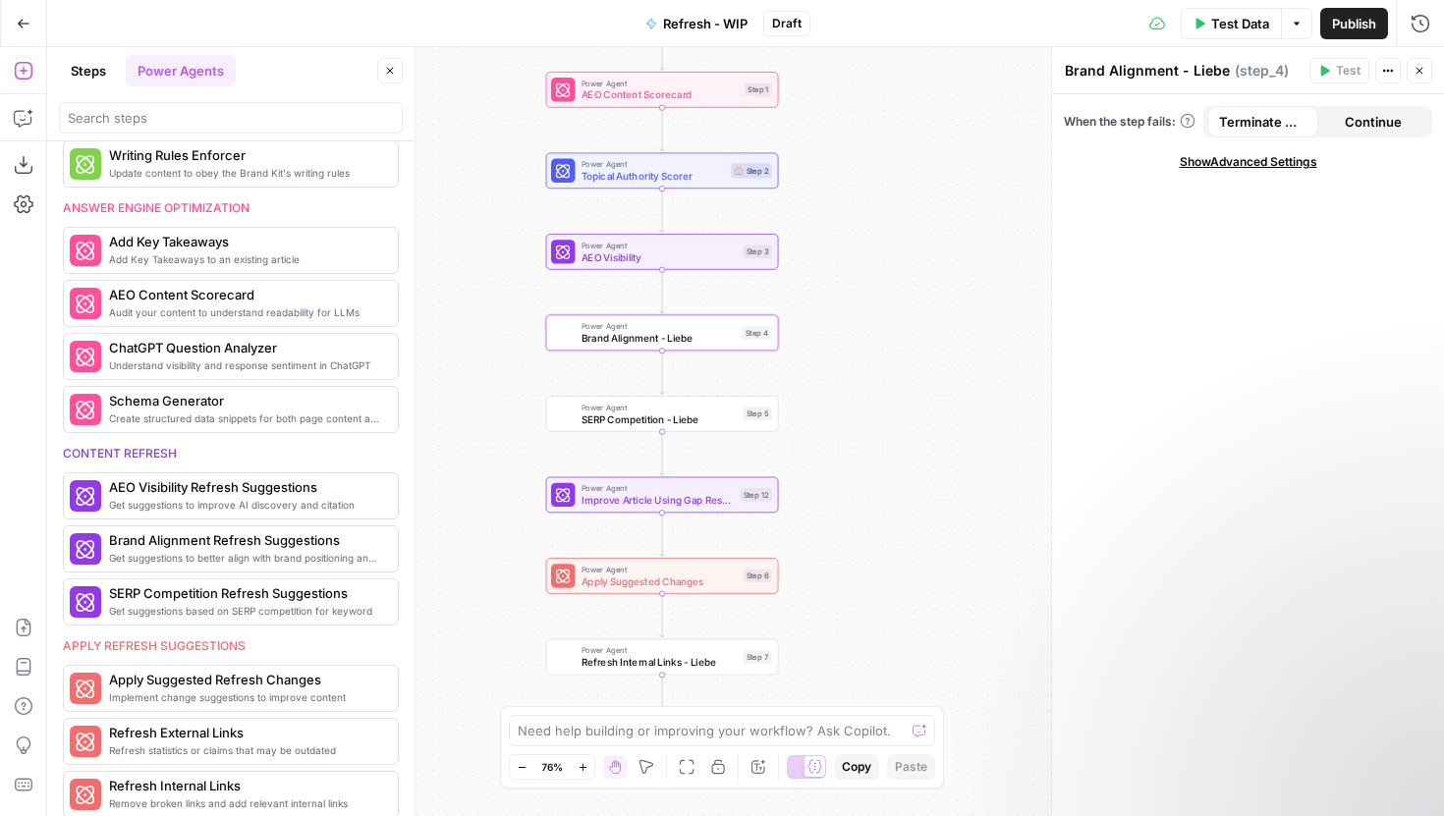
scroll to position [646, 0]
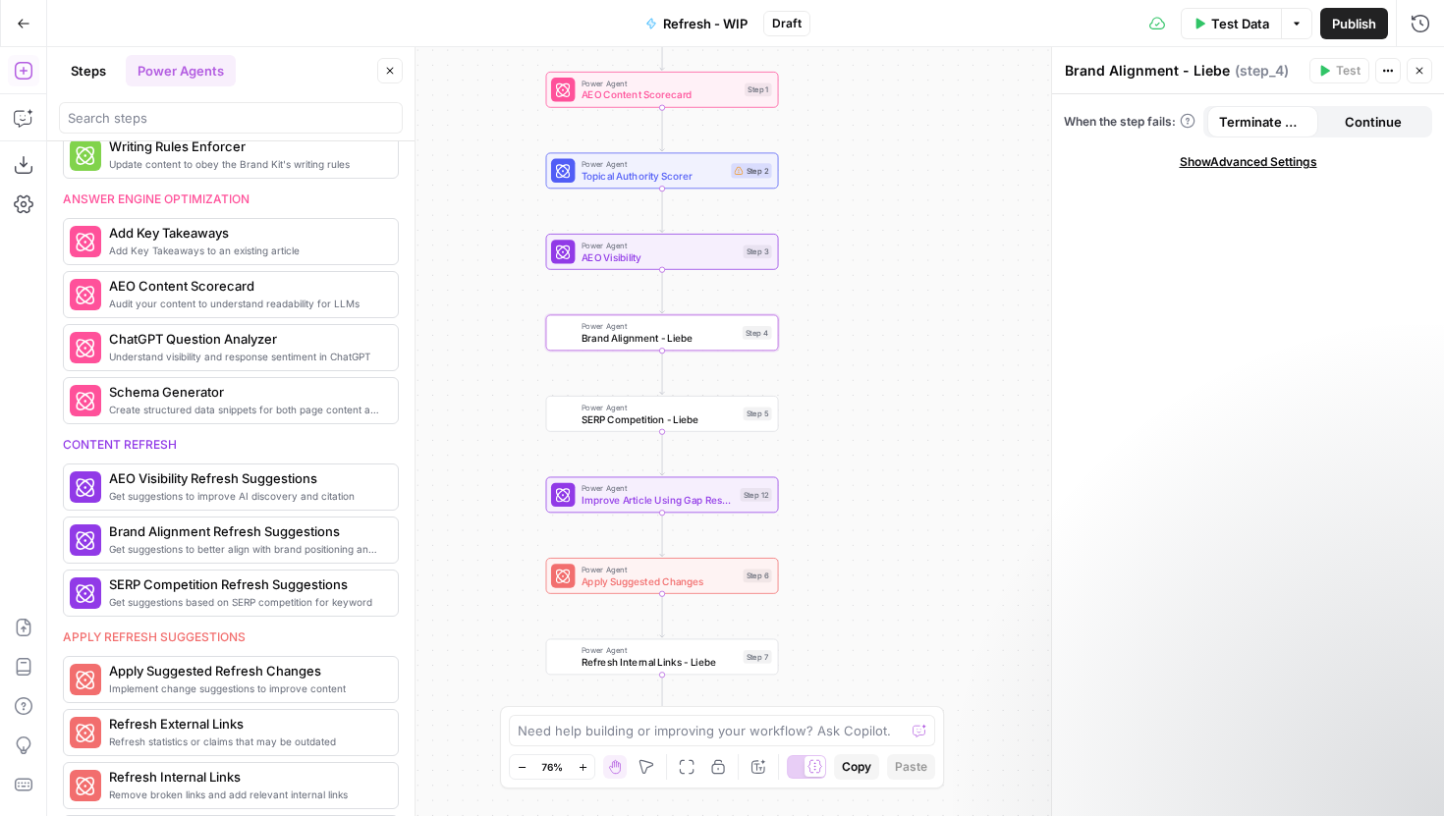
click at [473, 254] on div "Workflow Input Settings Inputs Power Agent Identify Target Keywords of an Artic…" at bounding box center [745, 431] width 1397 height 769
